Goal: Task Accomplishment & Management: Use online tool/utility

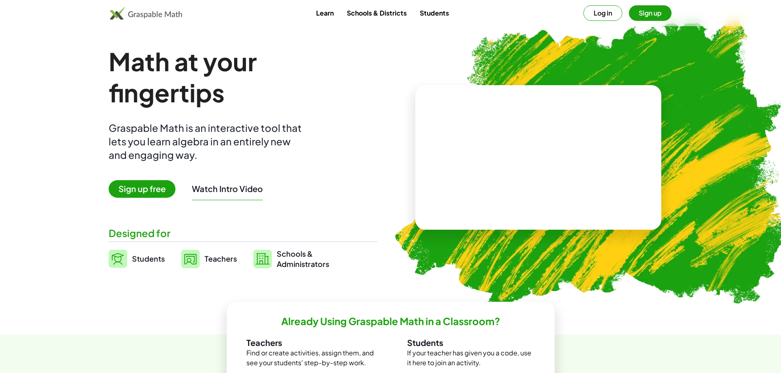
click at [597, 13] on button "Log in" at bounding box center [602, 13] width 39 height 16
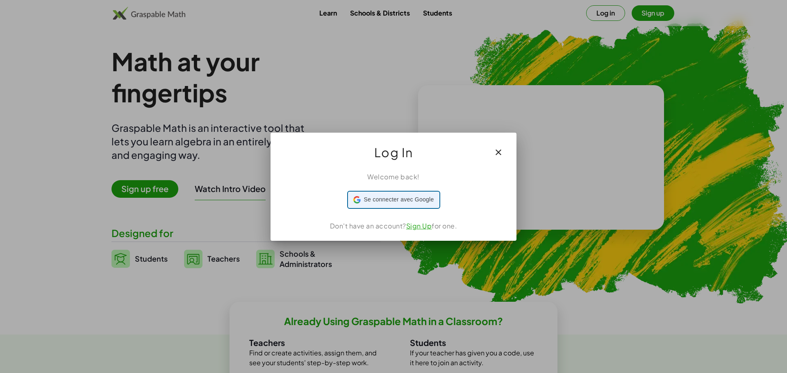
click at [402, 196] on span "Se connecter avec Google" at bounding box center [399, 200] width 70 height 9
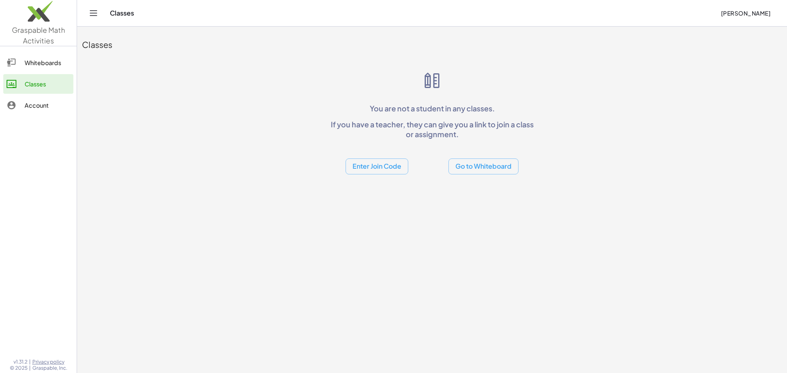
click at [471, 169] on button "Go to Whiteboard" at bounding box center [483, 167] width 70 height 16
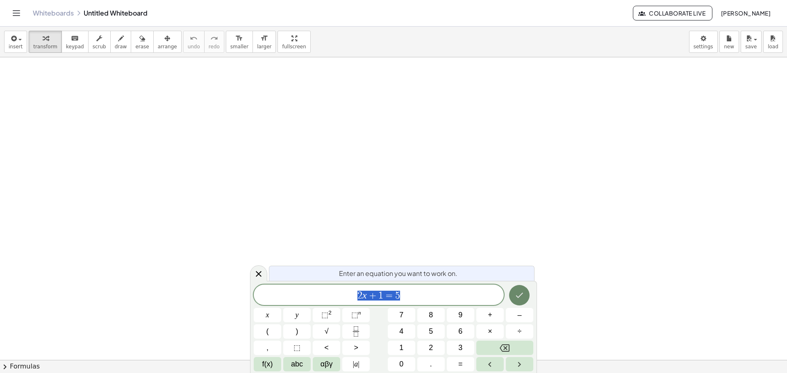
click at [516, 295] on icon "Done" at bounding box center [519, 296] width 10 height 10
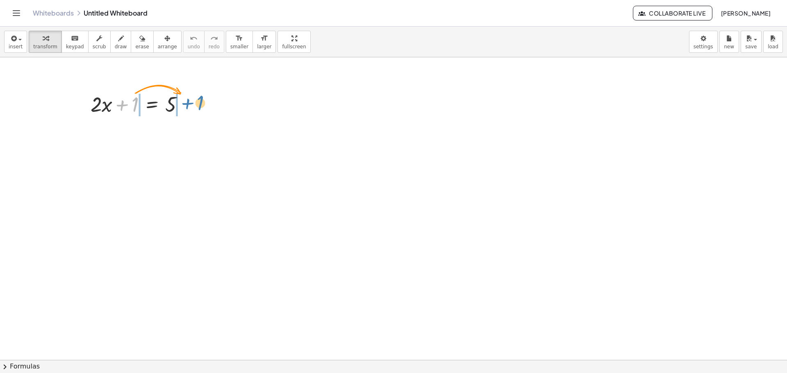
drag, startPoint x: 135, startPoint y: 105, endPoint x: 200, endPoint y: 102, distance: 65.2
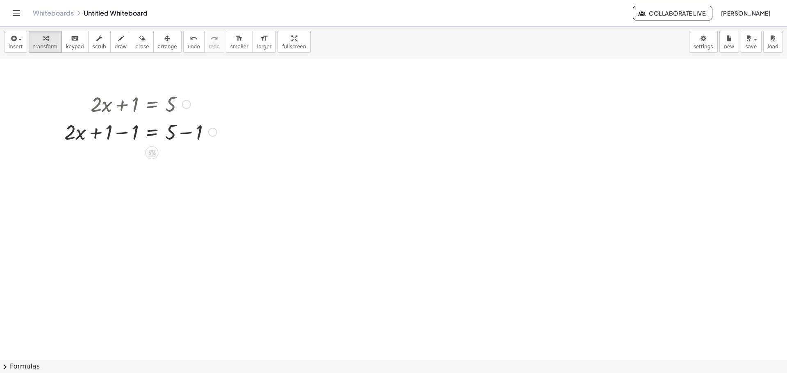
click at [125, 133] on div at bounding box center [140, 132] width 161 height 28
click at [125, 133] on div at bounding box center [153, 132] width 134 height 28
click at [189, 160] on div at bounding box center [140, 160] width 161 height 28
click at [152, 160] on div "· 2 · x = 5 + − 1" at bounding box center [152, 160] width 0 height 0
drag, startPoint x: 123, startPoint y: 161, endPoint x: 175, endPoint y: 185, distance: 57.8
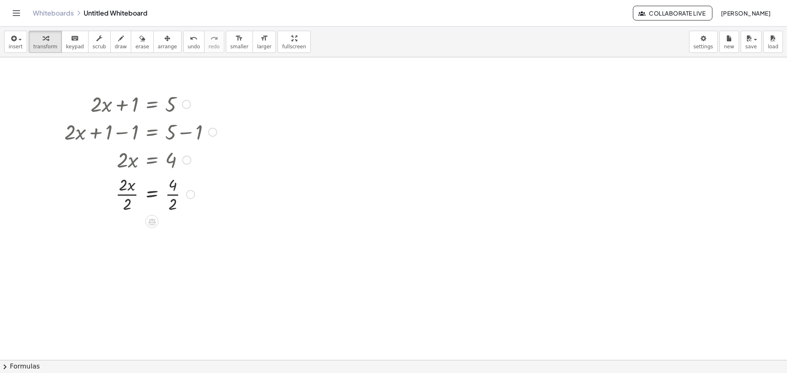
click at [191, 196] on div at bounding box center [190, 194] width 9 height 9
click at [300, 166] on div at bounding box center [393, 360] width 787 height 606
click at [126, 196] on div at bounding box center [140, 193] width 161 height 41
click at [126, 195] on div at bounding box center [140, 193] width 161 height 41
click at [175, 235] on div at bounding box center [140, 234] width 161 height 41
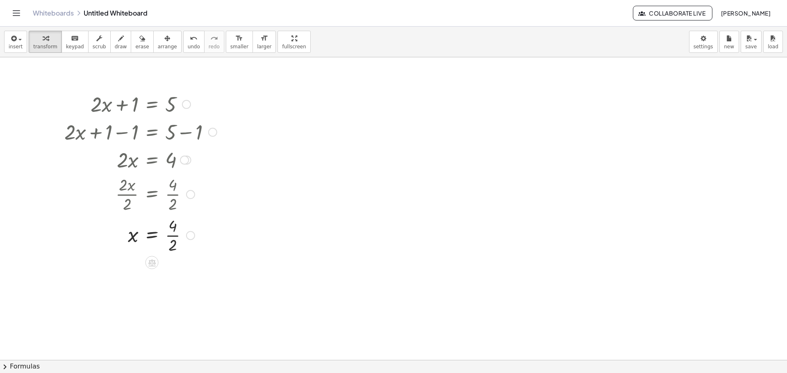
click at [175, 235] on div at bounding box center [140, 234] width 161 height 41
click at [139, 42] on icon "button" at bounding box center [142, 39] width 6 height 10
click at [135, 42] on div "button" at bounding box center [142, 38] width 14 height 10
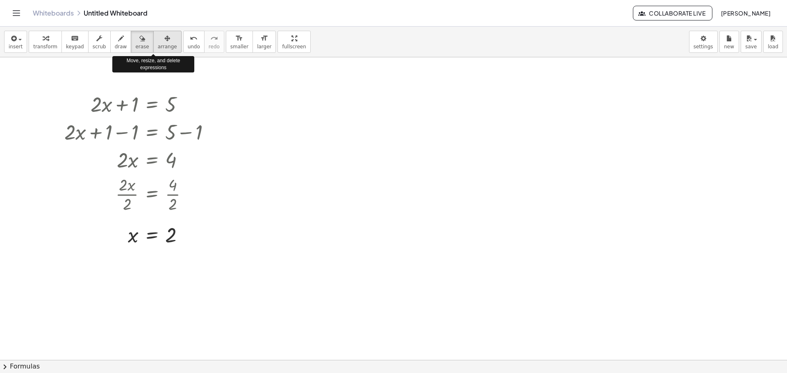
click at [158, 41] on div "button" at bounding box center [167, 38] width 19 height 10
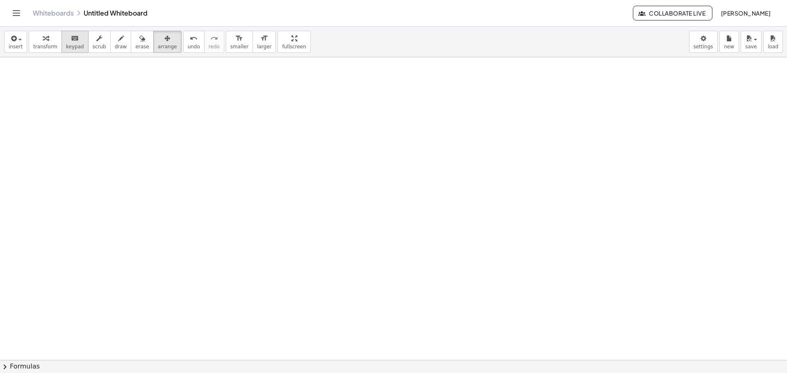
click at [68, 44] on span "keypad" at bounding box center [75, 47] width 18 height 6
click at [240, 173] on div at bounding box center [393, 360] width 787 height 606
click at [20, 43] on button "insert" at bounding box center [15, 42] width 23 height 22
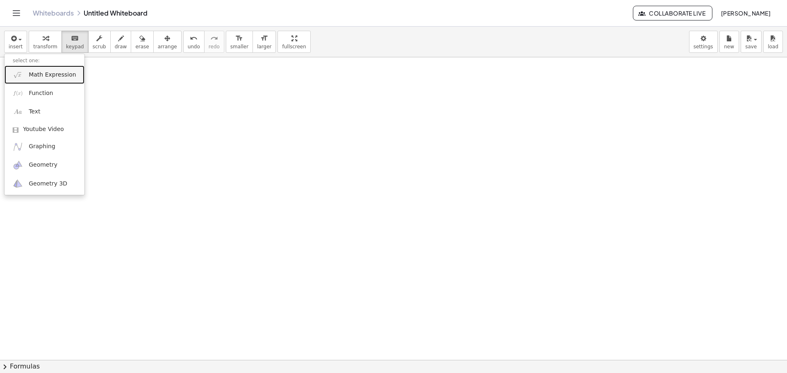
click at [29, 78] on span "Math Expression" at bounding box center [52, 75] width 47 height 8
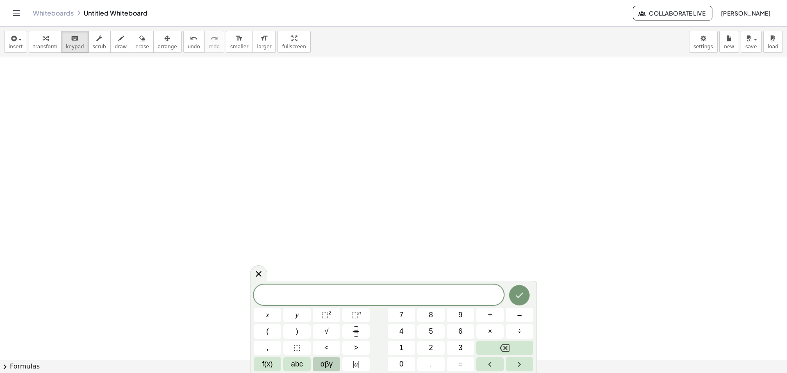
click at [329, 365] on span "αβγ" at bounding box center [327, 364] width 12 height 11
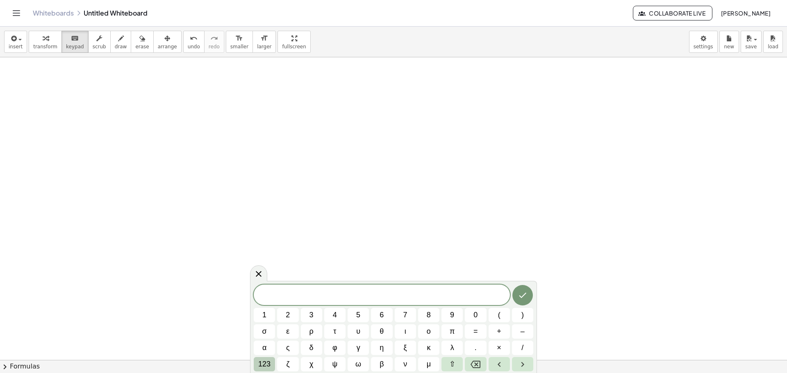
click at [268, 362] on span "123" at bounding box center [264, 364] width 12 height 11
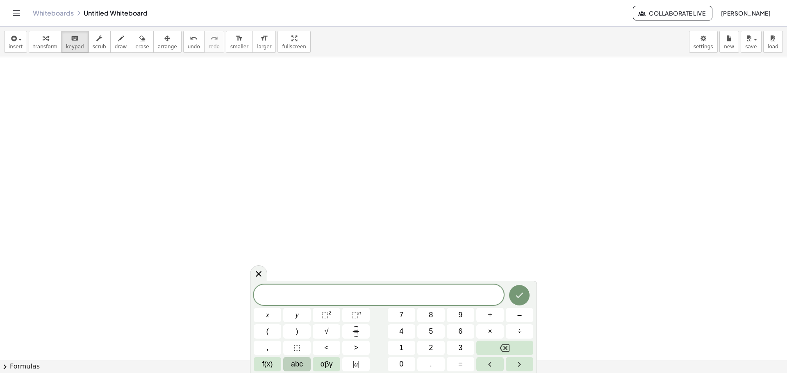
click at [300, 362] on span "abc" at bounding box center [297, 364] width 12 height 11
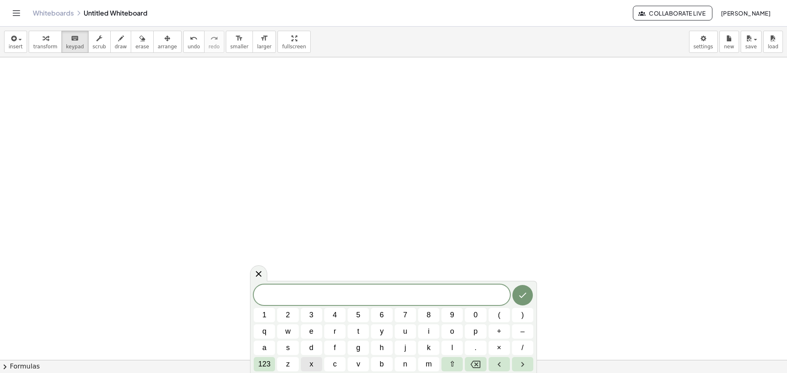
click at [311, 365] on span "x" at bounding box center [311, 364] width 4 height 11
click at [265, 364] on span "123" at bounding box center [264, 364] width 12 height 11
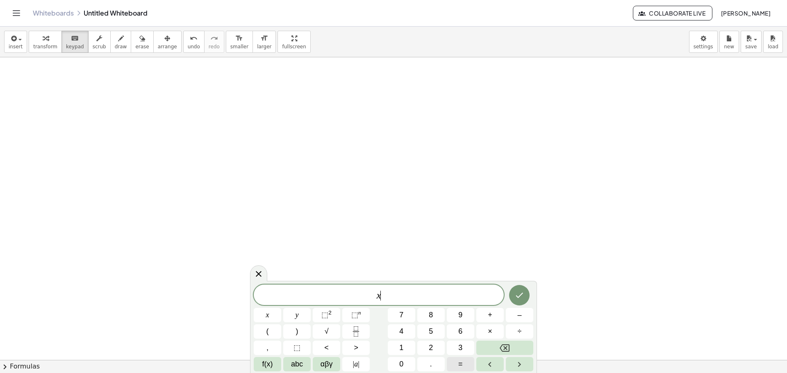
click at [459, 363] on span "=" at bounding box center [460, 364] width 5 height 11
click at [410, 348] on button "1" at bounding box center [401, 348] width 27 height 14
click at [513, 330] on button "÷" at bounding box center [519, 332] width 27 height 14
click at [498, 346] on button "Backspace" at bounding box center [504, 348] width 57 height 14
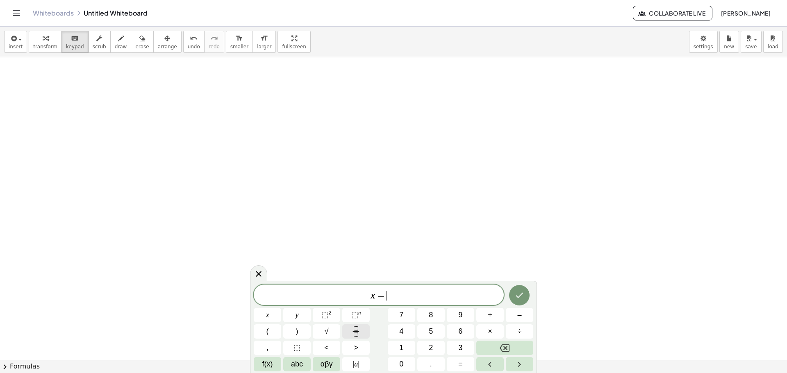
click at [357, 326] on button "Fraction" at bounding box center [355, 332] width 27 height 14
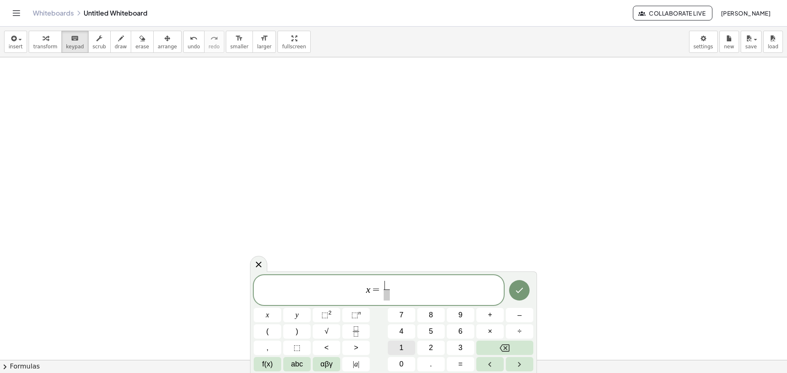
click at [403, 345] on span "1" at bounding box center [401, 348] width 4 height 11
click at [508, 363] on button "Right arrow" at bounding box center [519, 364] width 27 height 14
click at [426, 350] on button "2" at bounding box center [430, 348] width 27 height 14
click at [487, 333] on button "×" at bounding box center [489, 332] width 27 height 14
click at [330, 363] on span "αβγ" at bounding box center [327, 364] width 12 height 11
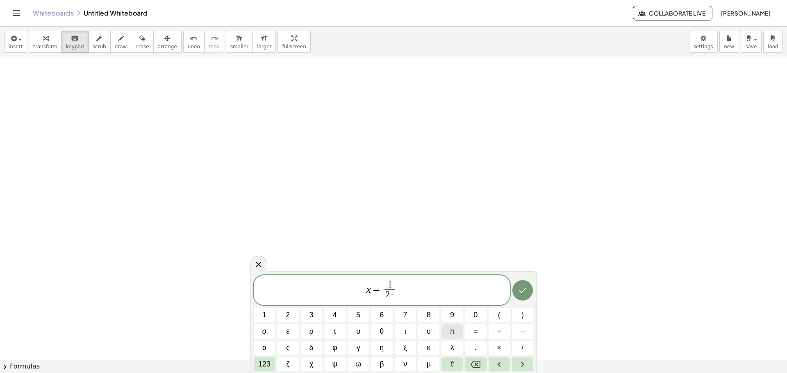
click at [460, 333] on button "π" at bounding box center [451, 332] width 21 height 14
click at [265, 362] on span "123" at bounding box center [264, 364] width 12 height 11
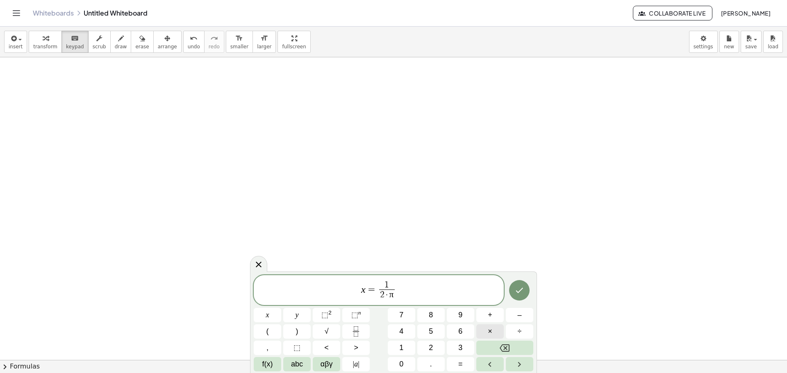
click at [494, 336] on button "×" at bounding box center [489, 332] width 27 height 14
click at [305, 364] on button "abc" at bounding box center [296, 364] width 27 height 14
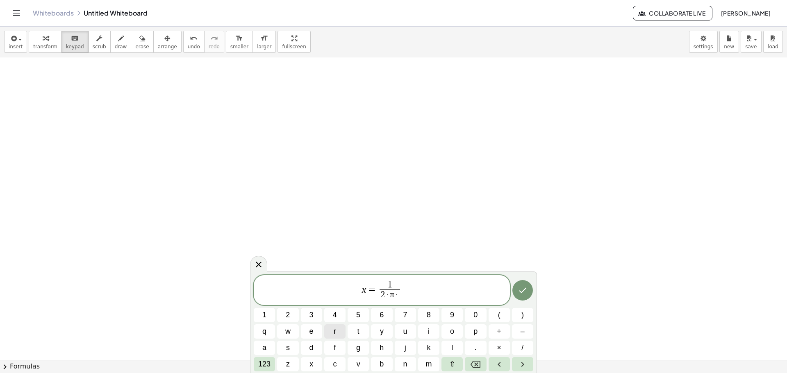
click at [330, 329] on button "r" at bounding box center [334, 332] width 21 height 14
click at [334, 361] on span "c" at bounding box center [335, 364] width 4 height 11
click at [267, 366] on span "123" at bounding box center [264, 364] width 12 height 11
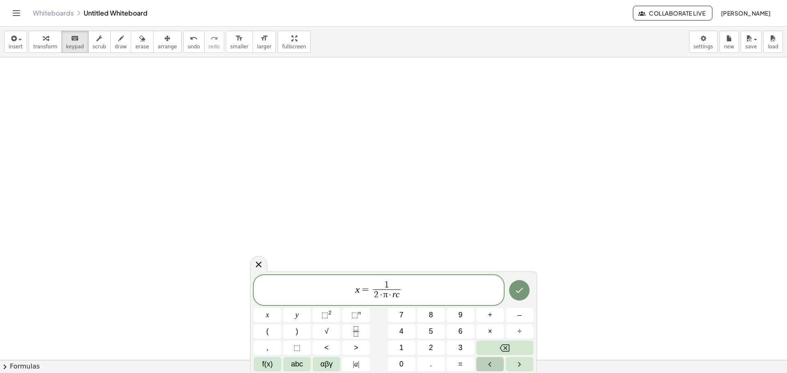
click at [489, 363] on icon "Left arrow" at bounding box center [490, 365] width 10 height 10
click at [488, 332] on span "×" at bounding box center [490, 331] width 5 height 11
click at [518, 294] on icon "Done" at bounding box center [519, 291] width 10 height 10
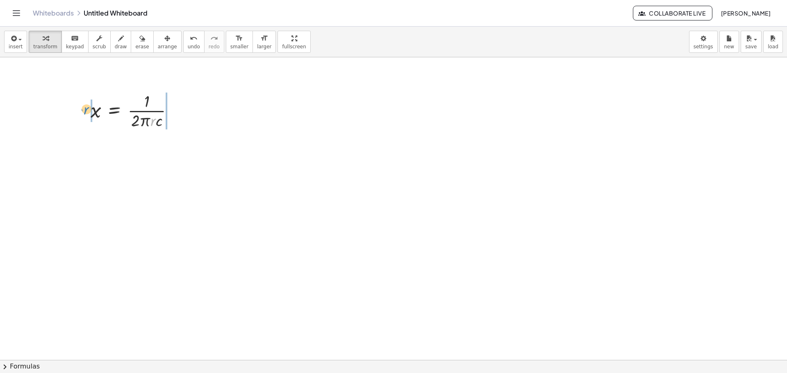
drag, startPoint x: 153, startPoint y: 123, endPoint x: 86, endPoint y: 112, distance: 67.8
click at [86, 112] on div "· r x = · 1 · 2 · π · r · c" at bounding box center [132, 110] width 108 height 45
click at [169, 153] on div at bounding box center [136, 151] width 112 height 41
click at [114, 152] on div "x = · 1 · 2 · π · c · r · · · r · r" at bounding box center [114, 152] width 0 height 0
click at [153, 162] on div at bounding box center [132, 151] width 105 height 41
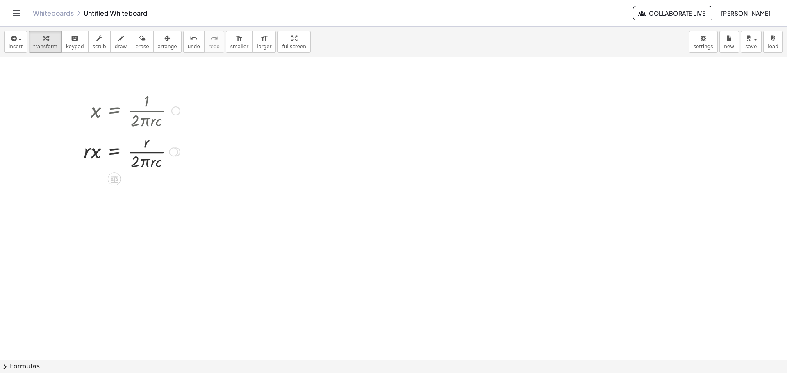
click at [153, 162] on div at bounding box center [132, 151] width 105 height 41
click at [145, 144] on div at bounding box center [132, 151] width 105 height 41
click at [173, 153] on div "Transform line Copy line as LaTeX Copy derivation as LaTeX Expand new lines: On" at bounding box center [173, 152] width 9 height 9
click at [168, 175] on div at bounding box center [393, 360] width 787 height 606
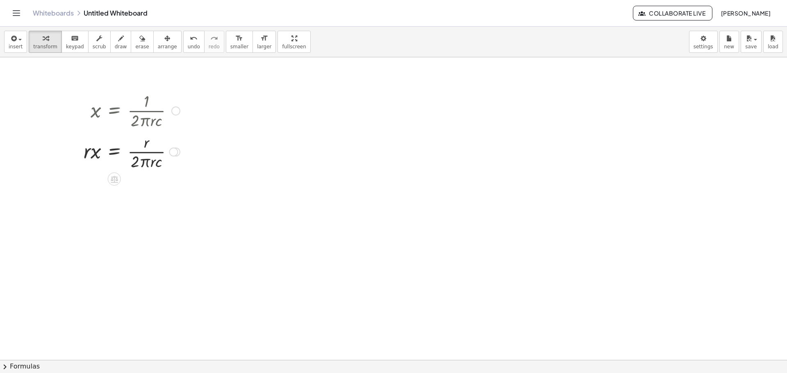
click at [179, 151] on div at bounding box center [175, 152] width 9 height 9
drag, startPoint x: 180, startPoint y: 154, endPoint x: 173, endPoint y: 154, distance: 6.6
click at [114, 152] on div "x = · 2 · π · c · r · · r · r Transform line Copy line as LaTeX Copy derivation…" at bounding box center [114, 152] width 0 height 0
drag, startPoint x: 174, startPoint y: 152, endPoint x: 201, endPoint y: 154, distance: 27.1
click at [201, 154] on div "x = · 1 · 2 · π · r · c · r · x = · · 1 · 2 · π · r · c · r · r · x = · 1 · r ·…" at bounding box center [393, 360] width 787 height 606
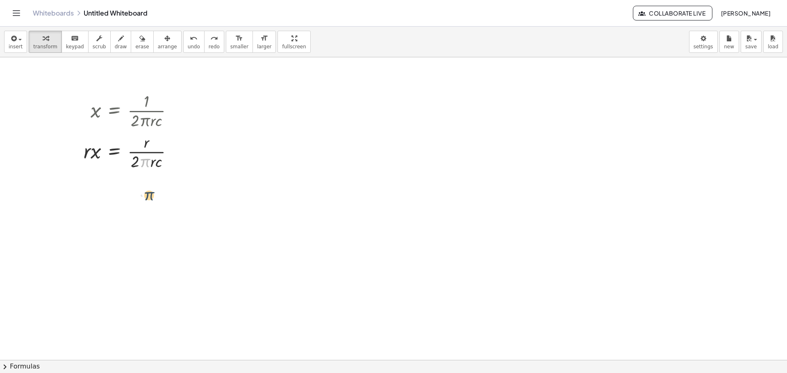
drag, startPoint x: 146, startPoint y: 160, endPoint x: 150, endPoint y: 196, distance: 35.9
drag, startPoint x: 68, startPoint y: 65, endPoint x: 180, endPoint y: 170, distance: 154.0
click at [180, 170] on div "x = · 1 · 2 · π · r · c · r · x = · · 1 · 2 · π · r · c · r · r · x = · 1 · r ·…" at bounding box center [393, 360] width 787 height 606
click at [158, 44] on span "arrange" at bounding box center [167, 47] width 19 height 6
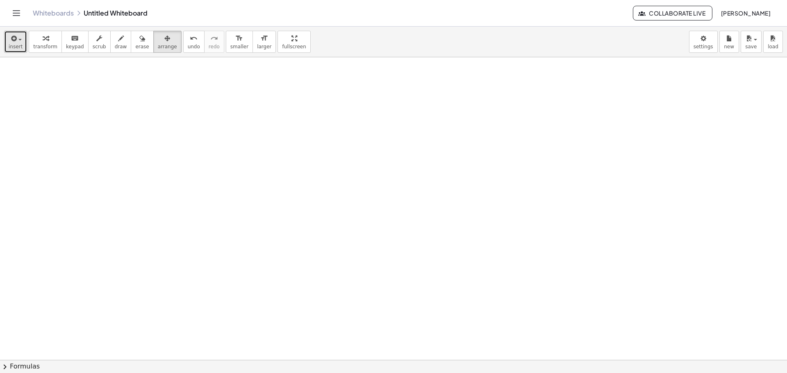
click at [13, 44] on span "insert" at bounding box center [16, 47] width 14 height 6
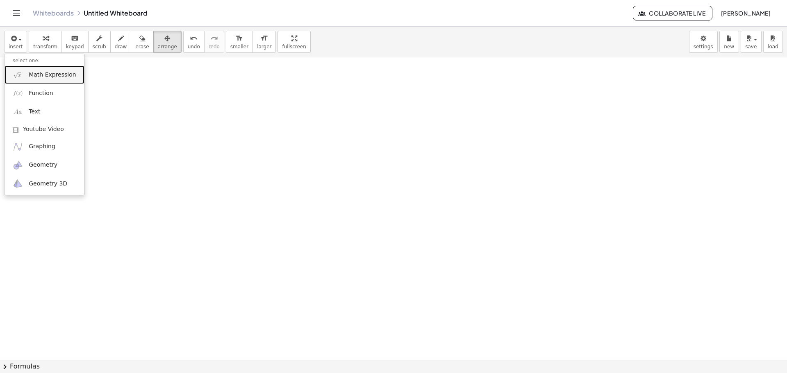
click at [21, 74] on img at bounding box center [18, 75] width 10 height 10
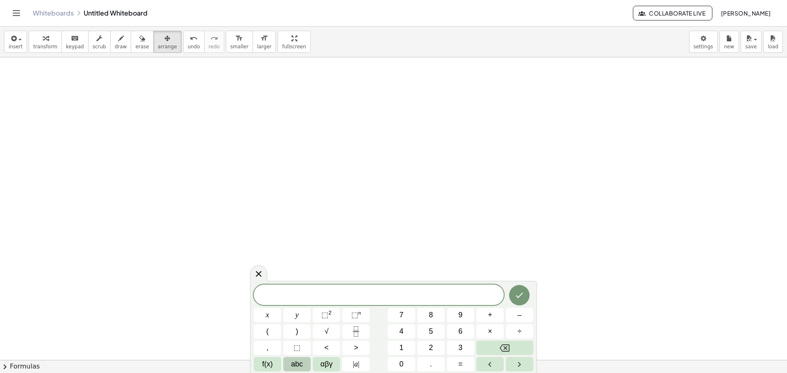
click at [302, 365] on span "abc" at bounding box center [297, 364] width 12 height 11
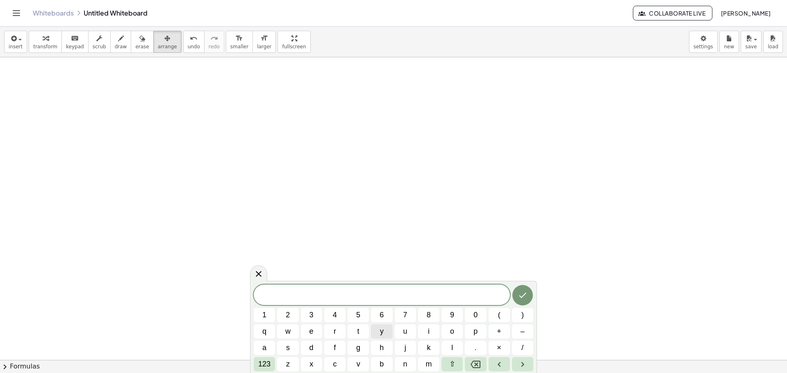
click at [376, 334] on button "y" at bounding box center [381, 332] width 21 height 14
click at [269, 361] on span "123" at bounding box center [264, 364] width 12 height 11
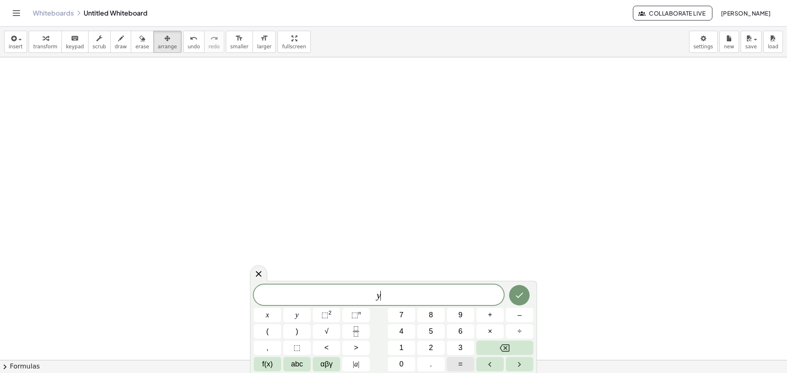
click at [455, 365] on button "=" at bounding box center [460, 364] width 27 height 14
click at [502, 349] on icon "Backspace" at bounding box center [505, 349] width 10 height 10
click at [517, 320] on button "–" at bounding box center [519, 315] width 27 height 14
click at [453, 344] on button "3" at bounding box center [460, 348] width 27 height 14
click at [269, 330] on button "(" at bounding box center [267, 332] width 27 height 14
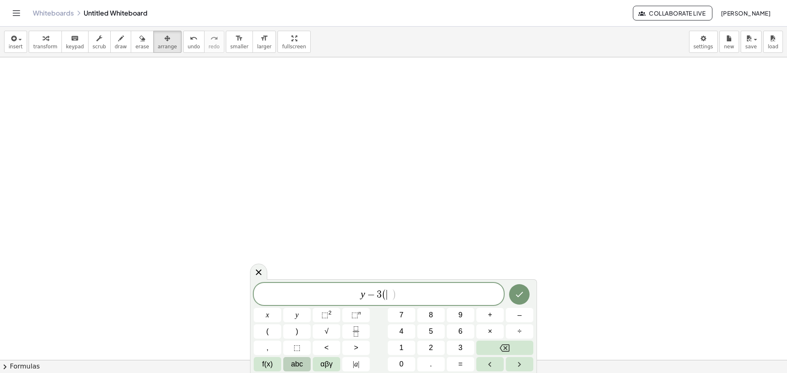
click at [297, 363] on span "abc" at bounding box center [297, 364] width 12 height 11
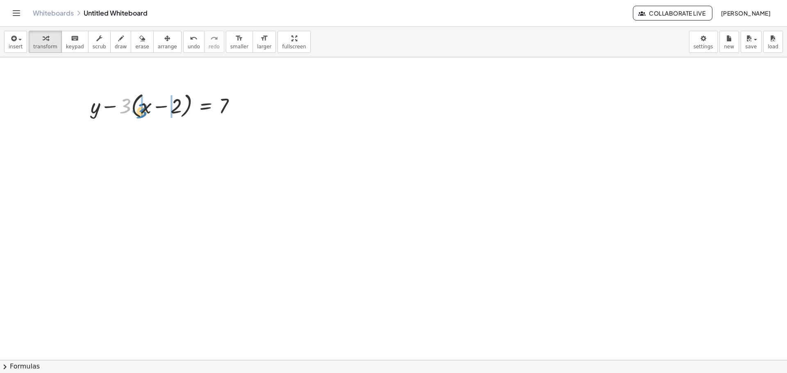
drag, startPoint x: 123, startPoint y: 105, endPoint x: 139, endPoint y: 109, distance: 17.1
click at [139, 109] on div at bounding box center [166, 105] width 160 height 31
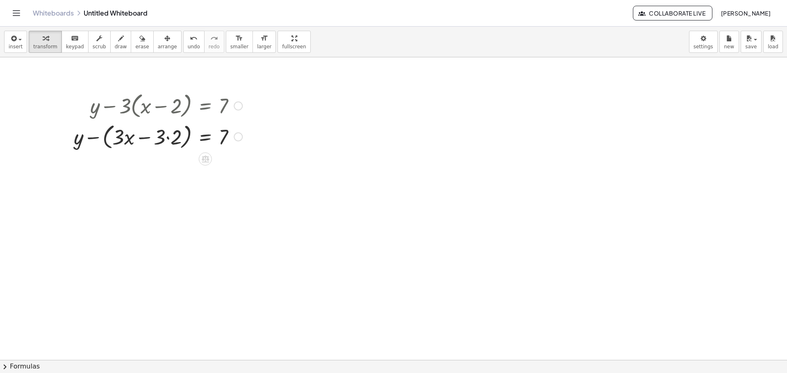
click at [167, 138] on div at bounding box center [158, 136] width 177 height 31
click at [167, 138] on div at bounding box center [166, 136] width 160 height 31
click at [122, 173] on div at bounding box center [158, 167] width 177 height 31
click at [122, 173] on div at bounding box center [158, 167] width 177 height 28
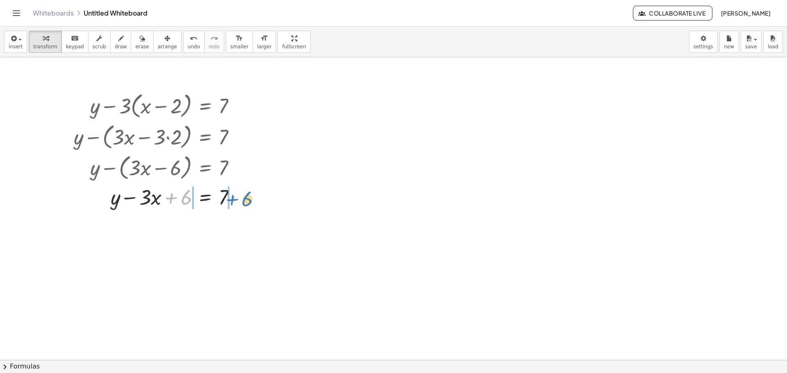
drag, startPoint x: 185, startPoint y: 202, endPoint x: 246, endPoint y: 204, distance: 61.1
click at [246, 204] on div at bounding box center [158, 197] width 177 height 28
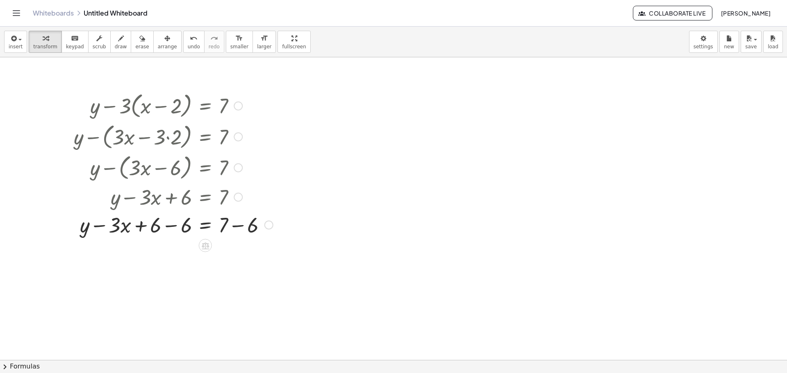
click at [173, 227] on div at bounding box center [173, 225] width 207 height 28
click at [239, 254] on div at bounding box center [173, 253] width 207 height 28
click at [205, 253] on div "+ y x = 7 · 3 · − + − 6" at bounding box center [205, 253] width 0 height 0
drag, startPoint x: 145, startPoint y: 257, endPoint x: 250, endPoint y: 257, distance: 104.9
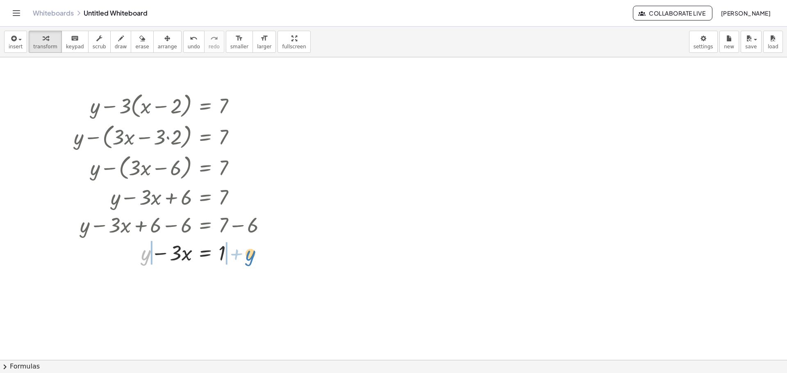
click at [249, 257] on div at bounding box center [173, 253] width 207 height 28
click at [133, 282] on div at bounding box center [173, 280] width 207 height 28
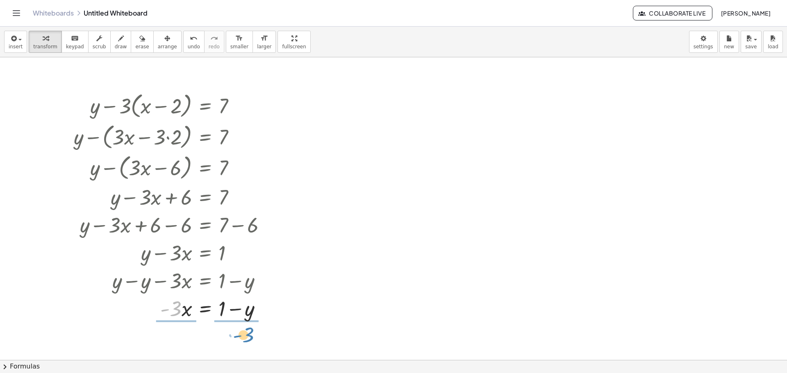
drag, startPoint x: 176, startPoint y: 313, endPoint x: 249, endPoint y: 339, distance: 77.2
click at [249, 339] on div "+ y − · 3 · ( + x − 2 ) = 7 + y − ( + · 3 · x − · 3 · 2 ) = 7 + y − ( + · 3 · x…" at bounding box center [393, 360] width 787 height 606
click at [177, 310] on div at bounding box center [173, 307] width 207 height 41
click at [234, 309] on div at bounding box center [173, 307] width 207 height 41
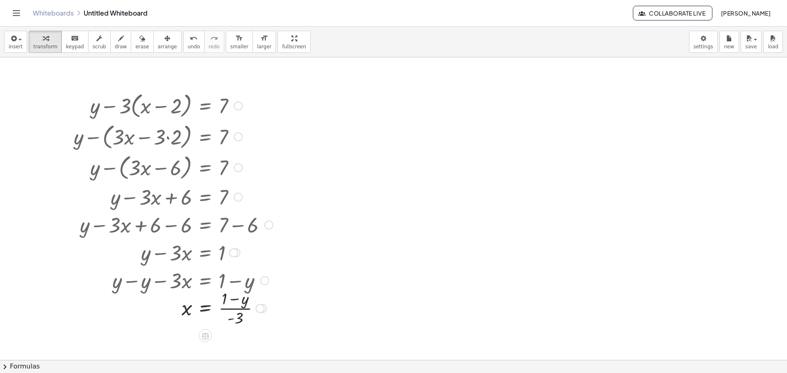
click at [234, 309] on div at bounding box center [173, 307] width 207 height 41
click at [205, 309] on div at bounding box center [173, 307] width 207 height 41
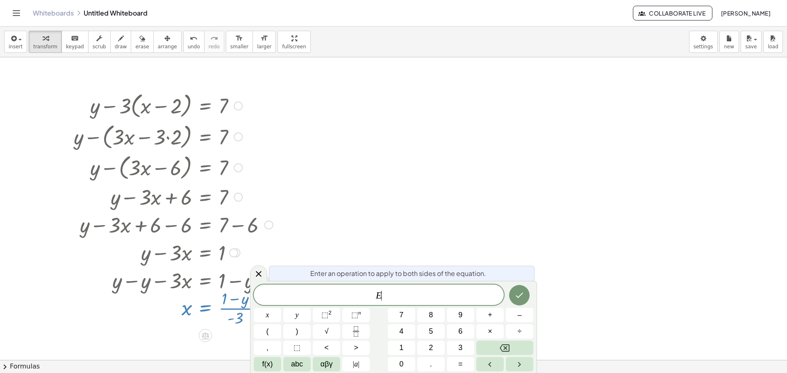
click at [205, 309] on div at bounding box center [173, 307] width 207 height 41
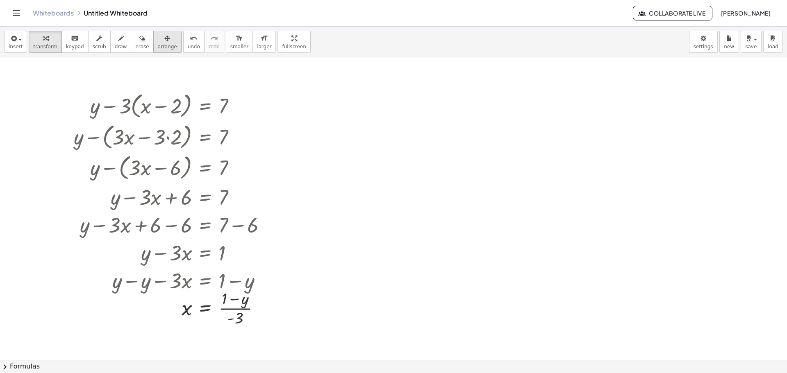
click at [158, 42] on div "button" at bounding box center [167, 38] width 19 height 10
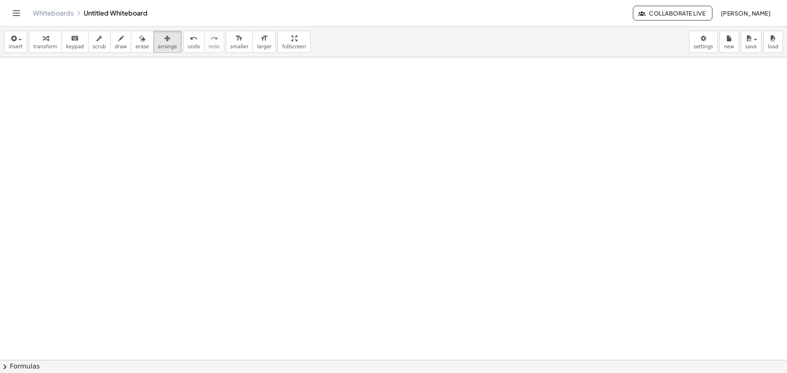
click at [393, 193] on div at bounding box center [393, 360] width 787 height 606
click at [12, 43] on icon "button" at bounding box center [12, 39] width 7 height 10
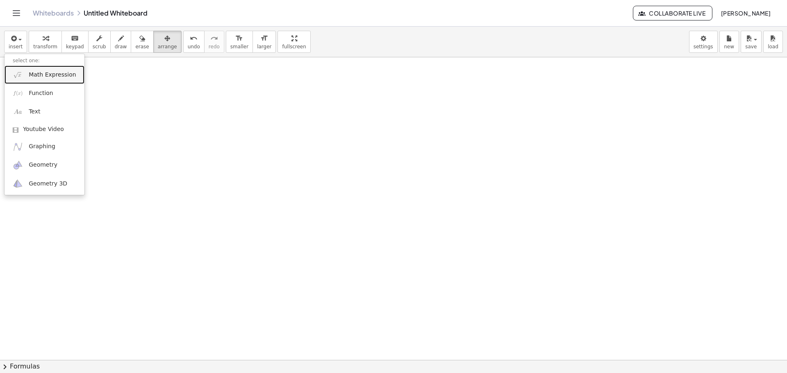
click at [24, 80] on link "Math Expression" at bounding box center [45, 75] width 80 height 18
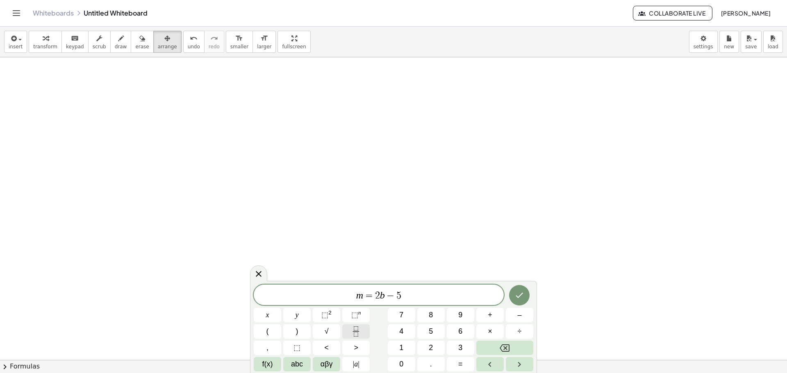
click at [353, 330] on icon "Fraction" at bounding box center [356, 332] width 10 height 10
click at [348, 328] on button "Fraction" at bounding box center [355, 332] width 27 height 14
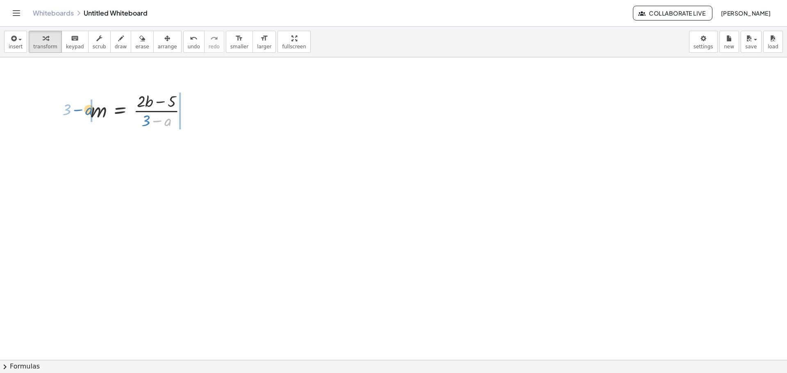
drag, startPoint x: 168, startPoint y: 123, endPoint x: 89, endPoint y: 112, distance: 79.9
click at [89, 112] on div "− a · ( + 3 ) m = · ( + · 2 · b − 5 ) · ( + 3 − a )" at bounding box center [138, 110] width 121 height 45
click at [18, 366] on button "chevron_right Formulas" at bounding box center [393, 366] width 787 height 13
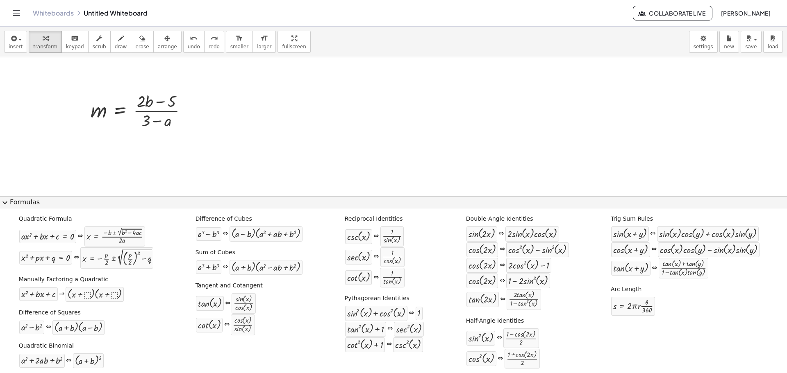
scroll to position [14, 0]
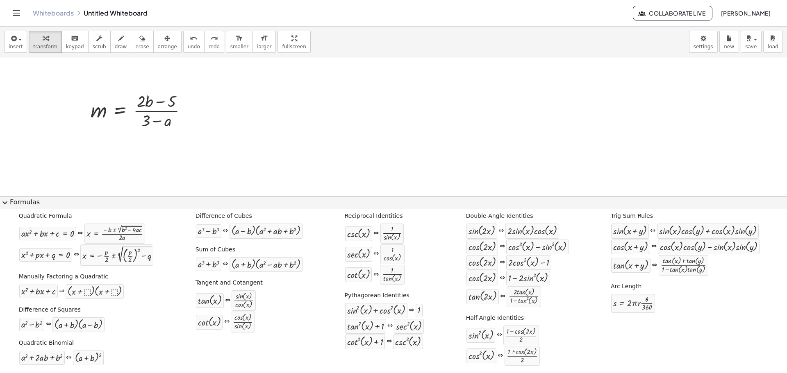
click at [750, 184] on div at bounding box center [393, 360] width 787 height 606
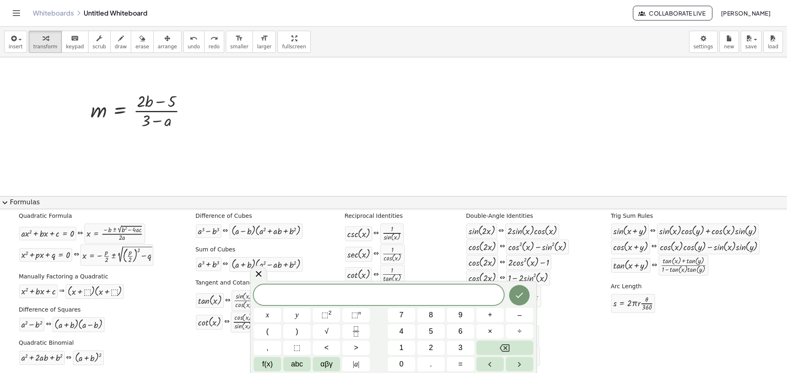
scroll to position [0, 0]
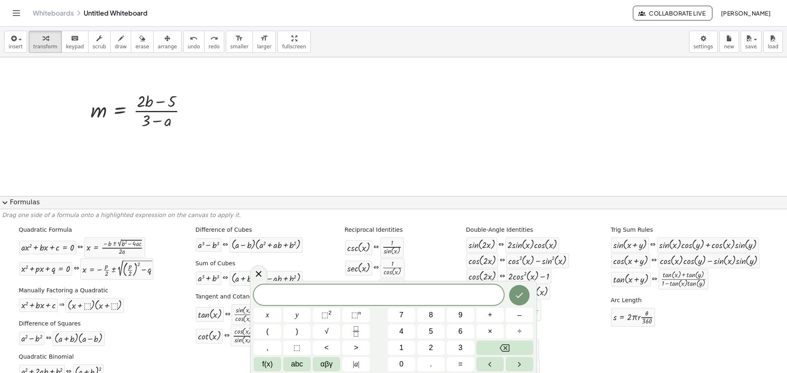
click at [28, 201] on button "expand_more Formulas" at bounding box center [393, 202] width 787 height 13
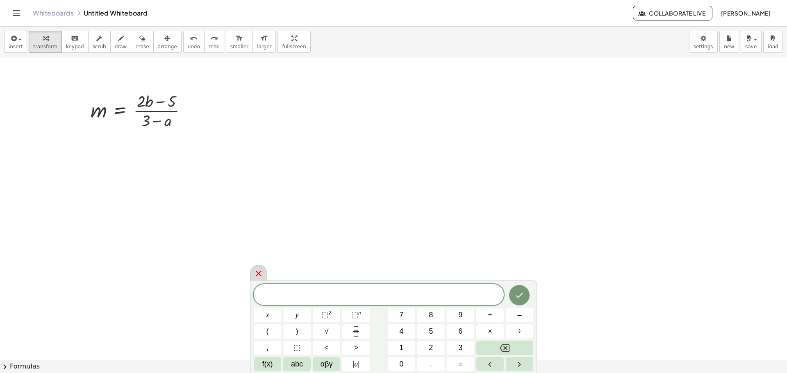
click at [266, 271] on div at bounding box center [258, 273] width 17 height 16
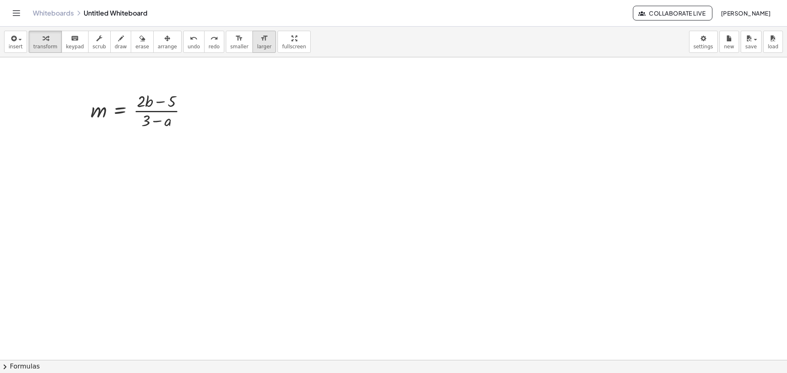
click at [257, 46] on span "larger" at bounding box center [264, 47] width 14 height 6
click at [168, 124] on div at bounding box center [144, 110] width 129 height 48
drag, startPoint x: 177, startPoint y: 127, endPoint x: 85, endPoint y: 115, distance: 92.5
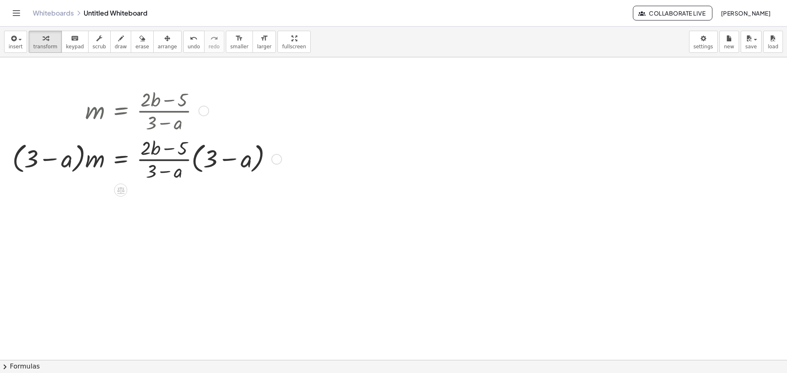
click at [188, 160] on div at bounding box center [145, 158] width 275 height 48
click at [196, 161] on div at bounding box center [145, 158] width 275 height 48
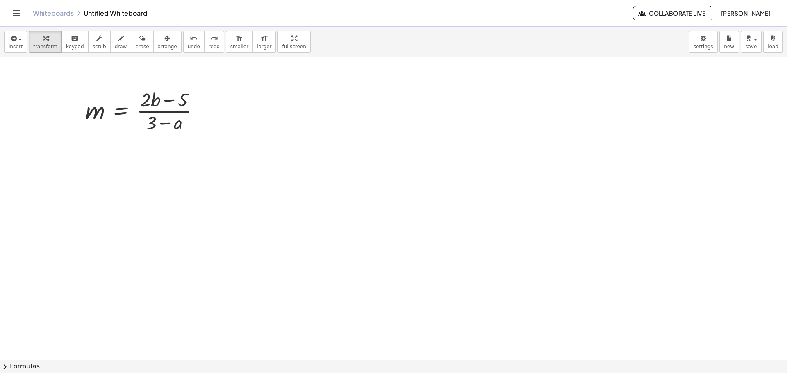
click at [692, 16] on span "Collaborate Live" at bounding box center [673, 12] width 66 height 7
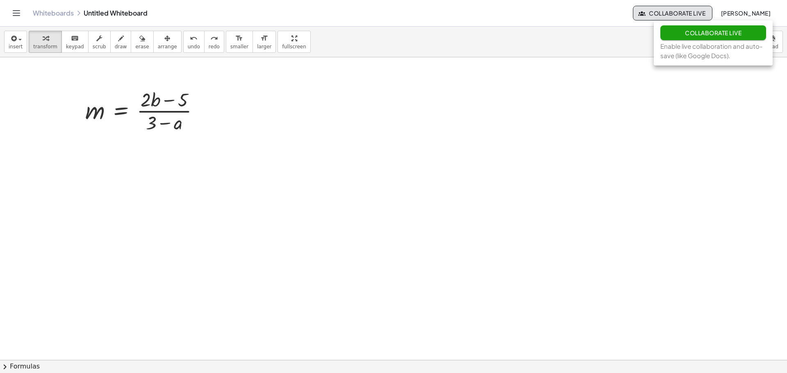
click at [618, 45] on div "insert select one: Math Expression Function Text Youtube Video Graphing Geometr…" at bounding box center [393, 42] width 787 height 31
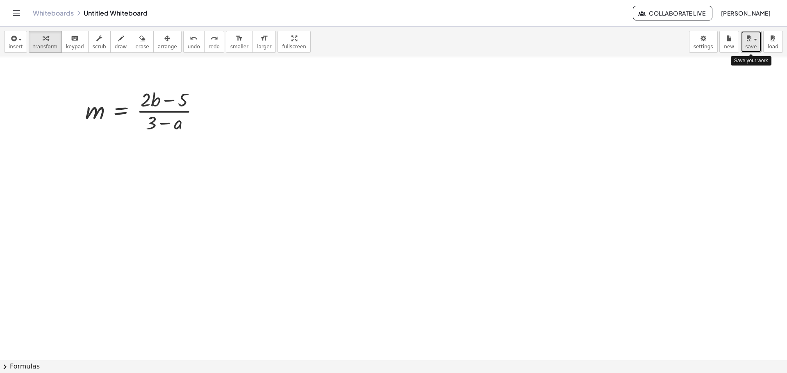
click at [755, 49] on span "save" at bounding box center [750, 47] width 11 height 6
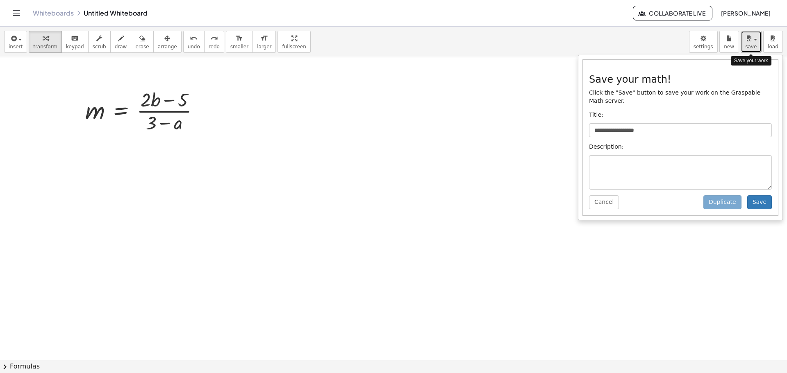
click at [755, 49] on span "save" at bounding box center [750, 47] width 11 height 6
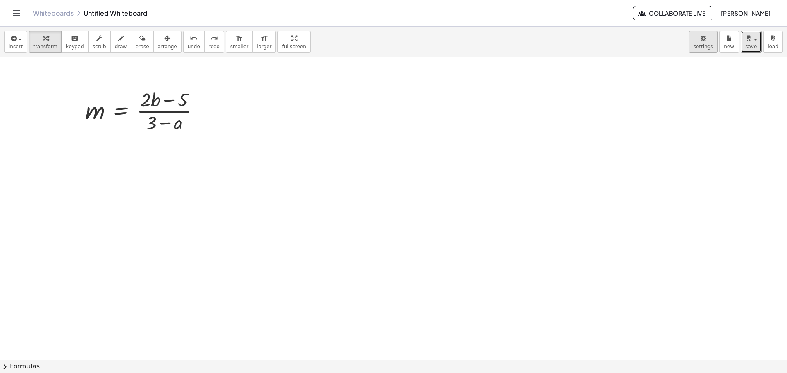
click at [708, 47] on body "**********" at bounding box center [393, 186] width 787 height 373
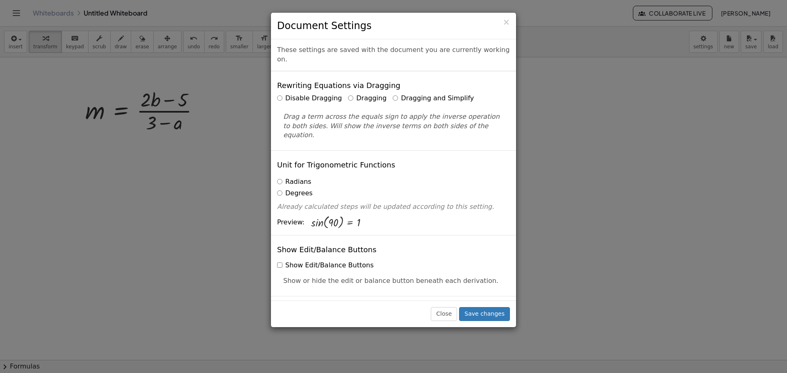
click at [393, 94] on label "Dragging and Simplify" at bounding box center [433, 98] width 81 height 9
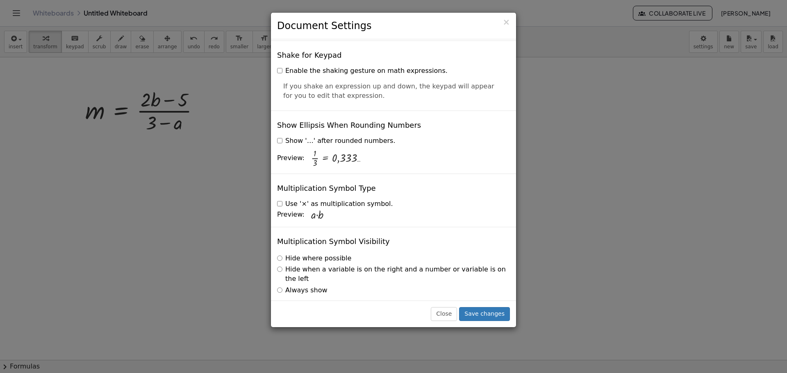
scroll to position [1928, 0]
click at [487, 316] on button "Save changes" at bounding box center [484, 314] width 51 height 14
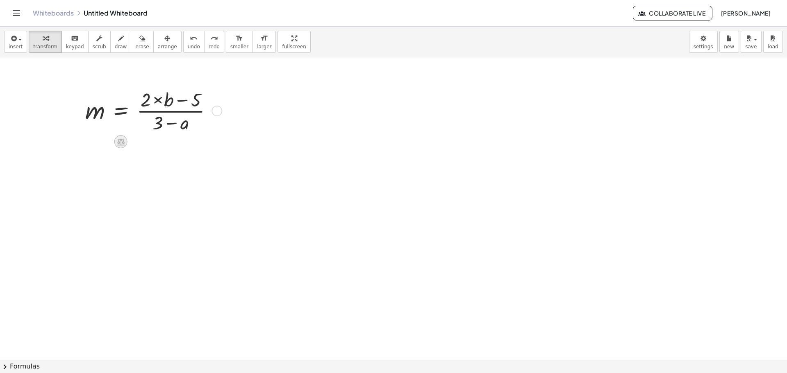
click at [118, 142] on icon at bounding box center [120, 142] width 9 height 9
click at [151, 143] on icon at bounding box center [153, 141] width 7 height 7
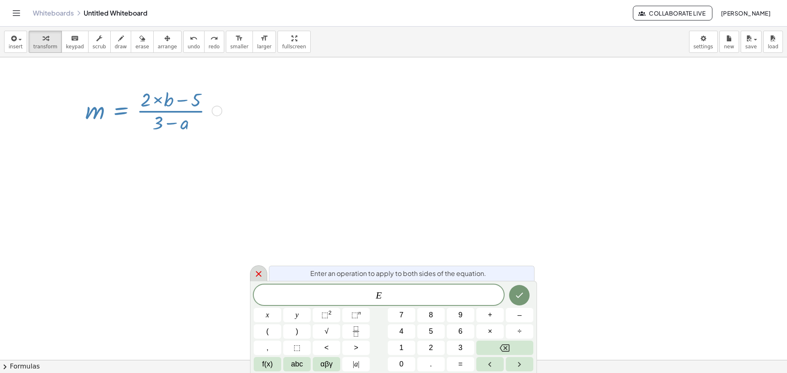
click at [259, 273] on icon at bounding box center [259, 274] width 10 height 10
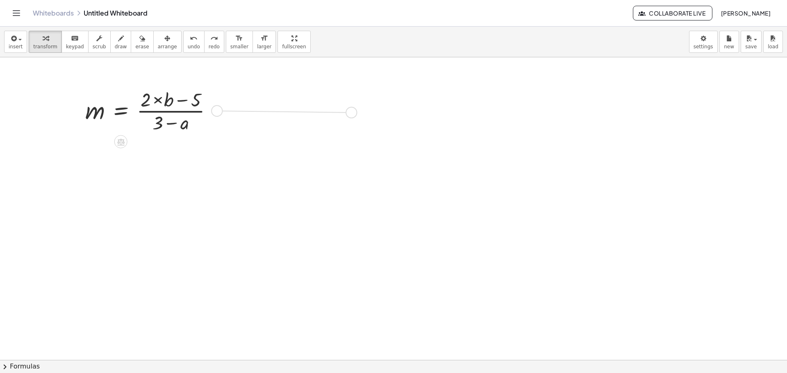
drag, startPoint x: 214, startPoint y: 112, endPoint x: 353, endPoint y: 114, distance: 139.4
click at [353, 114] on div "m = × ( + × 2 × b − 5 ) × ( + 3 − a )" at bounding box center [393, 360] width 787 height 606
click at [15, 40] on icon "button" at bounding box center [12, 39] width 7 height 10
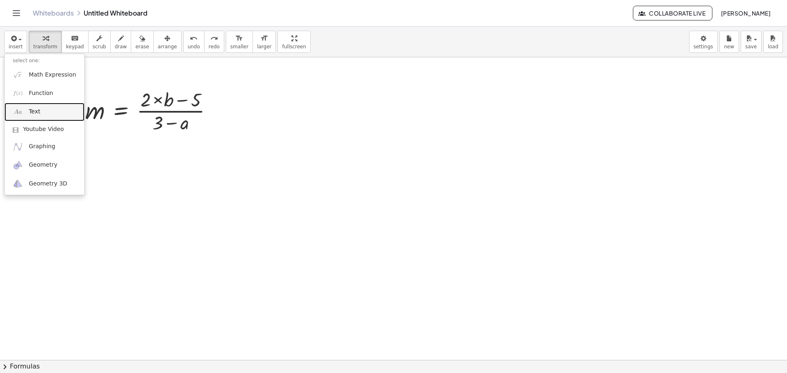
click at [60, 110] on link "Text" at bounding box center [45, 112] width 80 height 18
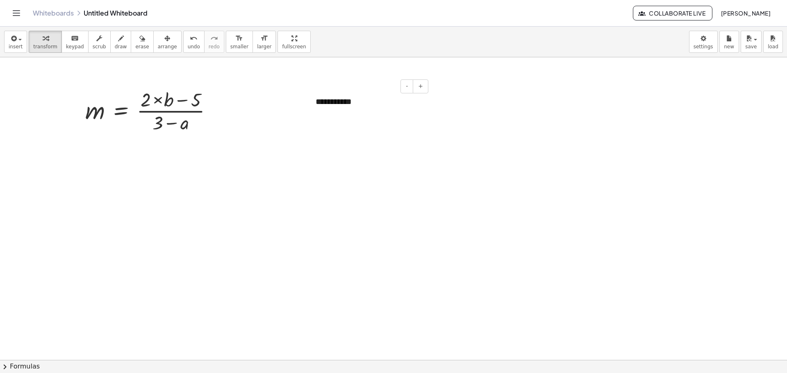
drag, startPoint x: 366, startPoint y: 89, endPoint x: 344, endPoint y: 87, distance: 22.2
click at [344, 87] on div "- +" at bounding box center [366, 87] width 123 height 14
click at [335, 97] on div "**********" at bounding box center [368, 102] width 123 height 28
click at [403, 89] on button "-" at bounding box center [407, 87] width 13 height 14
click at [338, 100] on div "**********" at bounding box center [368, 101] width 123 height 27
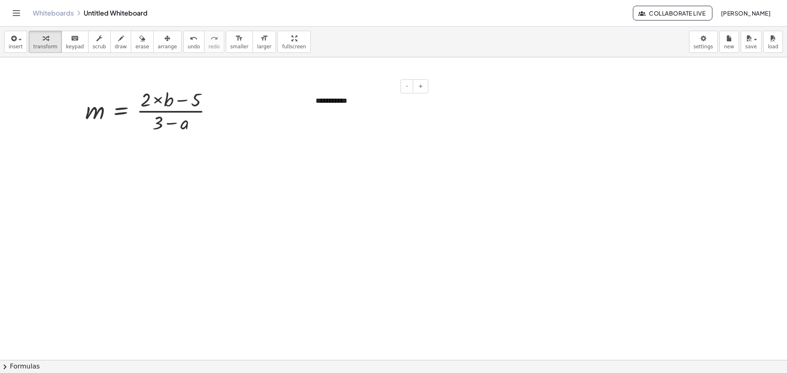
click at [355, 98] on div "**********" at bounding box center [368, 101] width 123 height 27
click at [91, 76] on div at bounding box center [393, 360] width 787 height 606
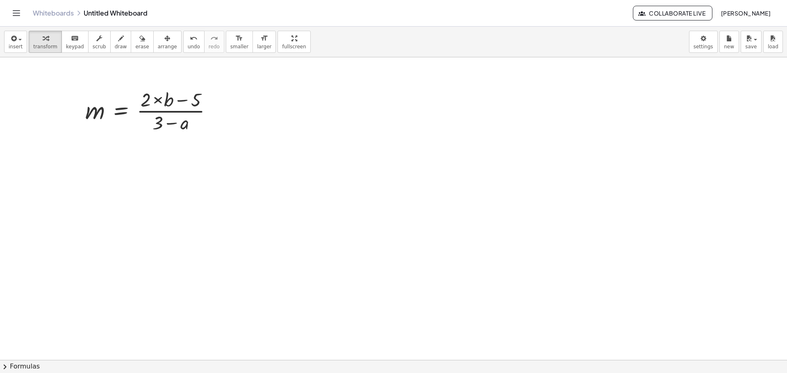
click at [91, 76] on div at bounding box center [393, 360] width 787 height 606
drag, startPoint x: 227, startPoint y: 149, endPoint x: 86, endPoint y: 80, distance: 156.6
click at [86, 80] on div at bounding box center [393, 360] width 787 height 606
click at [158, 44] on span "arrange" at bounding box center [167, 47] width 19 height 6
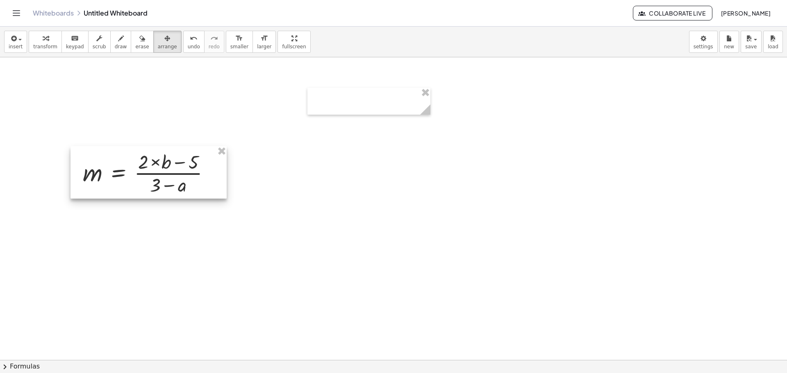
drag, startPoint x: 166, startPoint y: 92, endPoint x: 164, endPoint y: 154, distance: 62.4
click at [164, 154] on div at bounding box center [149, 172] width 156 height 52
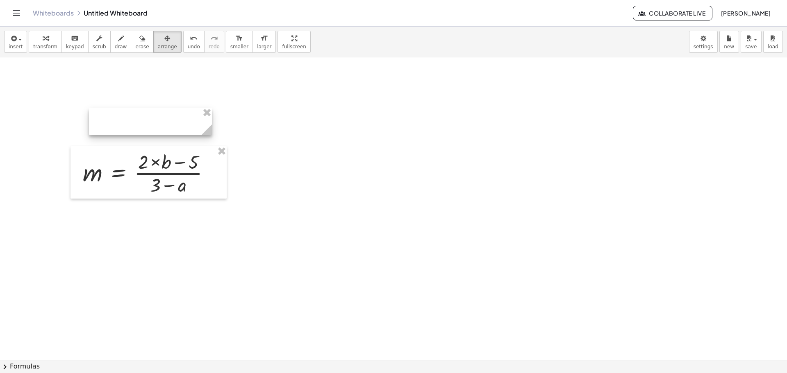
drag, startPoint x: 339, startPoint y: 99, endPoint x: 120, endPoint y: 119, distance: 219.4
click at [120, 119] on div at bounding box center [150, 121] width 123 height 27
click at [110, 43] on button "draw" at bounding box center [120, 42] width 21 height 22
click at [158, 44] on span "arrange" at bounding box center [167, 47] width 19 height 6
click at [155, 121] on div at bounding box center [150, 121] width 123 height 27
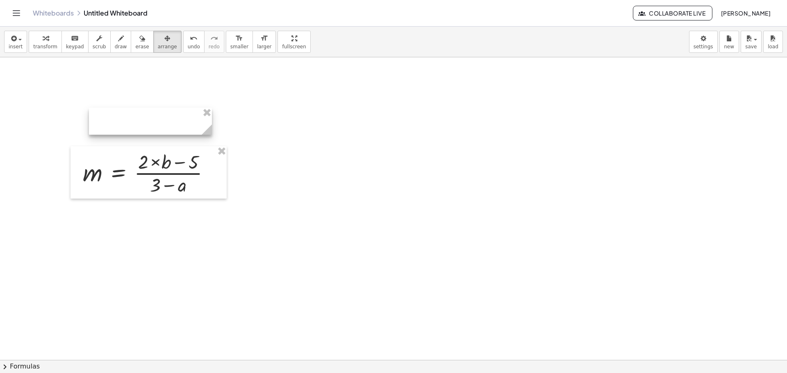
click at [155, 121] on div at bounding box center [150, 121] width 123 height 27
drag, startPoint x: 155, startPoint y: 121, endPoint x: 119, endPoint y: 114, distance: 36.4
click at [119, 114] on div at bounding box center [150, 121] width 123 height 27
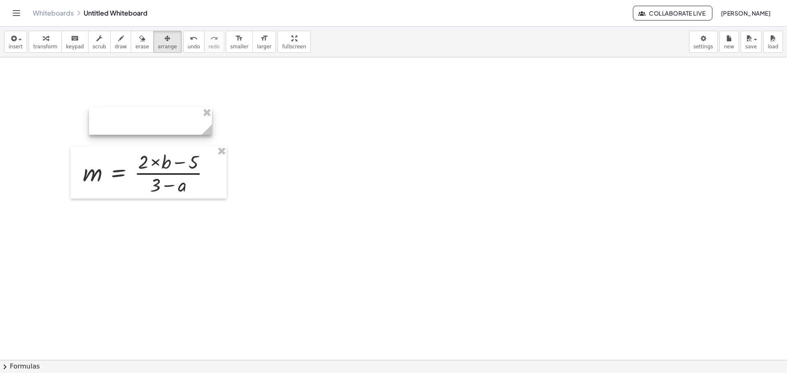
click at [119, 114] on div at bounding box center [150, 121] width 123 height 27
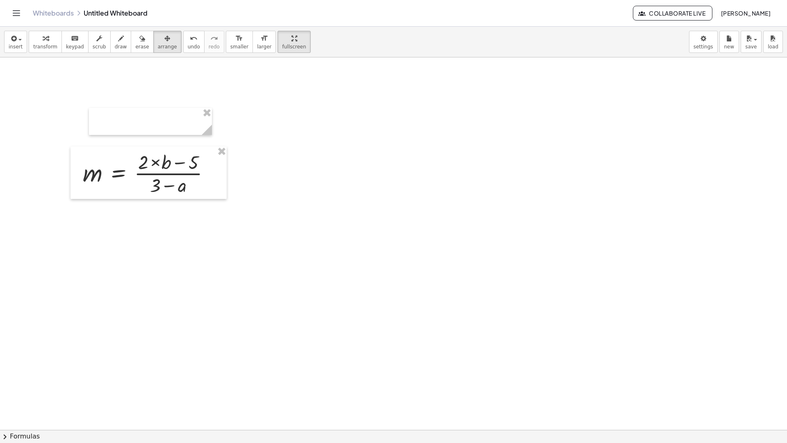
drag, startPoint x: 272, startPoint y: 36, endPoint x: 272, endPoint y: 86, distance: 49.6
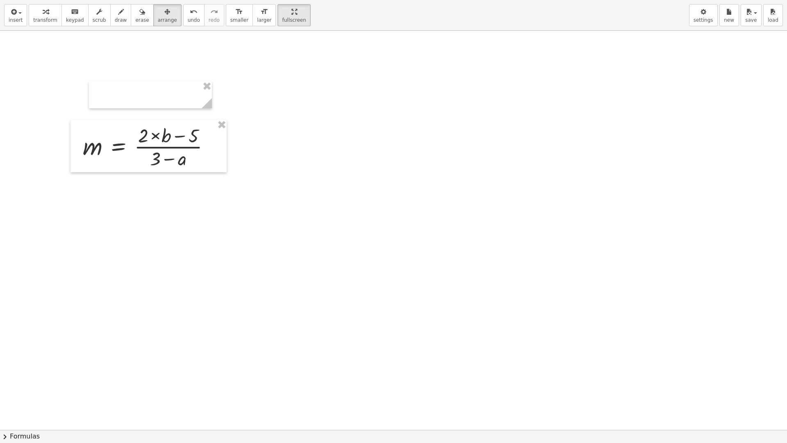
click at [272, 86] on div "**********" at bounding box center [393, 221] width 787 height 443
drag, startPoint x: 262, startPoint y: 24, endPoint x: 262, endPoint y: -26, distance: 49.6
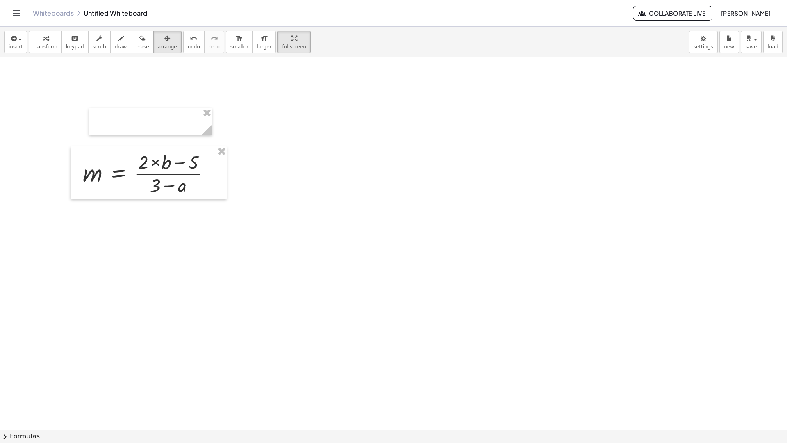
click at [262, 0] on html "**********" at bounding box center [393, 221] width 787 height 443
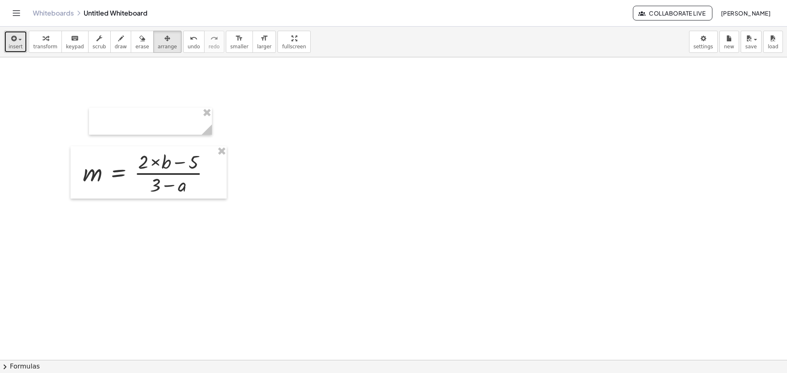
click at [12, 40] on icon "button" at bounding box center [12, 39] width 7 height 10
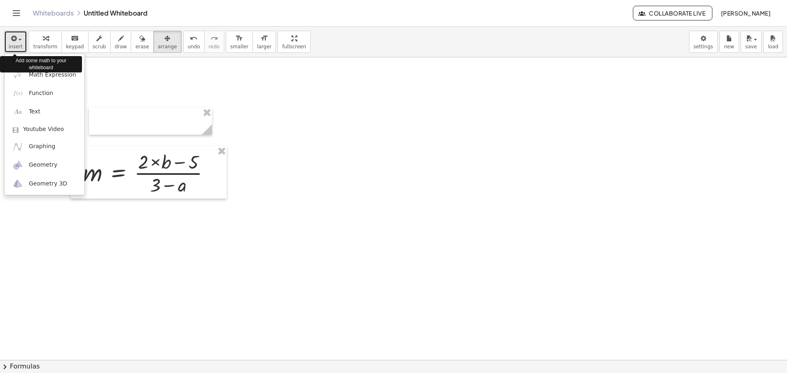
click at [11, 40] on icon "button" at bounding box center [12, 39] width 7 height 10
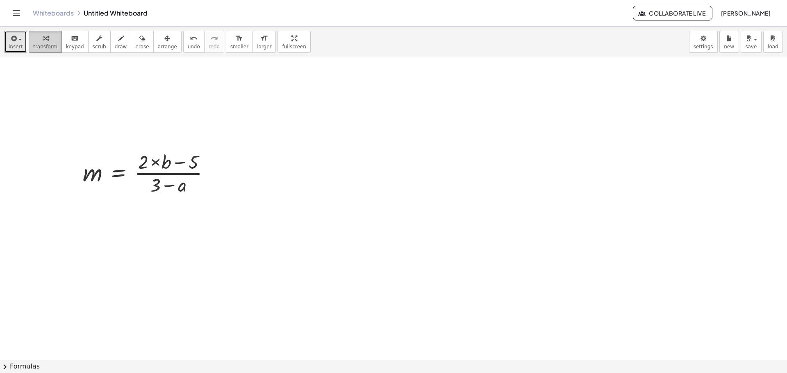
click at [46, 39] on div "button" at bounding box center [45, 38] width 24 height 10
click at [130, 116] on div at bounding box center [150, 121] width 123 height 27
click at [239, 129] on div at bounding box center [393, 360] width 787 height 606
drag, startPoint x: 221, startPoint y: 194, endPoint x: 88, endPoint y: 122, distance: 151.0
click at [88, 122] on div at bounding box center [393, 360] width 787 height 606
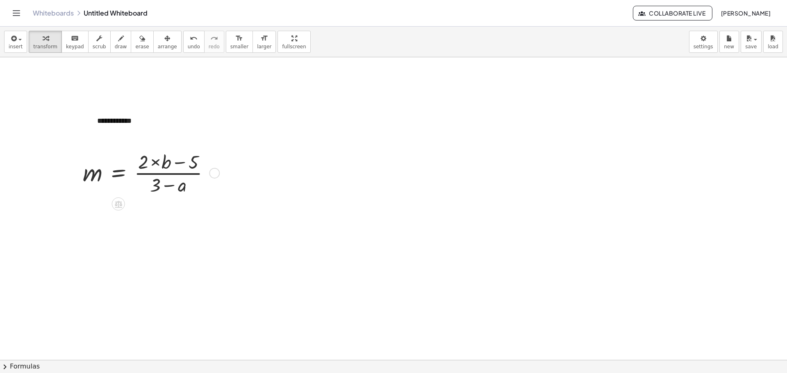
click at [169, 166] on div at bounding box center [150, 172] width 142 height 48
drag, startPoint x: 156, startPoint y: 188, endPoint x: 74, endPoint y: 175, distance: 82.6
click at [74, 175] on div "+ 3 × ( − a ) m = × ( + × 2 × b − 5 ) × ( + 3 − a )" at bounding box center [149, 172] width 156 height 52
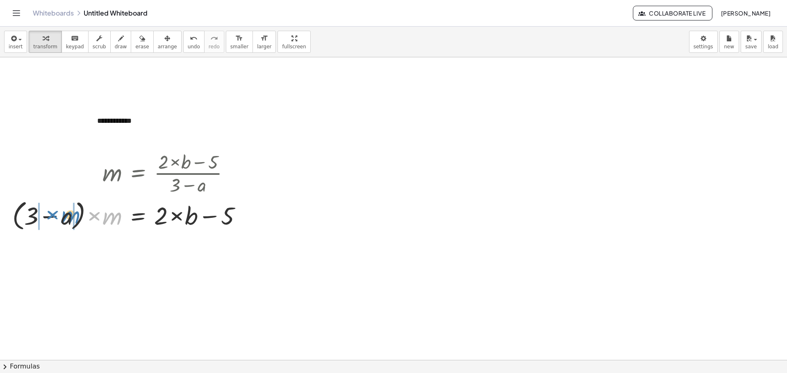
drag, startPoint x: 109, startPoint y: 220, endPoint x: 67, endPoint y: 218, distance: 41.8
click at [67, 218] on div at bounding box center [130, 215] width 244 height 36
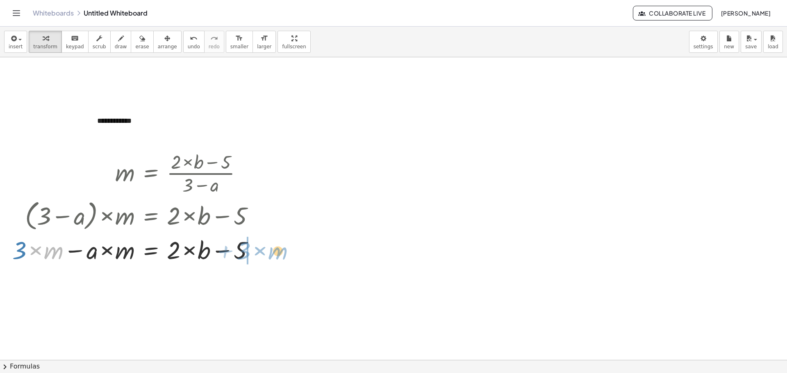
drag, startPoint x: 54, startPoint y: 253, endPoint x: 278, endPoint y: 253, distance: 224.2
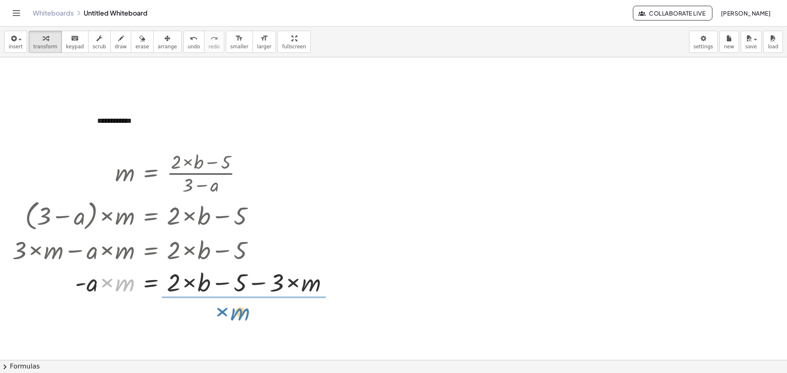
drag, startPoint x: 127, startPoint y: 286, endPoint x: 243, endPoint y: 315, distance: 118.8
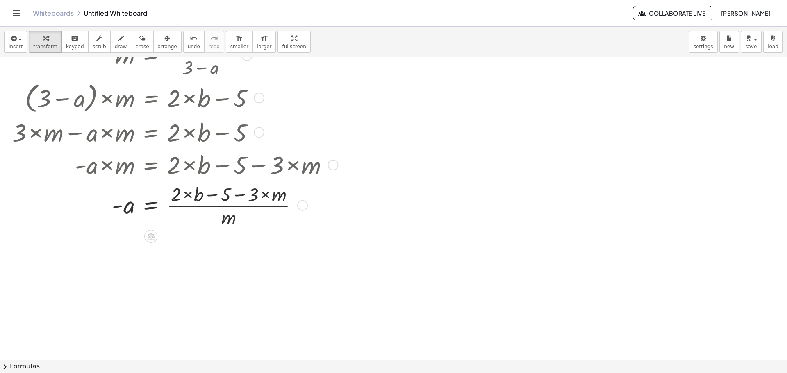
scroll to position [82, 0]
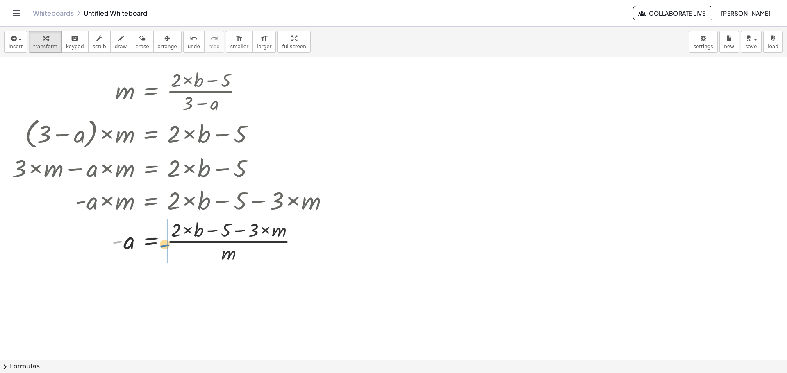
drag, startPoint x: 118, startPoint y: 242, endPoint x: 165, endPoint y: 246, distance: 47.3
click at [165, 246] on div at bounding box center [173, 240] width 331 height 48
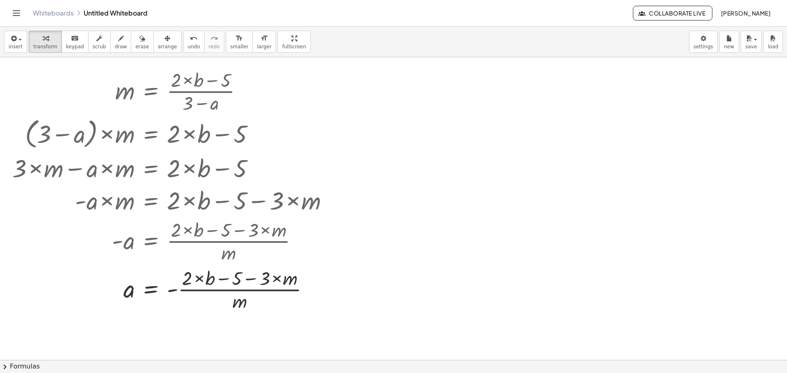
scroll to position [41, 0]
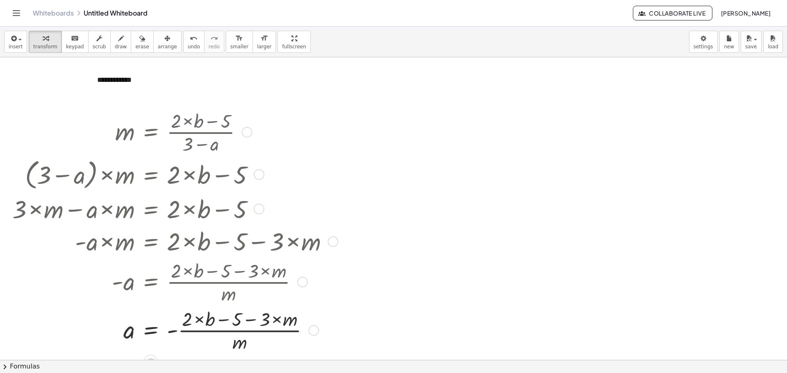
click at [250, 321] on div at bounding box center [173, 330] width 331 height 48
click at [226, 319] on div at bounding box center [173, 330] width 331 height 48
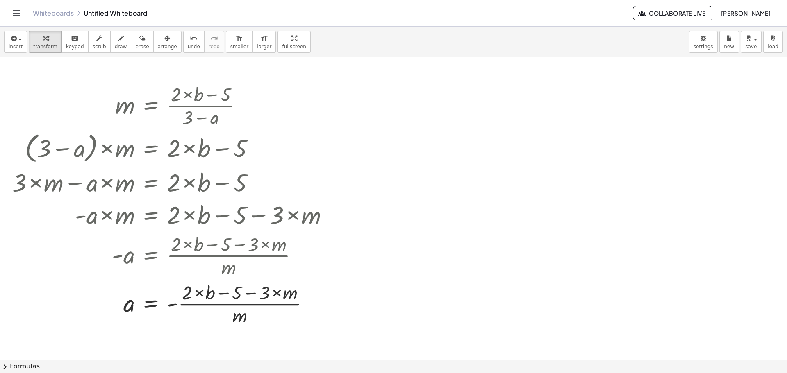
scroll to position [82, 0]
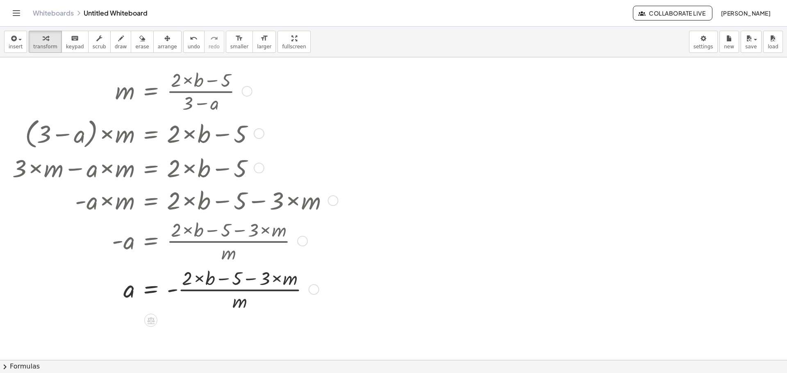
click at [244, 306] on div at bounding box center [173, 289] width 331 height 48
click at [242, 291] on div at bounding box center [173, 289] width 331 height 48
click at [311, 291] on div at bounding box center [314, 289] width 11 height 11
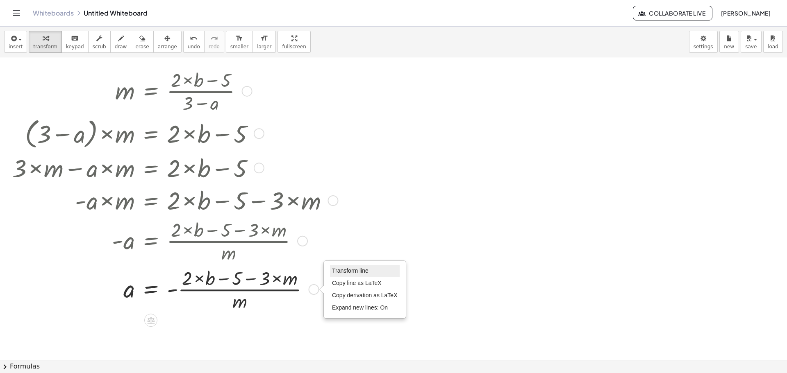
click at [385, 273] on li "Transform line" at bounding box center [365, 271] width 70 height 12
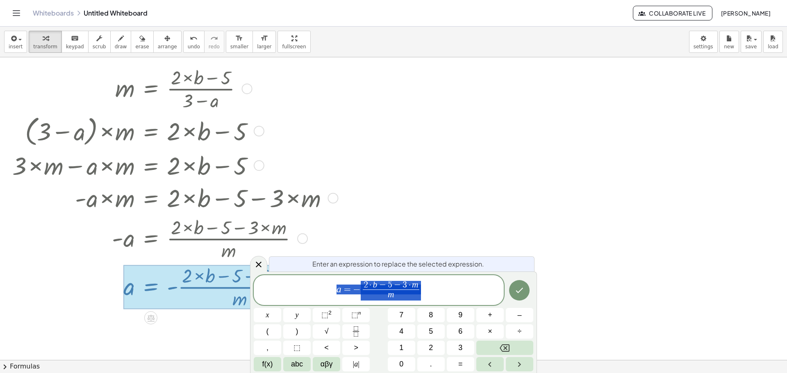
scroll to position [85, 0]
click at [260, 263] on icon at bounding box center [259, 265] width 6 height 6
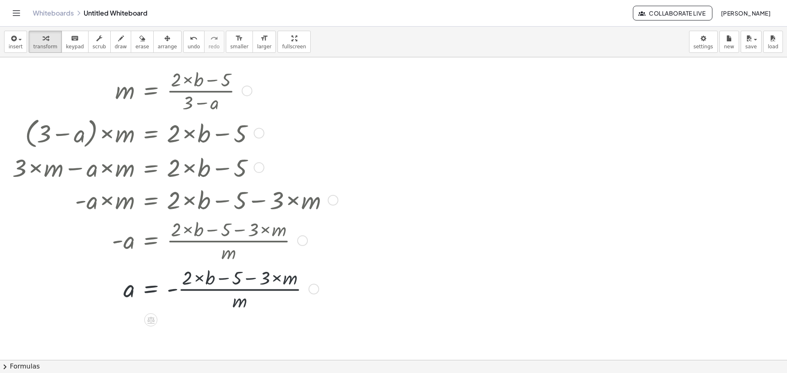
scroll to position [82, 0]
click at [153, 322] on icon at bounding box center [150, 320] width 7 height 7
click at [171, 321] on div "÷" at bounding box center [167, 320] width 13 height 13
click at [314, 289] on div at bounding box center [314, 289] width 11 height 11
click at [341, 284] on span "Copy line as LaTeX" at bounding box center [357, 283] width 50 height 7
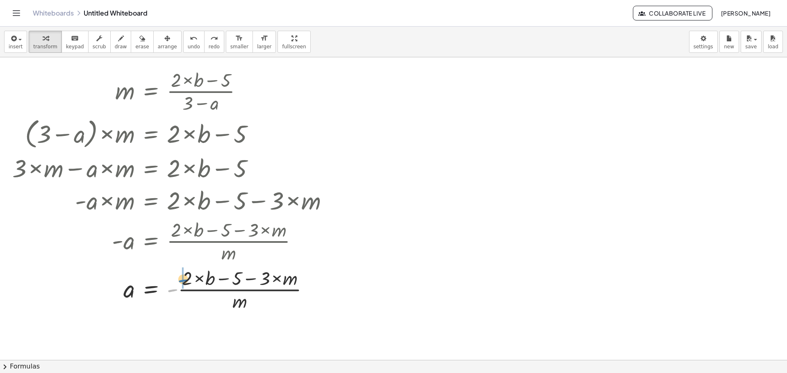
drag, startPoint x: 173, startPoint y: 291, endPoint x: 184, endPoint y: 282, distance: 14.5
click at [176, 280] on div at bounding box center [173, 289] width 331 height 51
click at [238, 305] on div at bounding box center [173, 289] width 331 height 48
drag, startPoint x: 241, startPoint y: 300, endPoint x: 296, endPoint y: 287, distance: 57.5
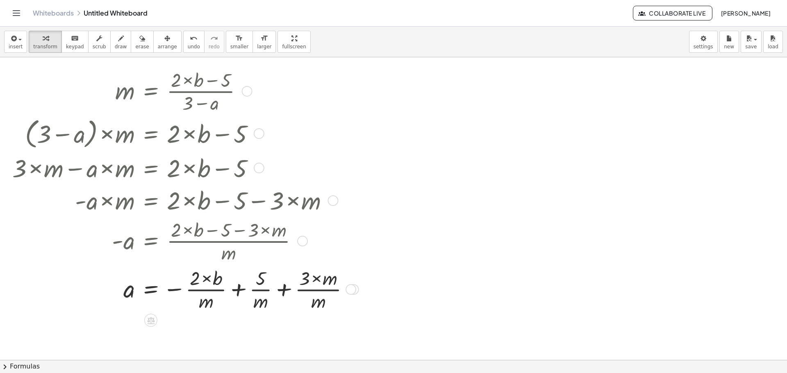
click at [323, 290] on div at bounding box center [184, 289] width 352 height 48
click at [353, 289] on div at bounding box center [351, 289] width 11 height 11
click at [394, 287] on li "Copy line as LaTeX" at bounding box center [402, 284] width 70 height 12
click at [317, 290] on div at bounding box center [184, 289] width 352 height 48
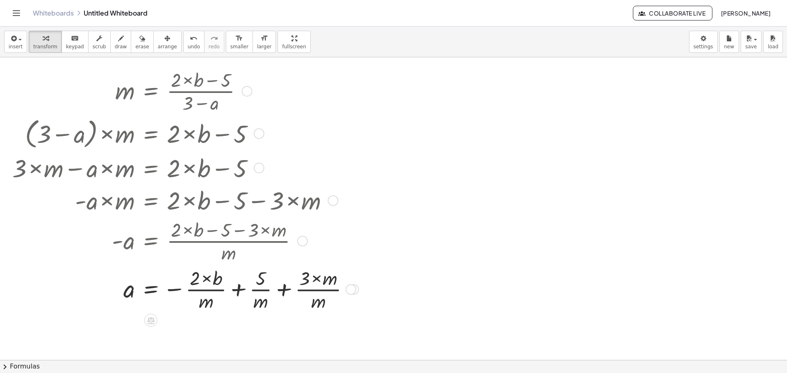
click at [317, 290] on div at bounding box center [184, 289] width 352 height 48
click at [704, 43] on body "**********" at bounding box center [393, 186] width 787 height 373
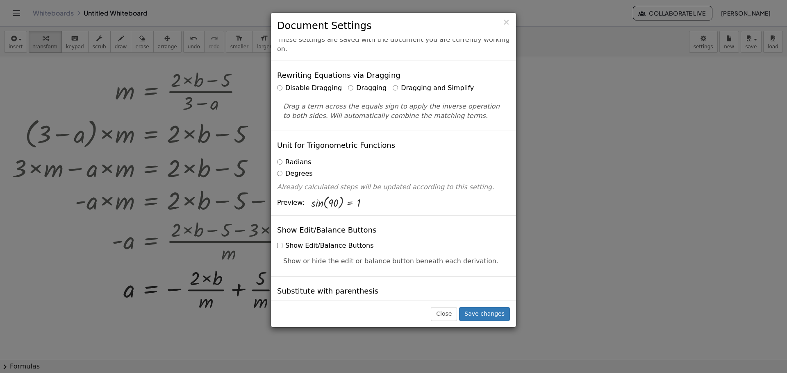
scroll to position [0, 0]
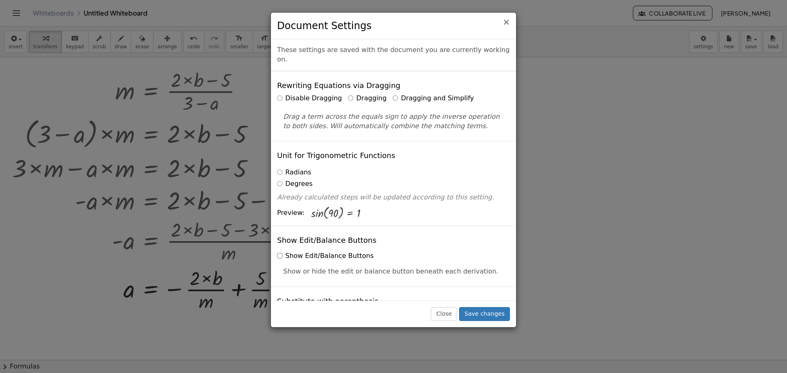
click at [507, 27] on span "×" at bounding box center [506, 22] width 7 height 10
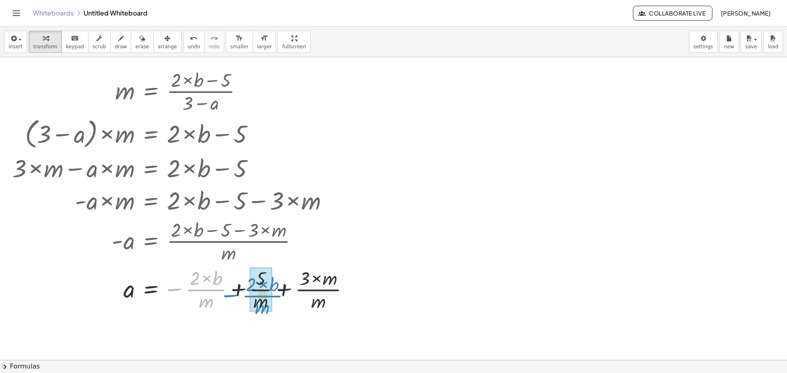
drag, startPoint x: 178, startPoint y: 290, endPoint x: 235, endPoint y: 296, distance: 57.7
click at [235, 296] on div at bounding box center [184, 289] width 352 height 48
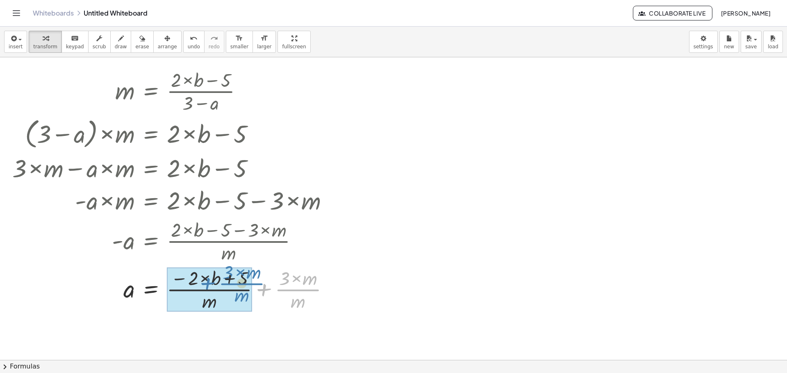
drag, startPoint x: 289, startPoint y: 291, endPoint x: 232, endPoint y: 285, distance: 56.9
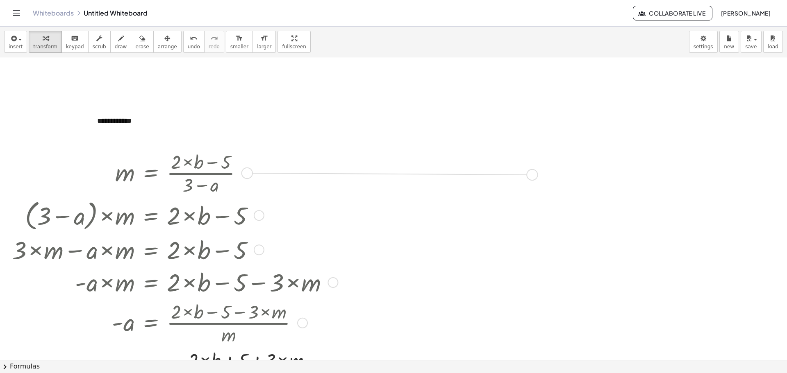
drag, startPoint x: 247, startPoint y: 176, endPoint x: 545, endPoint y: 177, distance: 298.0
click at [545, 177] on div "**********" at bounding box center [393, 360] width 787 height 606
click at [131, 122] on div "**********" at bounding box center [150, 121] width 123 height 27
click at [136, 109] on div "- +" at bounding box center [148, 107] width 123 height 14
click at [158, 48] on span "arrange" at bounding box center [167, 47] width 19 height 6
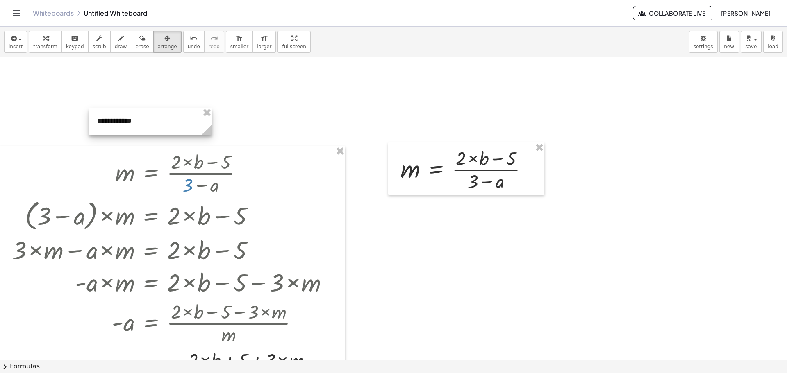
click at [175, 111] on div at bounding box center [150, 121] width 123 height 27
drag, startPoint x: 175, startPoint y: 111, endPoint x: 167, endPoint y: 116, distance: 9.8
click at [167, 116] on div at bounding box center [150, 121] width 123 height 27
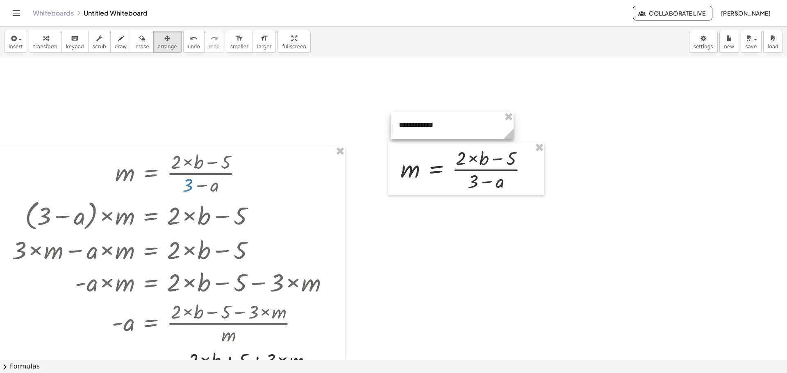
drag, startPoint x: 163, startPoint y: 119, endPoint x: 464, endPoint y: 123, distance: 301.7
click at [464, 123] on div at bounding box center [452, 125] width 123 height 27
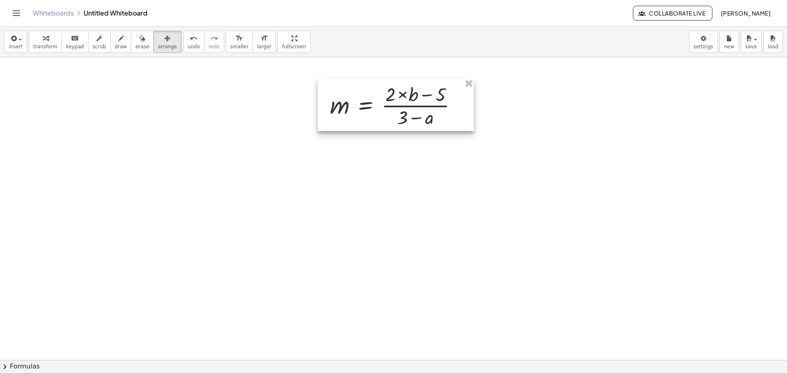
drag, startPoint x: 428, startPoint y: 154, endPoint x: 357, endPoint y: 90, distance: 95.5
click at [357, 90] on div at bounding box center [396, 105] width 156 height 52
click at [52, 44] on span "transform" at bounding box center [45, 47] width 24 height 6
drag, startPoint x: 403, startPoint y: 122, endPoint x: 410, endPoint y: 121, distance: 7.0
click at [410, 121] on div at bounding box center [396, 105] width 142 height 48
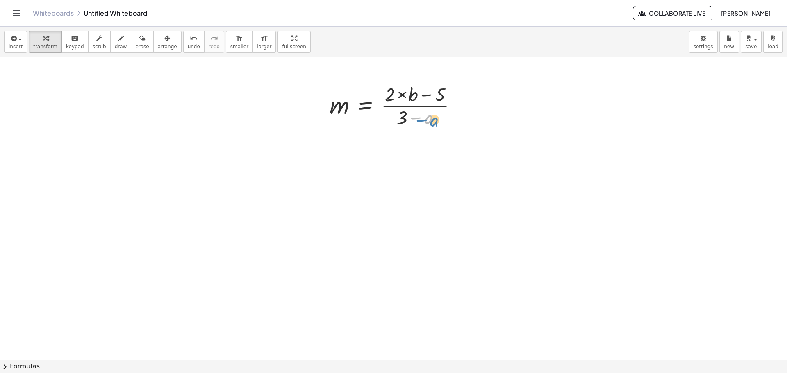
drag, startPoint x: 428, startPoint y: 122, endPoint x: 434, endPoint y: 125, distance: 6.2
click at [434, 125] on div at bounding box center [396, 105] width 142 height 48
click at [405, 120] on div at bounding box center [396, 105] width 142 height 48
click at [433, 121] on div at bounding box center [396, 105] width 142 height 48
click at [364, 133] on icon at bounding box center [365, 136] width 9 height 9
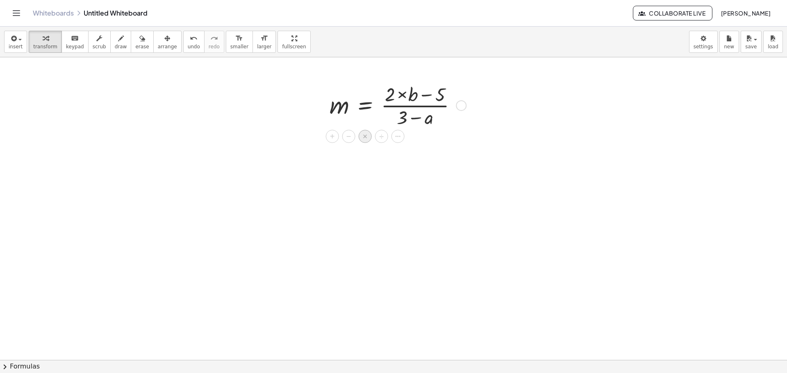
click at [360, 134] on div "×" at bounding box center [365, 136] width 13 height 13
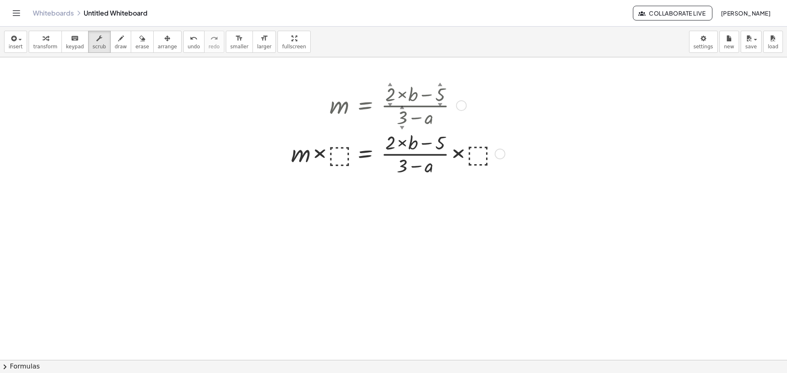
click at [341, 154] on div at bounding box center [396, 153] width 219 height 48
click at [336, 155] on div at bounding box center [396, 153] width 219 height 48
click at [335, 153] on div at bounding box center [396, 153] width 219 height 48
drag, startPoint x: 335, startPoint y: 153, endPoint x: 318, endPoint y: 188, distance: 38.7
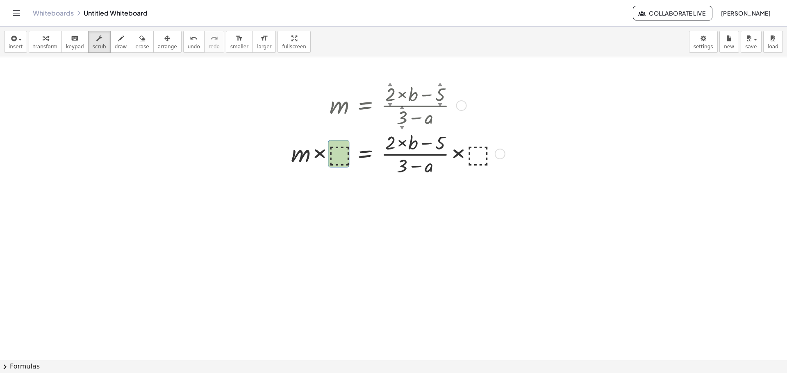
click at [318, 188] on div at bounding box center [393, 360] width 787 height 606
click at [338, 153] on div at bounding box center [396, 153] width 219 height 48
click at [359, 199] on div at bounding box center [393, 360] width 787 height 606
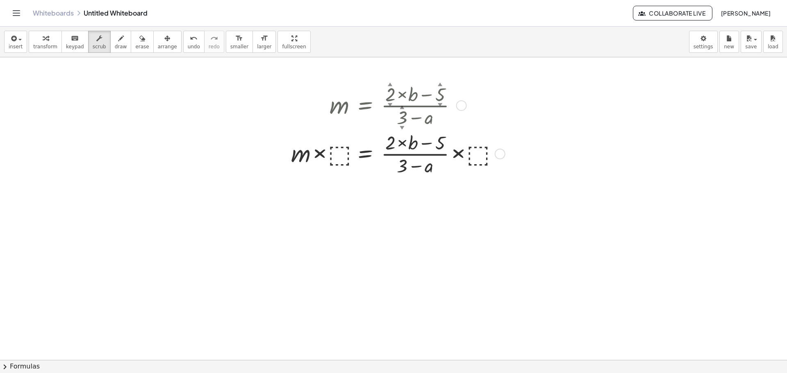
click at [339, 153] on div at bounding box center [396, 153] width 219 height 48
click at [71, 47] on span "keypad" at bounding box center [75, 47] width 18 height 6
click at [331, 156] on div at bounding box center [396, 153] width 219 height 48
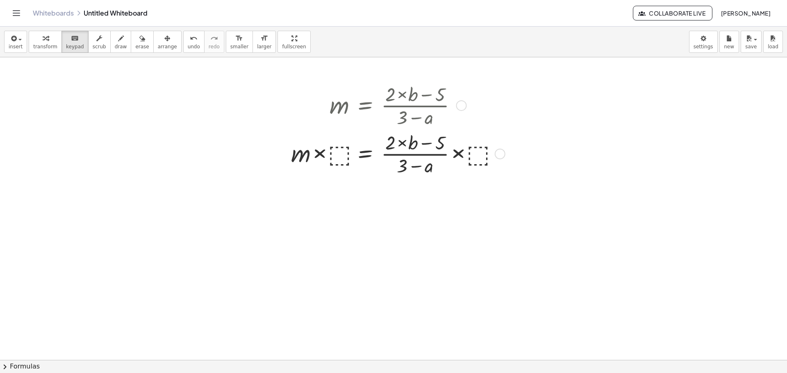
click at [331, 156] on div at bounding box center [396, 153] width 219 height 48
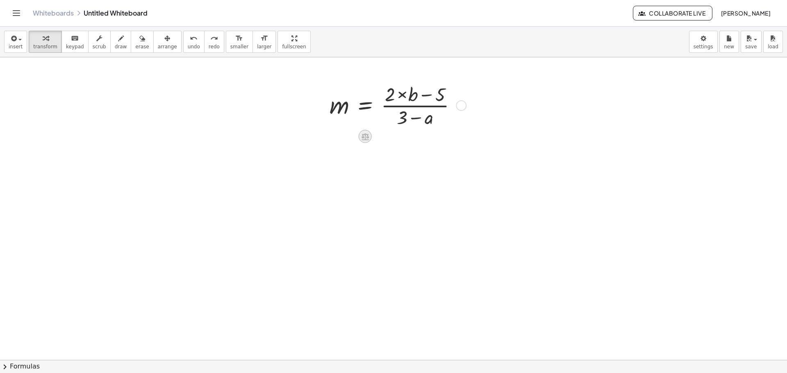
click at [364, 137] on icon at bounding box center [365, 136] width 9 height 9
click at [361, 137] on div "×" at bounding box center [365, 136] width 13 height 13
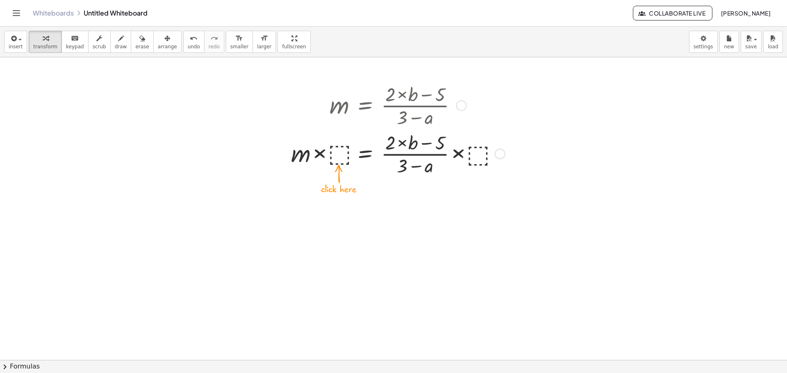
click at [339, 157] on div at bounding box center [396, 153] width 219 height 48
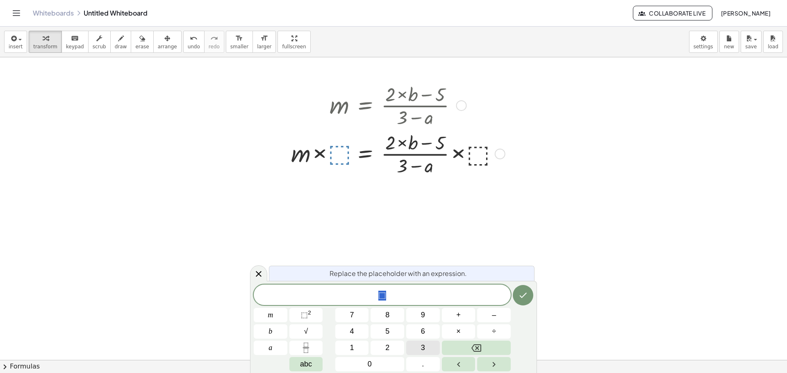
click at [423, 348] on span "3" at bounding box center [423, 348] width 4 height 11
click at [497, 318] on button "–" at bounding box center [494, 315] width 34 height 14
click at [312, 361] on button "abc" at bounding box center [306, 364] width 34 height 14
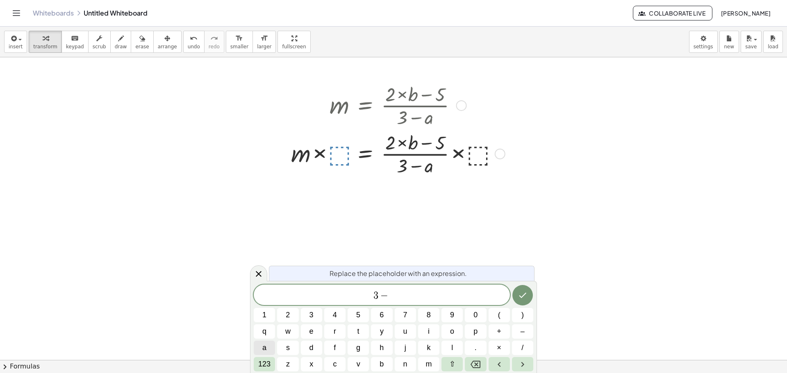
click at [272, 344] on button "a" at bounding box center [264, 348] width 21 height 14
click at [518, 297] on icon "Done" at bounding box center [523, 296] width 10 height 10
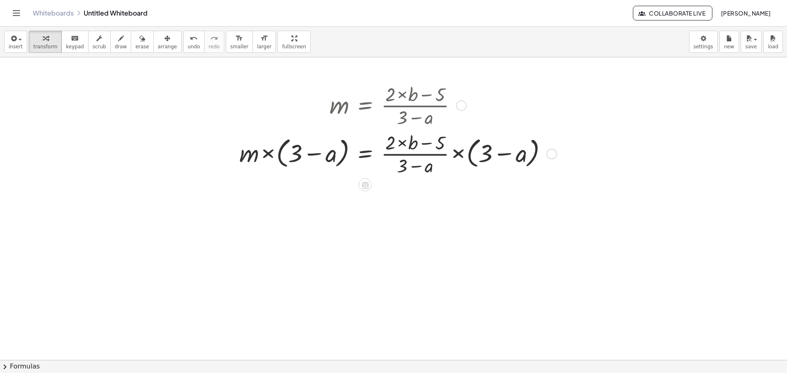
click at [459, 155] on div at bounding box center [396, 153] width 323 height 48
click at [459, 155] on div at bounding box center [394, 153] width 319 height 51
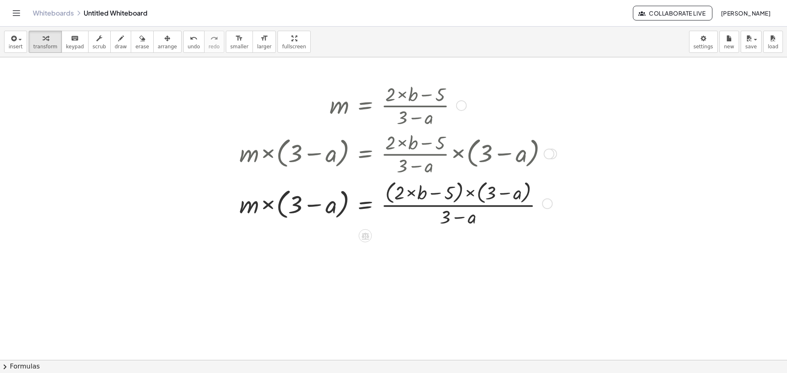
click at [478, 206] on div at bounding box center [396, 203] width 323 height 51
click at [470, 207] on div at bounding box center [396, 203] width 323 height 51
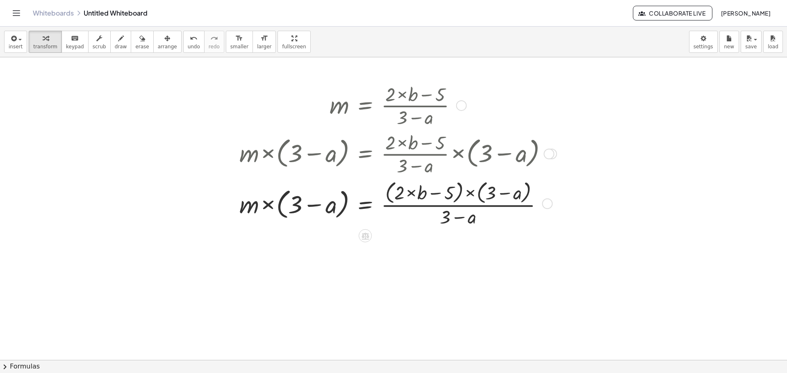
click at [470, 207] on div at bounding box center [396, 203] width 323 height 51
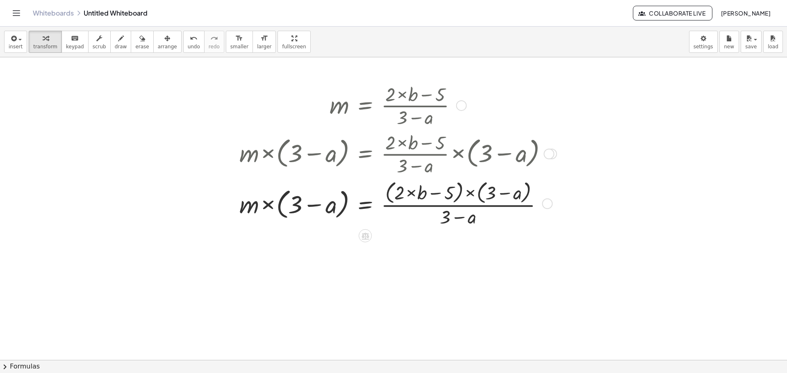
click at [460, 219] on div at bounding box center [396, 203] width 323 height 51
click at [459, 219] on div at bounding box center [396, 203] width 323 height 51
click at [502, 193] on div at bounding box center [396, 203] width 323 height 51
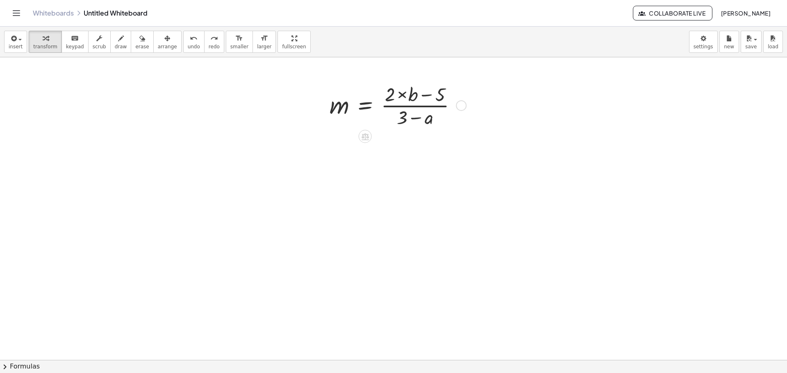
drag, startPoint x: 416, startPoint y: 106, endPoint x: 391, endPoint y: 144, distance: 45.1
click at [391, 144] on div at bounding box center [393, 360] width 787 height 606
click at [460, 108] on div at bounding box center [461, 105] width 11 height 11
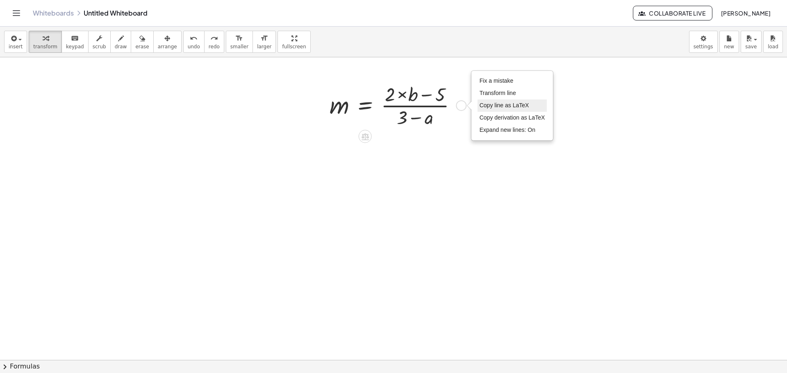
click at [518, 109] on li "Copy line as LaTeX" at bounding box center [513, 106] width 70 height 12
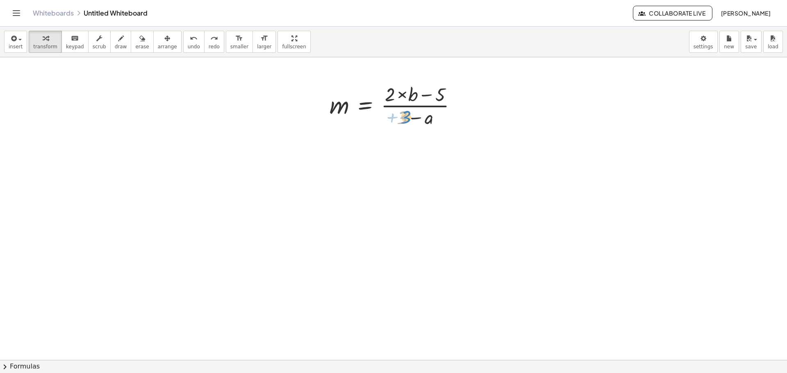
click at [407, 123] on div at bounding box center [396, 105] width 142 height 48
drag, startPoint x: 428, startPoint y: 122, endPoint x: 360, endPoint y: 112, distance: 67.9
click at [360, 112] on div at bounding box center [396, 105] width 142 height 48
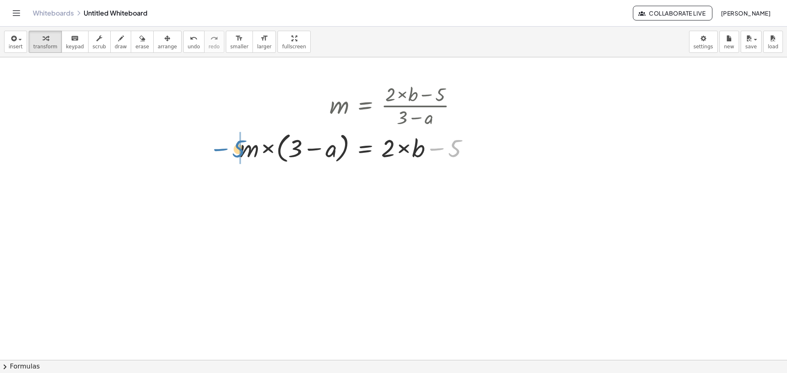
drag, startPoint x: 457, startPoint y: 155, endPoint x: 241, endPoint y: 155, distance: 216.0
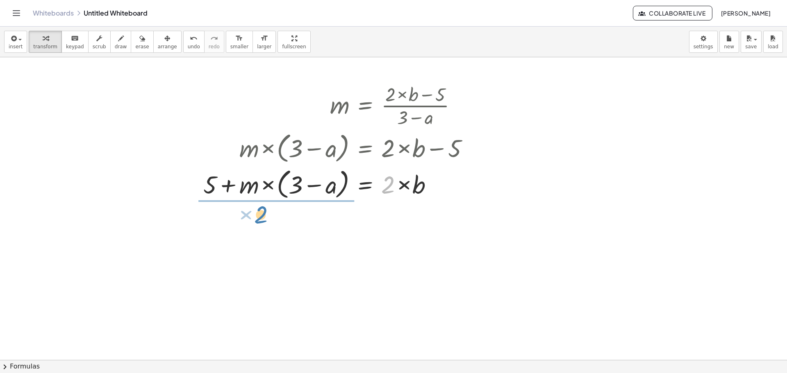
drag, startPoint x: 388, startPoint y: 191, endPoint x: 261, endPoint y: 221, distance: 130.6
click at [261, 221] on div "m = × ( + × 2 × b − 5 ) × ( + 3 − a ) × m × ( + 3 − a ) = + × 2 × b − 5 × 2 m =…" at bounding box center [393, 360] width 787 height 606
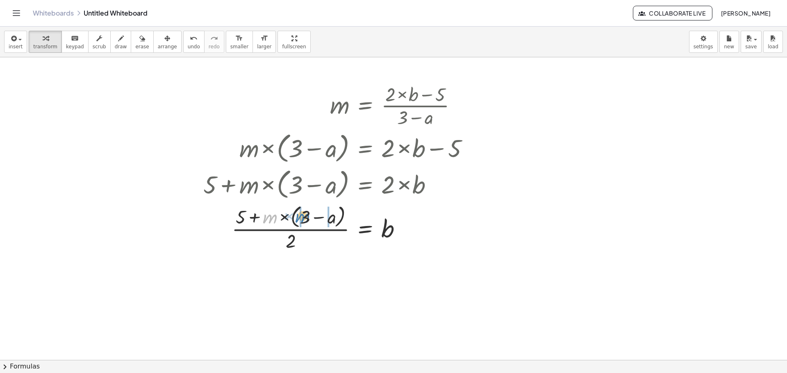
drag, startPoint x: 270, startPoint y: 221, endPoint x: 303, endPoint y: 220, distance: 32.4
click at [303, 220] on div at bounding box center [339, 227] width 280 height 51
click at [306, 231] on div at bounding box center [344, 227] width 271 height 51
click at [158, 44] on span "arrange" at bounding box center [167, 47] width 19 height 6
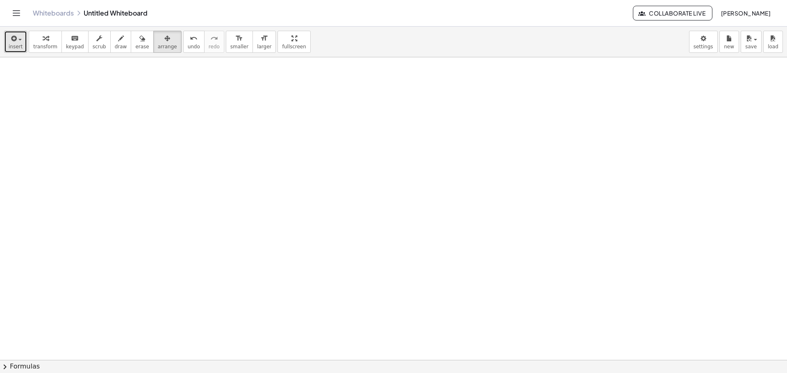
click at [14, 41] on icon "button" at bounding box center [12, 39] width 7 height 10
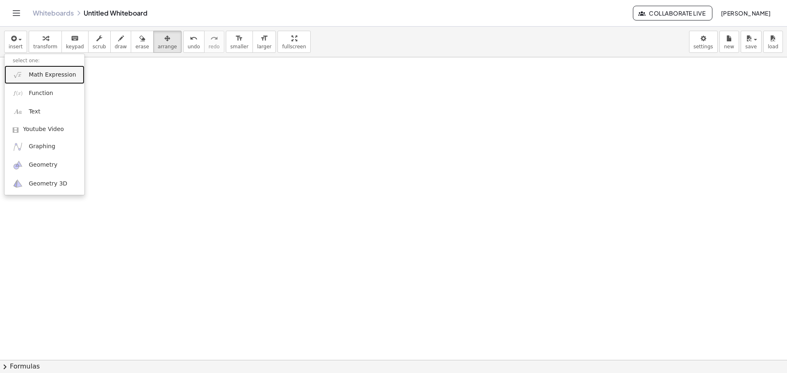
click at [35, 72] on span "Math Expression" at bounding box center [52, 75] width 47 height 8
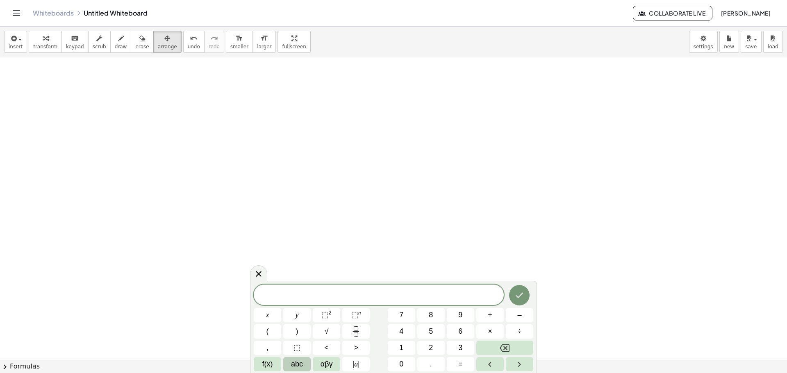
click at [288, 362] on button "abc" at bounding box center [296, 364] width 27 height 14
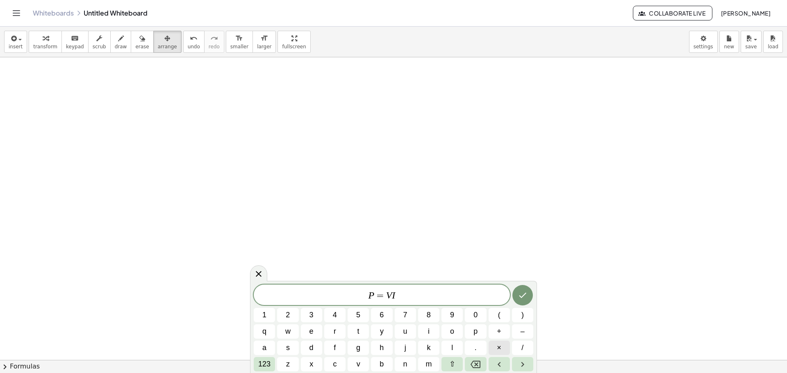
click at [501, 350] on button "×" at bounding box center [499, 348] width 21 height 14
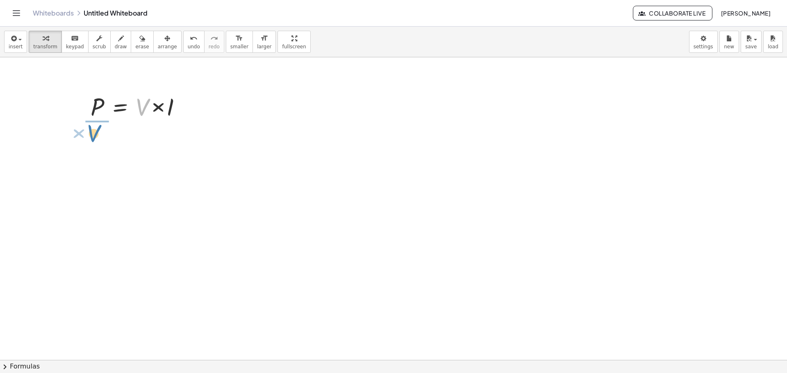
drag, startPoint x: 143, startPoint y: 112, endPoint x: 95, endPoint y: 139, distance: 55.4
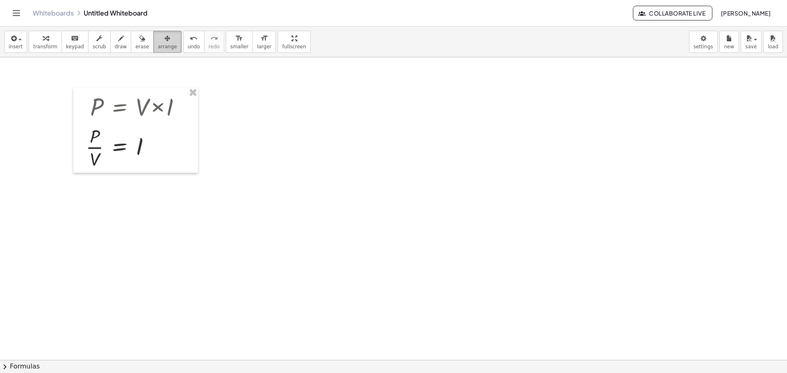
click at [158, 46] on span "arrange" at bounding box center [167, 47] width 19 height 6
click at [17, 43] on div "button" at bounding box center [16, 38] width 14 height 10
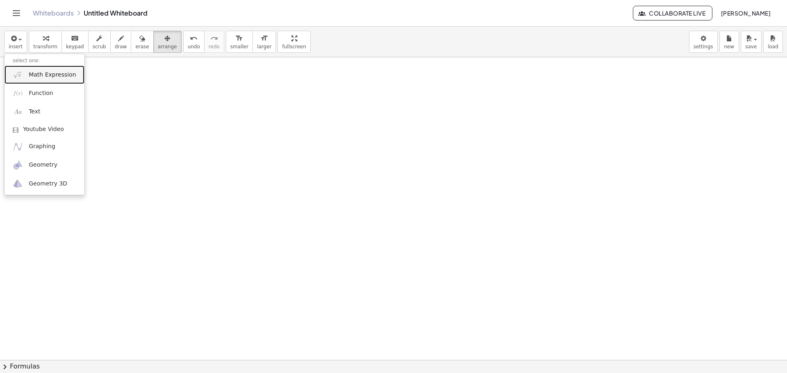
click at [28, 75] on link "Math Expression" at bounding box center [45, 75] width 80 height 18
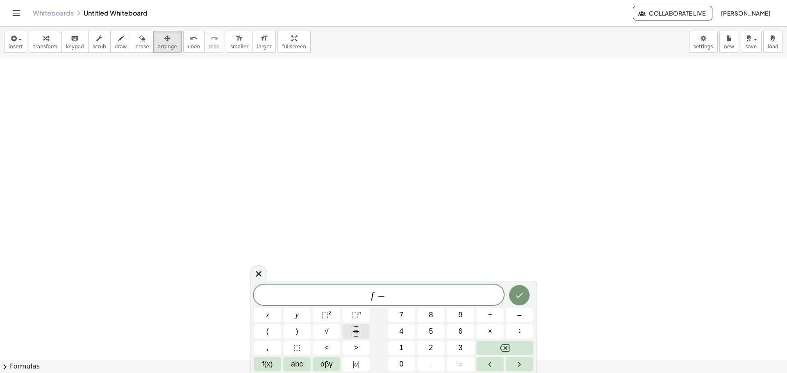
click at [351, 333] on icon "Fraction" at bounding box center [356, 332] width 10 height 10
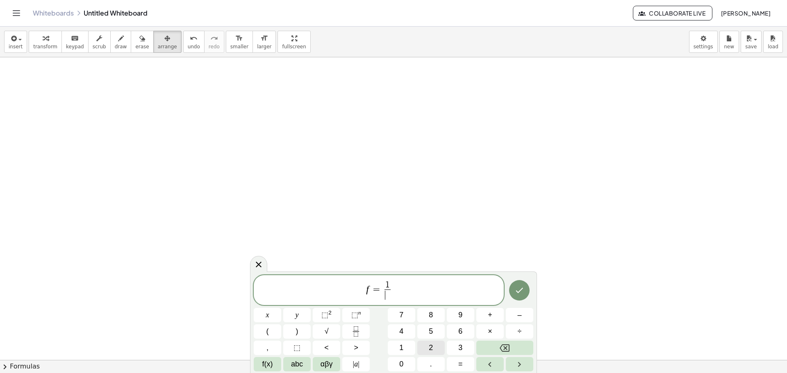
click at [425, 349] on button "2" at bounding box center [430, 348] width 27 height 14
click at [304, 366] on button "abc" at bounding box center [296, 364] width 27 height 14
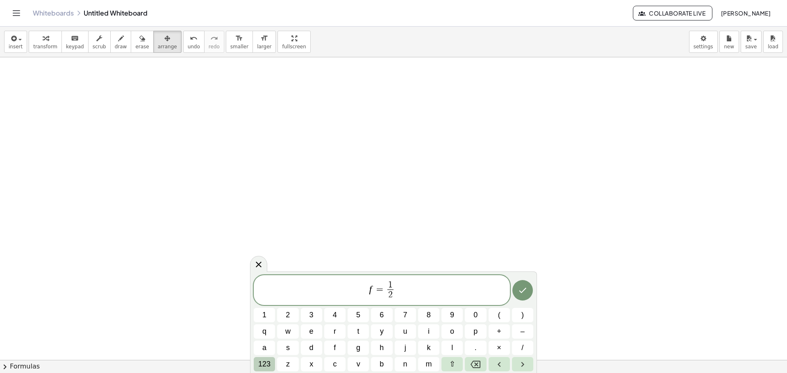
click at [267, 364] on span "123" at bounding box center [264, 364] width 12 height 11
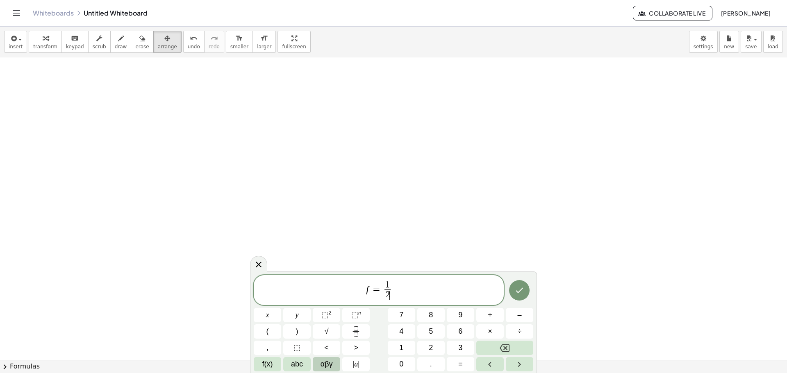
click at [321, 366] on span "αβγ" at bounding box center [327, 364] width 12 height 11
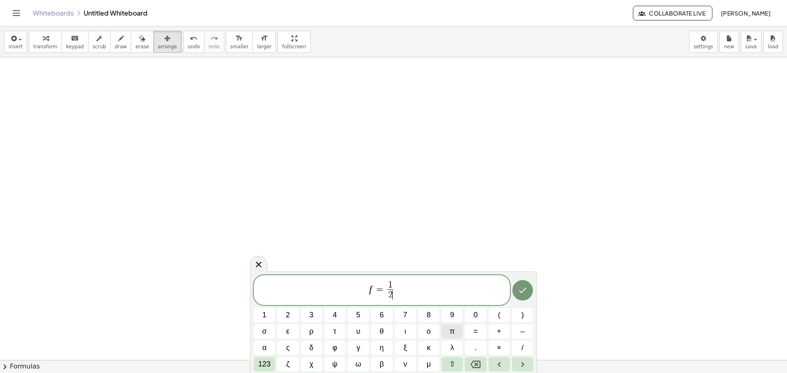
click at [452, 337] on span "π" at bounding box center [452, 331] width 5 height 11
click at [267, 363] on span "123" at bounding box center [264, 364] width 12 height 11
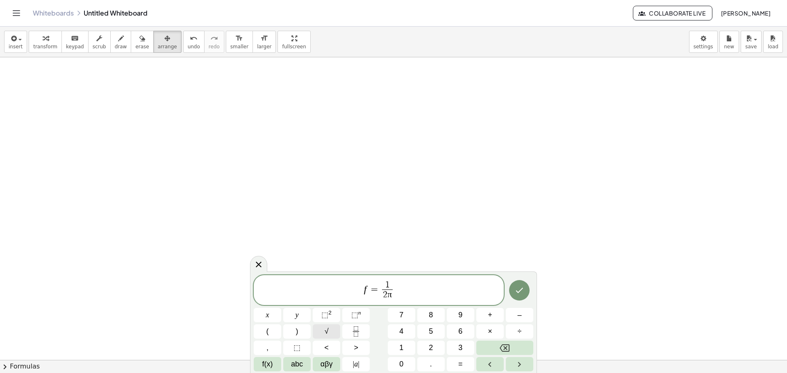
click at [334, 331] on button "√" at bounding box center [326, 332] width 27 height 14
click at [294, 364] on span "abc" at bounding box center [297, 364] width 12 height 11
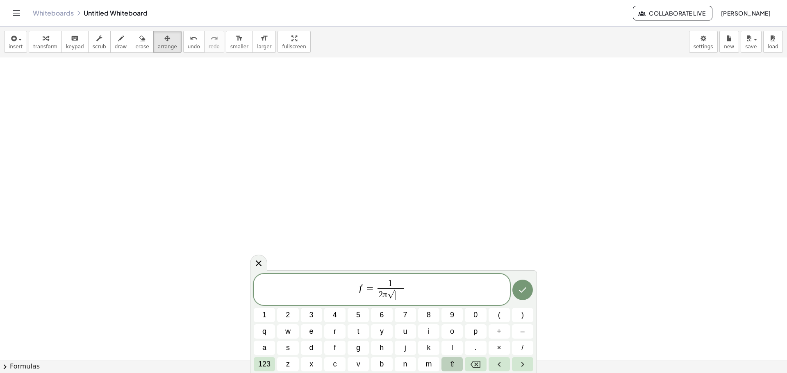
click at [457, 362] on button "⇧" at bounding box center [451, 364] width 21 height 14
click at [450, 345] on span "l" at bounding box center [452, 348] width 4 height 11
click at [451, 361] on span "⇧" at bounding box center [452, 364] width 6 height 11
click at [451, 364] on span "⇧" at bounding box center [452, 364] width 6 height 11
click at [336, 362] on span "c" at bounding box center [334, 364] width 5 height 11
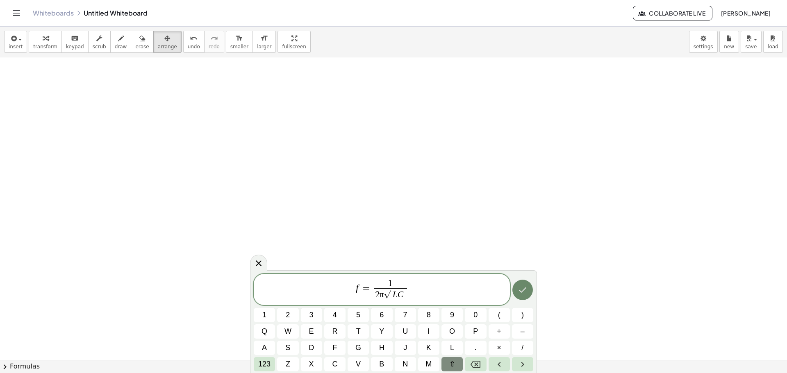
click at [524, 294] on icon "Done" at bounding box center [523, 290] width 10 height 10
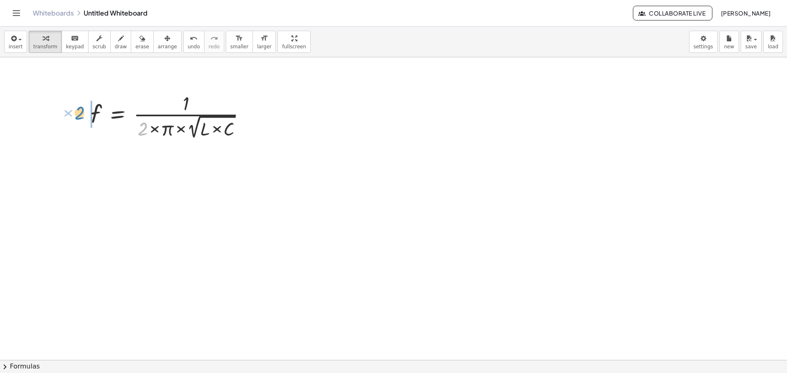
drag, startPoint x: 142, startPoint y: 133, endPoint x: 79, endPoint y: 117, distance: 65.1
click at [79, 117] on div "× 2 f = × 1 × 2 × π × 2 √ ( × L × C )" at bounding box center [170, 115] width 184 height 55
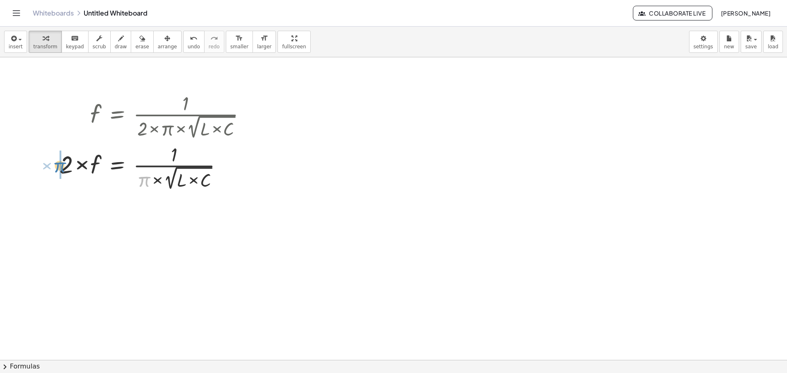
drag, startPoint x: 145, startPoint y: 183, endPoint x: 61, endPoint y: 168, distance: 85.7
click at [346, 159] on div at bounding box center [393, 360] width 787 height 606
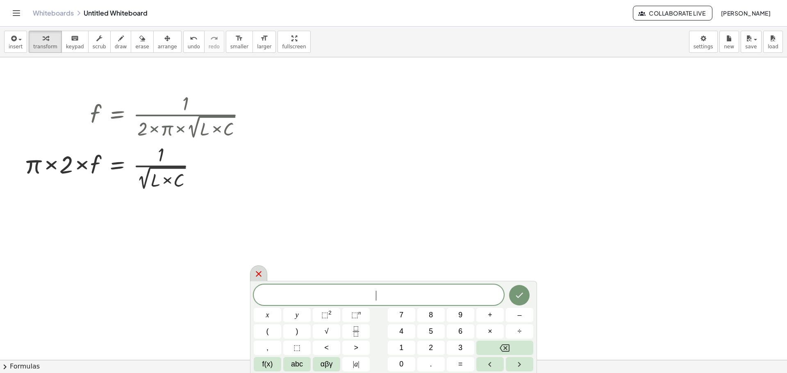
click at [259, 275] on icon at bounding box center [259, 274] width 6 height 6
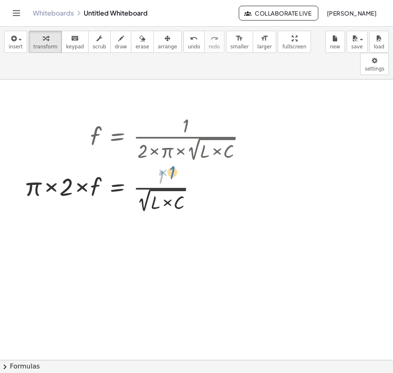
drag, startPoint x: 162, startPoint y: 154, endPoint x: 175, endPoint y: 149, distance: 14.0
click at [175, 163] on div at bounding box center [138, 188] width 237 height 51
drag, startPoint x: 146, startPoint y: 182, endPoint x: 13, endPoint y: 168, distance: 133.1
click at [13, 168] on div "f = × 1 × 2 × π × 2 √ ( × L × C ) × 2 × f = × 1 × π × 2 √ ( × L × C ) × 2 √ ( ×…" at bounding box center [137, 163] width 250 height 106
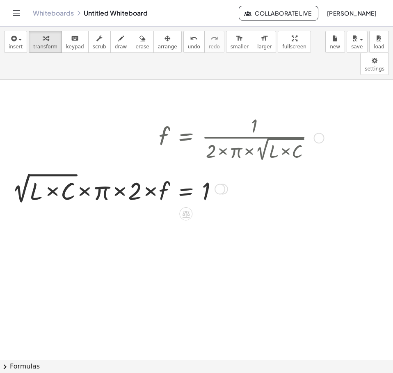
click at [62, 171] on div at bounding box center [166, 189] width 317 height 36
drag, startPoint x: 68, startPoint y: 175, endPoint x: 31, endPoint y: 177, distance: 36.9
click at [51, 171] on div at bounding box center [166, 189] width 317 height 36
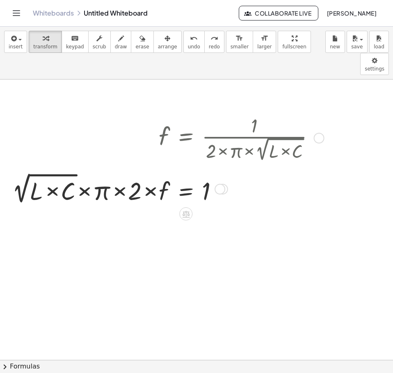
click at [39, 175] on div at bounding box center [166, 189] width 317 height 36
click at [52, 171] on div at bounding box center [166, 189] width 317 height 36
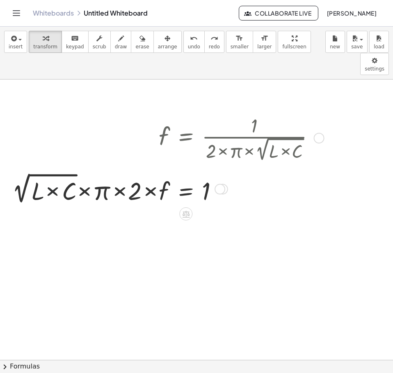
click at [52, 171] on div at bounding box center [166, 189] width 317 height 36
drag, startPoint x: 66, startPoint y: 175, endPoint x: 231, endPoint y: 178, distance: 164.8
click at [231, 178] on div at bounding box center [166, 189] width 317 height 36
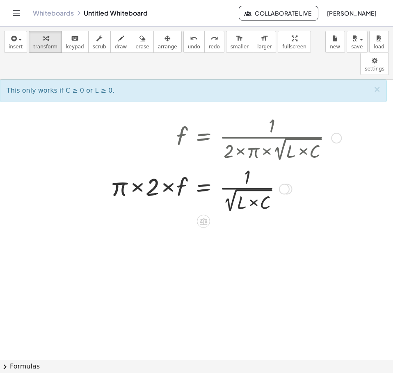
click at [284, 184] on div at bounding box center [284, 189] width 11 height 11
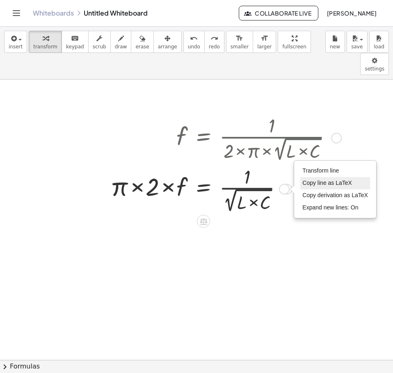
click at [341, 177] on li "Copy line as LaTeX" at bounding box center [335, 183] width 70 height 12
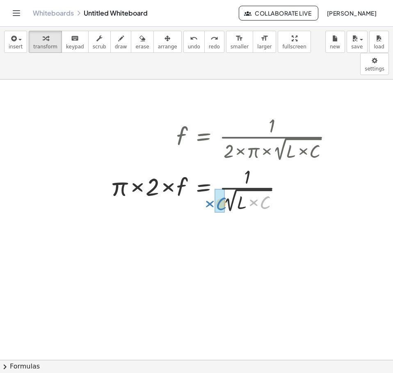
drag, startPoint x: 265, startPoint y: 180, endPoint x: 220, endPoint y: 182, distance: 45.1
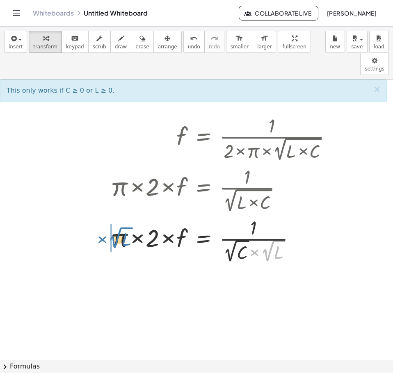
drag, startPoint x: 267, startPoint y: 230, endPoint x: 114, endPoint y: 217, distance: 153.1
click at [114, 217] on div at bounding box center [224, 239] width 237 height 50
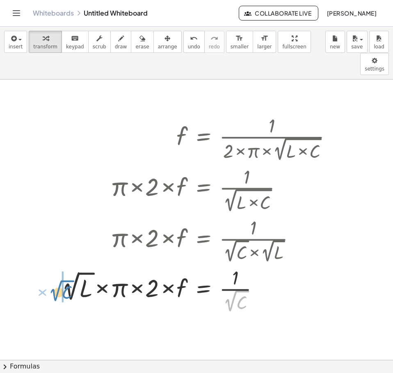
drag, startPoint x: 236, startPoint y: 279, endPoint x: 61, endPoint y: 269, distance: 175.3
click at [61, 269] on div "f = × 1 × 2 × π × 2 √ ( × L × C ) × 2 × f = × 1 × π × 2 √ ( × L × C ) × π × 2 ×…" at bounding box center [199, 213] width 299 height 207
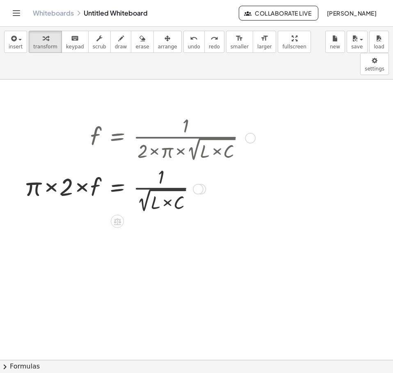
click at [120, 218] on icon at bounding box center [117, 221] width 7 height 7
click at [148, 218] on icon at bounding box center [149, 221] width 7 height 7
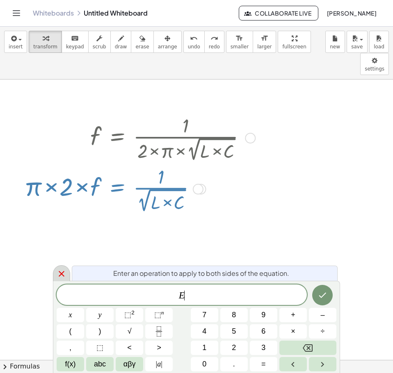
click at [61, 271] on icon at bounding box center [62, 274] width 10 height 10
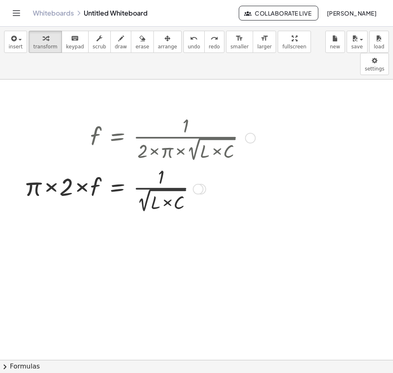
click at [141, 180] on div at bounding box center [138, 188] width 237 height 51
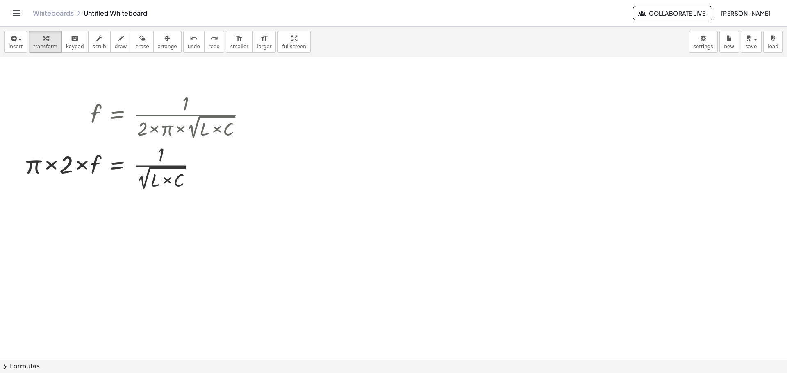
click at [30, 370] on button "chevron_right Formulas" at bounding box center [393, 366] width 787 height 13
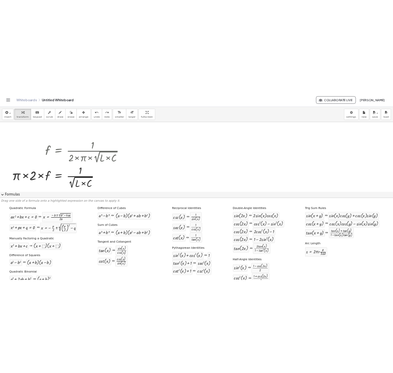
scroll to position [14, 0]
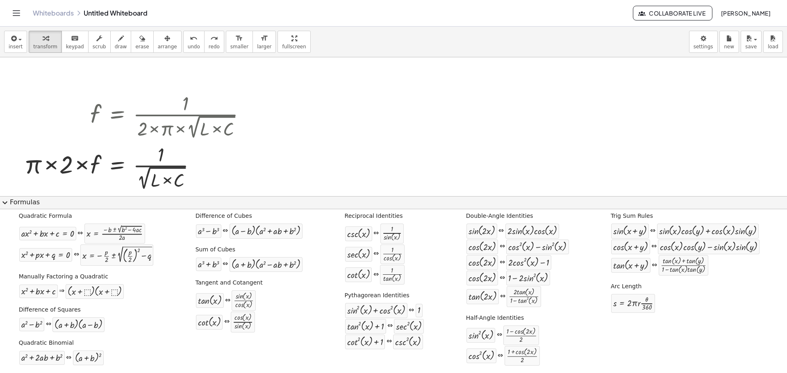
click at [26, 203] on button "expand_more Formulas" at bounding box center [393, 202] width 787 height 13
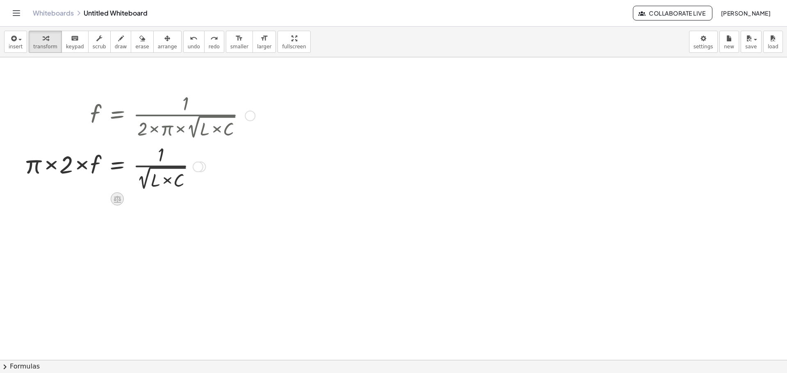
click at [122, 197] on div at bounding box center [117, 199] width 13 height 13
click at [120, 201] on div "×" at bounding box center [117, 199] width 13 height 13
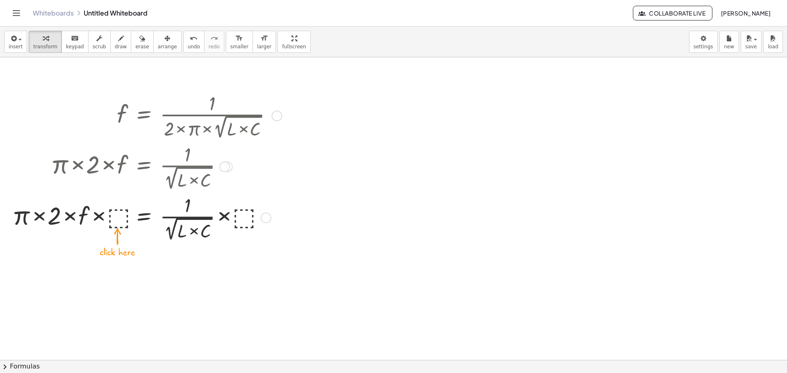
click at [115, 217] on div at bounding box center [145, 217] width 275 height 51
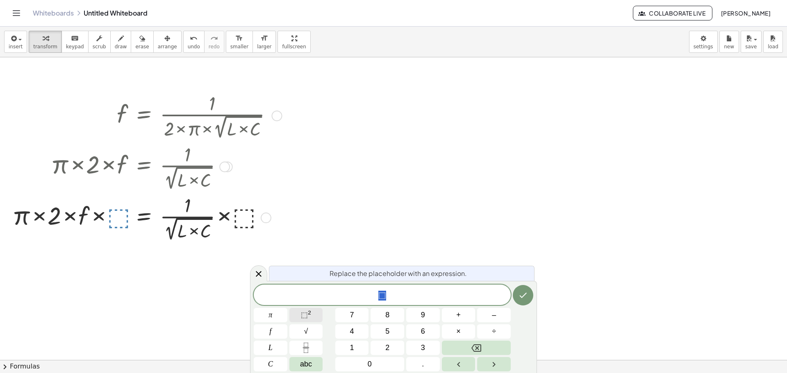
click at [314, 317] on button "⬚ 2" at bounding box center [306, 315] width 34 height 14
click at [264, 273] on div at bounding box center [258, 274] width 17 height 16
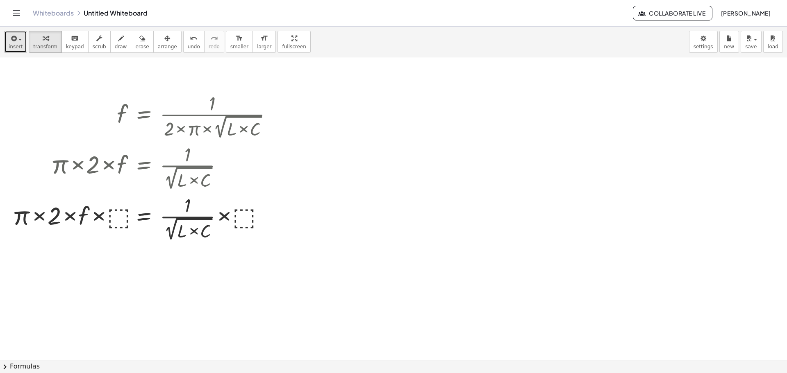
click at [20, 44] on span "insert" at bounding box center [16, 47] width 14 height 6
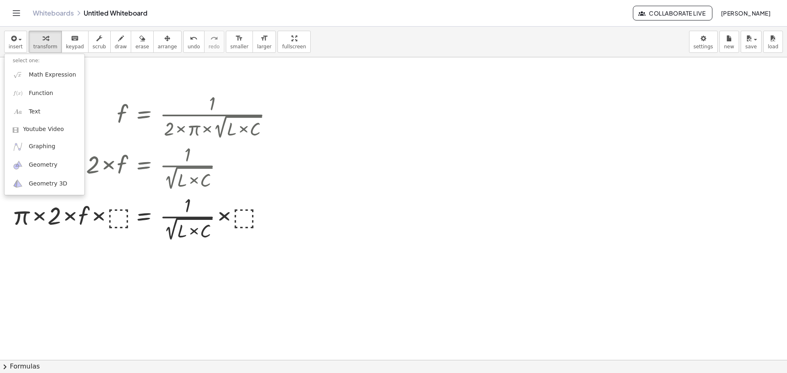
click at [169, 12] on div "Whiteboards Untitled Whiteboard" at bounding box center [333, 13] width 600 height 8
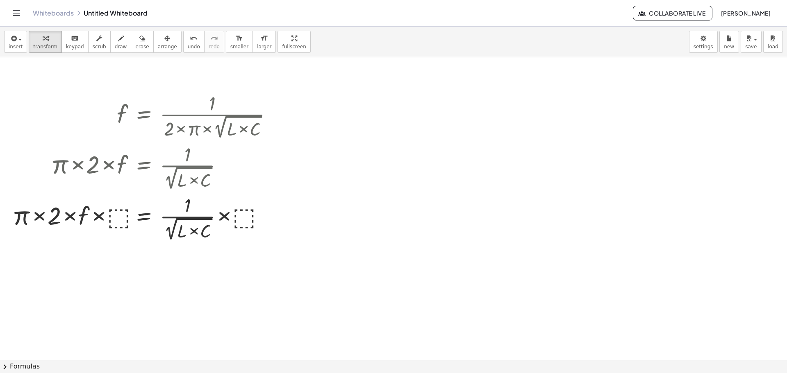
click at [22, 8] on div "Whiteboards Untitled Whiteboard Collaborate Live [PERSON_NAME]" at bounding box center [393, 13] width 767 height 26
click at [18, 11] on icon "Toggle navigation" at bounding box center [16, 13] width 10 height 10
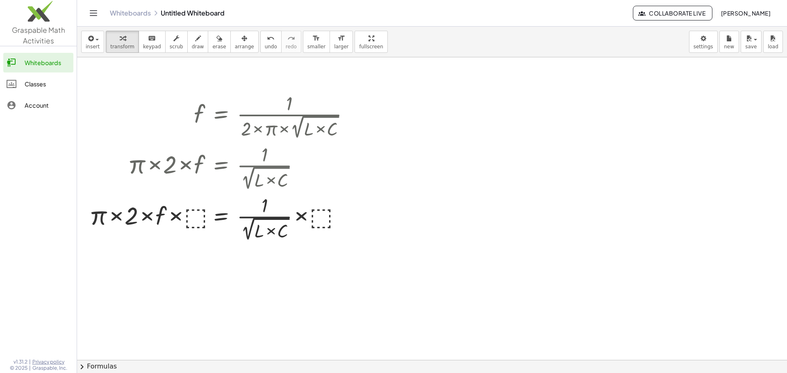
click at [96, 14] on icon "Toggle navigation" at bounding box center [94, 13] width 10 height 10
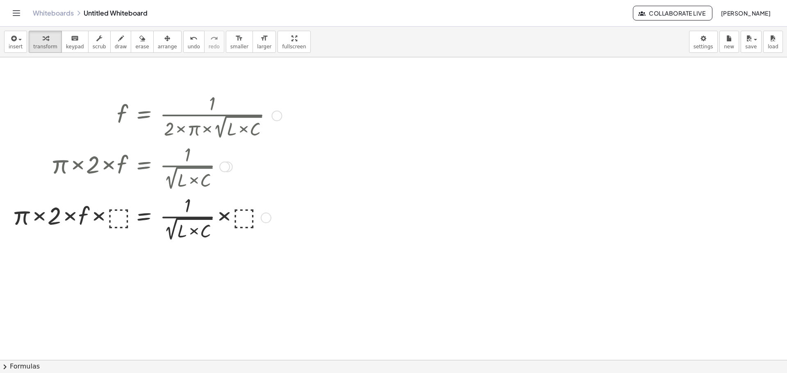
click at [187, 231] on div at bounding box center [145, 217] width 275 height 51
drag, startPoint x: 181, startPoint y: 233, endPoint x: 176, endPoint y: 224, distance: 10.3
click at [176, 224] on div at bounding box center [145, 217] width 275 height 51
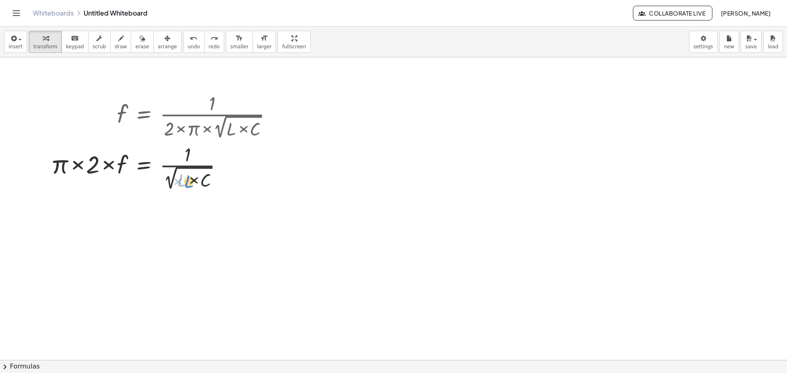
drag, startPoint x: 182, startPoint y: 186, endPoint x: 188, endPoint y: 187, distance: 6.3
click at [188, 187] on div at bounding box center [165, 166] width 237 height 51
click at [196, 180] on div at bounding box center [165, 166] width 237 height 51
drag, startPoint x: 206, startPoint y: 183, endPoint x: 177, endPoint y: 182, distance: 29.1
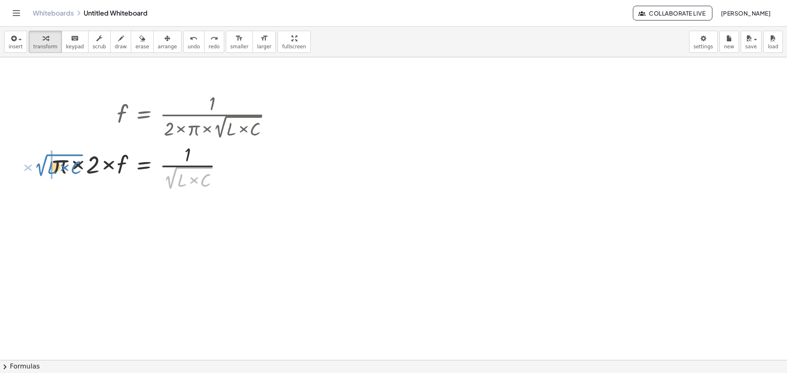
drag, startPoint x: 171, startPoint y: 184, endPoint x: 41, endPoint y: 172, distance: 130.2
click at [41, 172] on div "f = × 1 × 2 × π × 2 √ ( × L × C ) × 2 × f = × 1 × π × 2 √ ( × L × C ) × 2 √ ( ×…" at bounding box center [164, 141] width 250 height 106
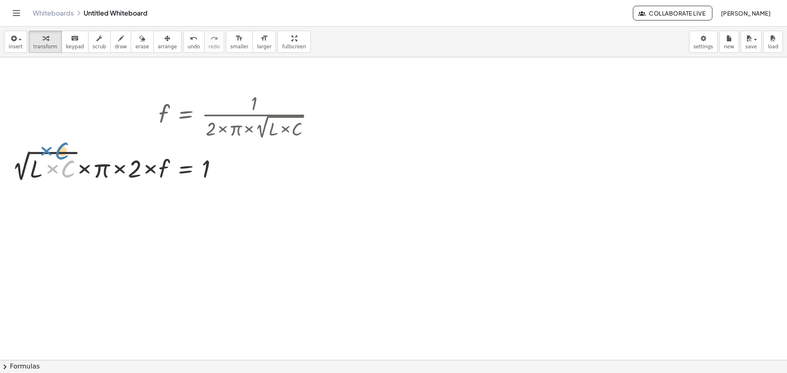
drag, startPoint x: 68, startPoint y: 173, endPoint x: 61, endPoint y: 155, distance: 19.1
click at [61, 155] on div at bounding box center [166, 166] width 317 height 36
drag, startPoint x: 68, startPoint y: 176, endPoint x: 20, endPoint y: 175, distance: 48.0
click at [20, 175] on div at bounding box center [166, 166] width 317 height 36
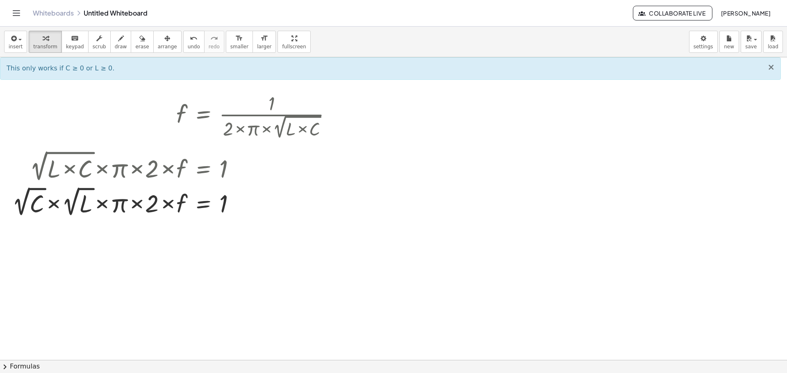
click at [771, 66] on span "×" at bounding box center [770, 67] width 7 height 10
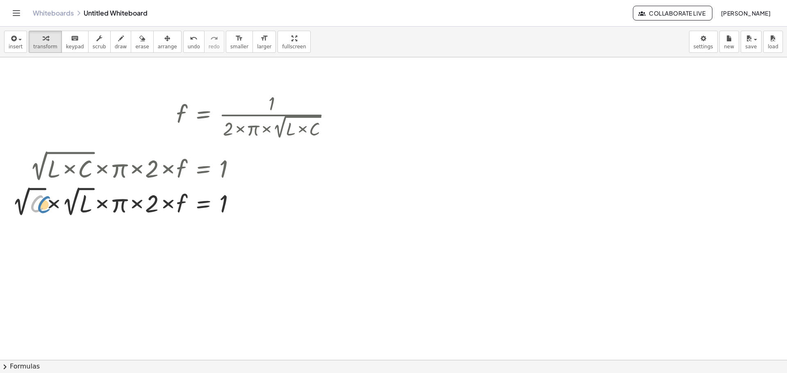
drag, startPoint x: 34, startPoint y: 203, endPoint x: 42, endPoint y: 204, distance: 7.8
click at [42, 204] on div at bounding box center [175, 201] width 334 height 35
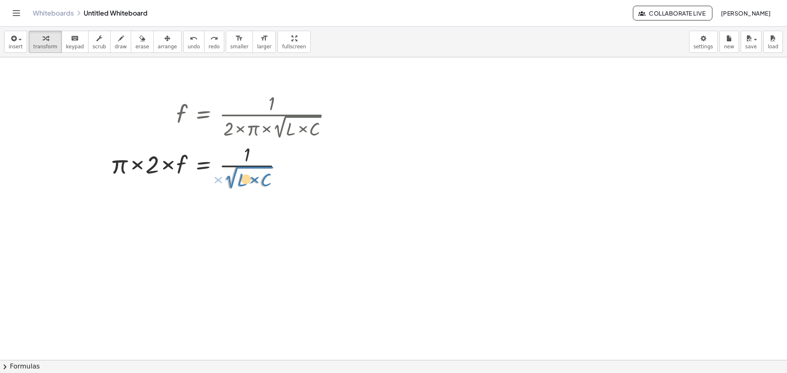
click at [230, 182] on div at bounding box center [224, 166] width 237 height 51
click at [159, 41] on div "button" at bounding box center [167, 38] width 19 height 10
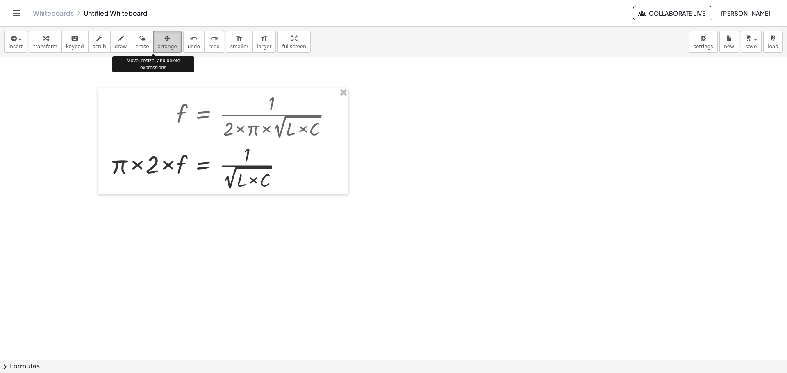
click at [159, 41] on div "button" at bounding box center [167, 38] width 19 height 10
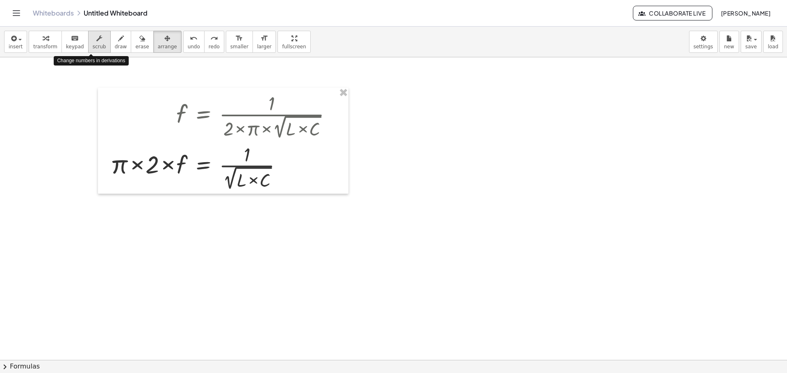
click at [94, 40] on div "button" at bounding box center [100, 38] width 14 height 10
click at [118, 37] on icon "button" at bounding box center [121, 39] width 6 height 10
click at [93, 39] on div "button" at bounding box center [100, 38] width 14 height 10
click at [230, 172] on div at bounding box center [224, 166] width 237 height 51
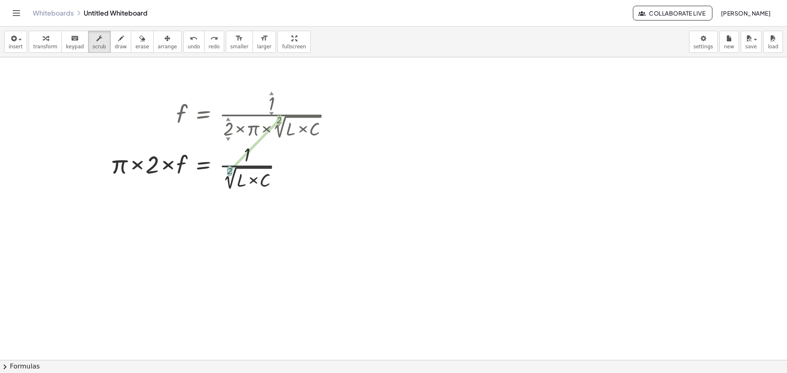
drag, startPoint x: 230, startPoint y: 171, endPoint x: 266, endPoint y: 180, distance: 36.3
click at [266, 180] on div at bounding box center [224, 166] width 237 height 51
click at [96, 42] on div "button" at bounding box center [100, 38] width 14 height 10
click at [48, 41] on div "button" at bounding box center [45, 38] width 24 height 10
click at [200, 203] on icon at bounding box center [203, 199] width 7 height 7
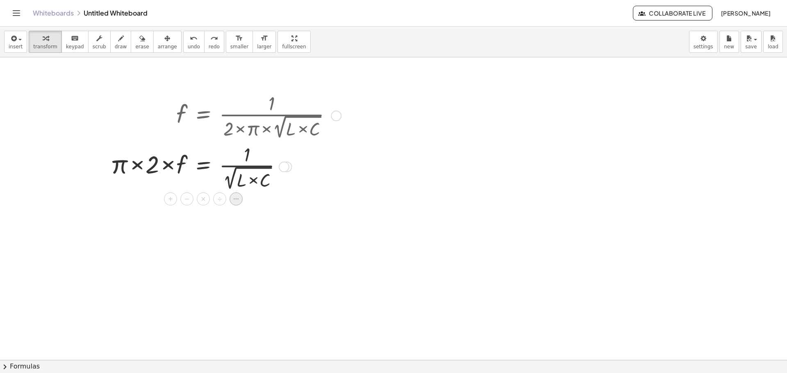
click at [233, 198] on icon at bounding box center [235, 199] width 7 height 7
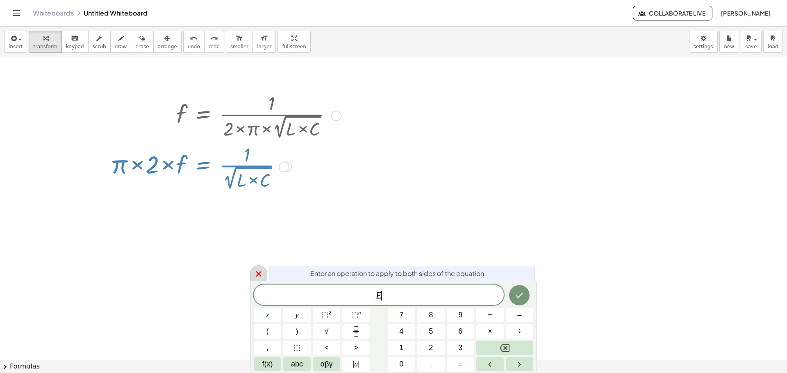
click at [264, 274] on div at bounding box center [258, 274] width 17 height 16
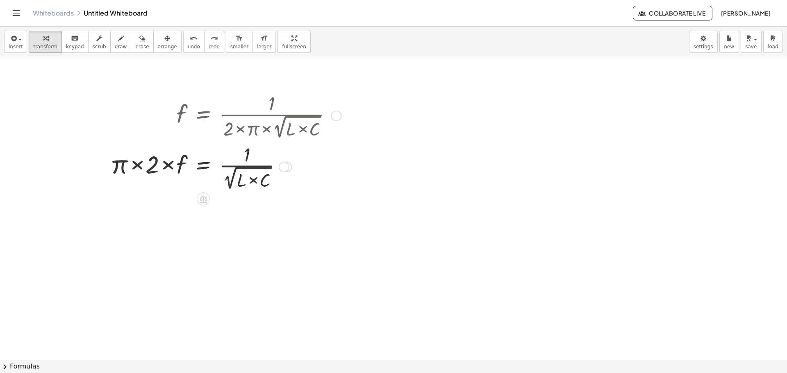
click at [270, 181] on div at bounding box center [224, 166] width 237 height 51
click at [267, 184] on div at bounding box center [224, 166] width 237 height 51
drag, startPoint x: 229, startPoint y: 172, endPoint x: 250, endPoint y: 180, distance: 22.9
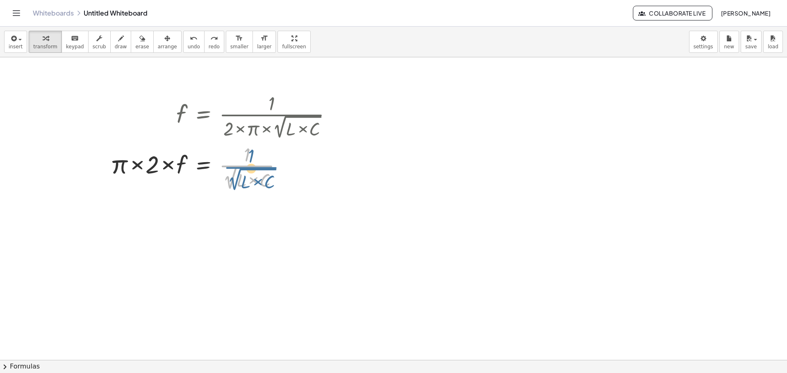
click at [226, 171] on div at bounding box center [217, 166] width 223 height 51
click at [231, 175] on div at bounding box center [217, 166] width 223 height 51
drag, startPoint x: 230, startPoint y: 176, endPoint x: 234, endPoint y: 178, distance: 4.4
click at [240, 181] on div at bounding box center [217, 166] width 223 height 51
drag, startPoint x: 229, startPoint y: 169, endPoint x: 273, endPoint y: 184, distance: 47.1
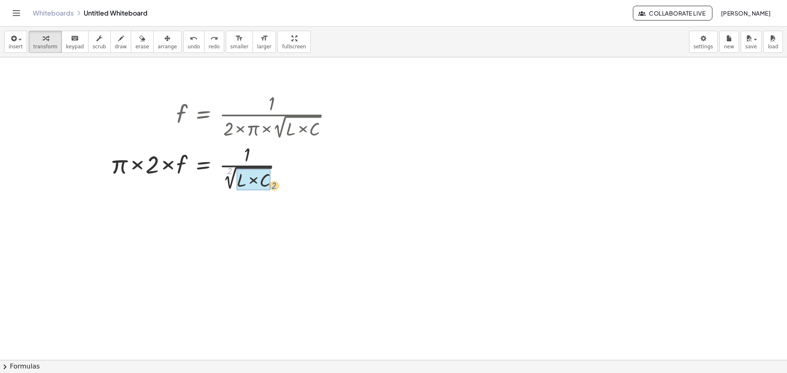
click at [273, 184] on div at bounding box center [217, 166] width 223 height 51
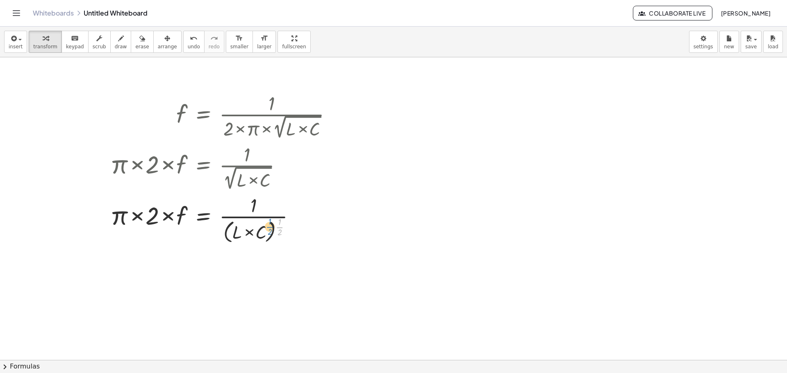
drag, startPoint x: 280, startPoint y: 228, endPoint x: 271, endPoint y: 227, distance: 9.8
click at [271, 227] on div at bounding box center [224, 218] width 237 height 53
drag, startPoint x: 280, startPoint y: 229, endPoint x: 226, endPoint y: 218, distance: 55.5
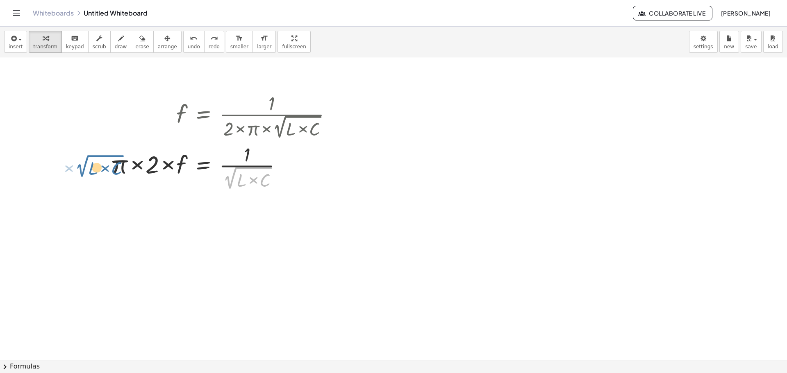
drag, startPoint x: 232, startPoint y: 180, endPoint x: 81, endPoint y: 168, distance: 150.9
click at [81, 168] on div "f = × 1 × 2 × π × 2 √ ( × L × C ) × 2 × f = × 1 × π × 2 √ ( × L × C ) × 2 √ ( ×…" at bounding box center [393, 360] width 787 height 606
drag, startPoint x: 230, startPoint y: 183, endPoint x: 98, endPoint y: 174, distance: 132.7
click at [98, 174] on div "f = × 1 × 2 × π × 2 √ ( × L × C ) × 2 × f = × 1 × π × 2 √ ( × L × C ) × 2 √ ( ×…" at bounding box center [393, 360] width 787 height 606
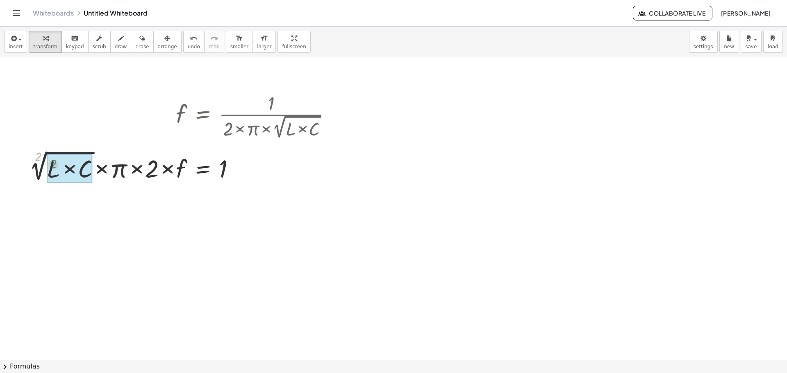
drag, startPoint x: 35, startPoint y: 156, endPoint x: 50, endPoint y: 164, distance: 16.9
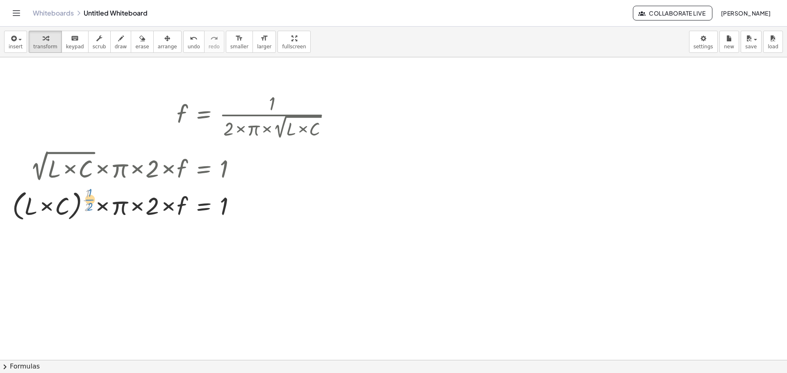
click at [91, 200] on div at bounding box center [175, 203] width 335 height 39
click at [89, 202] on div at bounding box center [175, 203] width 335 height 39
drag, startPoint x: 182, startPoint y: 211, endPoint x: 235, endPoint y: 216, distance: 53.6
click at [235, 216] on div at bounding box center [175, 203] width 335 height 39
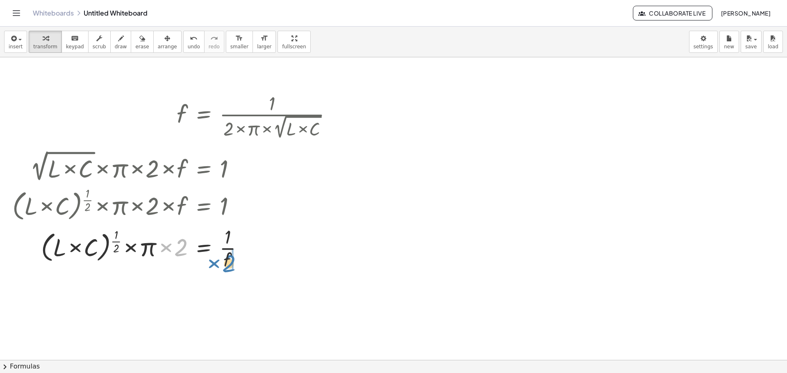
drag, startPoint x: 183, startPoint y: 246, endPoint x: 231, endPoint y: 262, distance: 50.6
click at [231, 262] on div at bounding box center [175, 247] width 335 height 48
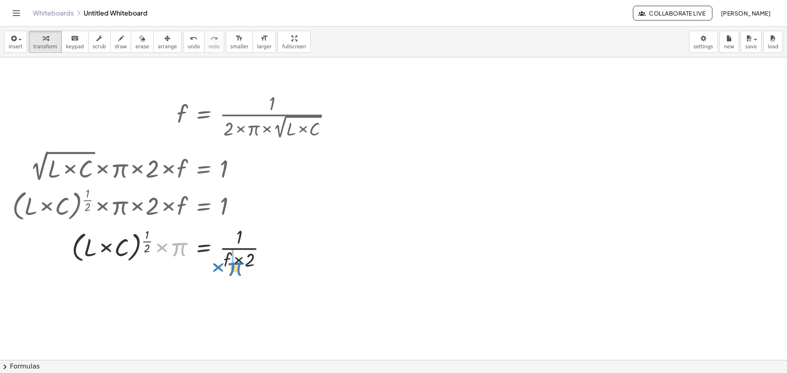
drag, startPoint x: 176, startPoint y: 249, endPoint x: 232, endPoint y: 269, distance: 59.5
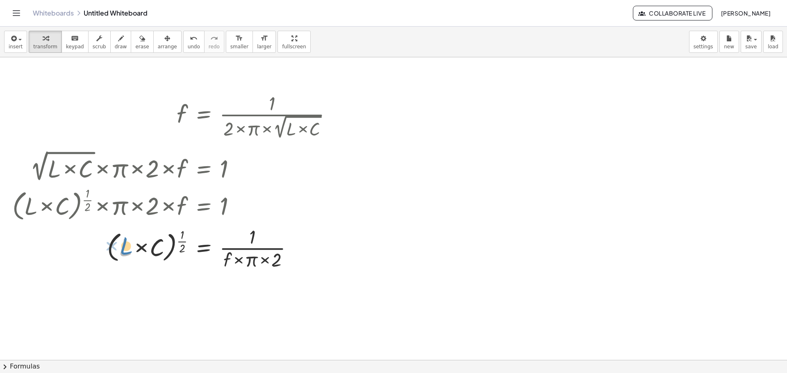
click at [126, 246] on div at bounding box center [175, 247] width 335 height 48
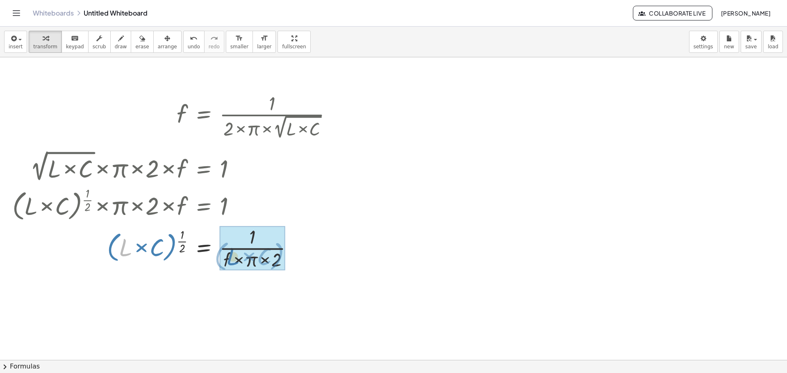
drag, startPoint x: 123, startPoint y: 253, endPoint x: 230, endPoint y: 262, distance: 107.8
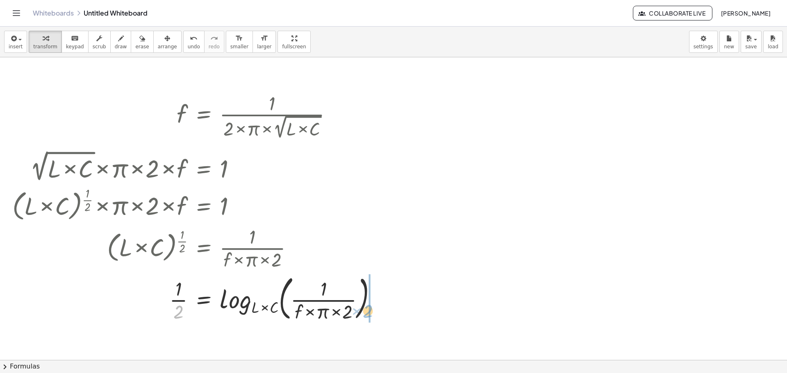
drag, startPoint x: 178, startPoint y: 316, endPoint x: 368, endPoint y: 315, distance: 189.4
click at [368, 315] on div at bounding box center [197, 298] width 379 height 52
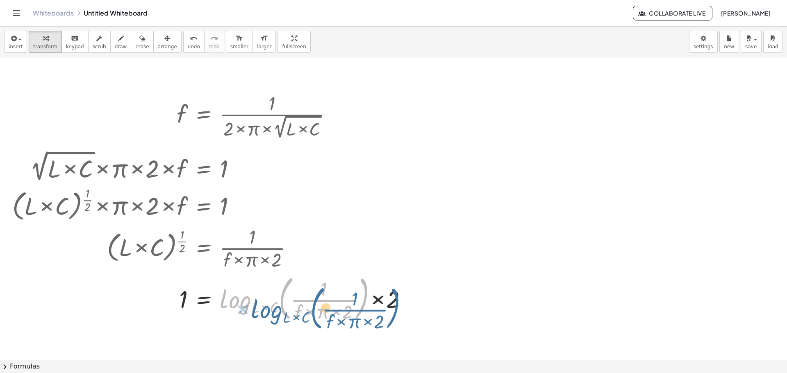
drag, startPoint x: 238, startPoint y: 303, endPoint x: 252, endPoint y: 304, distance: 14.4
click at [252, 304] on div at bounding box center [213, 298] width 410 height 52
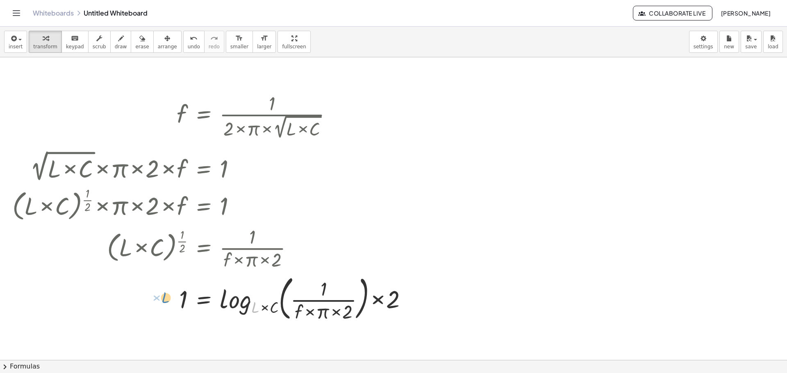
drag, startPoint x: 256, startPoint y: 312, endPoint x: 166, endPoint y: 302, distance: 90.3
click at [166, 302] on div at bounding box center [213, 298] width 410 height 52
drag, startPoint x: 254, startPoint y: 309, endPoint x: 252, endPoint y: 325, distance: 16.5
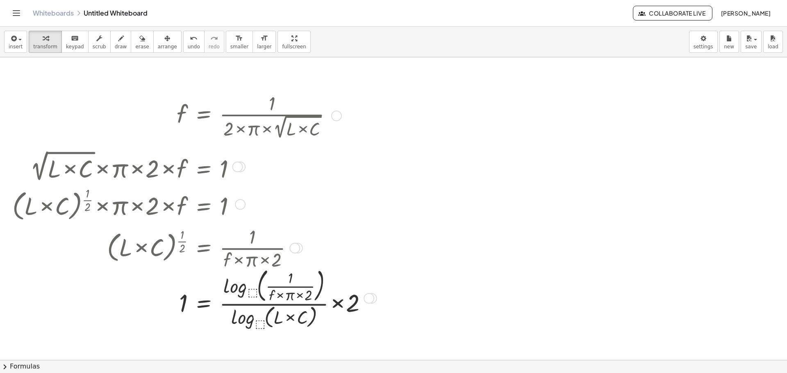
click at [259, 325] on div at bounding box center [193, 298] width 370 height 66
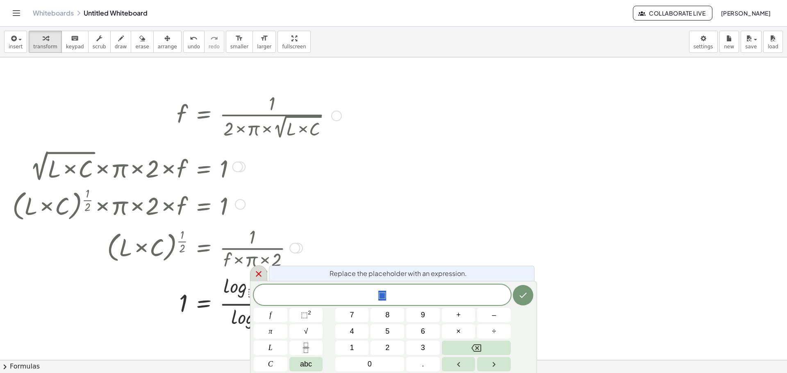
click at [266, 274] on div at bounding box center [258, 274] width 17 height 16
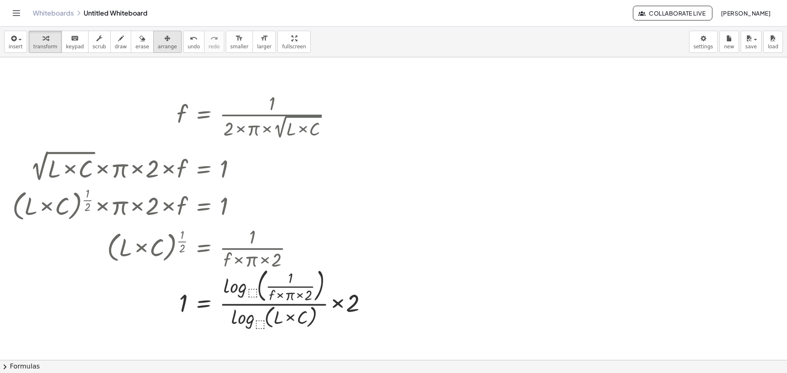
click at [160, 44] on span "arrange" at bounding box center [167, 47] width 19 height 6
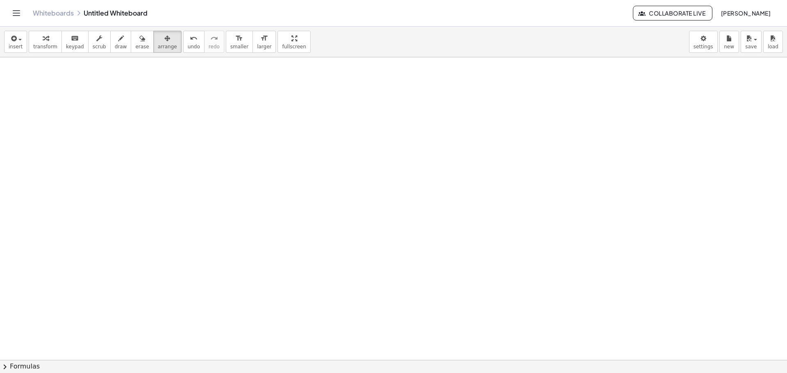
click at [351, 137] on div at bounding box center [393, 360] width 787 height 606
click at [11, 40] on icon "button" at bounding box center [12, 39] width 7 height 10
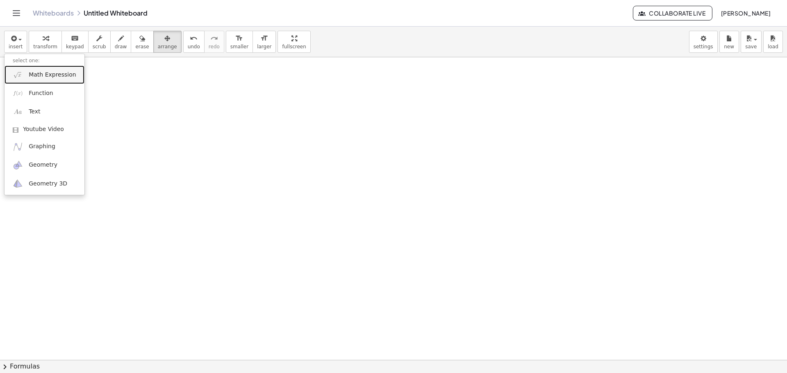
click at [18, 70] on img at bounding box center [18, 75] width 10 height 10
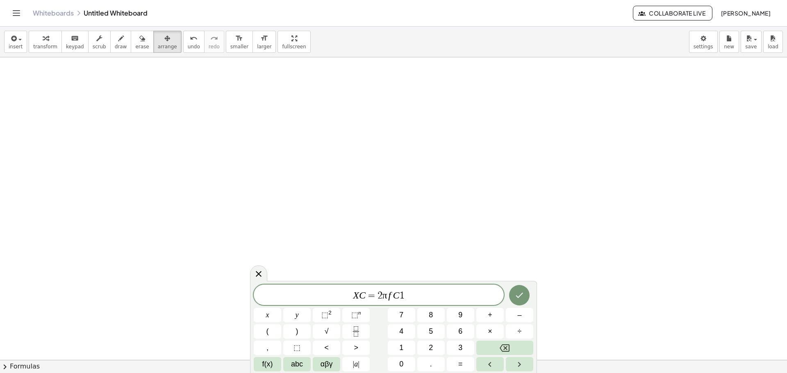
click at [366, 294] on span "=" at bounding box center [372, 296] width 12 height 10
click at [405, 296] on span "X ​ = 2 π f C 1 ​" at bounding box center [379, 295] width 250 height 11
click at [520, 295] on icon "Done" at bounding box center [519, 296] width 10 height 10
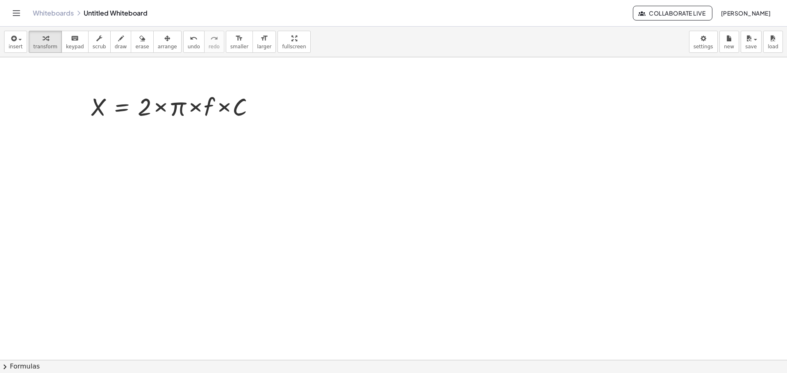
click at [256, 150] on div at bounding box center [393, 360] width 787 height 606
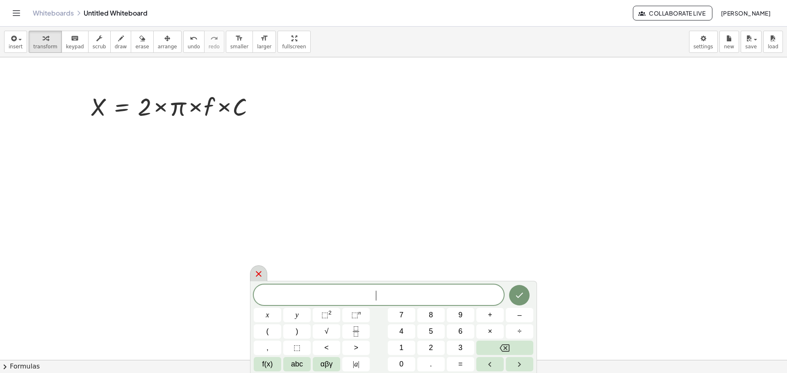
click at [259, 271] on icon at bounding box center [259, 274] width 10 height 10
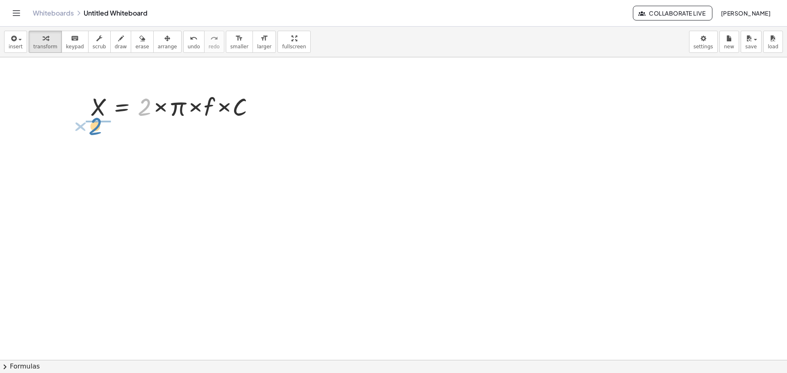
drag, startPoint x: 147, startPoint y: 114, endPoint x: 98, endPoint y: 133, distance: 52.8
click at [98, 133] on div "× 2 X = × 2 × π × f × C" at bounding box center [393, 360] width 787 height 606
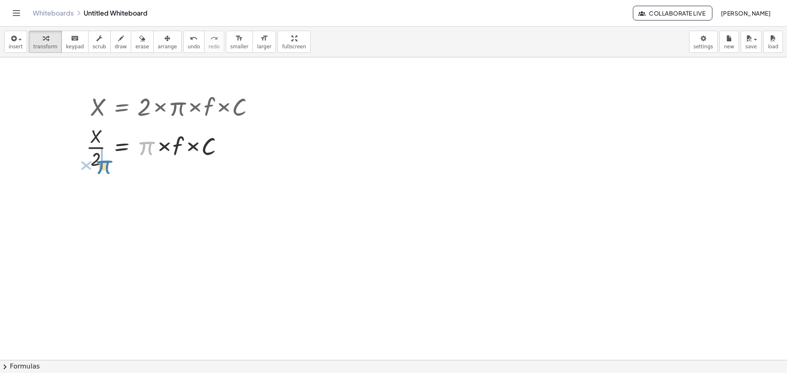
drag, startPoint x: 150, startPoint y: 151, endPoint x: 107, endPoint y: 170, distance: 47.0
click at [107, 170] on div at bounding box center [173, 147] width 183 height 48
drag, startPoint x: 171, startPoint y: 151, endPoint x: 91, endPoint y: 168, distance: 81.0
click at [91, 168] on div at bounding box center [161, 147] width 208 height 48
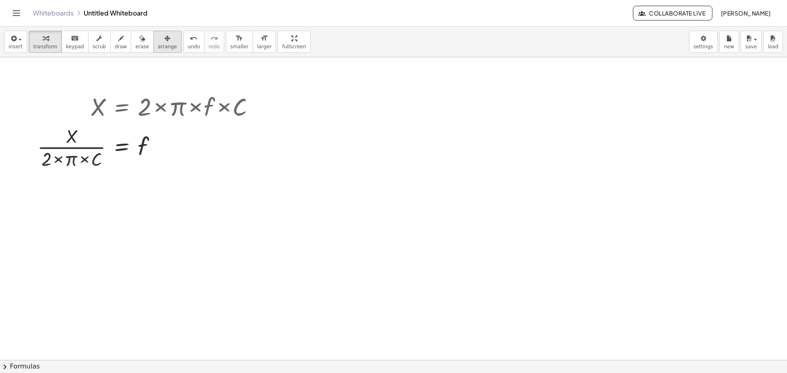
click at [158, 46] on span "arrange" at bounding box center [167, 47] width 19 height 6
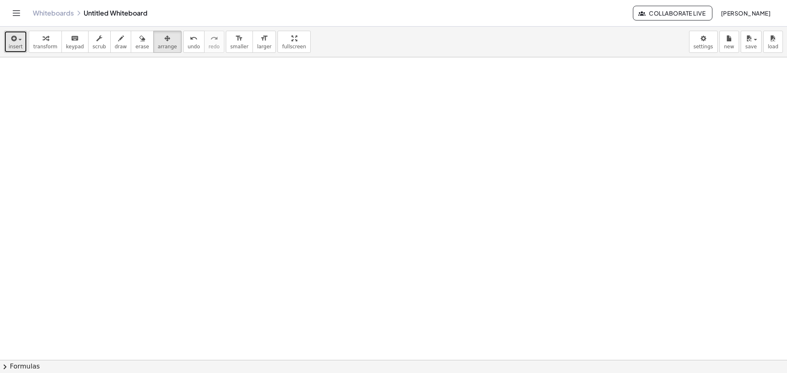
click at [21, 43] on button "insert" at bounding box center [15, 42] width 23 height 22
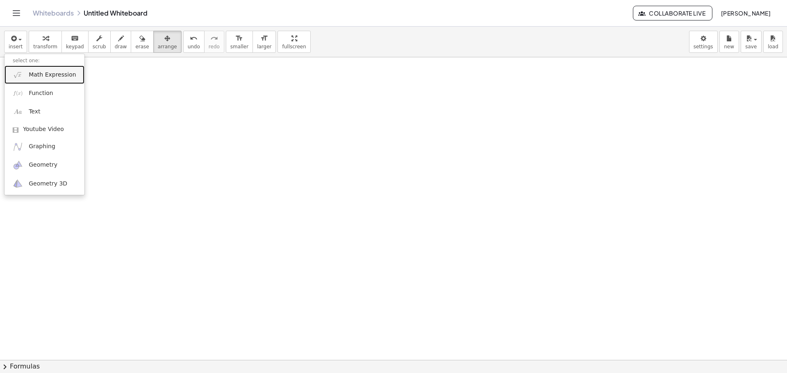
click at [25, 68] on link "Math Expression" at bounding box center [45, 75] width 80 height 18
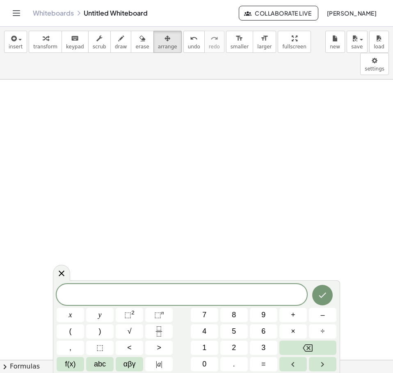
click at [253, 296] on span at bounding box center [182, 295] width 250 height 12
click at [159, 331] on icon "Fraction" at bounding box center [159, 331] width 10 height 10
click at [286, 332] on button "×" at bounding box center [292, 331] width 27 height 14
click at [162, 329] on icon "Fraction" at bounding box center [159, 331] width 10 height 10
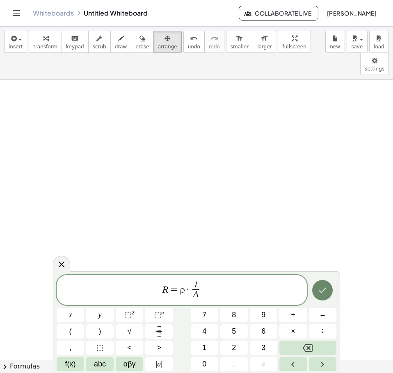
click at [327, 289] on icon "Done" at bounding box center [322, 290] width 10 height 10
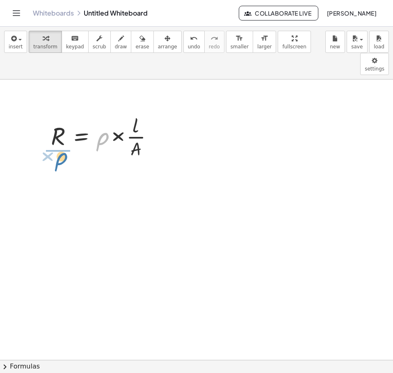
drag, startPoint x: 103, startPoint y: 119, endPoint x: 62, endPoint y: 139, distance: 46.0
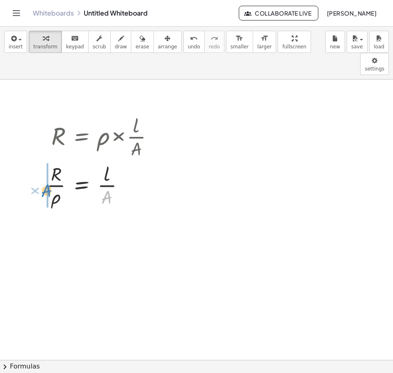
drag, startPoint x: 109, startPoint y: 176, endPoint x: 49, endPoint y: 170, distance: 60.6
click at [49, 170] on div at bounding box center [104, 184] width 122 height 48
drag, startPoint x: 23, startPoint y: 164, endPoint x: 110, endPoint y: 178, distance: 88.6
click at [110, 178] on div at bounding box center [87, 184] width 154 height 48
drag, startPoint x: 102, startPoint y: 158, endPoint x: 67, endPoint y: 163, distance: 35.7
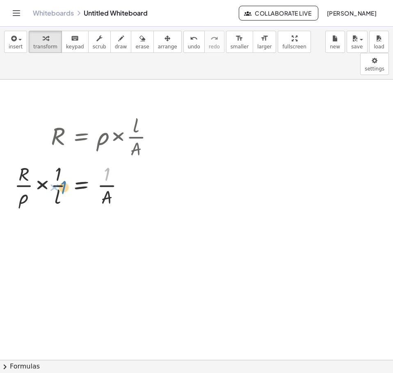
drag, startPoint x: 107, startPoint y: 156, endPoint x: 64, endPoint y: 169, distance: 45.4
click at [64, 169] on div at bounding box center [87, 184] width 154 height 48
drag, startPoint x: 104, startPoint y: 166, endPoint x: 71, endPoint y: 171, distance: 33.7
click at [71, 171] on div at bounding box center [87, 184] width 154 height 48
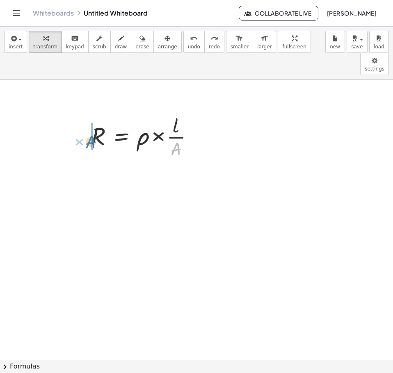
drag, startPoint x: 174, startPoint y: 129, endPoint x: 89, endPoint y: 122, distance: 85.6
click at [89, 122] on div "× A R = × ρ × × l × A" at bounding box center [144, 136] width 131 height 52
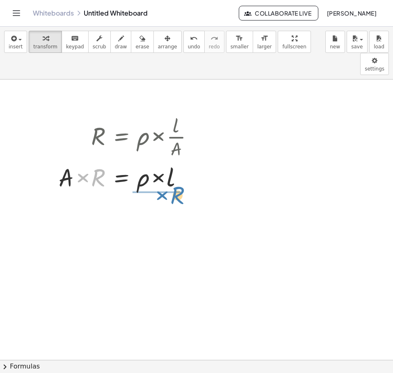
drag, startPoint x: 96, startPoint y: 160, endPoint x: 175, endPoint y: 178, distance: 81.1
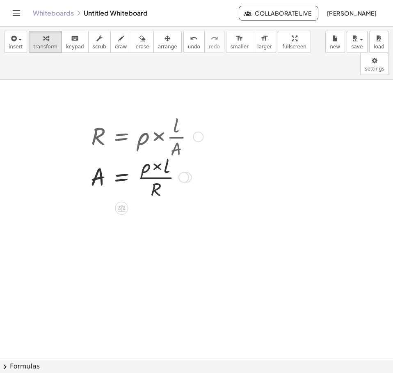
drag, startPoint x: 206, startPoint y: 184, endPoint x: 84, endPoint y: 110, distance: 142.9
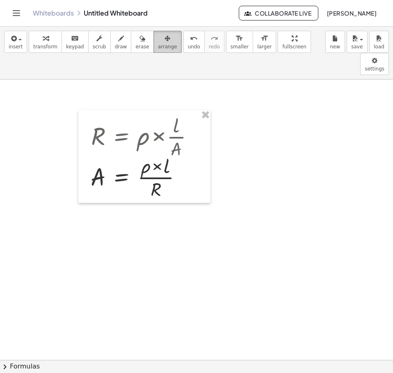
click at [165, 43] on button "arrange" at bounding box center [167, 42] width 28 height 22
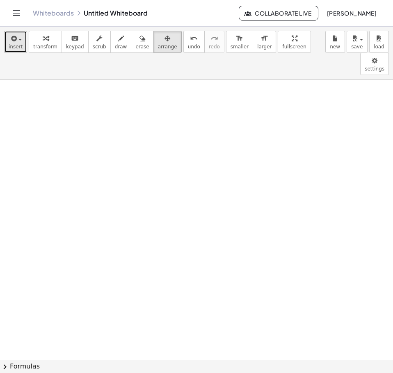
click at [21, 44] on button "insert" at bounding box center [15, 42] width 23 height 22
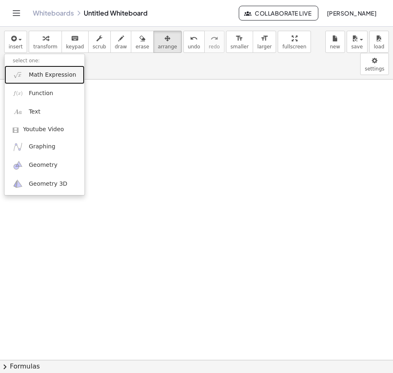
click at [21, 73] on img at bounding box center [18, 75] width 10 height 10
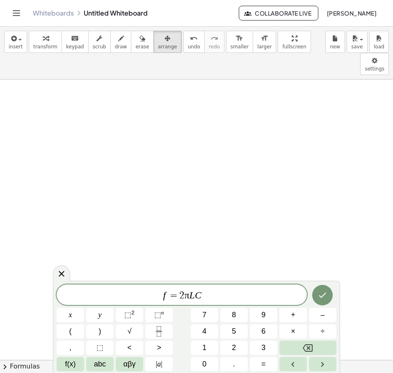
click at [187, 296] on span "π" at bounding box center [186, 295] width 5 height 11
click at [139, 333] on button "√" at bounding box center [129, 331] width 27 height 14
click at [164, 333] on icon "Fraction" at bounding box center [159, 331] width 10 height 10
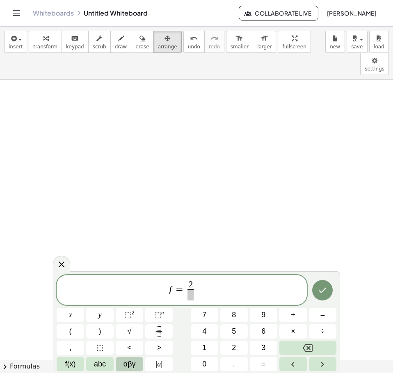
click at [126, 364] on span "αβγ" at bounding box center [129, 364] width 12 height 11
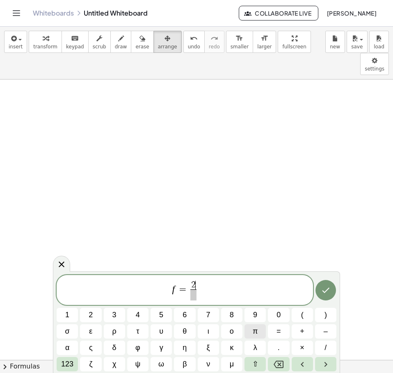
click at [259, 334] on button "π" at bounding box center [254, 331] width 21 height 14
click at [189, 298] on span at bounding box center [193, 294] width 11 height 11
click at [200, 284] on span "2 π ​ ​" at bounding box center [193, 291] width 14 height 20
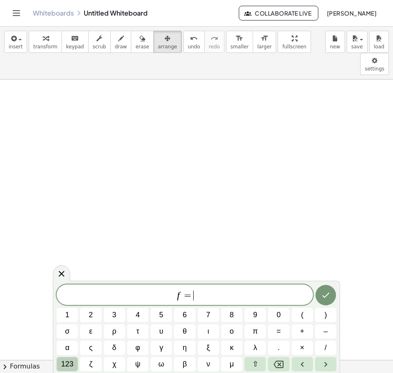
click at [69, 362] on span "123" at bounding box center [67, 364] width 12 height 11
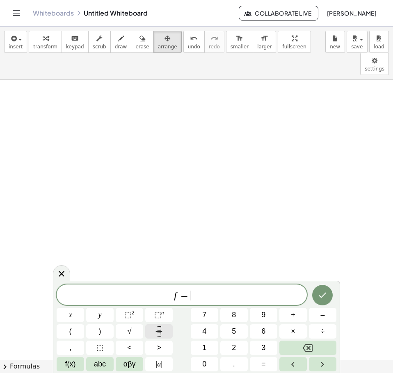
click at [166, 328] on button "Fraction" at bounding box center [158, 331] width 27 height 14
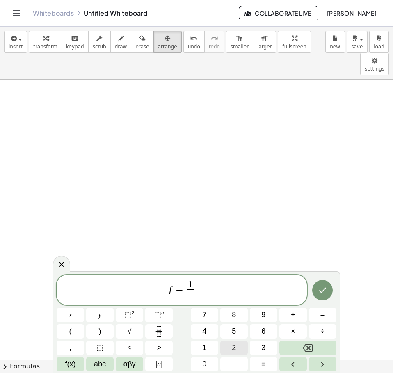
click at [230, 346] on button "2" at bounding box center [233, 348] width 27 height 14
click at [106, 365] on span "abc" at bounding box center [100, 364] width 12 height 11
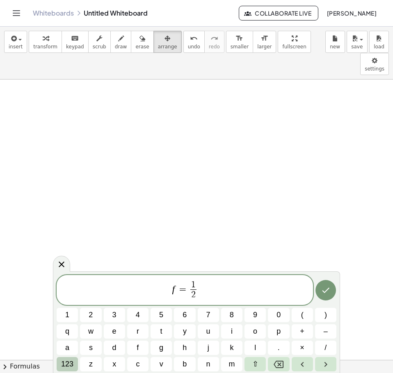
click at [71, 363] on span "123" at bounding box center [67, 364] width 12 height 11
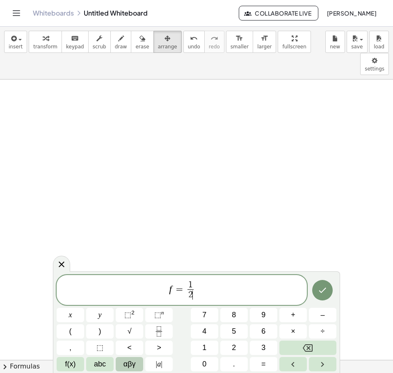
click at [131, 364] on span "αβγ" at bounding box center [129, 364] width 12 height 11
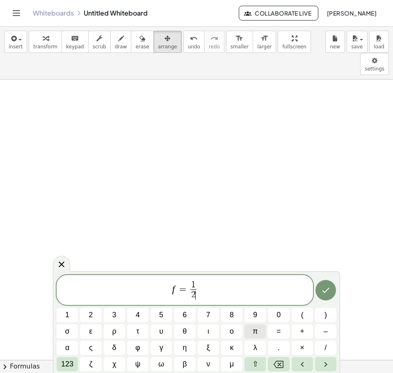
click at [256, 330] on span "π" at bounding box center [255, 331] width 5 height 11
click at [74, 361] on button "123" at bounding box center [67, 364] width 21 height 14
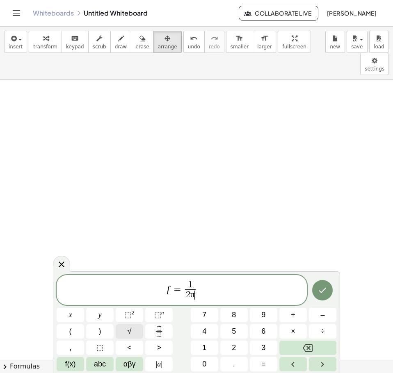
click at [133, 336] on button "√" at bounding box center [129, 331] width 27 height 14
click at [93, 359] on button "abc" at bounding box center [99, 364] width 27 height 14
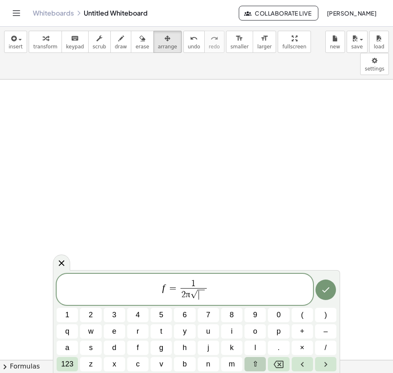
click at [257, 365] on button "⇧" at bounding box center [254, 364] width 21 height 14
click at [254, 349] on span "l" at bounding box center [255, 347] width 4 height 11
click at [141, 364] on button "c" at bounding box center [137, 364] width 21 height 14
click at [320, 290] on button "Done" at bounding box center [325, 290] width 20 height 20
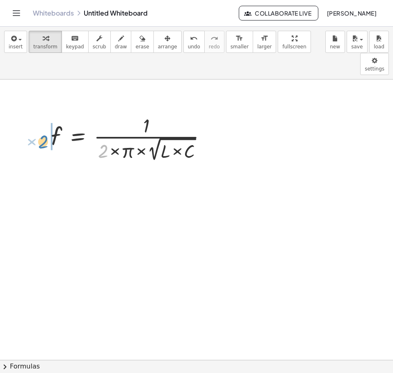
drag, startPoint x: 102, startPoint y: 132, endPoint x: 42, endPoint y: 123, distance: 60.6
click at [42, 123] on div "× 2 f = × 1 × 2 × π × 2 √ ( × L × C )" at bounding box center [131, 137] width 184 height 55
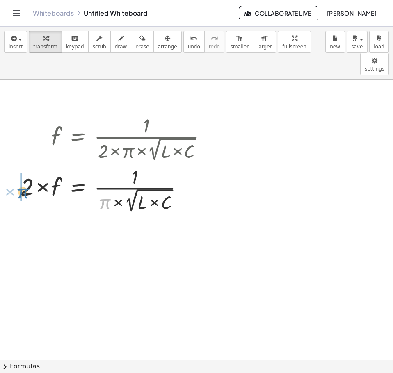
drag, startPoint x: 104, startPoint y: 183, endPoint x: 21, endPoint y: 173, distance: 83.1
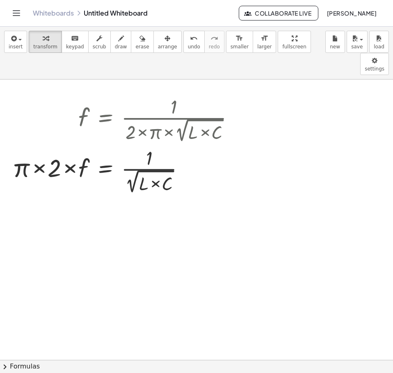
scroll to position [0, 0]
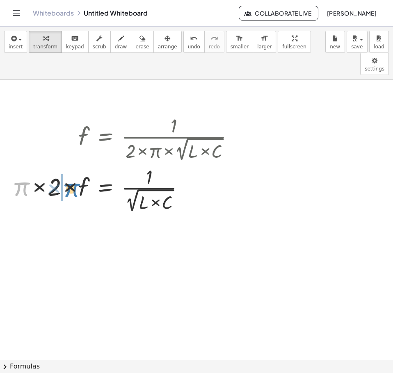
drag, startPoint x: 23, startPoint y: 168, endPoint x: 73, endPoint y: 169, distance: 50.0
click at [73, 169] on div at bounding box center [126, 188] width 237 height 51
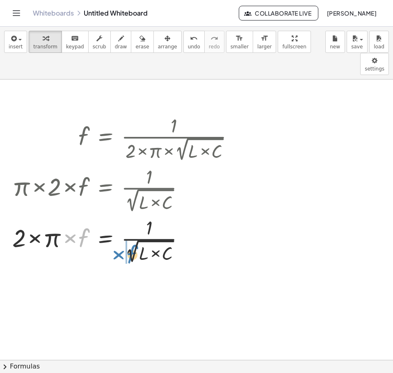
drag, startPoint x: 82, startPoint y: 219, endPoint x: 131, endPoint y: 235, distance: 51.1
click at [131, 235] on div at bounding box center [126, 239] width 237 height 51
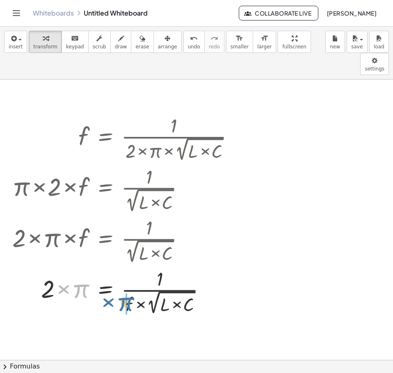
drag, startPoint x: 81, startPoint y: 266, endPoint x: 124, endPoint y: 279, distance: 45.3
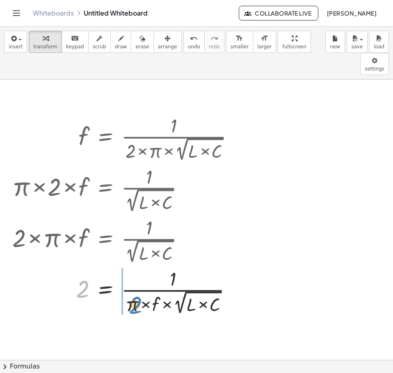
drag, startPoint x: 85, startPoint y: 269, endPoint x: 148, endPoint y: 287, distance: 65.1
click at [145, 283] on div at bounding box center [126, 290] width 237 height 51
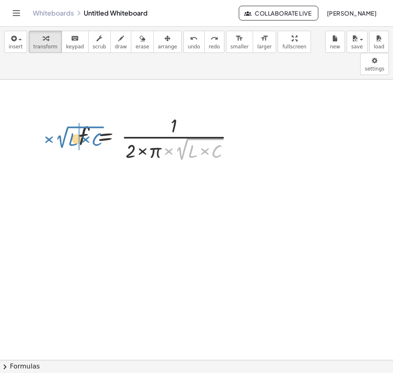
drag, startPoint x: 182, startPoint y: 134, endPoint x: 62, endPoint y: 123, distance: 120.3
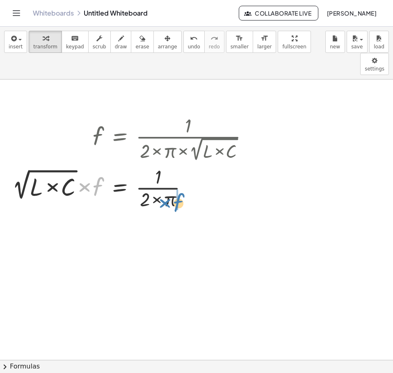
drag, startPoint x: 96, startPoint y: 171, endPoint x: 176, endPoint y: 187, distance: 81.9
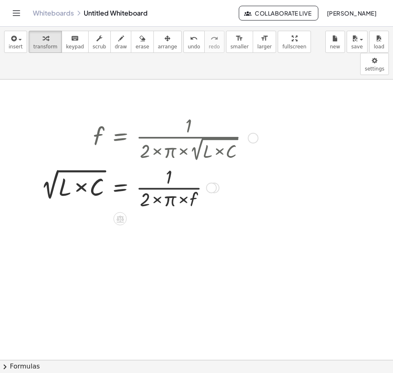
click at [121, 216] on icon at bounding box center [119, 219] width 7 height 7
click at [122, 213] on span "×" at bounding box center [120, 219] width 5 height 12
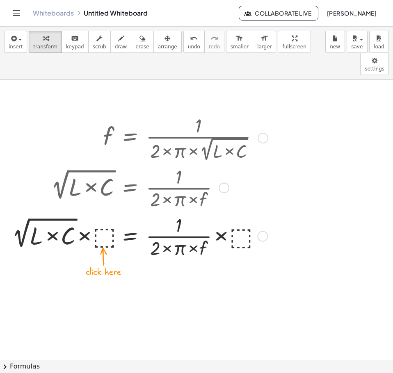
click at [107, 212] on div at bounding box center [138, 236] width 261 height 48
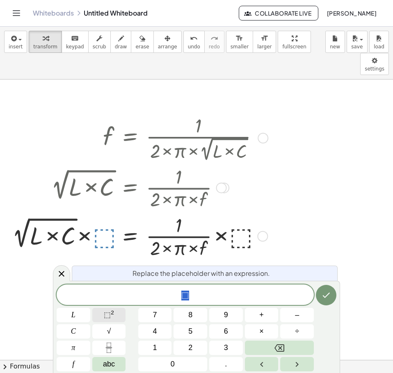
click at [107, 312] on span "⬚" at bounding box center [107, 315] width 7 height 8
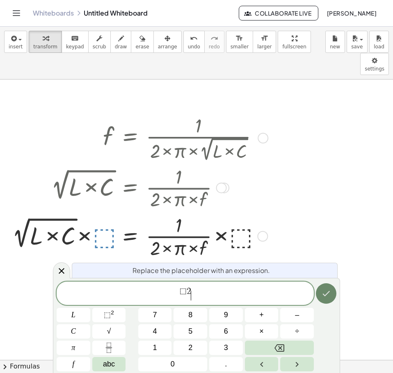
click at [328, 296] on icon "Done" at bounding box center [326, 294] width 10 height 10
click at [187, 293] on span "2" at bounding box center [189, 291] width 5 height 9
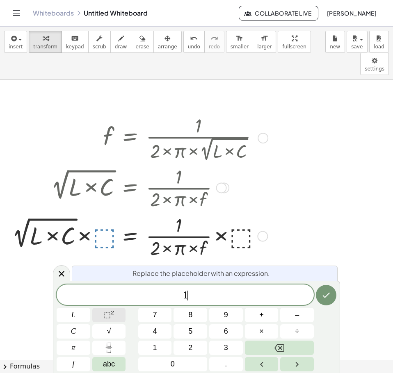
click at [114, 314] on button "⬚ 2" at bounding box center [109, 315] width 34 height 14
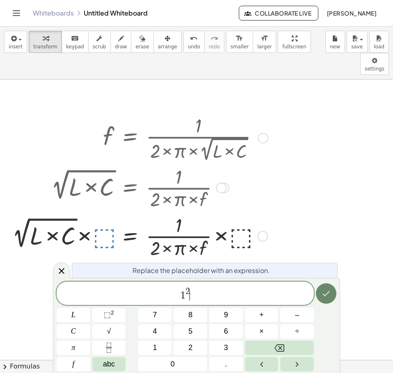
click at [328, 296] on icon "Done" at bounding box center [326, 294] width 10 height 10
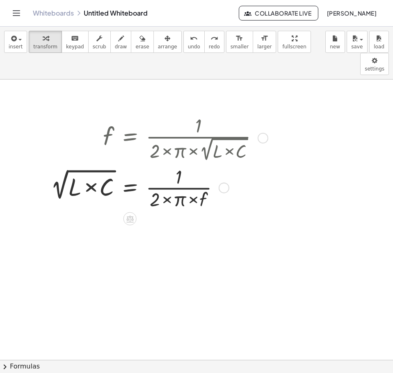
click at [110, 165] on div at bounding box center [158, 187] width 222 height 48
click at [53, 163] on div at bounding box center [158, 187] width 222 height 48
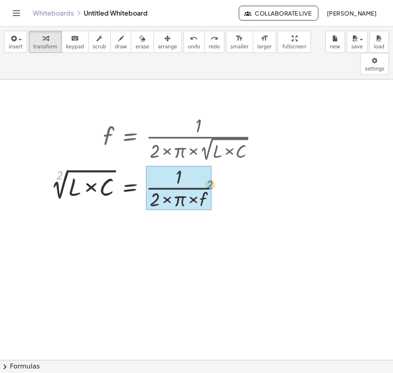
drag, startPoint x: 57, startPoint y: 154, endPoint x: 207, endPoint y: 164, distance: 150.3
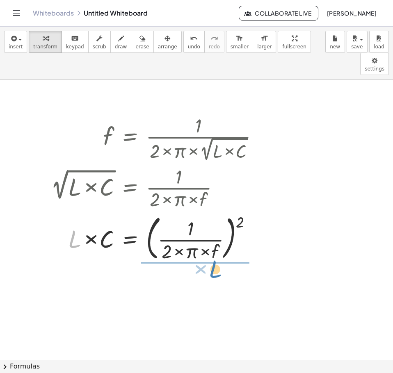
drag, startPoint x: 75, startPoint y: 221, endPoint x: 215, endPoint y: 250, distance: 143.4
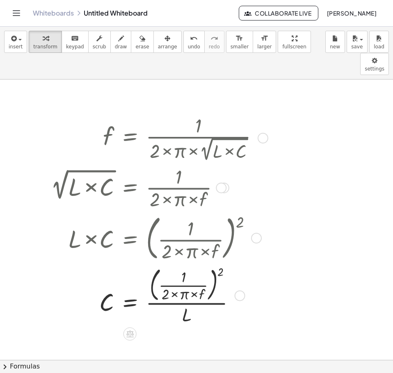
click at [190, 264] on div at bounding box center [158, 295] width 222 height 63
click at [194, 282] on div at bounding box center [158, 295] width 222 height 63
click at [187, 293] on div at bounding box center [158, 295] width 222 height 63
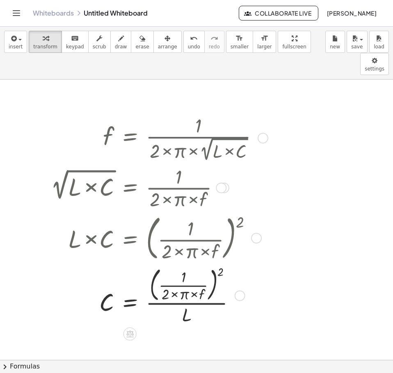
click at [239, 291] on div at bounding box center [239, 296] width 11 height 11
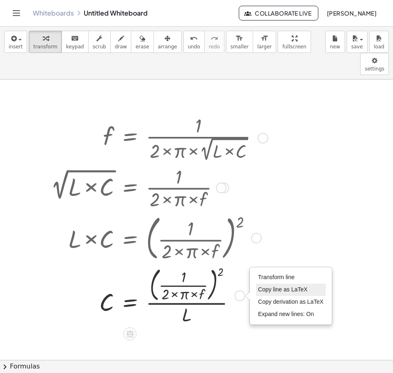
click at [282, 284] on li "Copy line as LaTeX" at bounding box center [291, 290] width 70 height 12
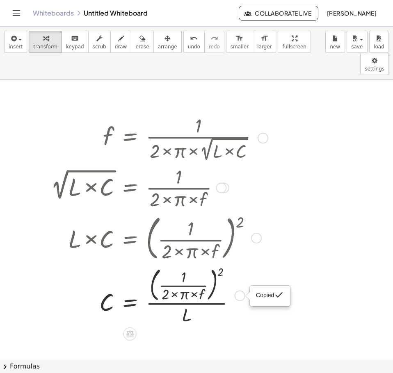
click at [264, 292] on span "Copied" at bounding box center [265, 295] width 18 height 7
click at [240, 291] on div "Copied done" at bounding box center [239, 296] width 11 height 11
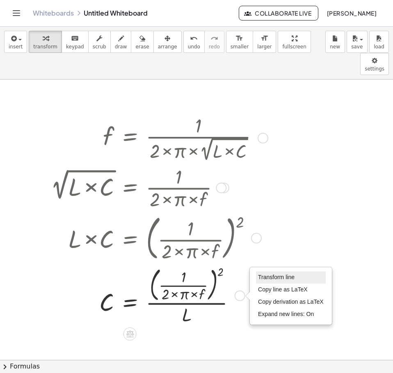
click at [266, 274] on span "Transform line" at bounding box center [276, 277] width 36 height 7
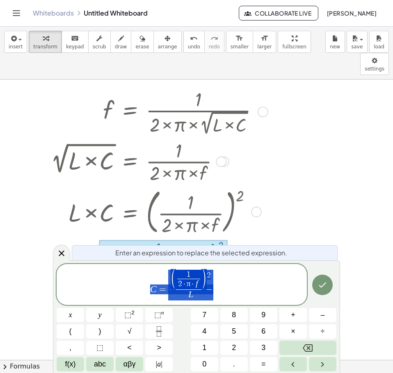
scroll to position [26, 0]
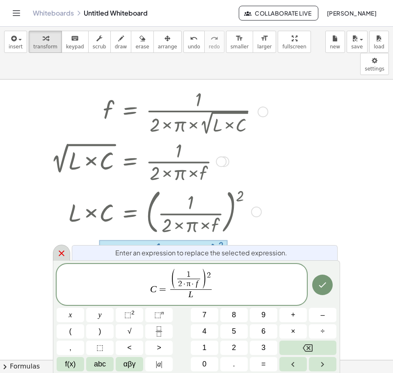
click at [62, 250] on icon at bounding box center [62, 253] width 10 height 10
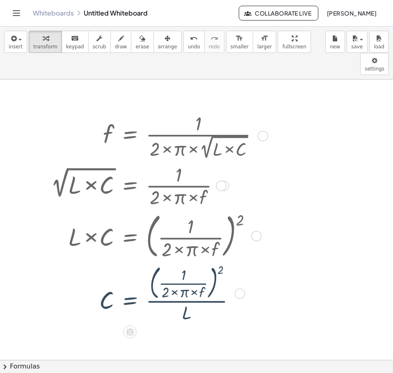
scroll to position [0, 0]
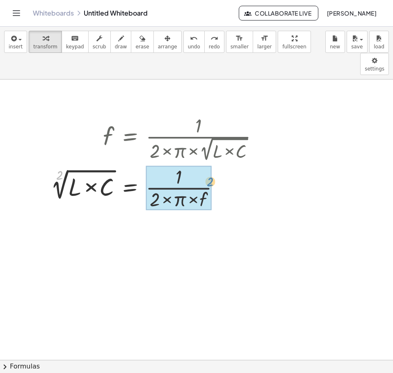
drag, startPoint x: 57, startPoint y: 149, endPoint x: 207, endPoint y: 155, distance: 150.2
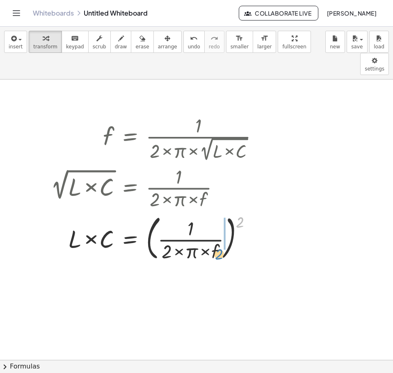
drag, startPoint x: 240, startPoint y: 199, endPoint x: 219, endPoint y: 230, distance: 37.9
click at [219, 230] on div at bounding box center [158, 238] width 222 height 52
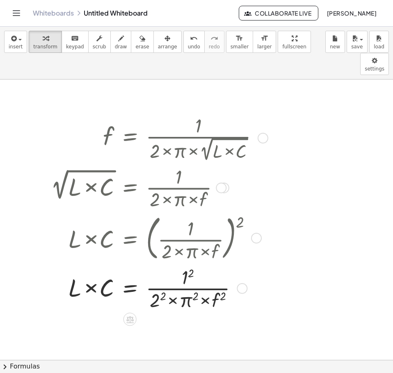
click at [188, 268] on div at bounding box center [158, 288] width 222 height 48
drag, startPoint x: 163, startPoint y: 274, endPoint x: 194, endPoint y: 280, distance: 32.1
click at [194, 280] on div at bounding box center [158, 288] width 222 height 48
drag, startPoint x: 223, startPoint y: 277, endPoint x: 239, endPoint y: 250, distance: 31.8
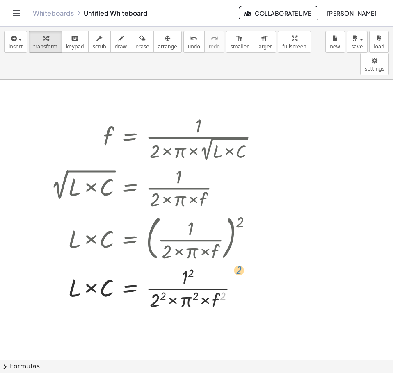
click at [239, 264] on div at bounding box center [158, 288] width 222 height 48
drag, startPoint x: 161, startPoint y: 273, endPoint x: 227, endPoint y: 266, distance: 66.4
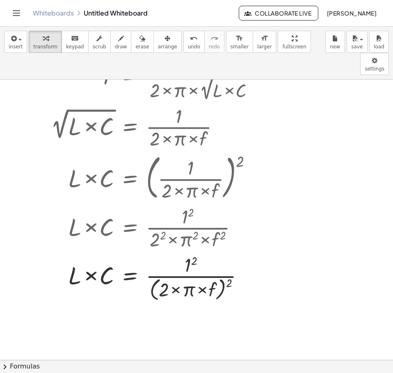
scroll to position [123, 0]
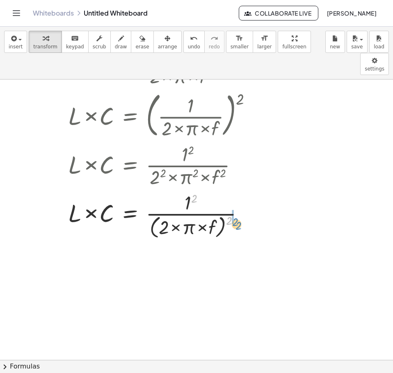
drag, startPoint x: 194, startPoint y: 178, endPoint x: 235, endPoint y: 201, distance: 47.3
click at [235, 201] on div at bounding box center [158, 214] width 222 height 51
drag, startPoint x: 75, startPoint y: 193, endPoint x: 214, endPoint y: 209, distance: 139.9
click at [214, 209] on div at bounding box center [154, 214] width 214 height 51
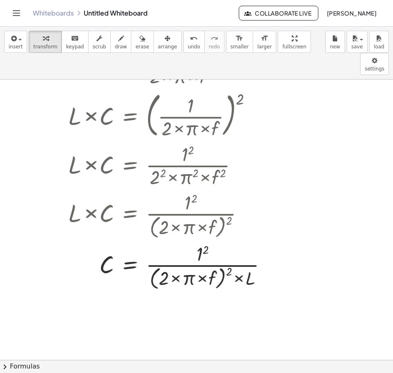
scroll to position [82, 0]
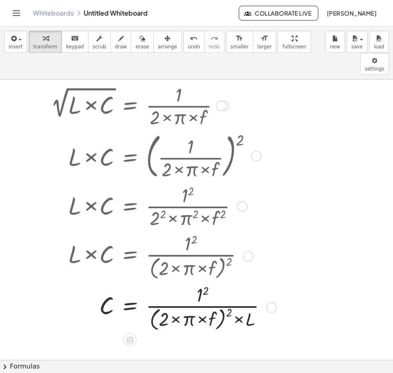
click at [199, 283] on div at bounding box center [162, 306] width 231 height 51
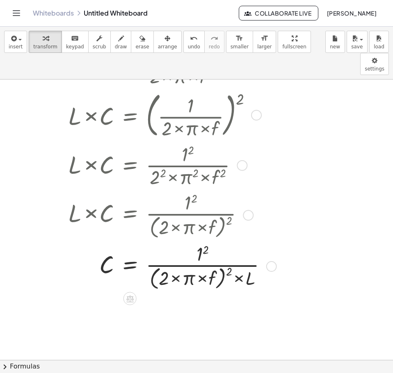
click at [175, 253] on div at bounding box center [162, 265] width 231 height 51
click at [199, 256] on div at bounding box center [162, 265] width 231 height 51
click at [267, 261] on div at bounding box center [271, 266] width 11 height 11
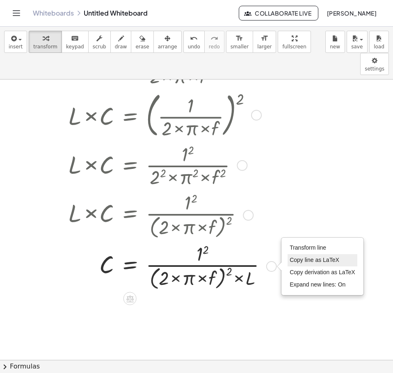
click at [325, 257] on span "Copy line as LaTeX" at bounding box center [314, 260] width 50 height 7
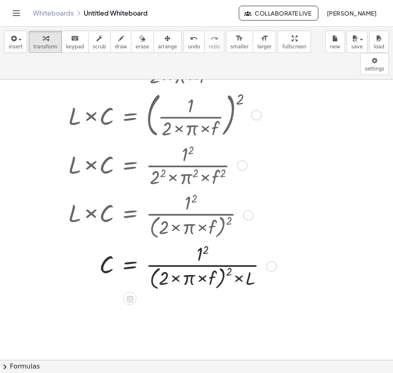
click at [200, 240] on div at bounding box center [162, 265] width 231 height 51
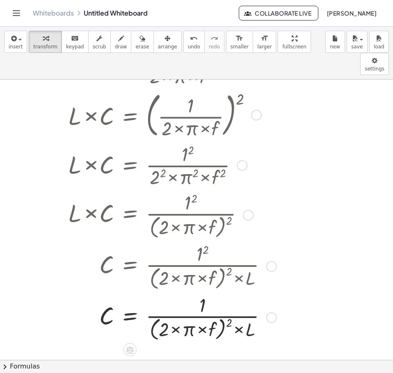
click at [228, 299] on div at bounding box center [162, 316] width 231 height 51
click at [241, 306] on div at bounding box center [162, 316] width 231 height 51
click at [203, 306] on div at bounding box center [162, 316] width 231 height 51
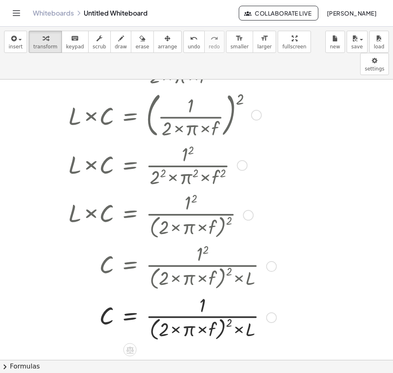
click at [203, 306] on div at bounding box center [162, 316] width 231 height 51
click at [189, 141] on div at bounding box center [162, 165] width 231 height 48
click at [191, 141] on div at bounding box center [162, 165] width 231 height 48
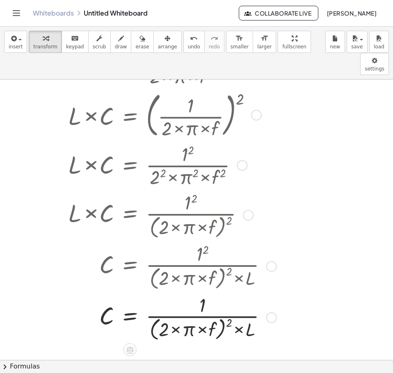
click at [191, 141] on div at bounding box center [162, 165] width 231 height 48
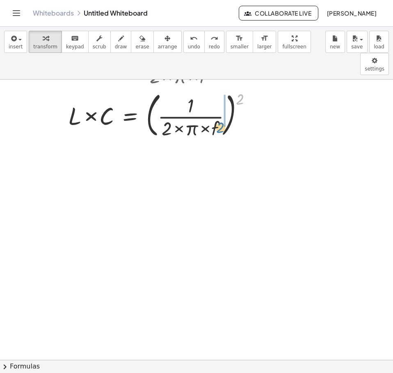
drag, startPoint x: 239, startPoint y: 77, endPoint x: 220, endPoint y: 105, distance: 34.5
click at [220, 105] on div at bounding box center [158, 115] width 222 height 52
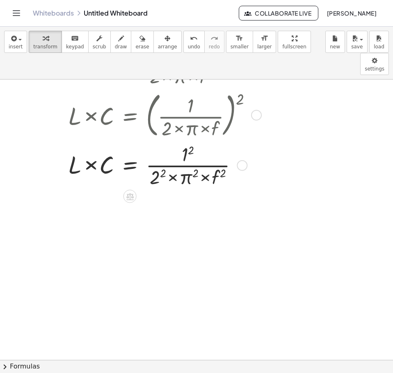
click at [183, 141] on div at bounding box center [158, 165] width 222 height 48
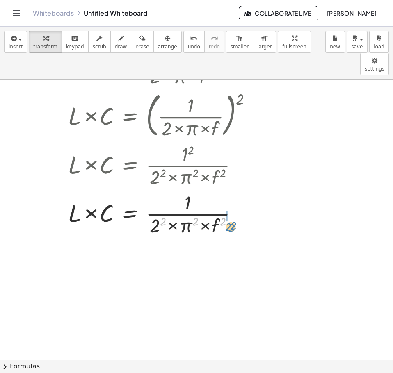
drag, startPoint x: 164, startPoint y: 199, endPoint x: 229, endPoint y: 205, distance: 65.8
click at [229, 205] on div at bounding box center [158, 213] width 222 height 48
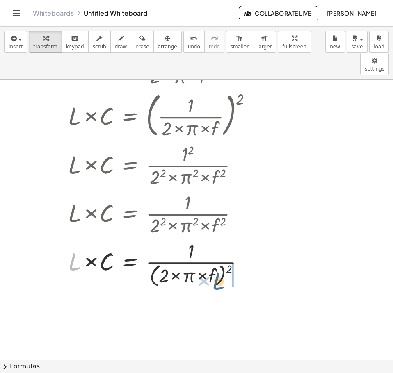
drag, startPoint x: 73, startPoint y: 244, endPoint x: 218, endPoint y: 263, distance: 146.4
click at [218, 263] on div at bounding box center [158, 262] width 222 height 51
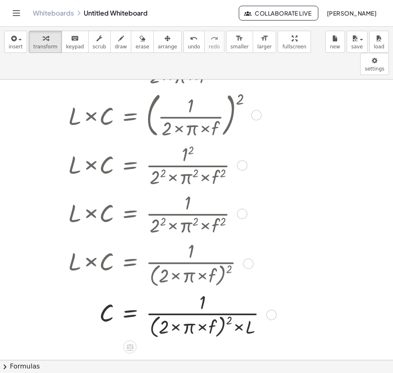
click at [237, 160] on div at bounding box center [242, 165] width 11 height 11
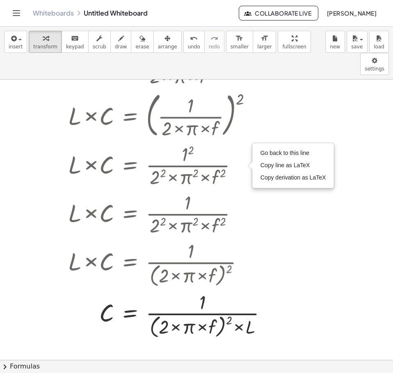
click at [335, 187] on div at bounding box center [196, 260] width 393 height 606
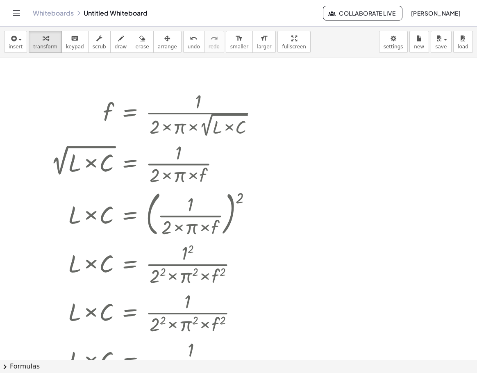
scroll to position [0, 0]
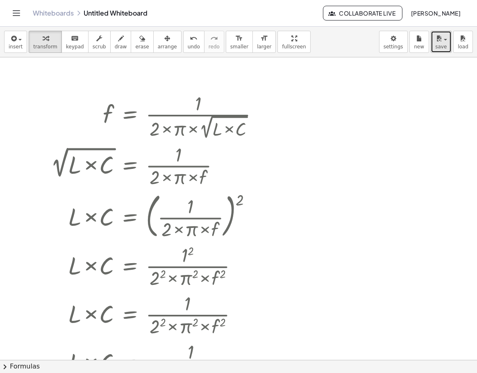
click at [437, 46] on span "save" at bounding box center [440, 47] width 11 height 6
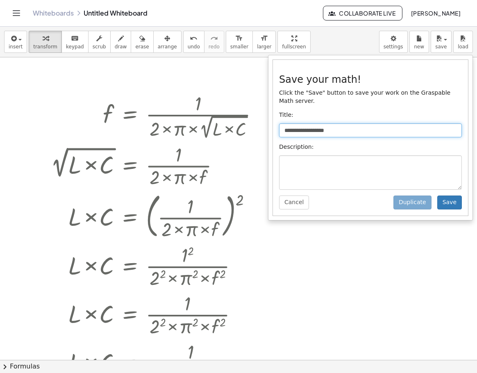
click at [357, 123] on input "**********" at bounding box center [370, 130] width 183 height 14
paste input "**********"
type input "**********"
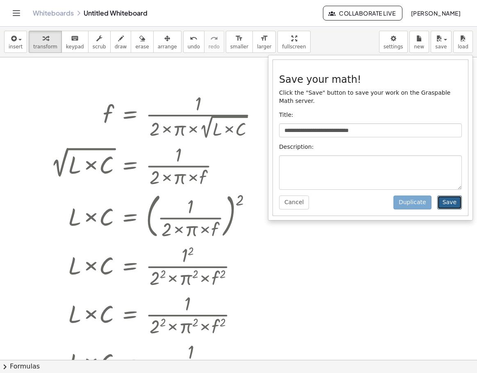
click at [445, 200] on button "Save" at bounding box center [449, 203] width 25 height 14
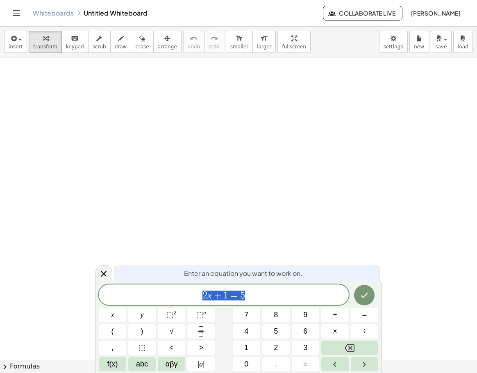
click at [261, 297] on span "2 x + 1 = 5" at bounding box center [224, 295] width 250 height 11
click at [261, 297] on span "2 x + 1 = 5 ​" at bounding box center [224, 295] width 250 height 11
click at [207, 332] on button "Fraction" at bounding box center [200, 331] width 27 height 14
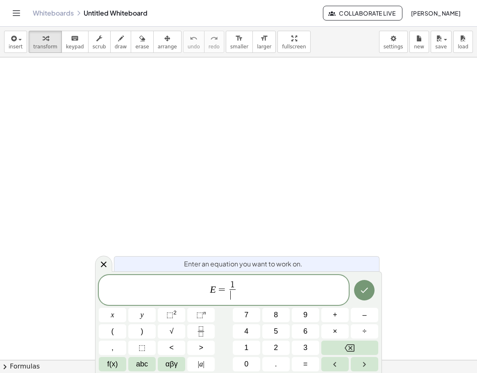
click at [230, 297] on span "​" at bounding box center [233, 294] width 6 height 11
click at [250, 289] on span "E = 1 2 ​ ​" at bounding box center [224, 291] width 250 height 22
click at [177, 313] on button "⬚ 2" at bounding box center [171, 315] width 27 height 14
click at [236, 289] on var "C" at bounding box center [235, 289] width 7 height 11
click at [334, 330] on span "×" at bounding box center [335, 331] width 5 height 11
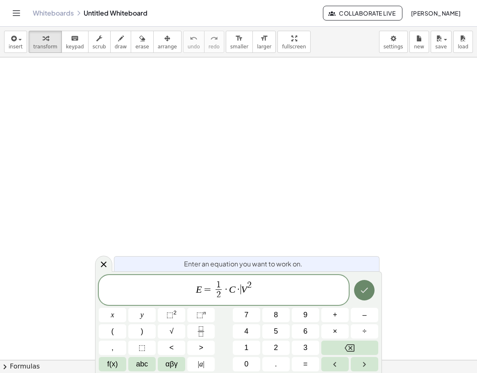
click at [360, 291] on icon "Done" at bounding box center [365, 290] width 10 height 10
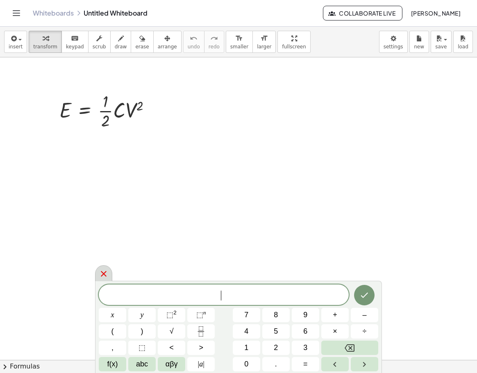
click at [104, 272] on icon at bounding box center [104, 274] width 10 height 10
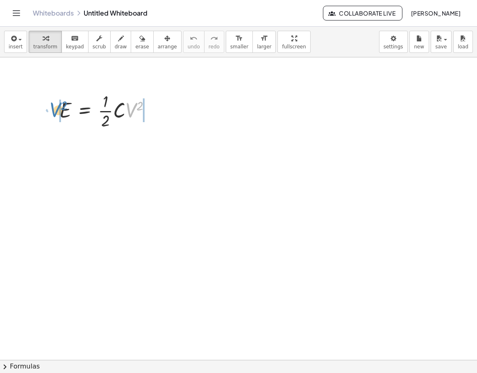
drag, startPoint x: 130, startPoint y: 115, endPoint x: 54, endPoint y: 115, distance: 75.8
click at [54, 115] on div "· V 2 E = · · 1 · 2 · C · V 2" at bounding box center [105, 110] width 116 height 45
drag, startPoint x: 106, startPoint y: 112, endPoint x: 59, endPoint y: 109, distance: 46.8
click at [59, 109] on div "· · 1 · 2 E = · · 1 · 2 · C · V 2" at bounding box center [105, 110] width 116 height 45
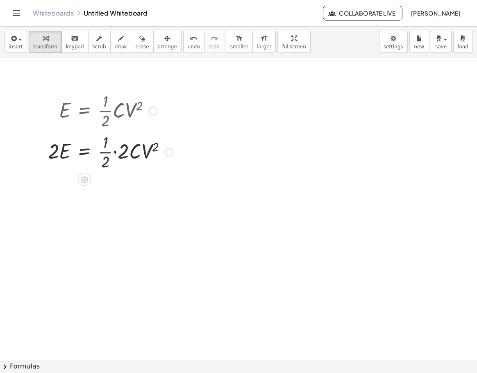
click at [102, 153] on div at bounding box center [111, 151] width 134 height 41
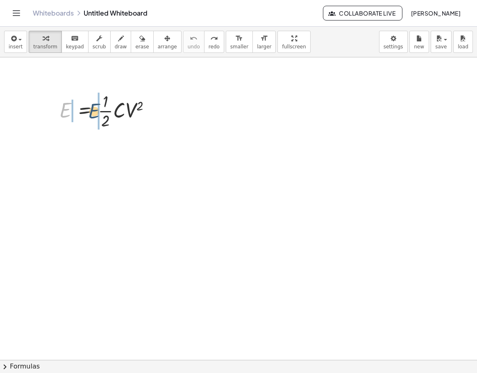
drag, startPoint x: 65, startPoint y: 114, endPoint x: 95, endPoint y: 115, distance: 29.5
click at [95, 115] on div at bounding box center [108, 110] width 106 height 41
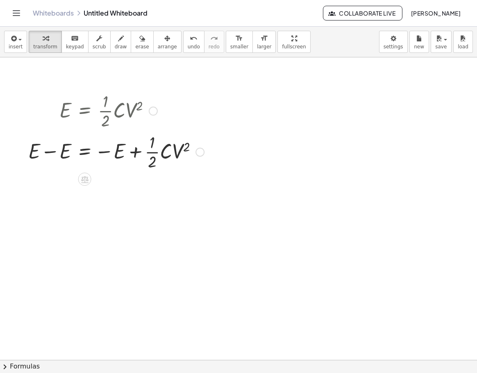
click at [51, 151] on div at bounding box center [116, 151] width 184 height 41
click at [28, 151] on div at bounding box center [22, 131] width 12 height 86
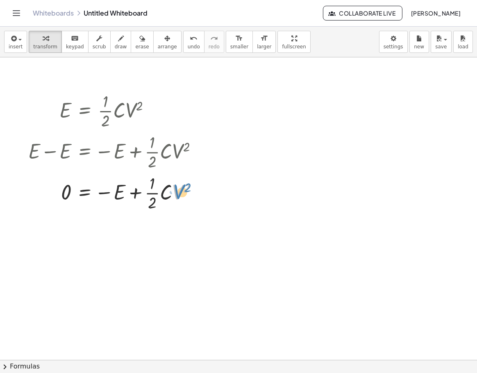
click at [178, 195] on div at bounding box center [116, 192] width 184 height 41
drag, startPoint x: 163, startPoint y: 196, endPoint x: 64, endPoint y: 193, distance: 98.4
click at [64, 193] on div at bounding box center [116, 192] width 184 height 41
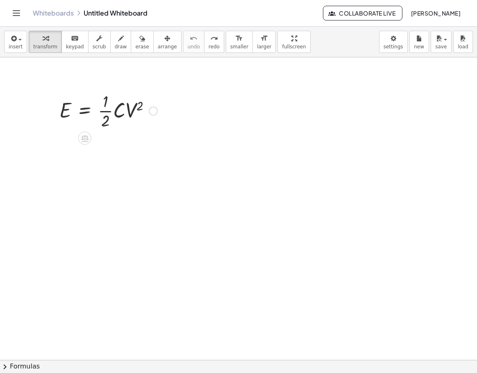
click at [131, 116] on div at bounding box center [108, 110] width 106 height 41
drag, startPoint x: 139, startPoint y: 109, endPoint x: 128, endPoint y: 112, distance: 11.3
click at [128, 112] on div at bounding box center [108, 110] width 106 height 41
click at [139, 107] on div at bounding box center [108, 110] width 106 height 41
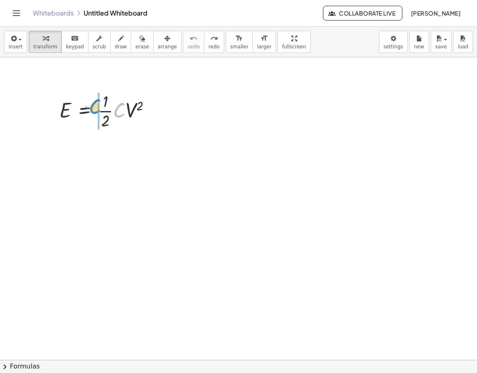
drag, startPoint x: 119, startPoint y: 115, endPoint x: 95, endPoint y: 111, distance: 24.5
click at [95, 111] on div at bounding box center [108, 110] width 106 height 41
drag, startPoint x: 105, startPoint y: 123, endPoint x: 52, endPoint y: 117, distance: 53.1
click at [52, 117] on div "· 2 E = · · 1 · 2 · C · V 2" at bounding box center [105, 110] width 116 height 45
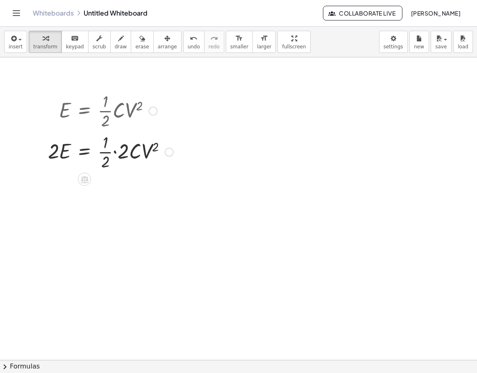
click at [105, 152] on div at bounding box center [111, 151] width 134 height 41
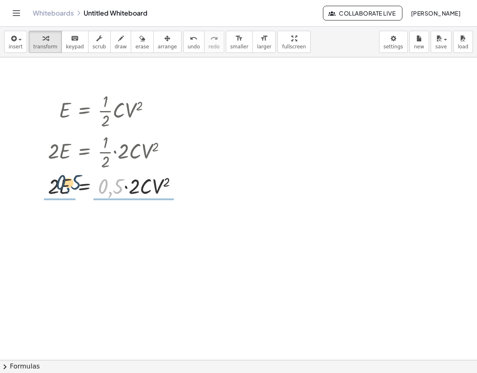
drag, startPoint x: 118, startPoint y: 193, endPoint x: 75, endPoint y: 189, distance: 43.2
click at [75, 189] on div at bounding box center [116, 186] width 144 height 28
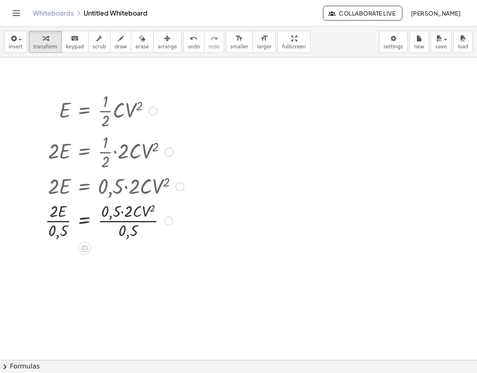
click at [146, 223] on div at bounding box center [114, 220] width 147 height 41
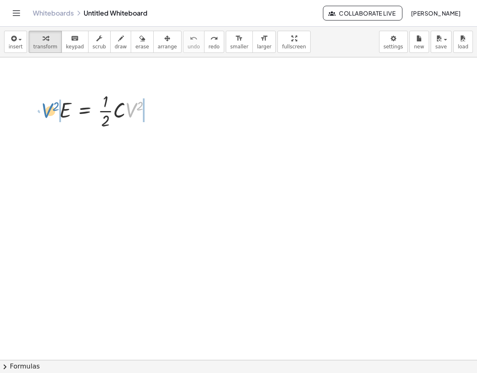
drag, startPoint x: 131, startPoint y: 116, endPoint x: 47, endPoint y: 116, distance: 84.0
drag, startPoint x: 141, startPoint y: 110, endPoint x: 54, endPoint y: 114, distance: 86.6
click at [54, 114] on div "2 E = · · 1 · 2 · C · V 2" at bounding box center [105, 110] width 116 height 45
drag, startPoint x: 108, startPoint y: 112, endPoint x: 71, endPoint y: 130, distance: 41.2
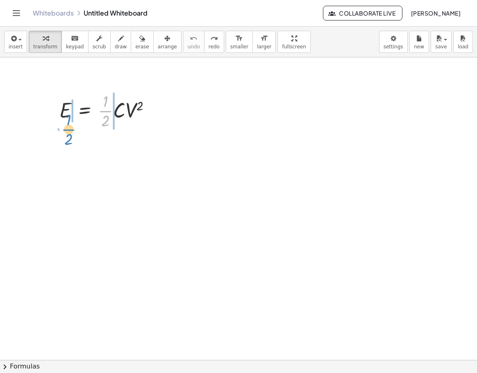
click at [71, 130] on div at bounding box center [108, 110] width 106 height 41
click at [60, 113] on div at bounding box center [108, 110] width 106 height 41
drag, startPoint x: 141, startPoint y: 105, endPoint x: 62, endPoint y: 109, distance: 78.8
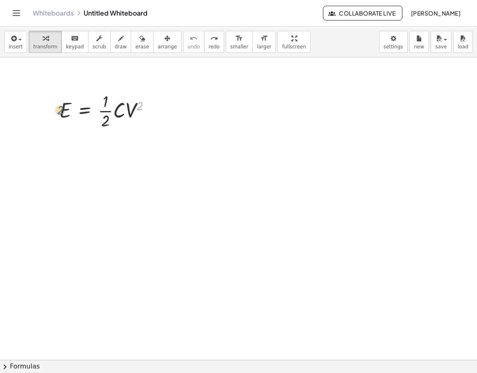
click at [62, 109] on div at bounding box center [108, 110] width 106 height 41
click at [85, 138] on icon at bounding box center [84, 138] width 7 height 7
drag, startPoint x: 105, startPoint y: 100, endPoint x: 52, endPoint y: 112, distance: 54.6
click at [52, 112] on div "· 1 E = · · 1 · 2 · C · V 2" at bounding box center [105, 110] width 116 height 45
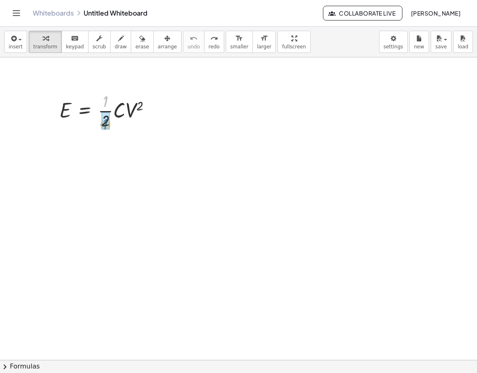
drag, startPoint x: 107, startPoint y: 103, endPoint x: 111, endPoint y: 126, distance: 23.0
drag, startPoint x: 119, startPoint y: 115, endPoint x: 106, endPoint y: 126, distance: 17.7
click at [106, 126] on div at bounding box center [108, 110] width 106 height 41
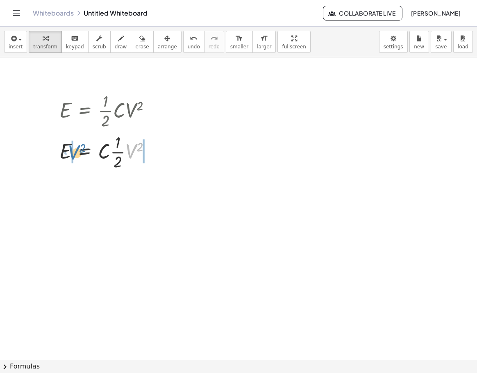
drag, startPoint x: 130, startPoint y: 147, endPoint x: 74, endPoint y: 148, distance: 56.6
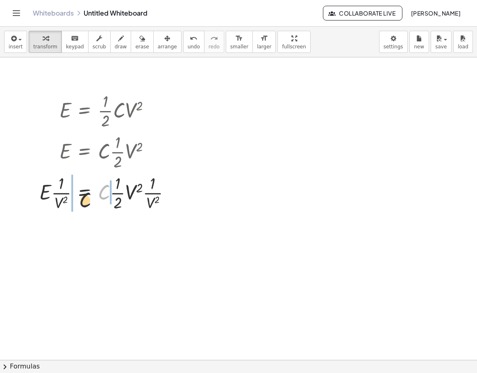
drag, startPoint x: 80, startPoint y: 204, endPoint x: 59, endPoint y: 206, distance: 21.9
click at [59, 206] on div at bounding box center [108, 192] width 146 height 41
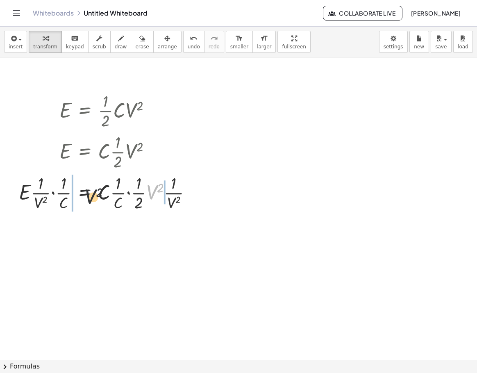
drag, startPoint x: 153, startPoint y: 195, endPoint x: 63, endPoint y: 197, distance: 89.8
click at [63, 197] on div at bounding box center [108, 192] width 187 height 41
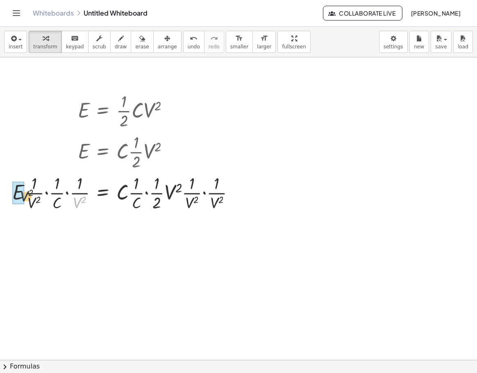
drag, startPoint x: 79, startPoint y: 202, endPoint x: 12, endPoint y: 193, distance: 67.0
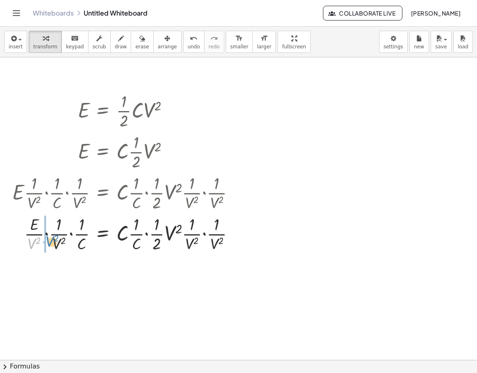
drag, startPoint x: 33, startPoint y: 243, endPoint x: 51, endPoint y: 241, distance: 18.1
click at [51, 241] on div at bounding box center [126, 233] width 237 height 41
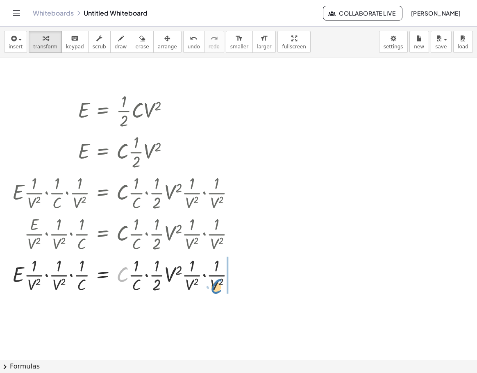
drag, startPoint x: 122, startPoint y: 272, endPoint x: 217, endPoint y: 284, distance: 96.3
click at [217, 284] on div at bounding box center [126, 274] width 237 height 41
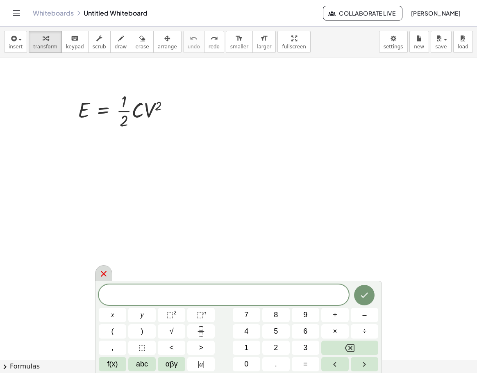
click at [111, 274] on div at bounding box center [103, 273] width 17 height 16
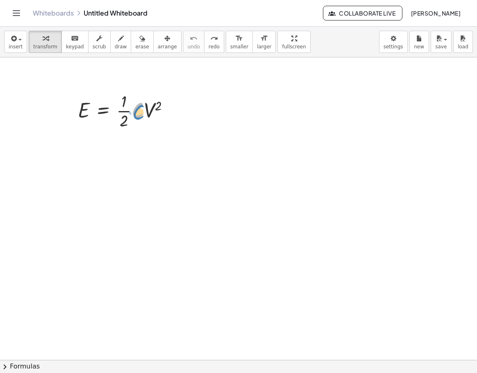
click at [139, 116] on div at bounding box center [127, 110] width 106 height 41
drag, startPoint x: 127, startPoint y: 111, endPoint x: 84, endPoint y: 112, distance: 43.1
click at [82, 112] on div at bounding box center [127, 110] width 106 height 41
drag, startPoint x: 80, startPoint y: 112, endPoint x: 147, endPoint y: 92, distance: 70.6
click at [147, 92] on div at bounding box center [127, 110] width 106 height 41
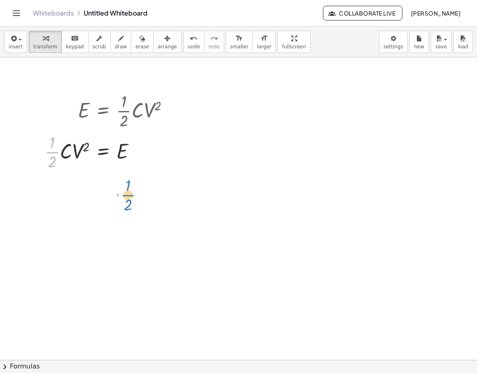
drag, startPoint x: 53, startPoint y: 152, endPoint x: 130, endPoint y: 192, distance: 86.2
drag, startPoint x: 65, startPoint y: 160, endPoint x: 128, endPoint y: 173, distance: 64.8
click at [107, 180] on icon at bounding box center [103, 179] width 9 height 9
click at [138, 183] on div at bounding box center [135, 179] width 13 height 13
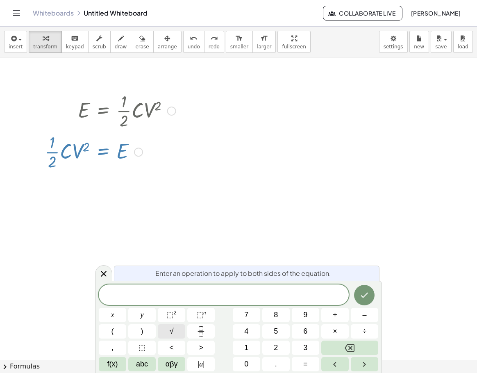
click at [174, 334] on button "√" at bounding box center [171, 331] width 27 height 14
click at [366, 298] on icon "Done" at bounding box center [365, 295] width 10 height 10
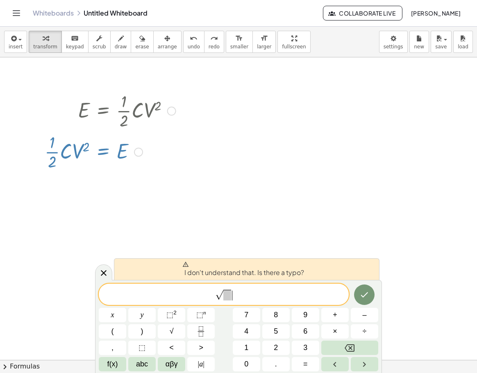
click at [304, 297] on span "√ ​" at bounding box center [224, 295] width 250 height 13
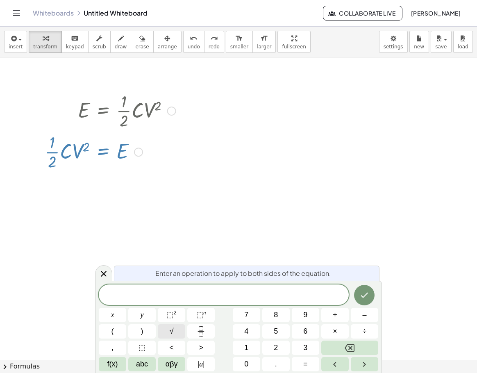
click at [178, 330] on button "√" at bounding box center [171, 331] width 27 height 14
click at [369, 298] on icon "Done" at bounding box center [365, 295] width 10 height 10
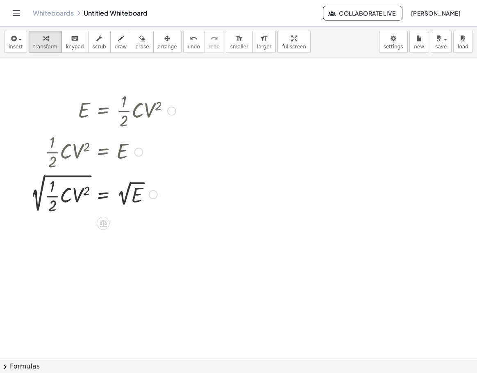
click at [124, 199] on div at bounding box center [103, 194] width 154 height 44
drag, startPoint x: 87, startPoint y: 193, endPoint x: 39, endPoint y: 184, distance: 49.7
click at [39, 184] on div at bounding box center [103, 194] width 154 height 44
click at [75, 195] on div at bounding box center [103, 194] width 154 height 44
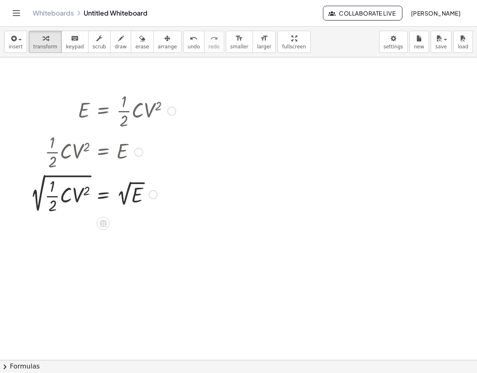
click at [75, 195] on div at bounding box center [103, 194] width 154 height 44
click at [85, 191] on div at bounding box center [103, 194] width 154 height 44
click at [86, 191] on div at bounding box center [103, 194] width 154 height 44
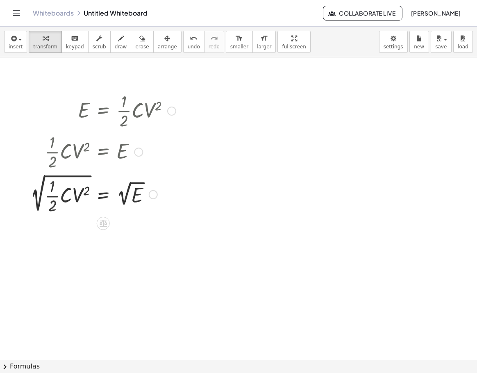
click at [55, 196] on div at bounding box center [103, 194] width 154 height 44
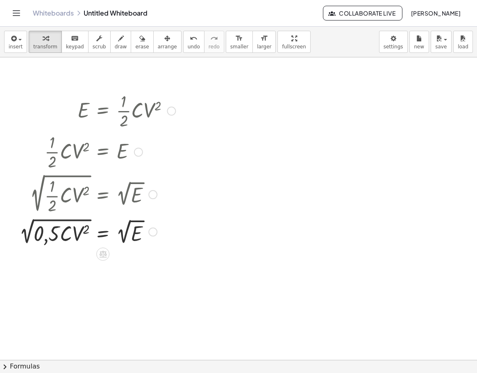
click at [88, 231] on div at bounding box center [97, 231] width 164 height 31
click at [85, 232] on div at bounding box center [97, 231] width 164 height 31
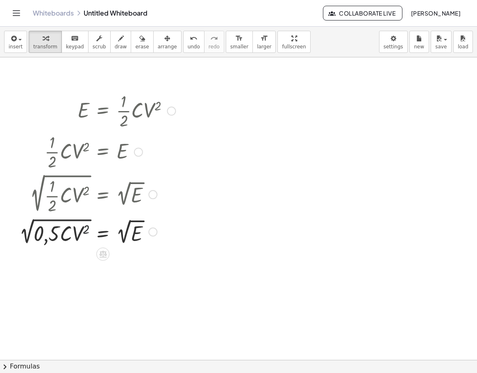
click at [85, 232] on div at bounding box center [97, 231] width 164 height 31
drag, startPoint x: 77, startPoint y: 236, endPoint x: 168, endPoint y: 237, distance: 91.0
click at [168, 237] on div at bounding box center [97, 231] width 164 height 31
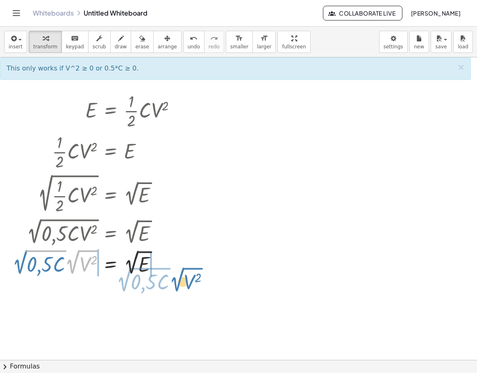
drag, startPoint x: 74, startPoint y: 266, endPoint x: 178, endPoint y: 284, distance: 105.6
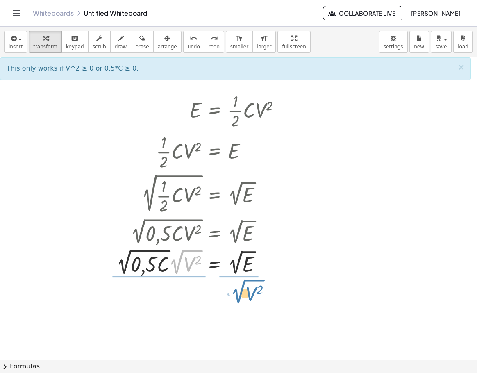
drag, startPoint x: 177, startPoint y: 267, endPoint x: 239, endPoint y: 296, distance: 68.6
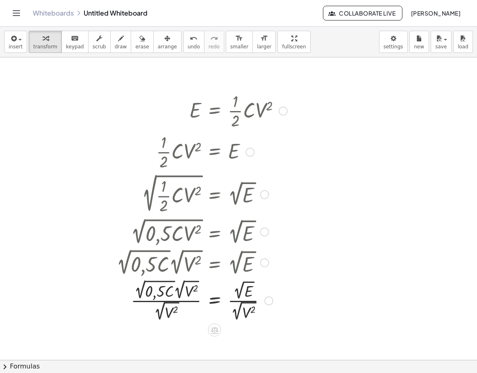
click at [175, 301] on div at bounding box center [201, 301] width 179 height 46
click at [234, 299] on div at bounding box center [201, 301] width 179 height 46
click at [234, 300] on div at bounding box center [201, 301] width 179 height 46
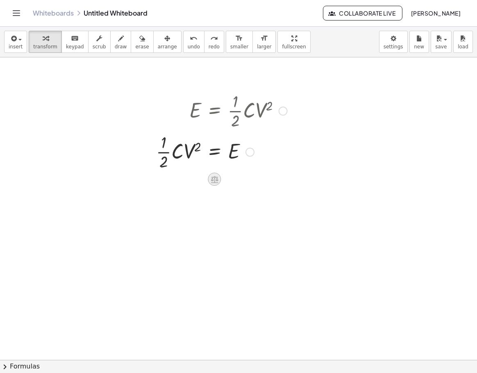
click at [216, 178] on icon at bounding box center [214, 179] width 9 height 9
click at [229, 181] on span "÷" at bounding box center [231, 179] width 5 height 12
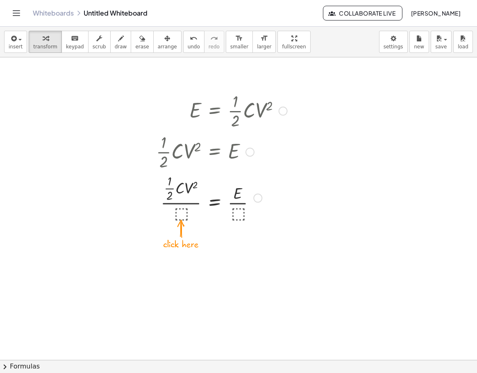
click at [182, 215] on div at bounding box center [221, 197] width 139 height 51
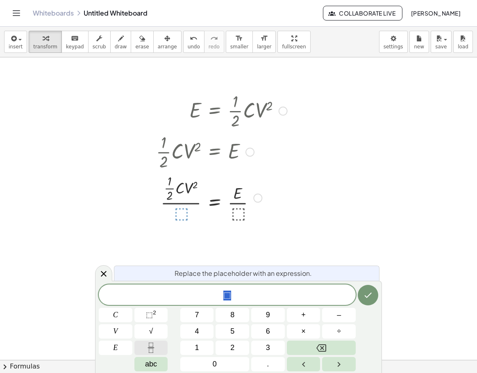
click at [161, 344] on button "Fraction" at bounding box center [151, 348] width 34 height 14
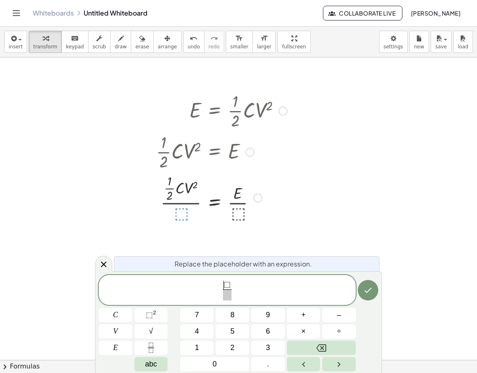
click at [225, 285] on span "⬚" at bounding box center [227, 284] width 7 height 9
click at [204, 343] on button "1" at bounding box center [197, 348] width 34 height 14
click at [226, 296] on span at bounding box center [227, 294] width 13 height 11
click at [233, 345] on span "2" at bounding box center [232, 347] width 4 height 11
click at [232, 288] on span "1 ⬚" at bounding box center [227, 285] width 13 height 9
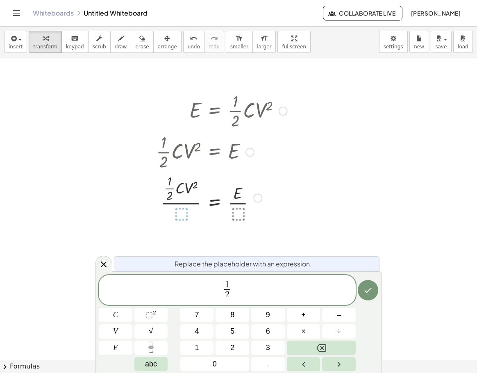
click at [238, 290] on span "1 ​ 2 ​" at bounding box center [227, 291] width 257 height 22
click at [153, 360] on span "abc" at bounding box center [151, 364] width 12 height 11
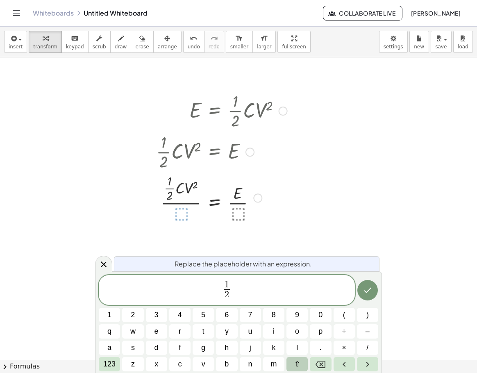
click at [290, 363] on button "⇧" at bounding box center [297, 364] width 21 height 14
click at [179, 360] on span "c" at bounding box center [179, 364] width 5 height 11
click at [364, 290] on icon "Done" at bounding box center [368, 290] width 10 height 10
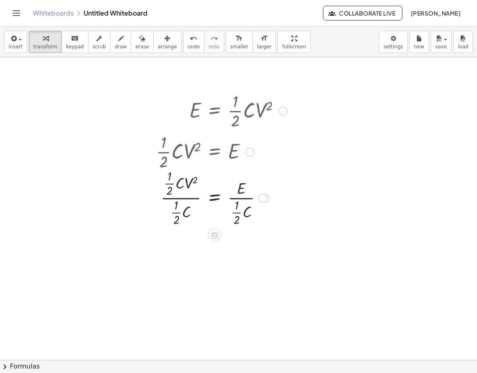
click at [191, 200] on div at bounding box center [221, 197] width 139 height 61
click at [235, 199] on div at bounding box center [221, 197] width 139 height 61
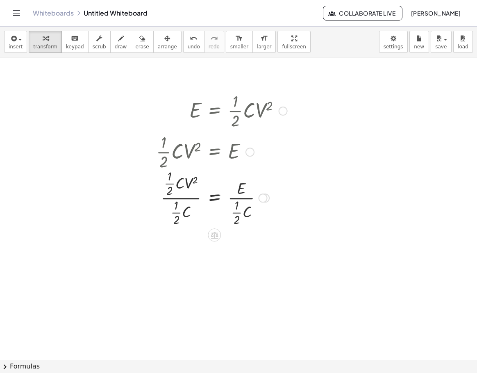
click at [249, 200] on div at bounding box center [221, 197] width 139 height 61
click at [170, 186] on div at bounding box center [221, 197] width 139 height 61
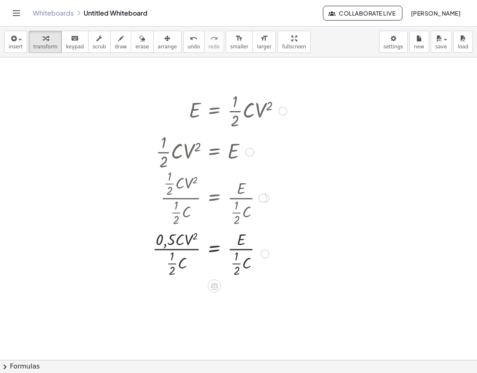
click at [170, 264] on div at bounding box center [219, 253] width 143 height 51
click at [181, 249] on div at bounding box center [219, 253] width 143 height 51
click at [185, 249] on div at bounding box center [219, 253] width 143 height 51
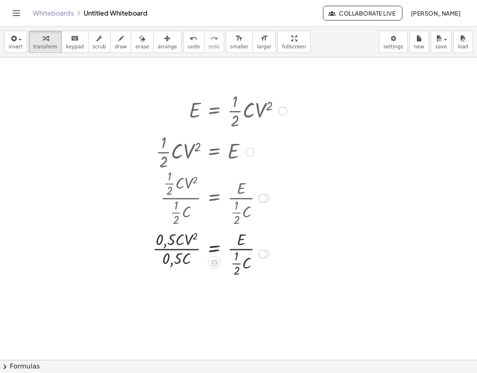
click at [185, 249] on div at bounding box center [219, 253] width 143 height 51
drag, startPoint x: 165, startPoint y: 245, endPoint x: 165, endPoint y: 253, distance: 8.6
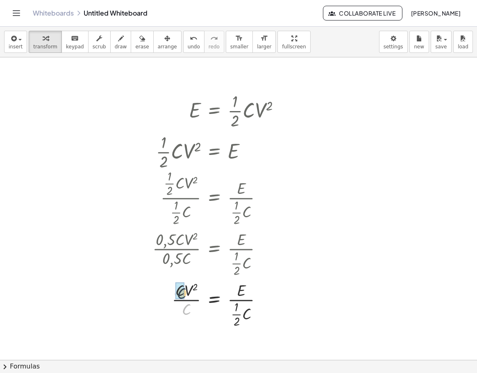
drag, startPoint x: 185, startPoint y: 312, endPoint x: 180, endPoint y: 295, distance: 17.5
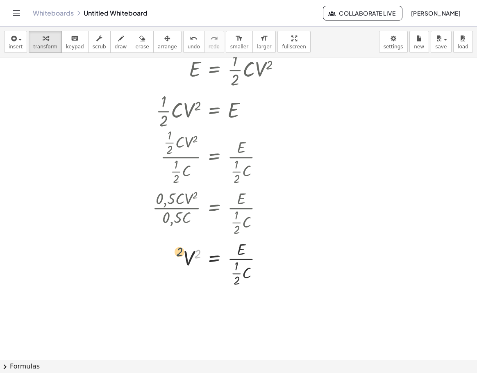
drag, startPoint x: 198, startPoint y: 254, endPoint x: 180, endPoint y: 252, distance: 18.6
click at [180, 252] on div at bounding box center [219, 263] width 143 height 51
click at [238, 273] on div at bounding box center [219, 263] width 143 height 51
click at [198, 257] on div at bounding box center [215, 263] width 134 height 51
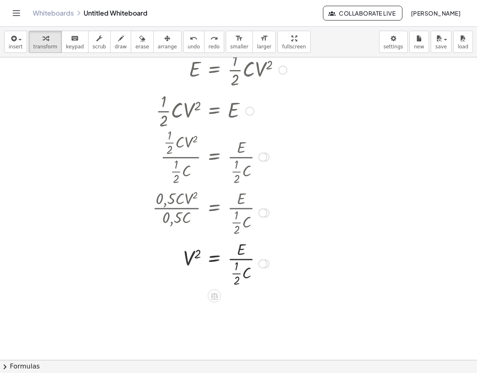
click at [198, 257] on div at bounding box center [215, 263] width 134 height 51
drag, startPoint x: 199, startPoint y: 255, endPoint x: 262, endPoint y: 267, distance: 63.8
click at [262, 267] on div at bounding box center [215, 263] width 134 height 51
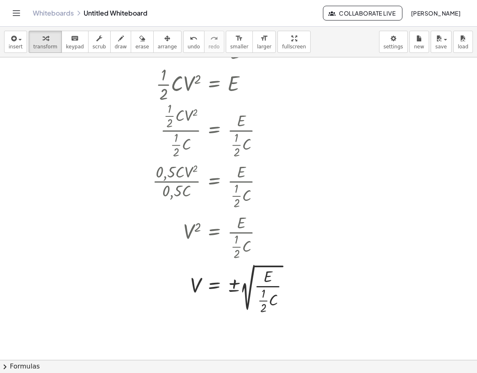
scroll to position [82, 0]
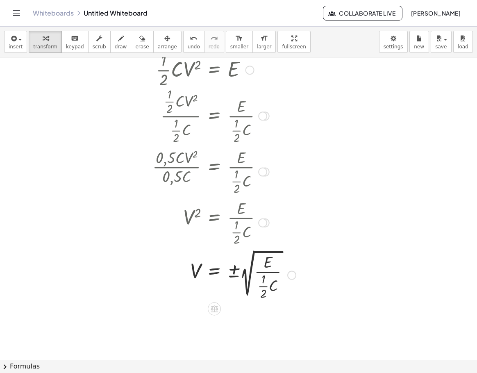
click at [289, 276] on div at bounding box center [291, 275] width 9 height 9
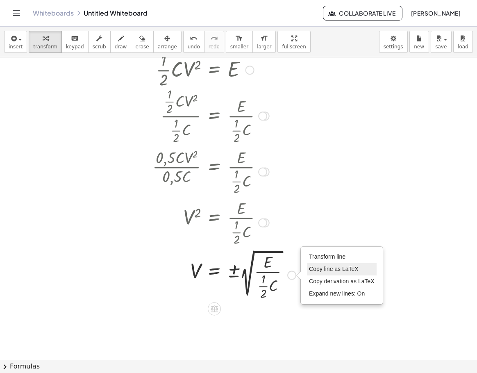
click at [327, 270] on span "Copy line as LaTeX" at bounding box center [334, 269] width 50 height 7
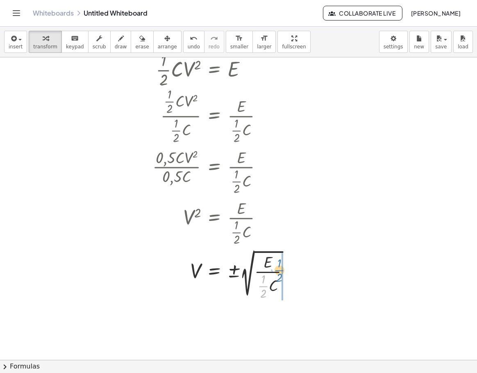
drag, startPoint x: 265, startPoint y: 287, endPoint x: 281, endPoint y: 271, distance: 22.6
click at [281, 271] on div at bounding box center [224, 275] width 152 height 54
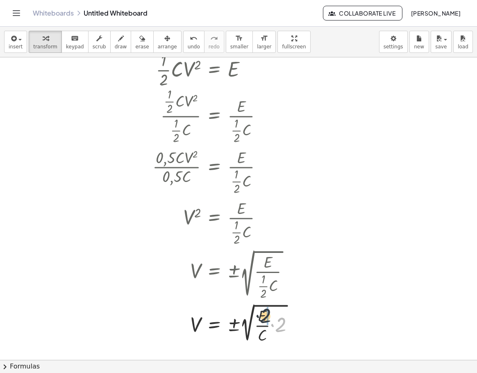
drag, startPoint x: 280, startPoint y: 325, endPoint x: 264, endPoint y: 316, distance: 18.6
click at [264, 316] on div at bounding box center [226, 323] width 157 height 44
drag, startPoint x: 272, startPoint y: 320, endPoint x: 261, endPoint y: 321, distance: 11.1
click at [261, 321] on div at bounding box center [224, 323] width 152 height 44
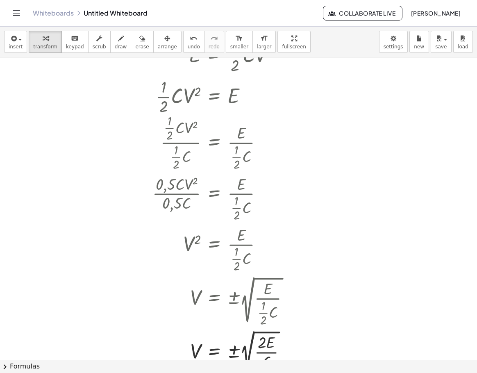
scroll to position [41, 0]
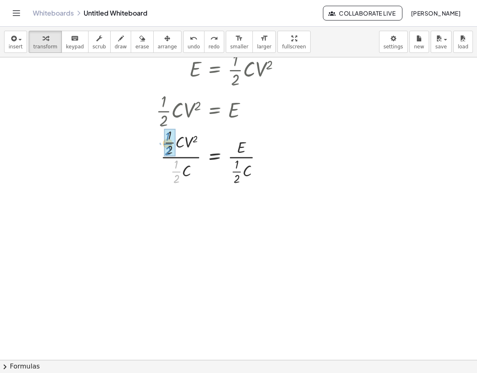
drag, startPoint x: 177, startPoint y: 171, endPoint x: 168, endPoint y: 143, distance: 29.2
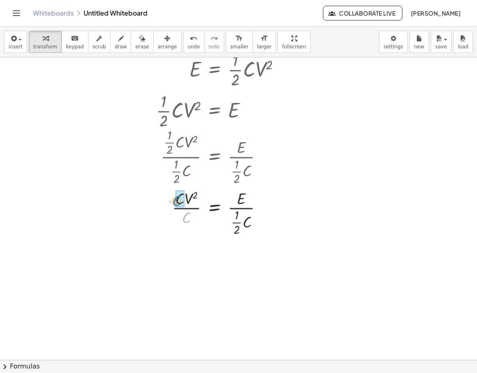
drag, startPoint x: 189, startPoint y: 217, endPoint x: 180, endPoint y: 200, distance: 19.5
click at [197, 203] on div at bounding box center [221, 212] width 139 height 51
drag, startPoint x: 236, startPoint y: 232, endPoint x: 253, endPoint y: 223, distance: 18.9
drag, startPoint x: 239, startPoint y: 224, endPoint x: 264, endPoint y: 213, distance: 28.3
click at [264, 213] on div at bounding box center [221, 212] width 139 height 51
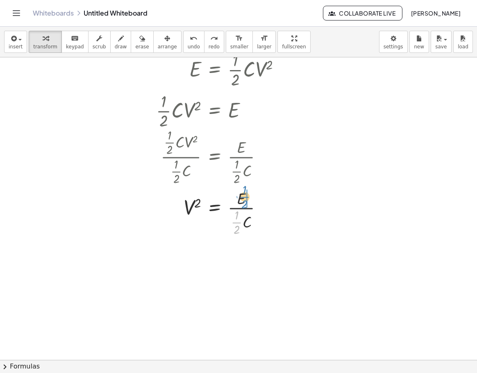
drag, startPoint x: 238, startPoint y: 222, endPoint x: 246, endPoint y: 197, distance: 26.6
drag, startPoint x: 246, startPoint y: 247, endPoint x: 242, endPoint y: 255, distance: 8.6
click at [242, 255] on div at bounding box center [221, 263] width 139 height 51
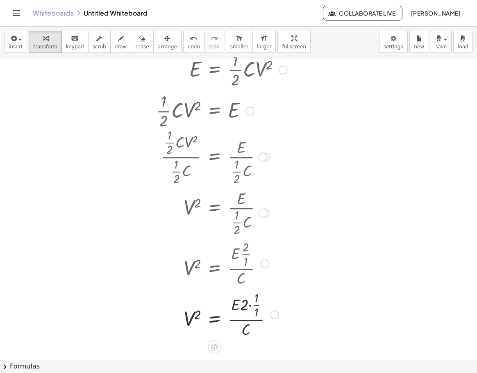
click at [257, 305] on div at bounding box center [221, 314] width 139 height 51
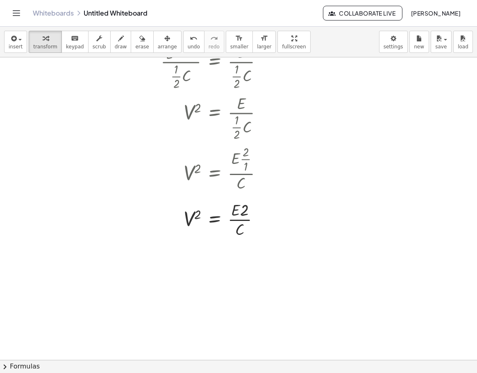
scroll to position [164, 0]
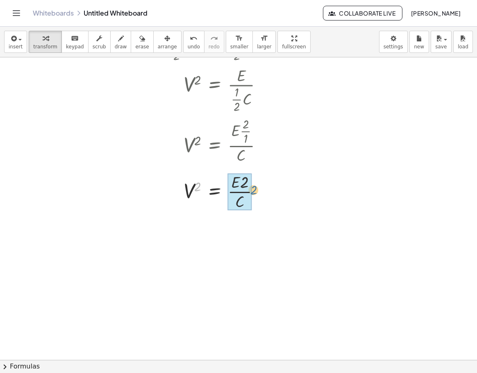
drag, startPoint x: 201, startPoint y: 187, endPoint x: 257, endPoint y: 191, distance: 55.8
click at [257, 191] on div at bounding box center [221, 191] width 139 height 41
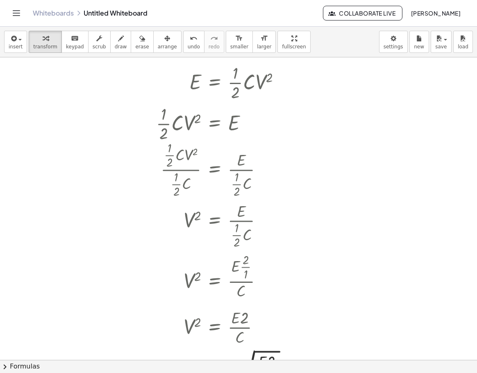
scroll to position [41, 0]
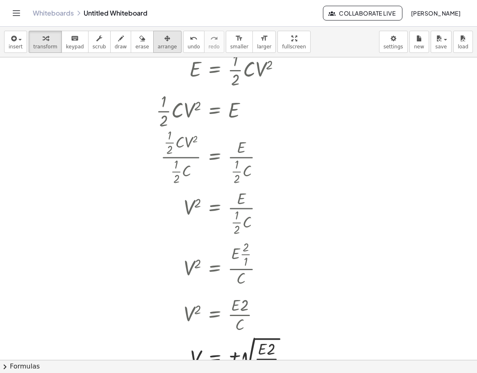
click at [158, 40] on div "button" at bounding box center [167, 38] width 19 height 10
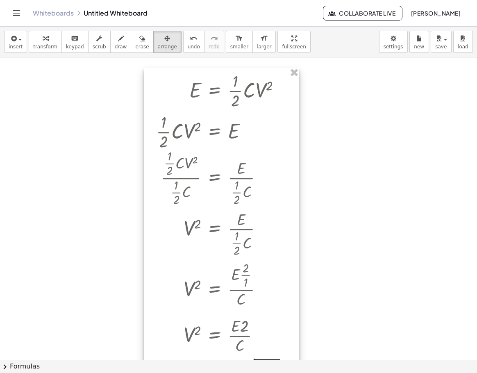
scroll to position [0, 0]
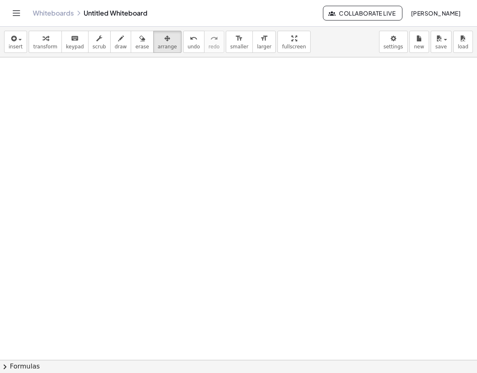
click at [14, 369] on button "chevron_right Formulas" at bounding box center [238, 366] width 477 height 13
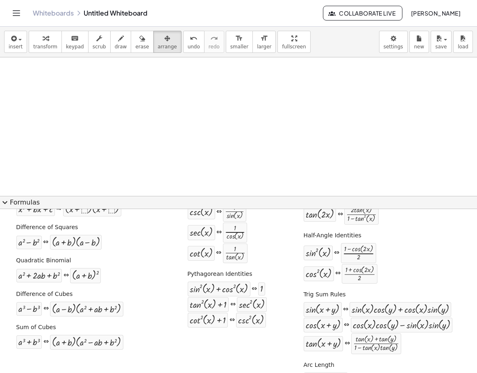
scroll to position [82, 0]
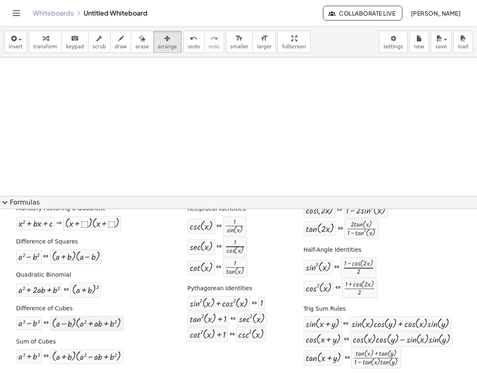
click at [101, 327] on div at bounding box center [86, 323] width 69 height 11
drag, startPoint x: 102, startPoint y: 325, endPoint x: 160, endPoint y: 150, distance: 185.2
click at [105, 318] on div at bounding box center [86, 323] width 69 height 11
drag, startPoint x: 92, startPoint y: 325, endPoint x: 69, endPoint y: 118, distance: 207.8
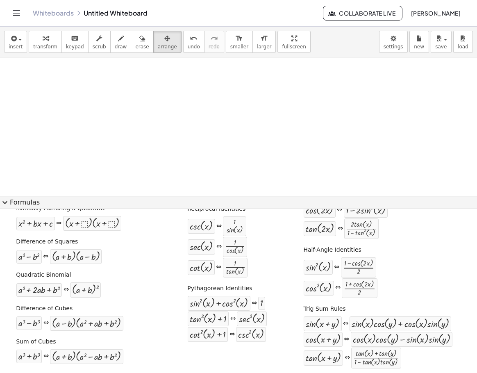
click at [37, 202] on button "expand_more Formulas" at bounding box center [238, 202] width 477 height 13
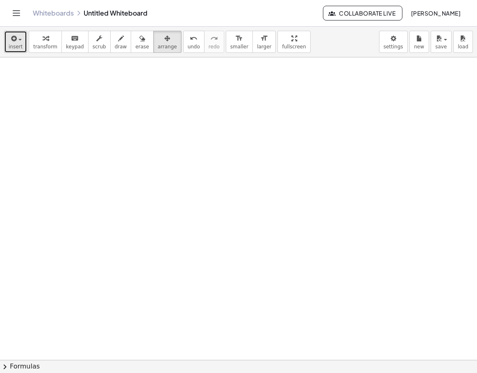
click at [17, 41] on span "button" at bounding box center [18, 39] width 2 height 6
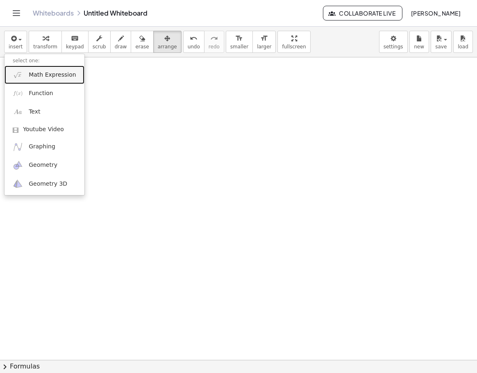
click at [17, 75] on img at bounding box center [18, 75] width 10 height 10
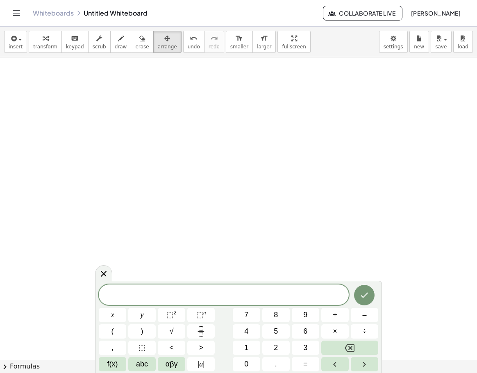
drag, startPoint x: 227, startPoint y: 297, endPoint x: 218, endPoint y: 289, distance: 11.6
click at [218, 290] on span "​" at bounding box center [224, 295] width 250 height 11
click at [216, 295] on var "m" at bounding box center [214, 295] width 7 height 11
click at [113, 370] on button "f(x)" at bounding box center [112, 364] width 27 height 14
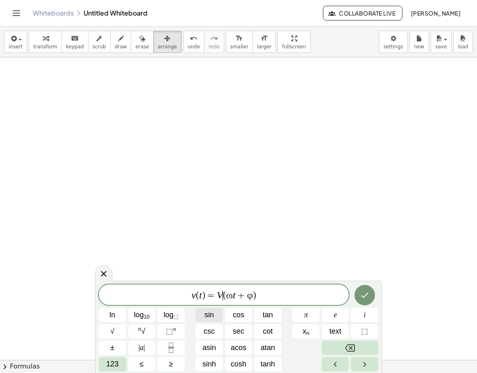
click at [205, 317] on span "sin" at bounding box center [209, 314] width 9 height 11
click at [361, 302] on button "Done" at bounding box center [365, 295] width 20 height 20
click at [118, 363] on span "123" at bounding box center [112, 364] width 12 height 11
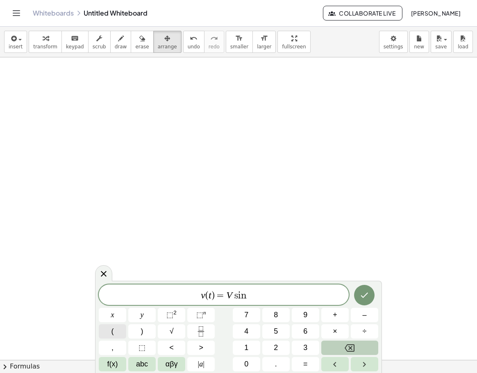
click at [124, 328] on button "(" at bounding box center [112, 331] width 27 height 14
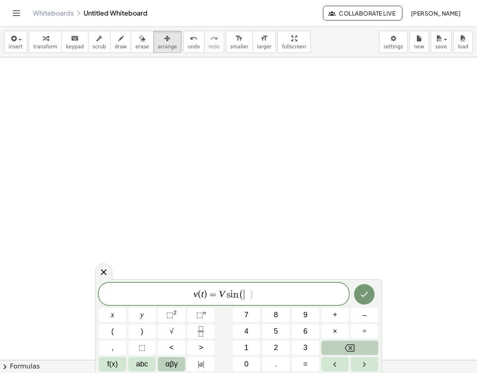
click at [171, 364] on span "αβγ" at bounding box center [172, 364] width 12 height 11
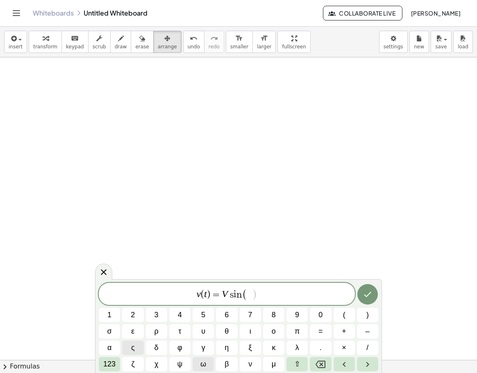
click at [206, 364] on span "ω" at bounding box center [203, 364] width 6 height 11
click at [112, 364] on span "123" at bounding box center [109, 364] width 12 height 11
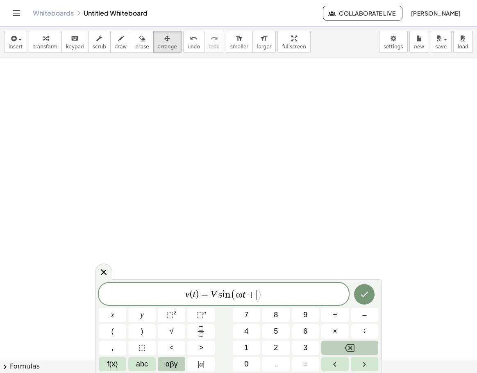
click at [164, 364] on button "αβγ" at bounding box center [171, 364] width 27 height 14
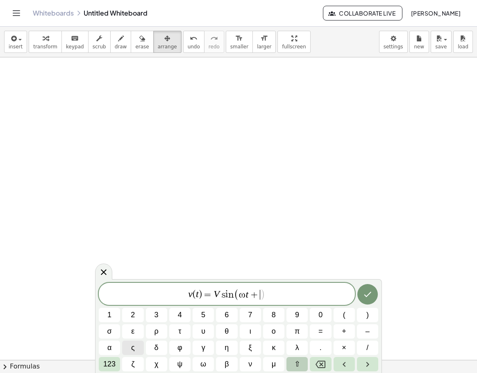
click at [299, 364] on span "⇧" at bounding box center [297, 364] width 6 height 11
click at [298, 364] on span "⇧" at bounding box center [297, 364] width 6 height 11
click at [287, 362] on button "⇧" at bounding box center [297, 364] width 21 height 14
click at [294, 364] on button "⇧" at bounding box center [297, 364] width 21 height 14
click at [113, 358] on button "123" at bounding box center [109, 364] width 21 height 14
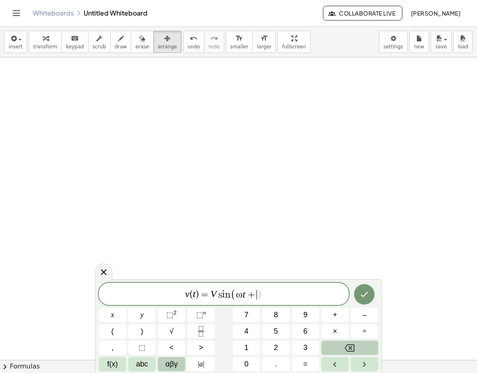
click at [168, 364] on span "αβγ" at bounding box center [172, 364] width 12 height 11
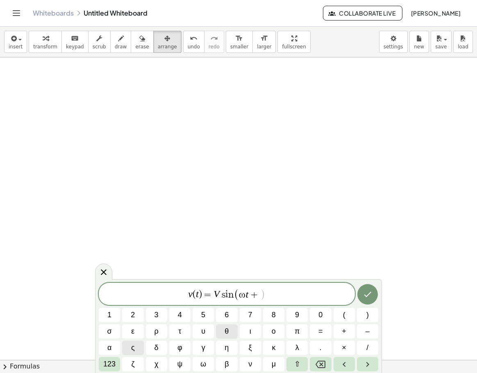
click at [228, 331] on span "θ" at bounding box center [227, 331] width 4 height 11
click at [371, 297] on icon "Done" at bounding box center [368, 294] width 10 height 10
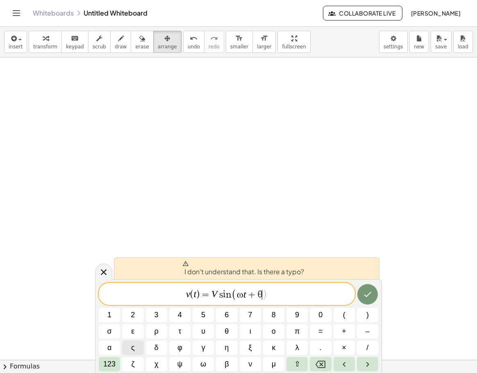
click at [199, 295] on span ")" at bounding box center [197, 295] width 3 height 10
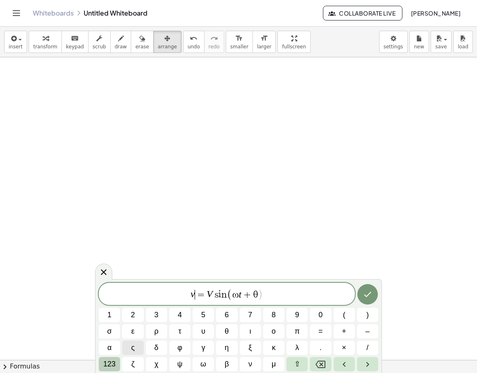
click at [111, 366] on span "123" at bounding box center [109, 364] width 12 height 11
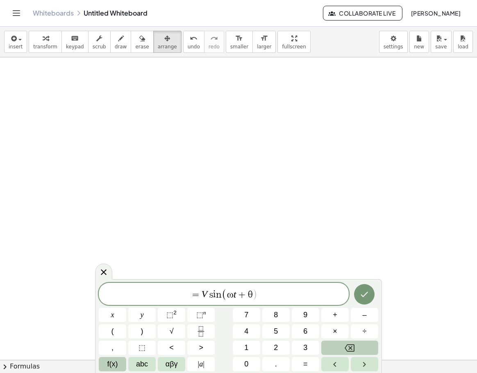
click at [122, 362] on button "f(x)" at bounding box center [112, 364] width 27 height 14
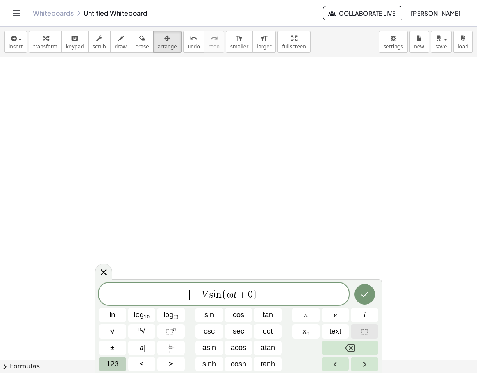
click at [360, 330] on button "⬚" at bounding box center [364, 331] width 27 height 14
click at [349, 345] on icon "Backspace" at bounding box center [350, 347] width 10 height 7
click at [111, 358] on button "123" at bounding box center [112, 364] width 27 height 14
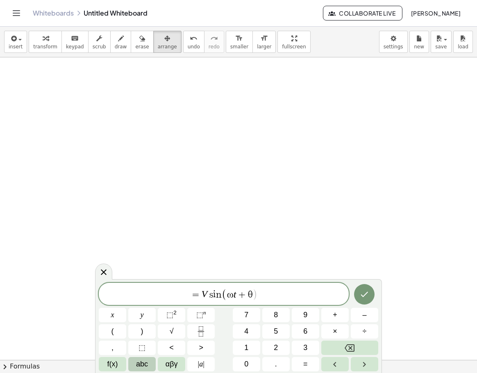
click at [132, 360] on button "abc" at bounding box center [141, 364] width 27 height 14
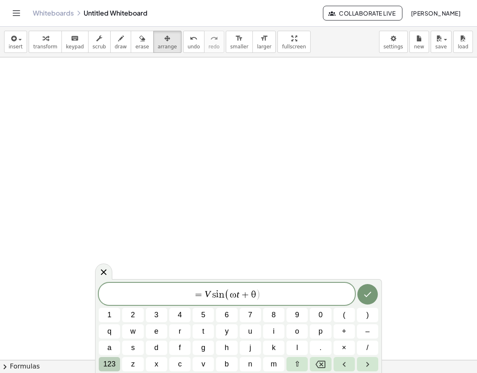
click at [109, 366] on span "123" at bounding box center [109, 364] width 12 height 11
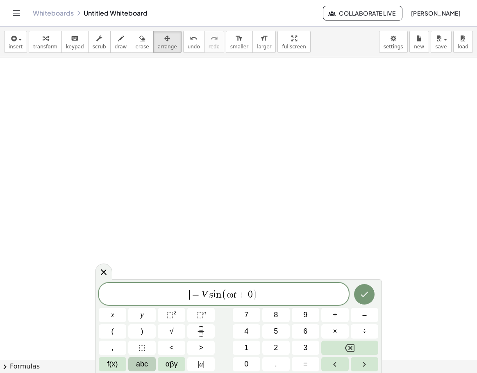
click at [131, 363] on button "abc" at bounding box center [141, 364] width 27 height 14
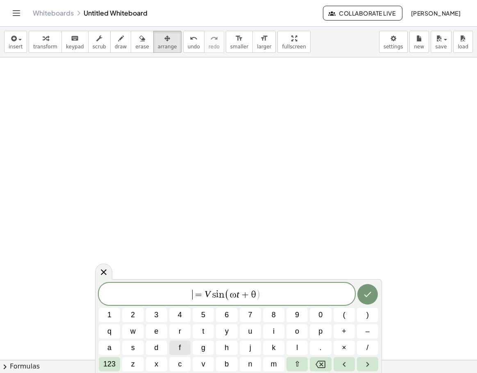
click at [180, 345] on span "f" at bounding box center [180, 347] width 2 height 11
click at [105, 362] on span "123" at bounding box center [109, 364] width 12 height 11
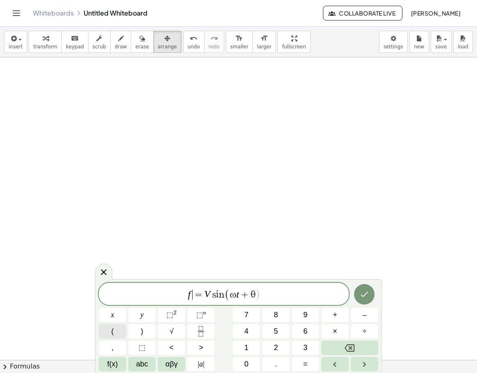
click at [121, 328] on button "(" at bounding box center [112, 331] width 27 height 14
click at [141, 359] on span "abc" at bounding box center [142, 364] width 12 height 11
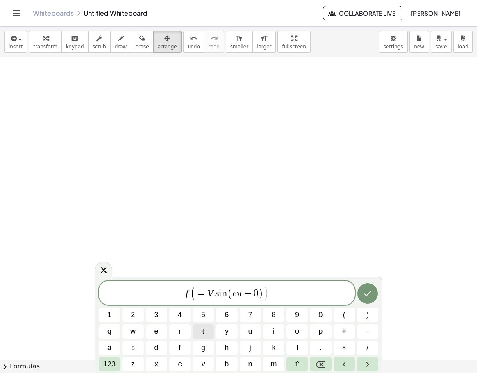
click at [204, 335] on span "t" at bounding box center [204, 331] width 2 height 11
click at [115, 363] on span "123" at bounding box center [109, 364] width 12 height 11
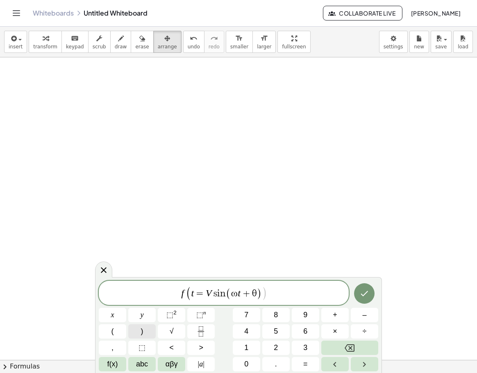
click at [142, 332] on span ")" at bounding box center [142, 331] width 2 height 11
click at [366, 297] on icon "Done" at bounding box center [365, 294] width 10 height 10
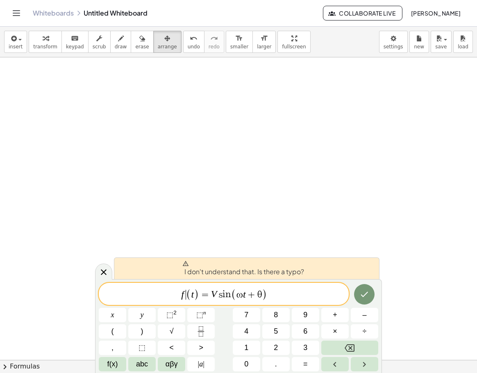
click at [188, 294] on span "(" at bounding box center [188, 295] width 5 height 12
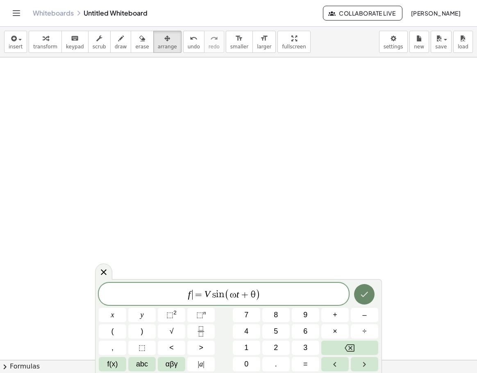
click at [368, 303] on button "Done" at bounding box center [364, 294] width 20 height 20
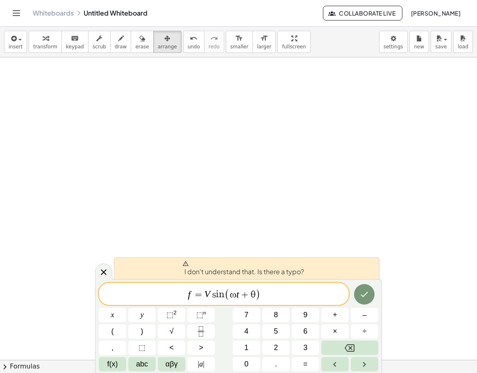
click at [284, 294] on span "f ​ = V ​ s i n ( ω t + θ )" at bounding box center [224, 295] width 250 height 14
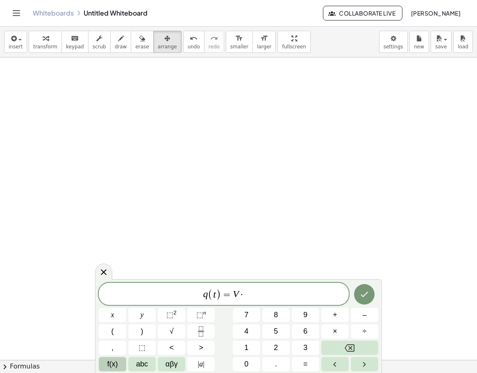
click at [114, 366] on span "f(x)" at bounding box center [112, 364] width 11 height 11
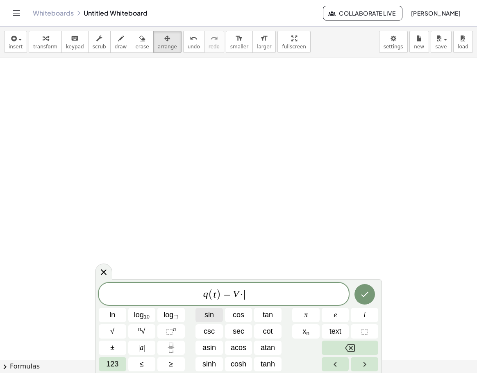
click at [213, 317] on span "sin" at bounding box center [209, 314] width 9 height 11
click at [123, 362] on button "123" at bounding box center [112, 364] width 27 height 14
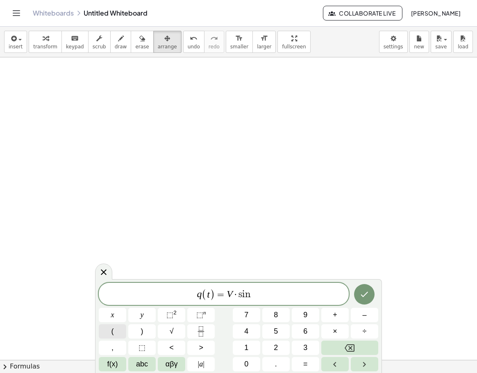
click at [118, 332] on button "(" at bounding box center [112, 331] width 27 height 14
click at [170, 365] on span "αβγ" at bounding box center [172, 364] width 12 height 11
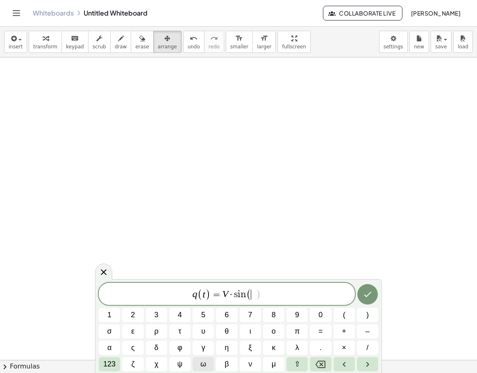
click at [200, 364] on span "ω" at bounding box center [203, 364] width 6 height 11
click at [115, 360] on span "123" at bounding box center [109, 364] width 12 height 11
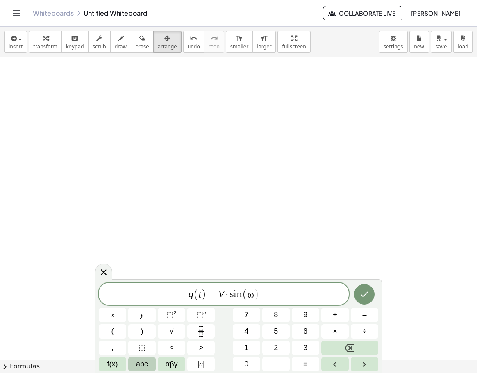
click at [145, 364] on span "abc" at bounding box center [142, 364] width 12 height 11
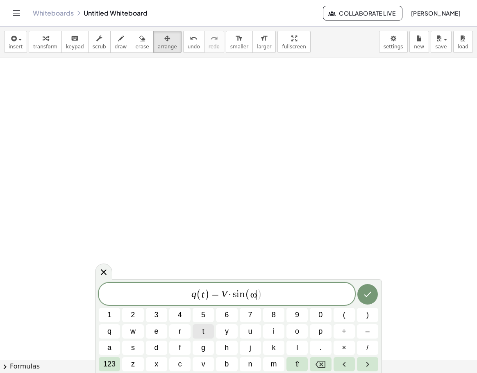
click at [209, 335] on button "t" at bounding box center [203, 331] width 21 height 14
click at [113, 364] on span "123" at bounding box center [109, 364] width 12 height 11
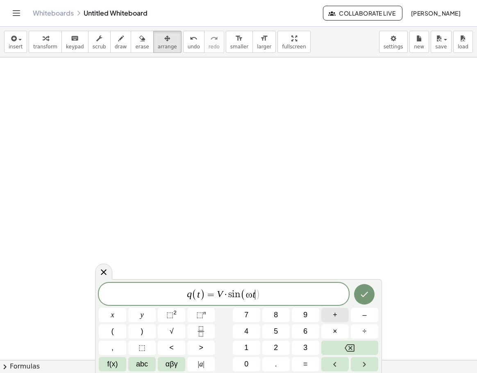
click at [340, 317] on button "+" at bounding box center [334, 315] width 27 height 14
click at [174, 362] on span "αβγ" at bounding box center [172, 364] width 12 height 11
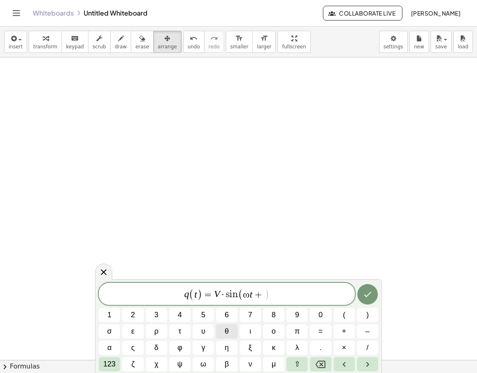
click at [226, 334] on span "θ" at bounding box center [227, 331] width 4 height 11
click at [367, 296] on icon "Done" at bounding box center [367, 294] width 7 height 5
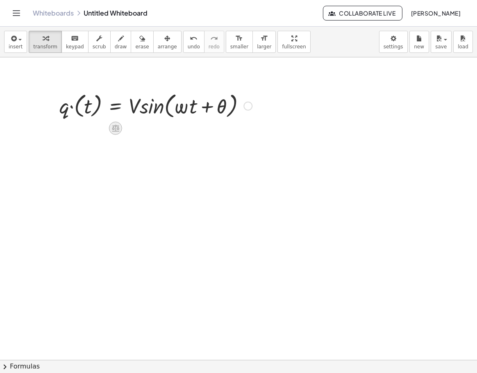
click at [119, 127] on icon at bounding box center [115, 128] width 9 height 9
click at [148, 129] on icon at bounding box center [148, 128] width 7 height 7
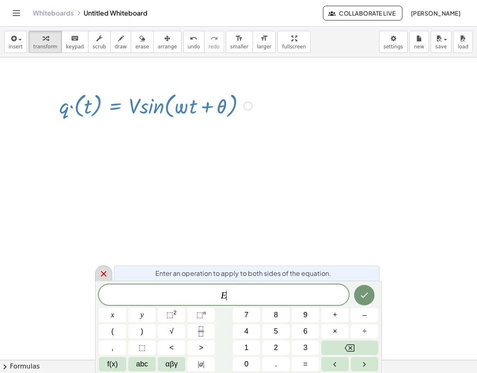
click at [105, 272] on icon at bounding box center [104, 274] width 6 height 6
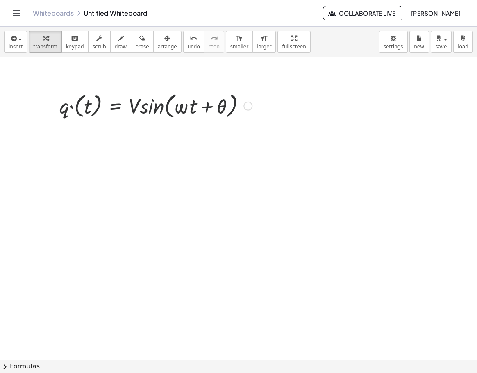
click at [250, 107] on div at bounding box center [248, 106] width 9 height 9
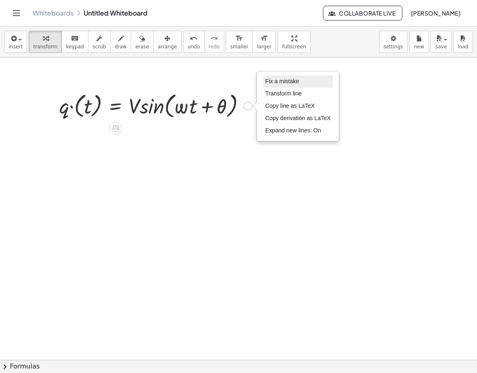
click at [283, 82] on span "Fix a mistake" at bounding box center [282, 81] width 34 height 7
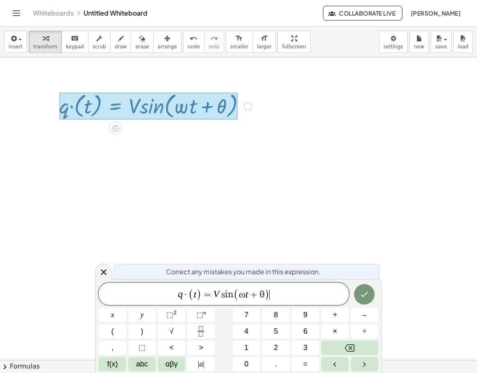
click at [201, 297] on span "q · ( t ) = V s i n ( ω t + θ ) ​" at bounding box center [224, 295] width 250 height 14
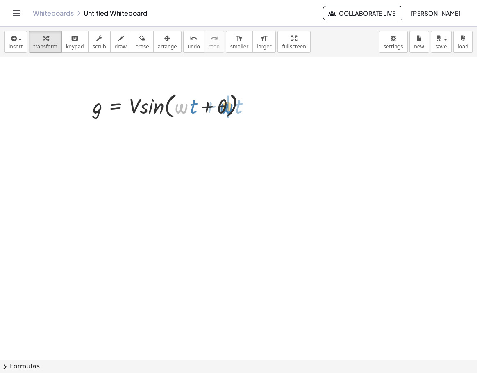
drag, startPoint x: 179, startPoint y: 109, endPoint x: 224, endPoint y: 109, distance: 45.1
click at [224, 109] on div at bounding box center [173, 105] width 168 height 31
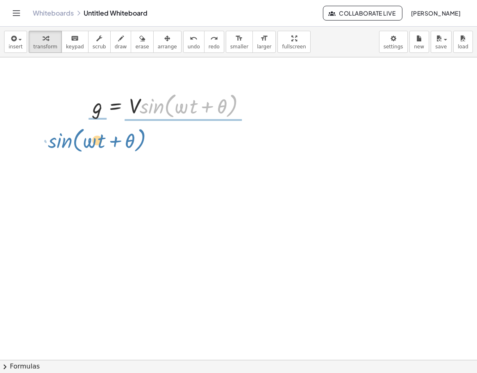
drag, startPoint x: 157, startPoint y: 107, endPoint x: 65, endPoint y: 142, distance: 98.1
click at [65, 142] on div "· sin ( , + · ω · t + θ ) · V g = · V · sin ( , + · ω · t + θ )" at bounding box center [238, 359] width 477 height 605
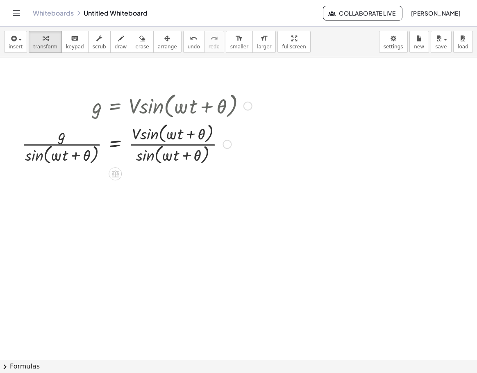
click at [180, 143] on div at bounding box center [137, 144] width 239 height 46
click at [179, 132] on div at bounding box center [137, 144] width 239 height 46
click at [150, 135] on div at bounding box center [137, 144] width 239 height 46
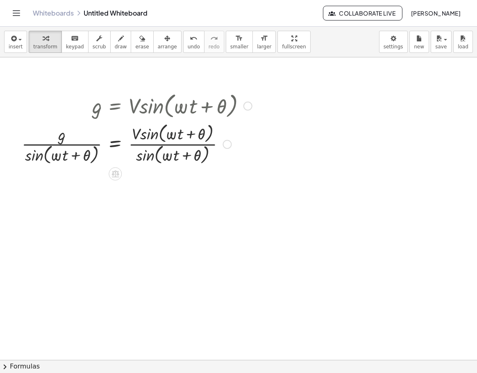
click at [150, 135] on div at bounding box center [137, 144] width 239 height 46
click at [189, 133] on div at bounding box center [137, 144] width 239 height 46
click at [82, 152] on div at bounding box center [137, 144] width 239 height 46
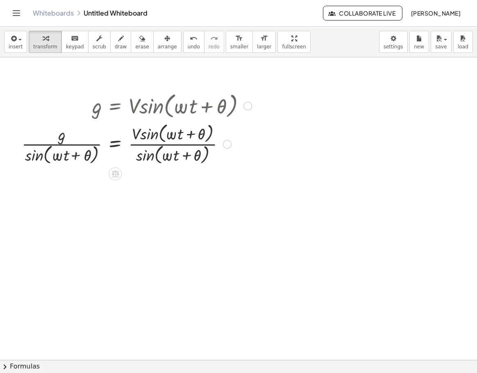
click at [50, 156] on div at bounding box center [137, 144] width 239 height 46
click at [36, 155] on div at bounding box center [137, 144] width 239 height 46
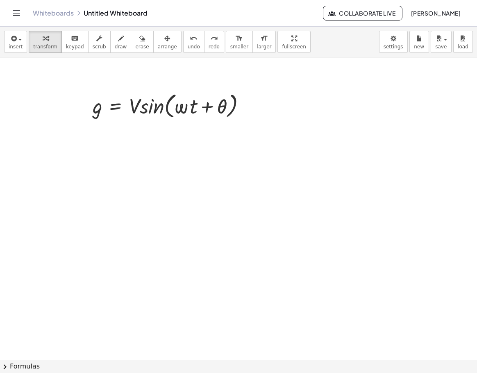
click at [327, 100] on div at bounding box center [238, 359] width 477 height 605
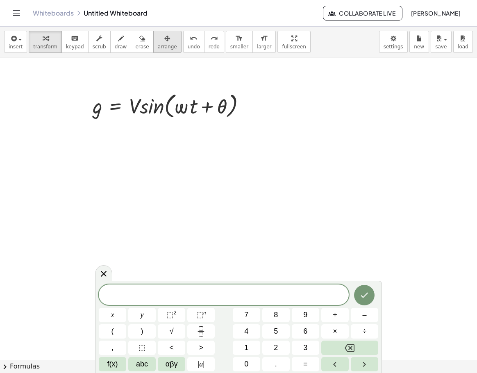
click at [164, 40] on icon "button" at bounding box center [167, 39] width 6 height 10
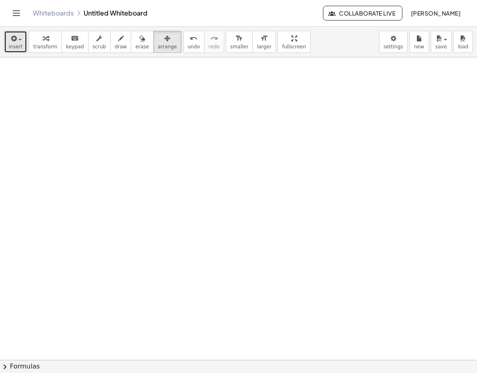
click at [18, 45] on span "insert" at bounding box center [16, 47] width 14 height 6
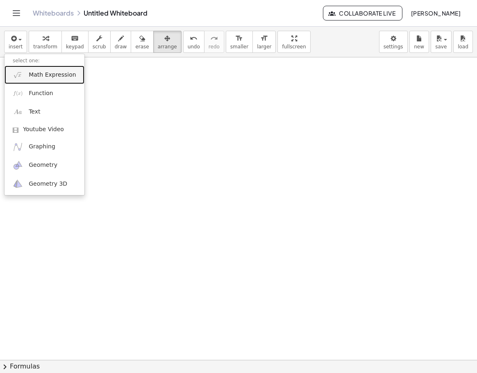
click at [23, 70] on link "Math Expression" at bounding box center [45, 75] width 80 height 18
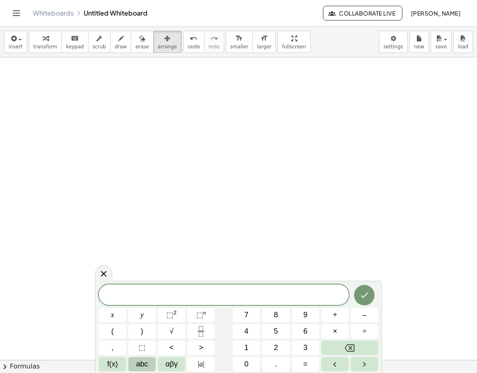
click at [140, 366] on span "abc" at bounding box center [142, 364] width 12 height 11
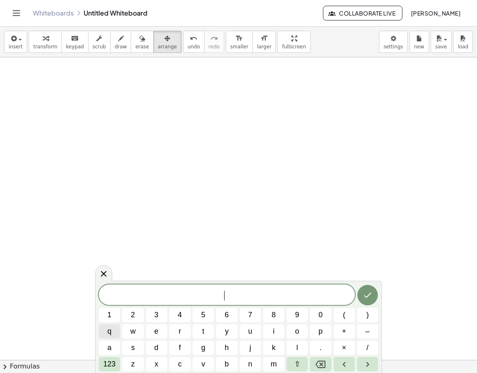
click at [108, 332] on span "q" at bounding box center [109, 331] width 4 height 11
click at [113, 361] on span "123" at bounding box center [109, 364] width 12 height 11
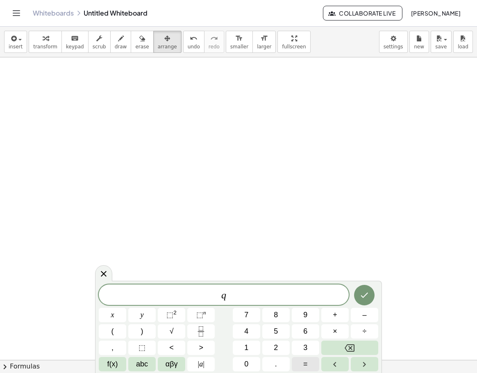
click at [305, 362] on span "=" at bounding box center [305, 364] width 5 height 11
click at [201, 337] on button "Fraction" at bounding box center [200, 331] width 27 height 14
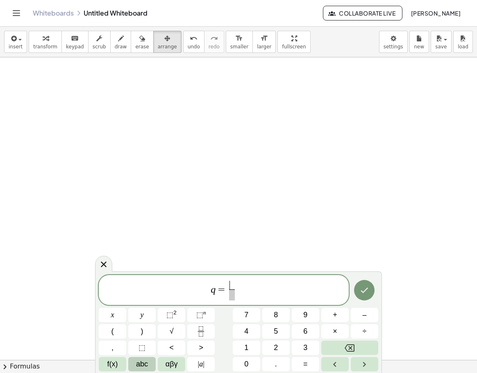
click at [148, 364] on span "abc" at bounding box center [142, 364] width 12 height 11
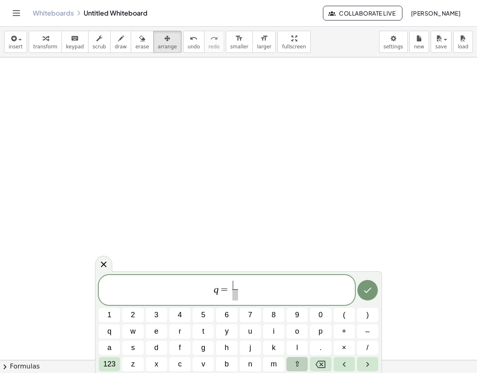
click at [299, 366] on span "⇧" at bounding box center [297, 364] width 6 height 11
click at [205, 362] on span "v" at bounding box center [203, 364] width 5 height 11
click at [234, 292] on span at bounding box center [235, 294] width 7 height 11
click at [112, 363] on span "123" at bounding box center [109, 364] width 12 height 11
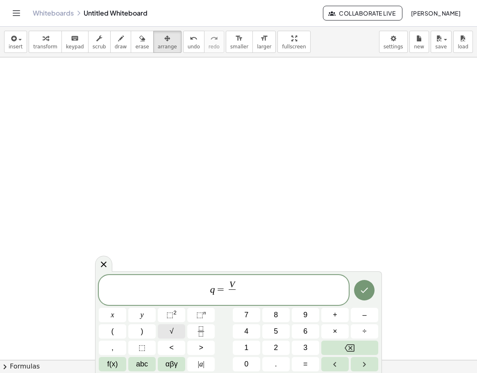
click at [175, 330] on button "√" at bounding box center [171, 331] width 27 height 14
click at [277, 350] on span "2" at bounding box center [276, 347] width 4 height 11
click at [366, 296] on button "Done" at bounding box center [364, 290] width 20 height 20
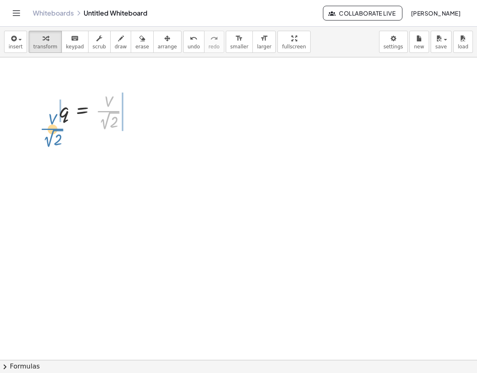
drag, startPoint x: 107, startPoint y: 103, endPoint x: 50, endPoint y: 121, distance: 58.9
click at [50, 121] on div "· V · 2 √ 2 q = · V · 2 √ 2" at bounding box center [94, 111] width 95 height 47
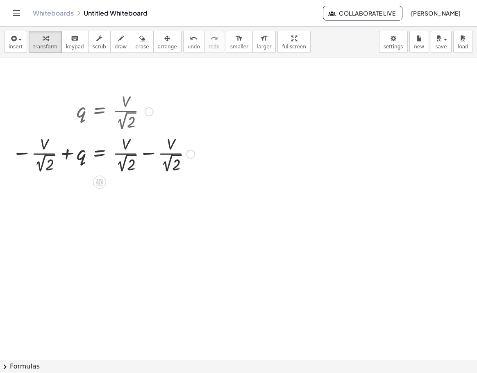
click at [143, 155] on div at bounding box center [103, 153] width 191 height 43
click at [143, 155] on div at bounding box center [82, 153] width 149 height 43
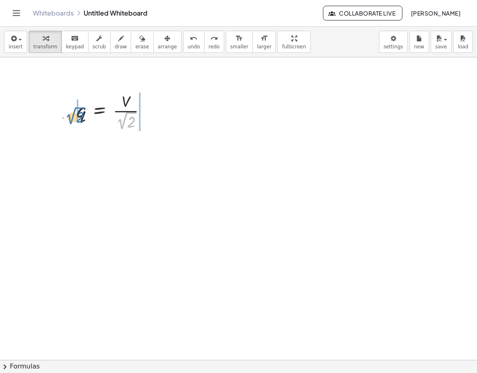
drag, startPoint x: 124, startPoint y: 125, endPoint x: 73, endPoint y: 120, distance: 51.5
click at [73, 120] on div "· 2 √ 2 q = · V · 2 √ 2" at bounding box center [111, 111] width 95 height 47
click at [125, 125] on div at bounding box center [115, 111] width 85 height 43
drag, startPoint x: 119, startPoint y: 117, endPoint x: 103, endPoint y: 116, distance: 16.4
click at [103, 116] on div at bounding box center [115, 111] width 85 height 43
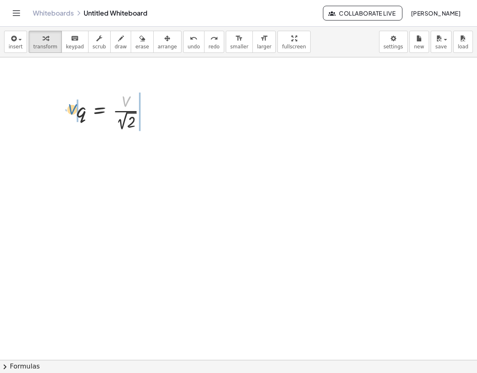
drag, startPoint x: 123, startPoint y: 102, endPoint x: 70, endPoint y: 110, distance: 54.3
click at [70, 110] on div "· V q = · V · 2 √ 2" at bounding box center [111, 111] width 95 height 47
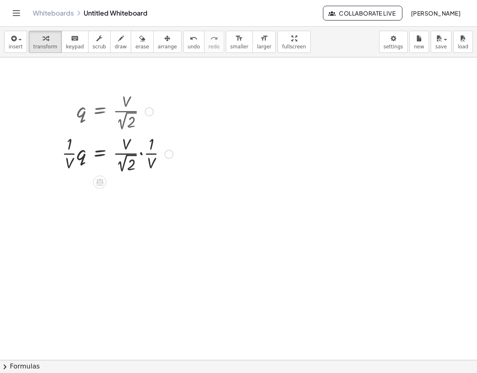
click at [72, 153] on div at bounding box center [117, 153] width 119 height 43
click at [148, 153] on div at bounding box center [117, 153] width 119 height 43
click at [128, 154] on div at bounding box center [117, 153] width 119 height 43
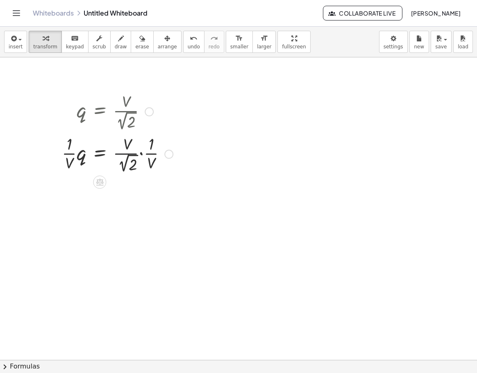
click at [128, 154] on div at bounding box center [117, 153] width 119 height 43
drag, startPoint x: 131, startPoint y: 166, endPoint x: 161, endPoint y: 146, distance: 36.0
click at [161, 146] on div at bounding box center [117, 153] width 119 height 43
drag, startPoint x: 133, startPoint y: 165, endPoint x: 45, endPoint y: 155, distance: 88.3
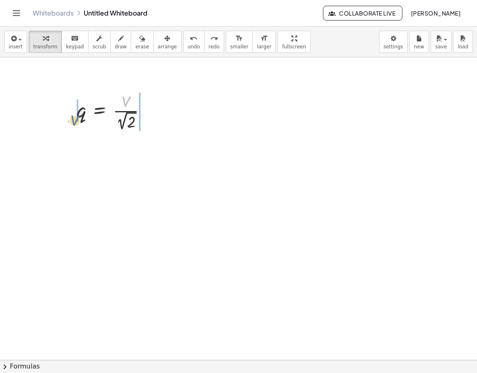
drag, startPoint x: 125, startPoint y: 103, endPoint x: 73, endPoint y: 122, distance: 54.8
click at [73, 122] on div "· V q = · V · 2 √ 2" at bounding box center [111, 111] width 95 height 47
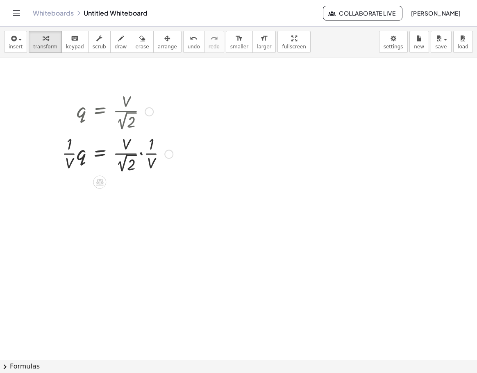
click at [141, 155] on div at bounding box center [117, 153] width 119 height 43
click at [141, 155] on div at bounding box center [112, 153] width 108 height 43
click at [71, 197] on div at bounding box center [117, 196] width 119 height 43
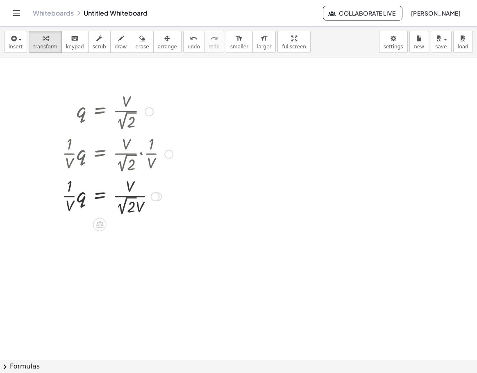
click at [71, 197] on div at bounding box center [117, 196] width 119 height 43
drag, startPoint x: 71, startPoint y: 206, endPoint x: 87, endPoint y: 200, distance: 17.5
drag, startPoint x: 131, startPoint y: 230, endPoint x: 140, endPoint y: 255, distance: 27.1
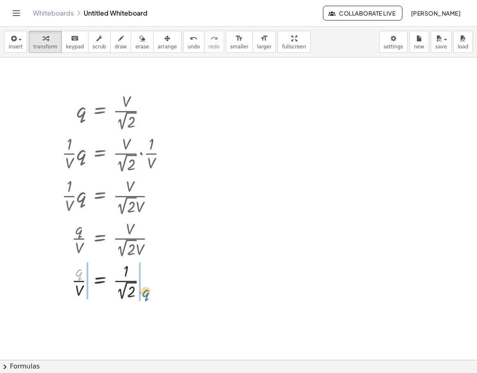
drag, startPoint x: 81, startPoint y: 273, endPoint x: 148, endPoint y: 294, distance: 70.3
click at [148, 294] on div at bounding box center [117, 280] width 119 height 43
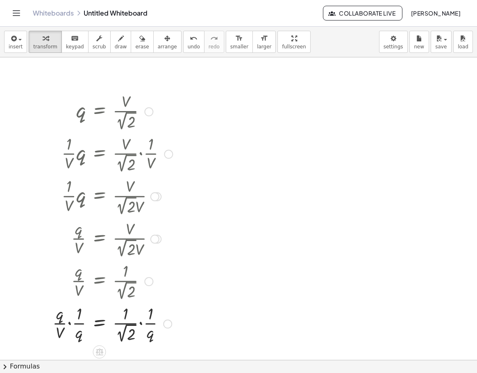
click at [78, 332] on div at bounding box center [112, 323] width 128 height 43
click at [70, 325] on div at bounding box center [112, 323] width 128 height 43
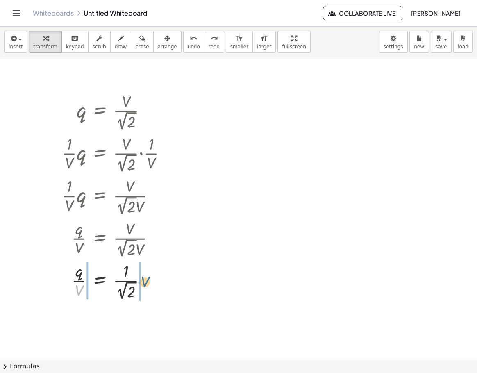
drag, startPoint x: 81, startPoint y: 293, endPoint x: 148, endPoint y: 284, distance: 67.0
click at [148, 284] on div at bounding box center [117, 280] width 119 height 43
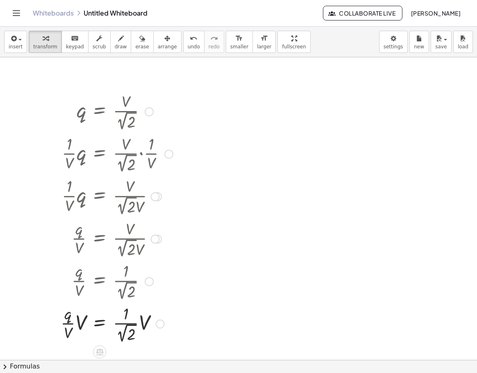
click at [71, 328] on div at bounding box center [117, 323] width 121 height 43
click at [72, 323] on div at bounding box center [117, 323] width 121 height 43
click at [77, 322] on div at bounding box center [117, 323] width 121 height 43
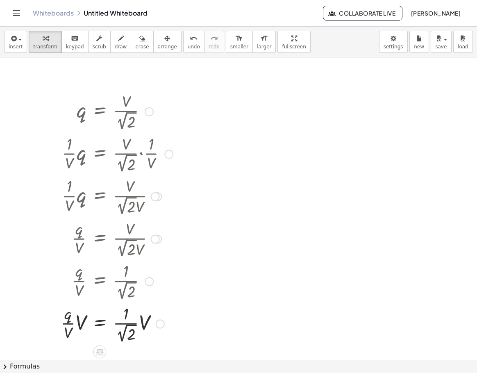
click at [77, 322] on div at bounding box center [117, 323] width 119 height 43
drag, startPoint x: 92, startPoint y: 286, endPoint x: 81, endPoint y: 292, distance: 12.5
click at [81, 292] on div at bounding box center [117, 280] width 119 height 43
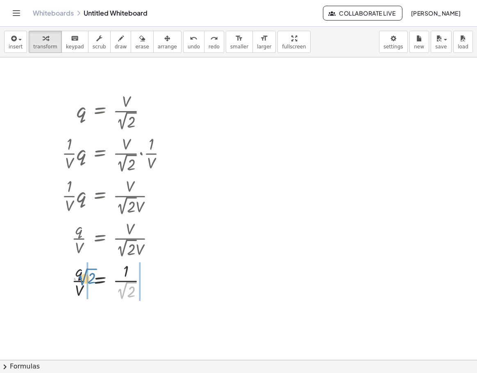
drag, startPoint x: 122, startPoint y: 294, endPoint x: 82, endPoint y: 281, distance: 42.0
click at [82, 281] on div at bounding box center [117, 280] width 119 height 43
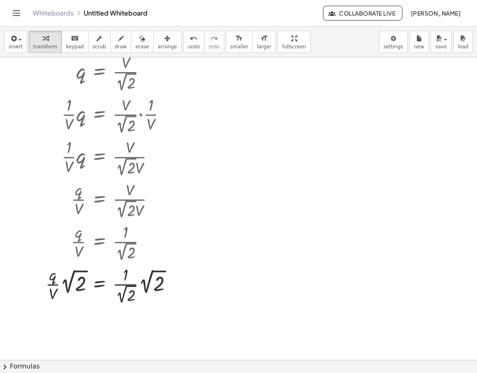
scroll to position [123, 0]
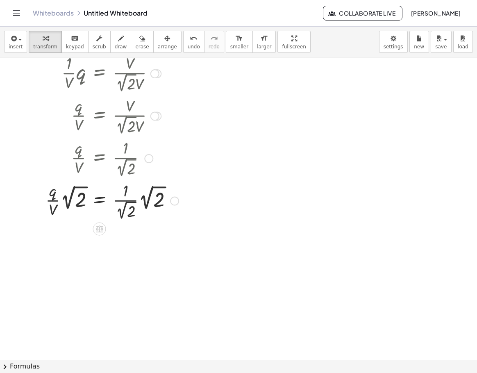
click at [120, 200] on div at bounding box center [111, 200] width 141 height 43
click at [59, 200] on div at bounding box center [111, 200] width 141 height 43
click at [158, 45] on span "arrange" at bounding box center [167, 47] width 19 height 6
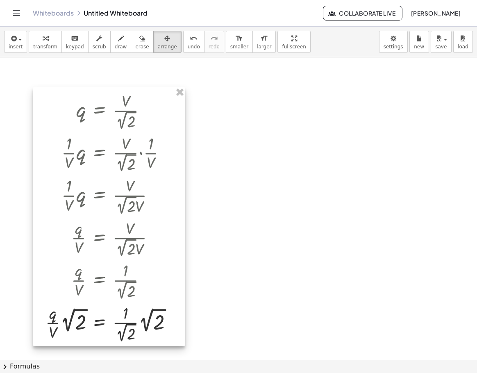
scroll to position [0, 0]
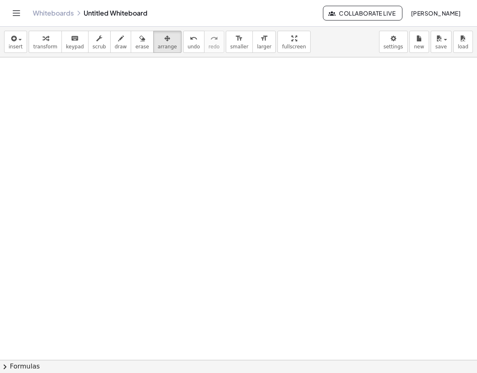
click at [200, 115] on div at bounding box center [238, 359] width 477 height 605
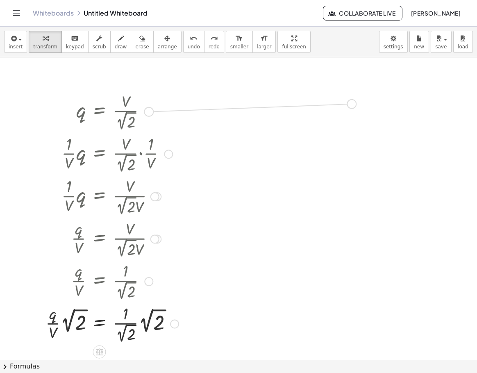
drag, startPoint x: 146, startPoint y: 112, endPoint x: 352, endPoint y: 104, distance: 205.5
click at [352, 104] on div "q = · V · 2 √ 2 · · 1 · V · q = · · V · 2 √ 2 · · 1 · V · · 1 · V · q = · V · 1…" at bounding box center [238, 359] width 477 height 605
click at [294, 123] on div at bounding box center [295, 128] width 13 height 13
click at [296, 128] on span "×" at bounding box center [295, 129] width 5 height 12
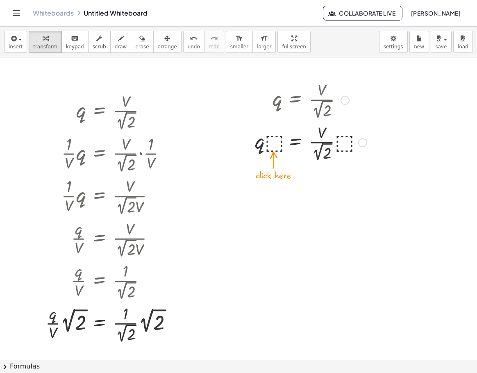
click at [271, 143] on div at bounding box center [311, 142] width 120 height 43
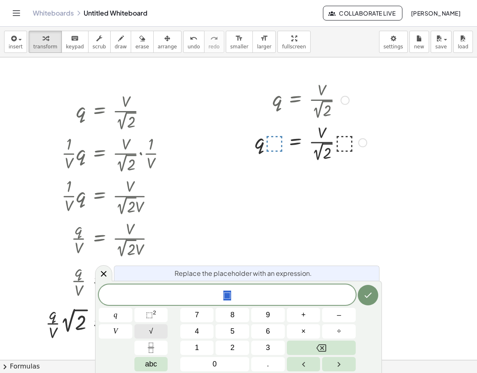
click at [158, 332] on button "√" at bounding box center [151, 331] width 34 height 14
click at [233, 347] on span "2" at bounding box center [232, 347] width 4 height 11
click at [231, 345] on span "2" at bounding box center [232, 347] width 4 height 11
click at [364, 300] on button "Done" at bounding box center [368, 294] width 20 height 20
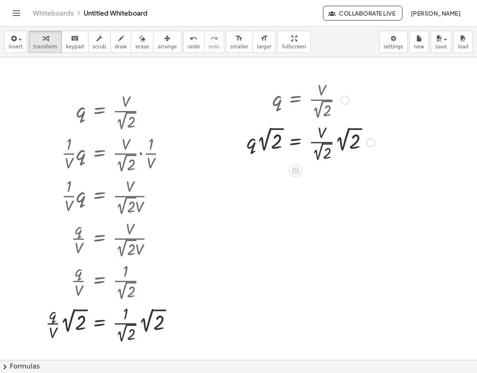
click at [327, 143] on div at bounding box center [311, 142] width 137 height 43
drag, startPoint x: 321, startPoint y: 155, endPoint x: 342, endPoint y: 141, distance: 25.2
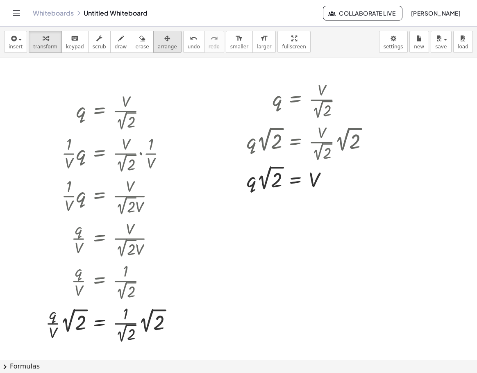
click at [158, 44] on span "arrange" at bounding box center [167, 47] width 19 height 6
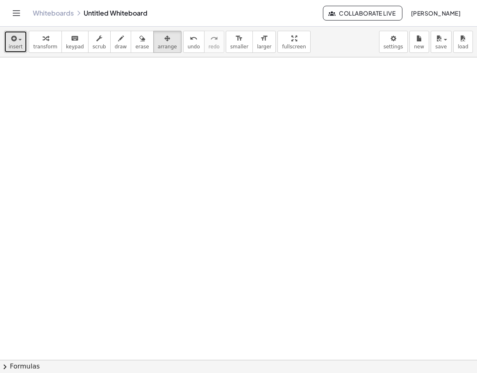
click at [13, 43] on icon "button" at bounding box center [12, 39] width 7 height 10
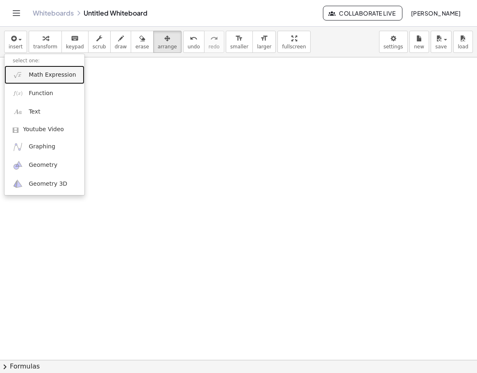
click at [14, 75] on img at bounding box center [18, 75] width 10 height 10
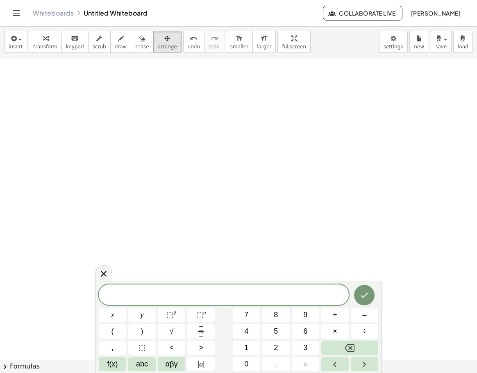
click at [229, 295] on span "​" at bounding box center [224, 295] width 250 height 11
click at [200, 332] on icon "Fraction" at bounding box center [201, 331] width 10 height 10
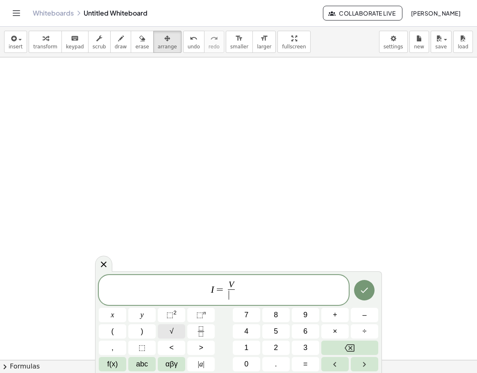
click at [178, 330] on button "√" at bounding box center [171, 331] width 27 height 14
click at [174, 312] on sup "2" at bounding box center [174, 312] width 3 height 6
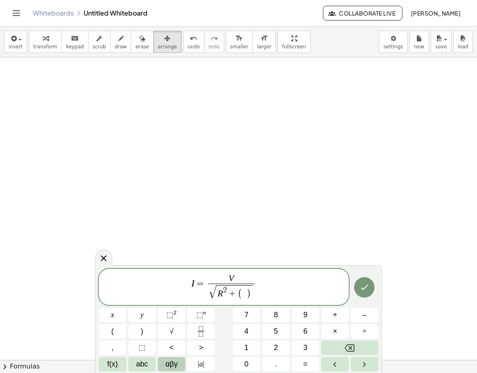
click at [171, 365] on span "αβγ" at bounding box center [172, 364] width 12 height 11
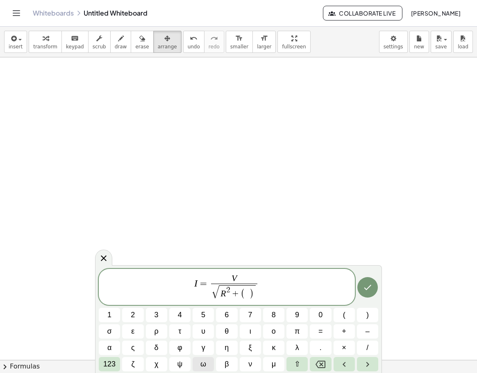
click at [198, 365] on button "ω" at bounding box center [203, 364] width 21 height 14
click at [113, 363] on span "123" at bounding box center [109, 364] width 12 height 11
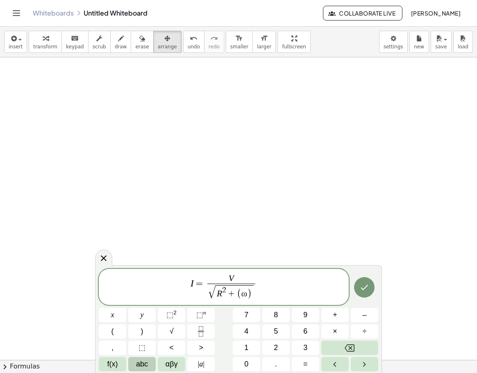
click at [143, 362] on span "abc" at bounding box center [142, 364] width 12 height 11
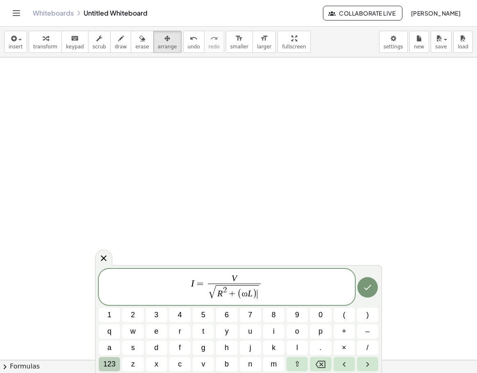
click at [107, 364] on span "123" at bounding box center [109, 364] width 12 height 11
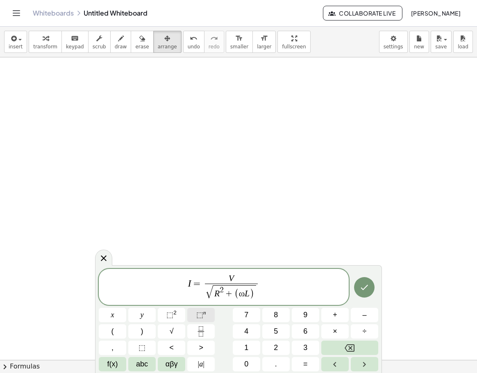
click at [196, 312] on button "⬚ n" at bounding box center [200, 315] width 27 height 14
click at [363, 291] on icon "Done" at bounding box center [365, 287] width 10 height 10
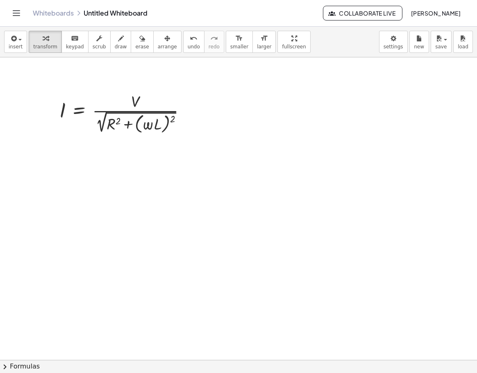
click at [208, 148] on div at bounding box center [238, 359] width 477 height 605
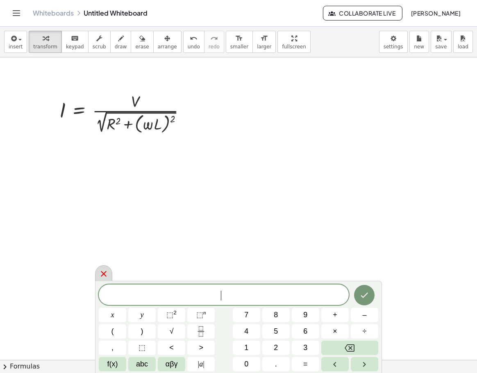
click at [102, 273] on icon at bounding box center [104, 274] width 10 height 10
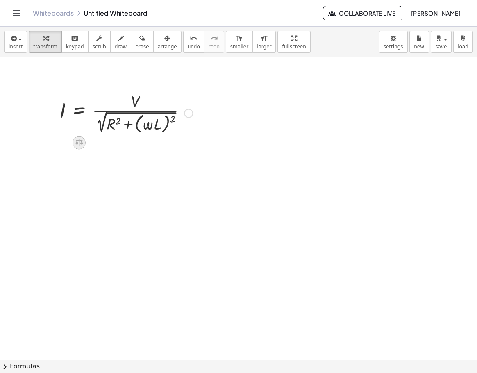
click at [78, 142] on icon at bounding box center [79, 143] width 9 height 9
click at [77, 143] on span "×" at bounding box center [79, 143] width 5 height 12
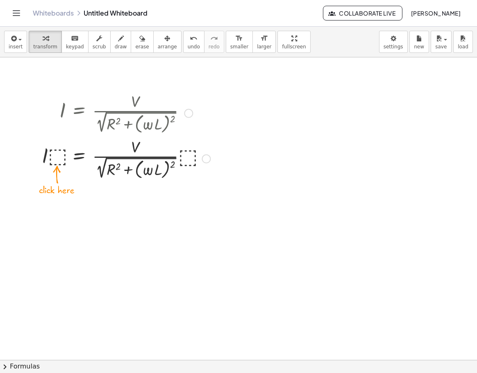
click at [58, 157] on div at bounding box center [126, 158] width 177 height 46
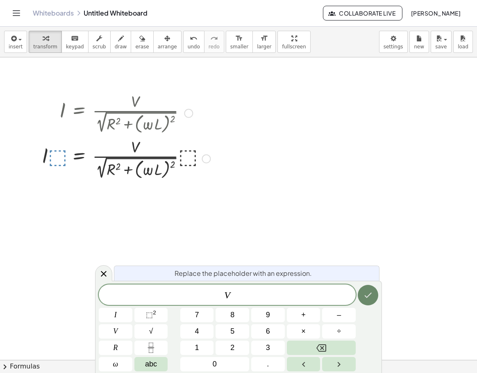
click at [359, 297] on button "Done" at bounding box center [368, 295] width 20 height 20
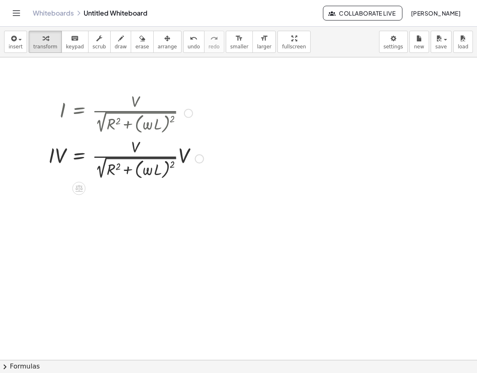
click at [186, 157] on div at bounding box center [126, 158] width 164 height 46
click at [79, 159] on div "I = · V · 2 √ ( + R 2 + ( · ω · L ) 2 ) · · · · V V" at bounding box center [79, 159] width 0 height 0
click at [135, 145] on div at bounding box center [120, 158] width 152 height 46
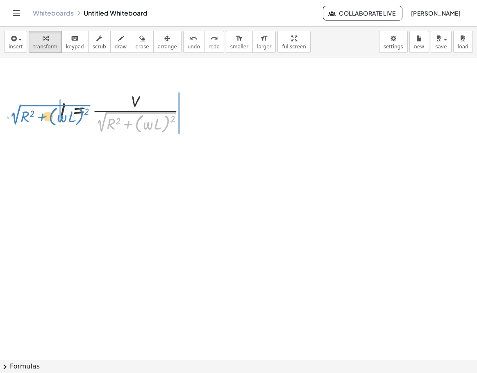
drag, startPoint x: 101, startPoint y: 126, endPoint x: 15, endPoint y: 118, distance: 86.4
click at [15, 118] on div "· 2 √ ( + R 2 + ( · ω · L ) 2 ) I = · V · 2 √ ( + R 2 + ( · ω · L ) 2 )" at bounding box center [238, 359] width 477 height 605
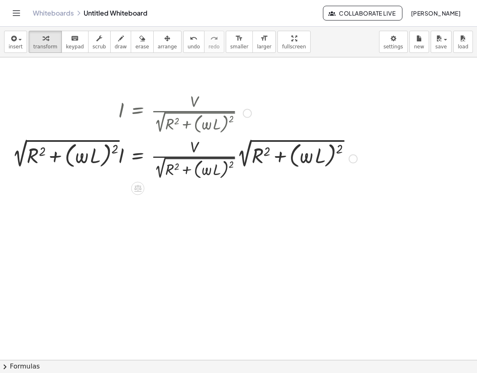
click at [243, 160] on div at bounding box center [184, 158] width 353 height 46
click at [221, 158] on div at bounding box center [184, 158] width 353 height 46
click at [157, 157] on div at bounding box center [184, 158] width 353 height 46
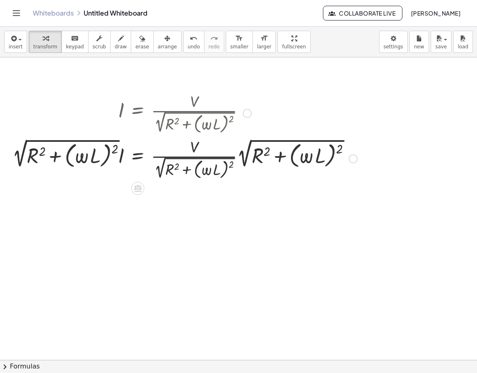
click at [157, 157] on div at bounding box center [184, 158] width 353 height 46
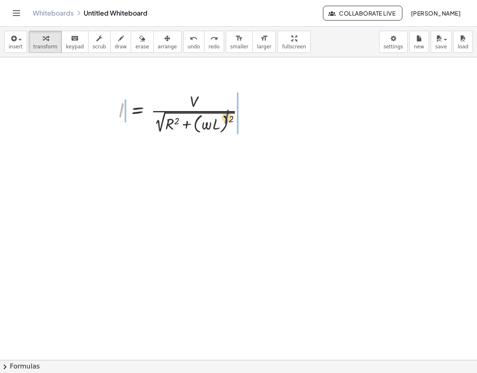
drag, startPoint x: 121, startPoint y: 110, endPoint x: 229, endPoint y: 117, distance: 108.4
click at [229, 117] on div at bounding box center [184, 113] width 141 height 46
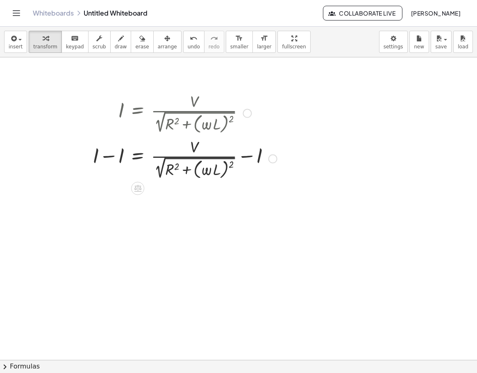
click at [108, 156] on div at bounding box center [185, 158] width 193 height 46
click at [108, 156] on div at bounding box center [108, 135] width 12 height 95
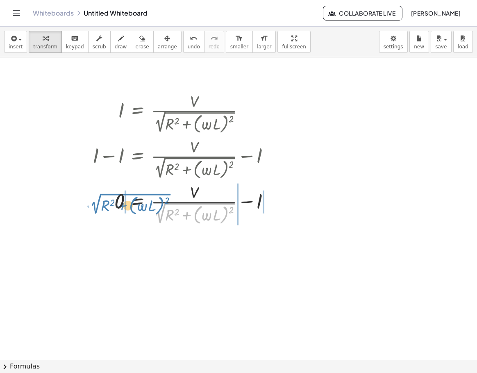
drag, startPoint x: 162, startPoint y: 216, endPoint x: 98, endPoint y: 207, distance: 65.0
click at [98, 207] on div at bounding box center [185, 204] width 193 height 46
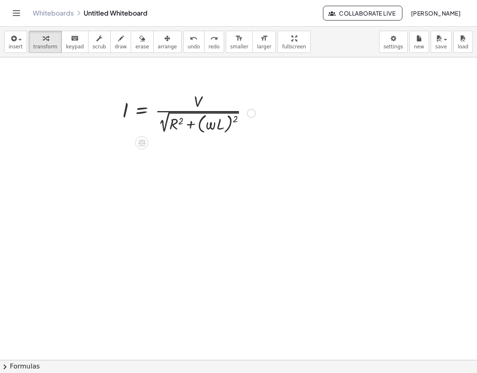
click at [236, 118] on div at bounding box center [188, 113] width 141 height 46
drag, startPoint x: 236, startPoint y: 121, endPoint x: 163, endPoint y: 126, distance: 72.7
click at [163, 126] on div at bounding box center [188, 113] width 141 height 46
drag, startPoint x: 163, startPoint y: 114, endPoint x: 209, endPoint y: 127, distance: 47.1
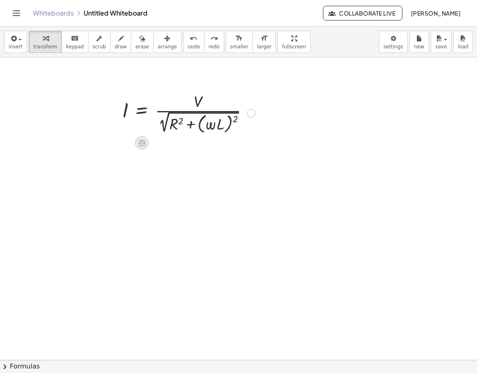
click at [145, 141] on icon at bounding box center [141, 142] width 7 height 7
click at [145, 141] on div "×" at bounding box center [141, 142] width 13 height 13
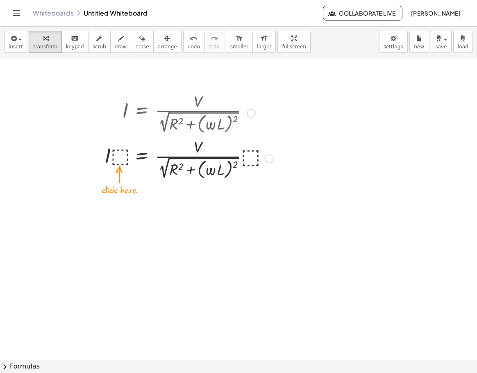
click at [122, 155] on div at bounding box center [188, 158] width 177 height 46
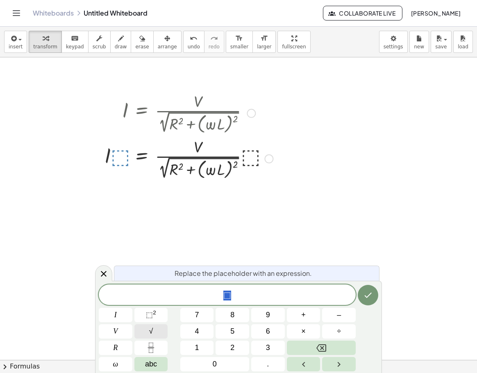
click at [156, 335] on button "√" at bounding box center [151, 331] width 34 height 14
click at [149, 361] on span "abc" at bounding box center [151, 364] width 12 height 11
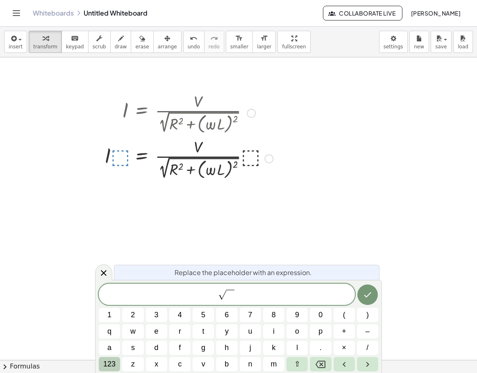
click at [113, 361] on span "123" at bounding box center [109, 364] width 12 height 11
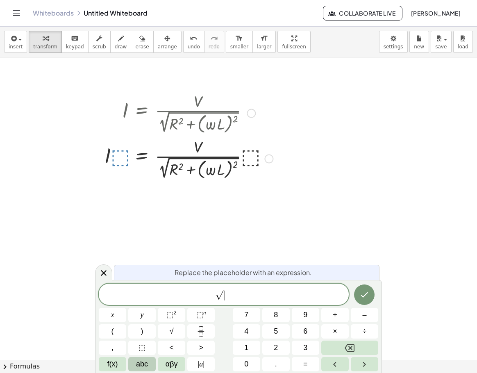
click at [151, 363] on button "abc" at bounding box center [141, 364] width 27 height 14
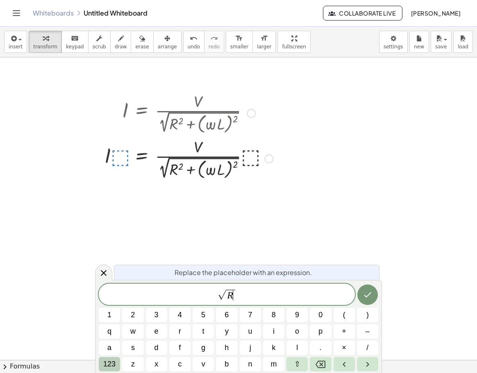
click at [112, 366] on span "123" at bounding box center [109, 364] width 12 height 11
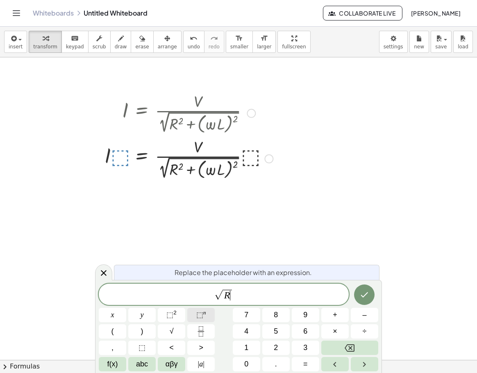
click at [199, 313] on span "⬚" at bounding box center [199, 315] width 7 height 8
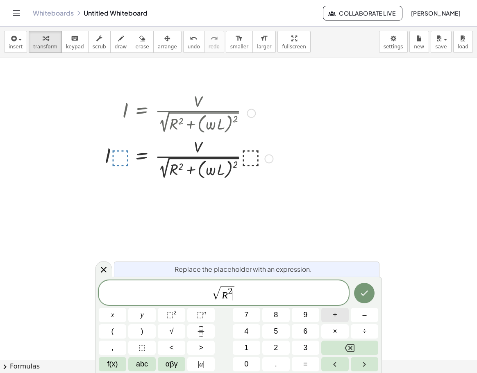
click at [340, 319] on button "+" at bounding box center [334, 315] width 27 height 14
click at [121, 325] on button "(" at bounding box center [112, 331] width 27 height 14
click at [171, 364] on span "αβγ" at bounding box center [172, 364] width 12 height 11
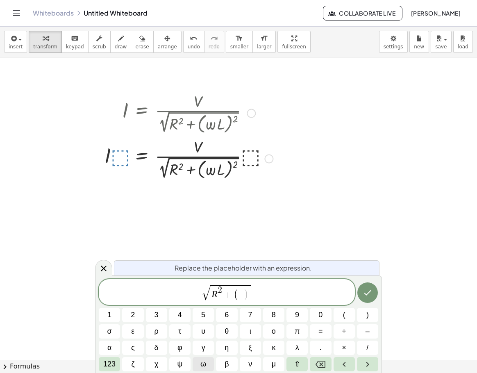
click at [199, 366] on button "ω" at bounding box center [203, 364] width 21 height 14
click at [113, 361] on span "123" at bounding box center [109, 364] width 12 height 11
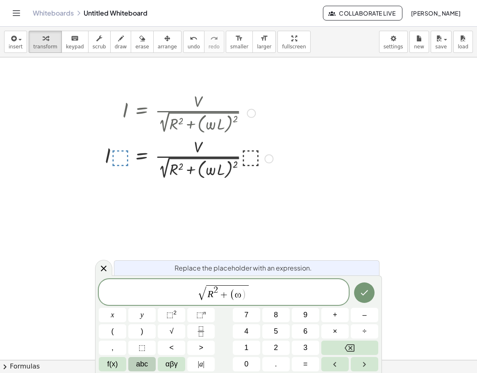
click at [146, 362] on span "abc" at bounding box center [142, 364] width 12 height 11
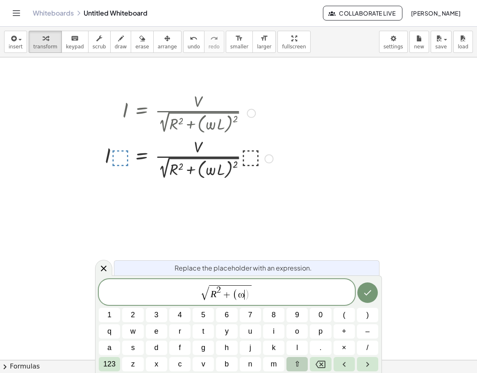
click at [299, 363] on span "⇧" at bounding box center [297, 364] width 6 height 11
click at [299, 344] on span "l" at bounding box center [297, 347] width 4 height 11
click at [116, 361] on span "123" at bounding box center [109, 364] width 12 height 11
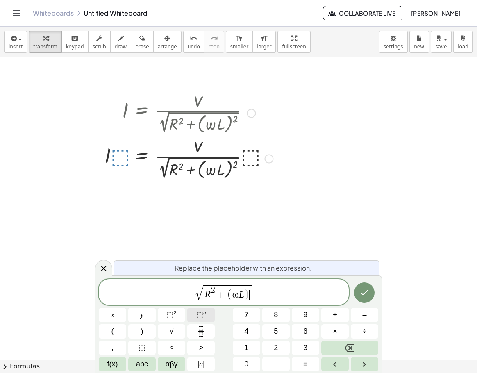
click at [202, 316] on span "⬚" at bounding box center [199, 315] width 7 height 8
click at [362, 295] on icon "Done" at bounding box center [365, 293] width 10 height 10
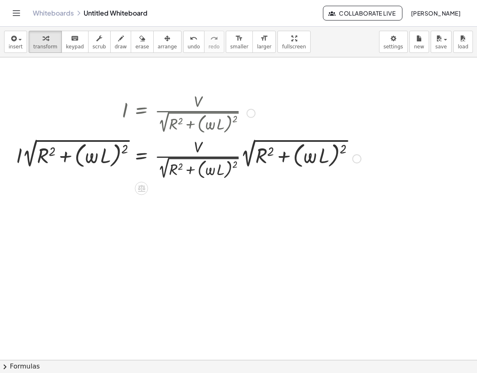
click at [161, 156] on div at bounding box center [188, 158] width 353 height 46
click at [96, 164] on div at bounding box center [188, 158] width 353 height 46
click at [89, 156] on div at bounding box center [188, 158] width 353 height 46
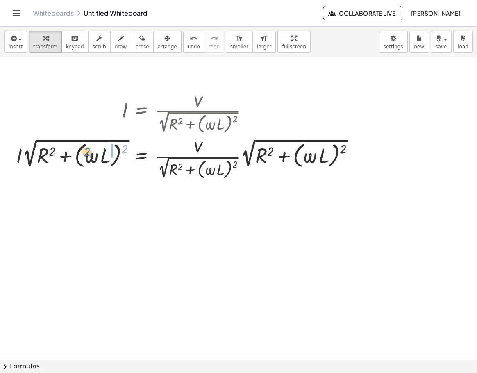
drag, startPoint x: 124, startPoint y: 147, endPoint x: 86, endPoint y: 150, distance: 37.8
click at [86, 150] on div at bounding box center [188, 158] width 353 height 46
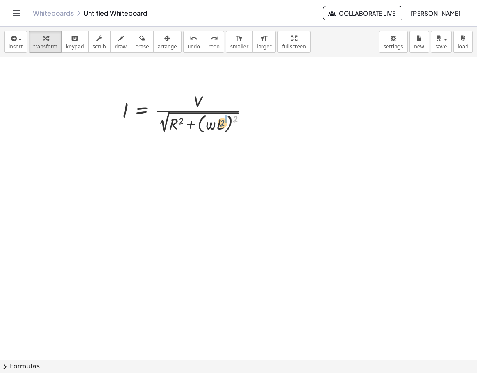
drag, startPoint x: 237, startPoint y: 120, endPoint x: 224, endPoint y: 124, distance: 13.7
click at [224, 124] on div at bounding box center [188, 113] width 141 height 46
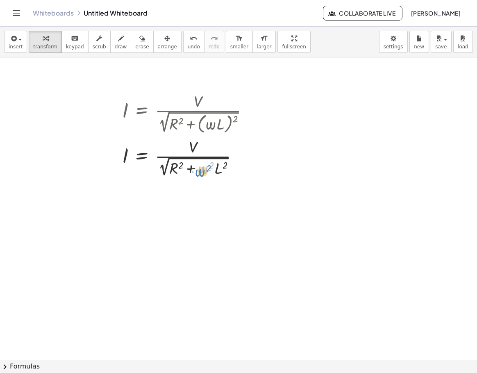
drag, startPoint x: 206, startPoint y: 172, endPoint x: 203, endPoint y: 175, distance: 4.4
click at [203, 175] on div at bounding box center [188, 156] width 141 height 43
drag, startPoint x: 217, startPoint y: 171, endPoint x: 233, endPoint y: 153, distance: 23.5
click at [233, 153] on div at bounding box center [188, 156] width 141 height 43
drag, startPoint x: 179, startPoint y: 166, endPoint x: 158, endPoint y: 162, distance: 21.2
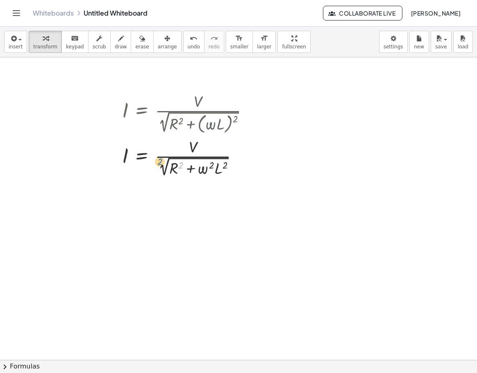
click at [158, 162] on div at bounding box center [188, 156] width 141 height 43
drag, startPoint x: 165, startPoint y: 161, endPoint x: 218, endPoint y: 173, distance: 54.1
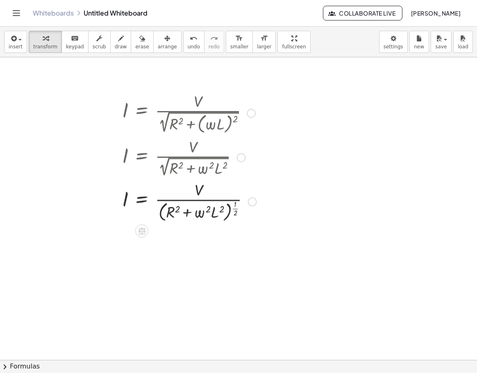
click at [236, 208] on div at bounding box center [189, 201] width 143 height 45
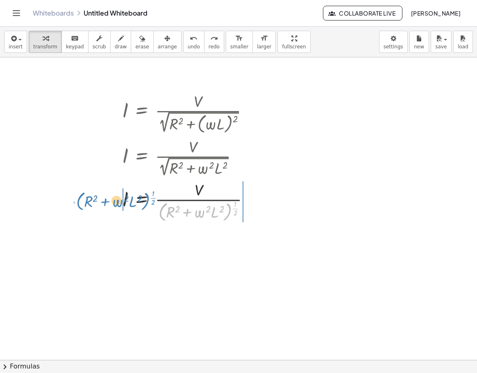
drag, startPoint x: 228, startPoint y: 215, endPoint x: 146, endPoint y: 204, distance: 82.7
click at [146, 204] on div at bounding box center [189, 201] width 143 height 45
drag, startPoint x: 197, startPoint y: 191, endPoint x: 121, endPoint y: 199, distance: 76.2
click at [121, 199] on div "I = · V · 2 √ ( + R 2 + ( · ω · L ) 2 ) I = · V · 2 √ ( + R 2 + · ω 2 · L 2 ) ·…" at bounding box center [186, 157] width 153 height 138
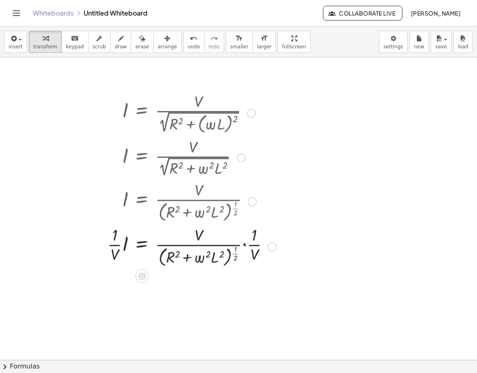
click at [116, 244] on div at bounding box center [191, 245] width 177 height 45
click at [250, 245] on div at bounding box center [191, 245] width 177 height 45
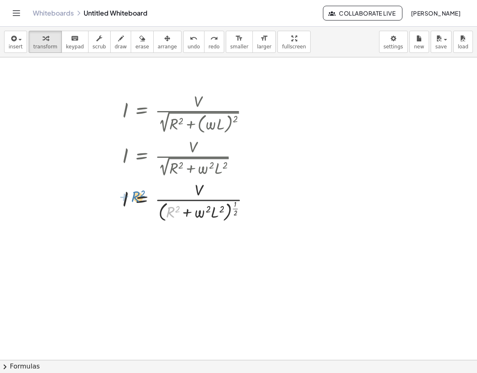
drag, startPoint x: 169, startPoint y: 211, endPoint x: 137, endPoint y: 197, distance: 35.0
click at [137, 197] on div at bounding box center [189, 201] width 143 height 45
drag, startPoint x: 158, startPoint y: 212, endPoint x: 149, endPoint y: 207, distance: 10.8
click at [133, 195] on div at bounding box center [189, 201] width 143 height 45
click at [176, 208] on div at bounding box center [189, 201] width 143 height 45
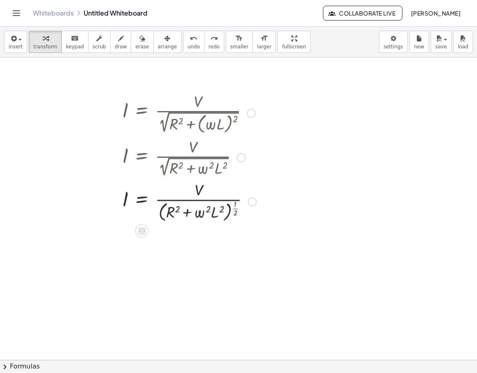
click at [176, 208] on div at bounding box center [189, 201] width 143 height 45
drag, startPoint x: 178, startPoint y: 208, endPoint x: 213, endPoint y: 209, distance: 35.7
click at [213, 209] on div at bounding box center [189, 201] width 143 height 45
drag, startPoint x: 223, startPoint y: 209, endPoint x: 238, endPoint y: 206, distance: 15.5
click at [238, 206] on div at bounding box center [189, 201] width 143 height 45
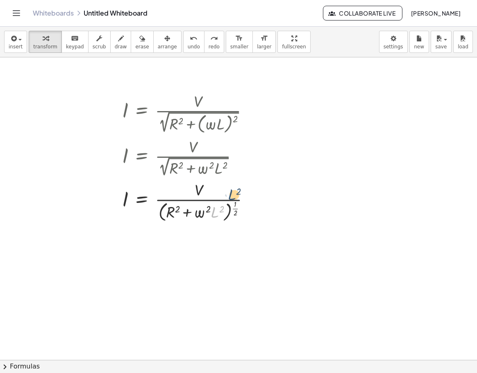
drag, startPoint x: 227, startPoint y: 206, endPoint x: 237, endPoint y: 190, distance: 19.0
click at [237, 190] on div at bounding box center [189, 201] width 143 height 45
drag, startPoint x: 214, startPoint y: 213, endPoint x: 196, endPoint y: 193, distance: 26.4
click at [196, 193] on div at bounding box center [189, 201] width 143 height 45
drag, startPoint x: 199, startPoint y: 188, endPoint x: 255, endPoint y: 224, distance: 67.1
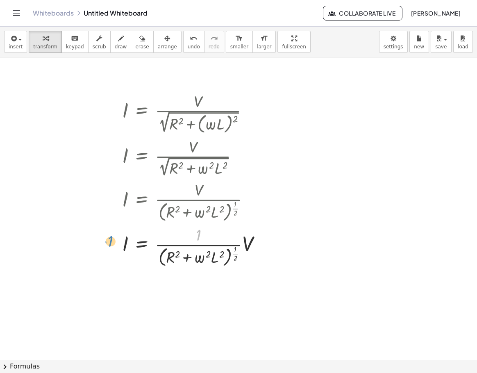
drag, startPoint x: 196, startPoint y: 233, endPoint x: 108, endPoint y: 238, distance: 88.3
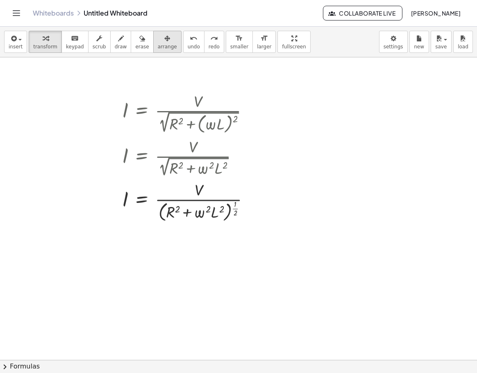
click at [155, 33] on button "arrange" at bounding box center [167, 42] width 28 height 22
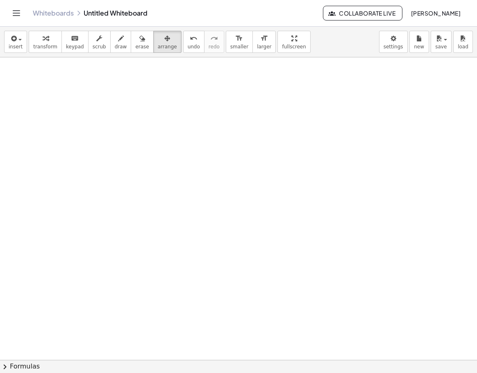
click at [321, 91] on div at bounding box center [250, 359] width 501 height 605
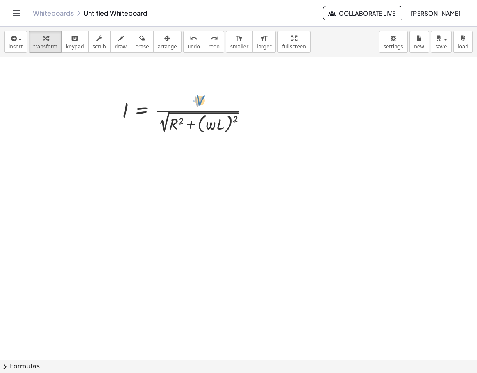
click at [200, 98] on div at bounding box center [188, 113] width 141 height 46
drag, startPoint x: 149, startPoint y: 138, endPoint x: 140, endPoint y: 140, distance: 9.6
click at [140, 140] on icon at bounding box center [141, 142] width 7 height 7
click at [141, 146] on span "×" at bounding box center [141, 143] width 5 height 12
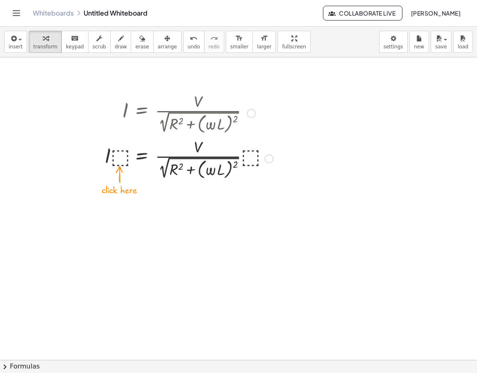
click at [124, 158] on div at bounding box center [188, 158] width 177 height 46
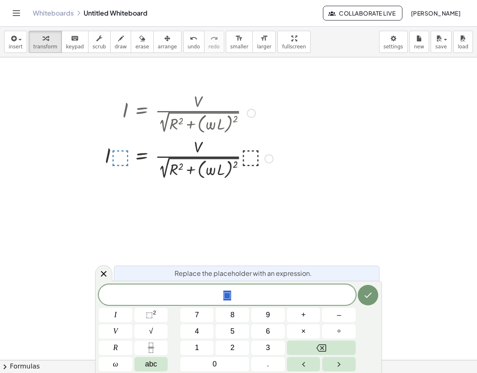
click at [266, 160] on div at bounding box center [268, 159] width 9 height 9
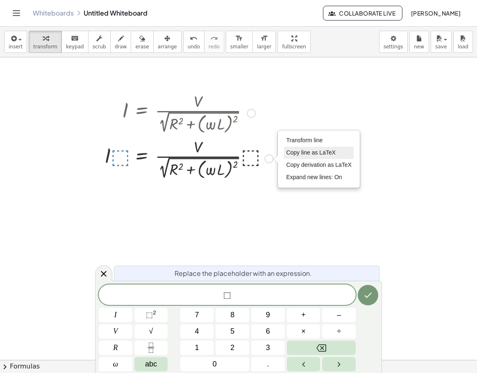
click at [302, 154] on span "Copy line as LaTeX" at bounding box center [311, 152] width 50 height 7
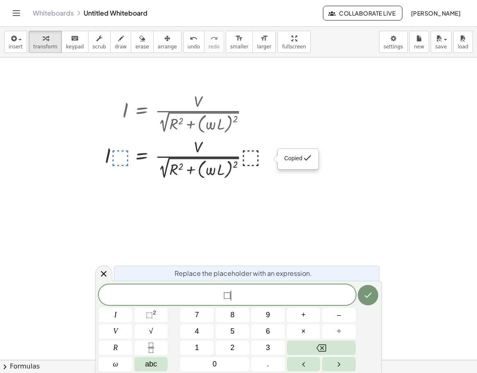
click at [245, 294] on span "⬚ ​" at bounding box center [227, 295] width 257 height 11
click at [155, 329] on button "√" at bounding box center [151, 331] width 34 height 14
click at [148, 365] on span "abc" at bounding box center [151, 364] width 12 height 11
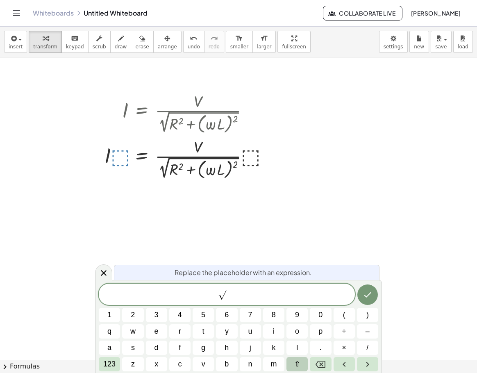
click at [300, 366] on button "⇧" at bounding box center [297, 364] width 21 height 14
click at [178, 335] on span "r" at bounding box center [179, 331] width 5 height 11
click at [108, 363] on span "123" at bounding box center [109, 364] width 12 height 11
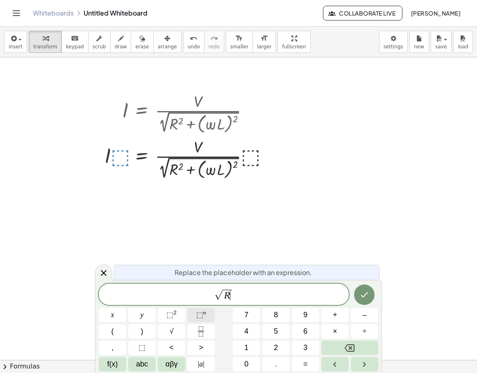
click at [204, 315] on sup "n" at bounding box center [204, 312] width 3 height 6
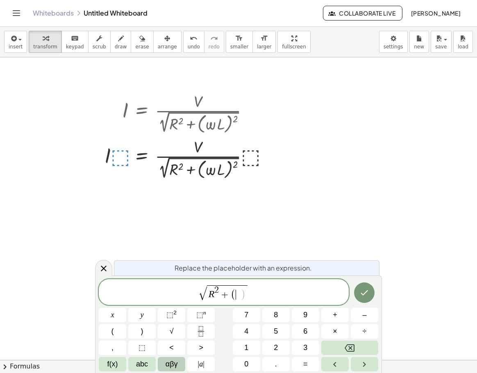
click at [176, 362] on span "αβγ" at bounding box center [172, 364] width 12 height 11
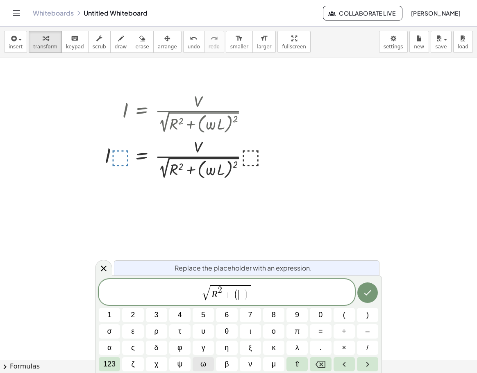
click at [204, 362] on span "ω" at bounding box center [203, 364] width 6 height 11
click at [99, 366] on button "123" at bounding box center [109, 364] width 21 height 14
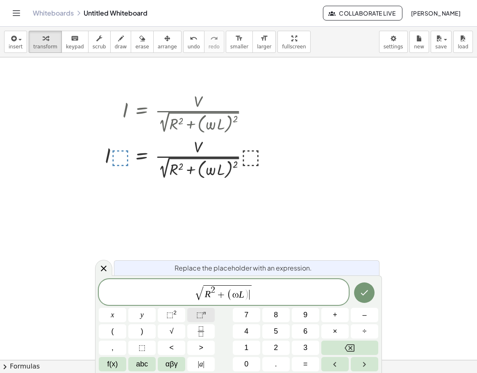
click at [202, 314] on span "⬚" at bounding box center [199, 315] width 7 height 8
click at [365, 294] on icon "Done" at bounding box center [364, 292] width 7 height 5
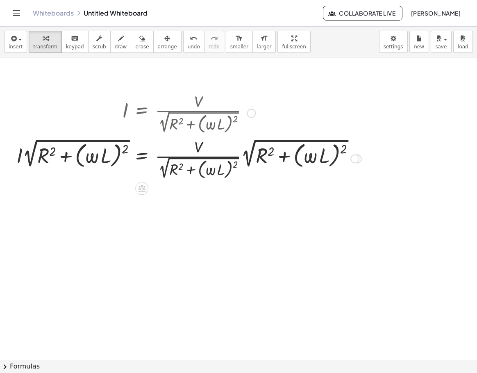
click at [354, 158] on div at bounding box center [354, 159] width 9 height 9
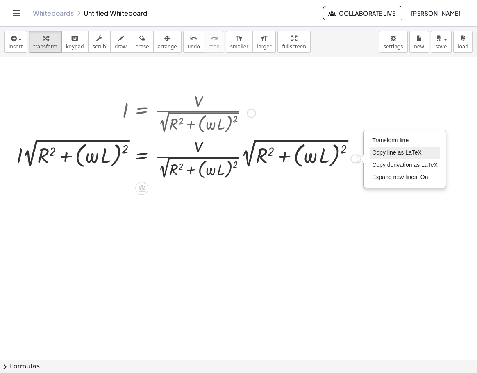
click at [407, 155] on span "Copy line as LaTeX" at bounding box center [397, 152] width 50 height 7
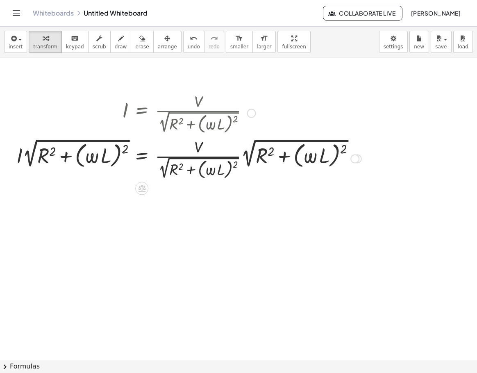
click at [244, 159] on div at bounding box center [188, 158] width 353 height 46
click at [239, 156] on div at bounding box center [188, 158] width 353 height 46
click at [241, 158] on div at bounding box center [188, 158] width 353 height 46
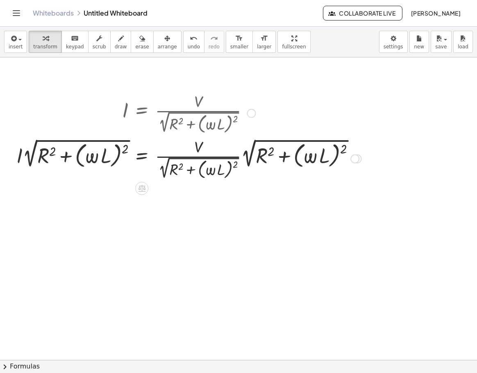
click at [241, 158] on div at bounding box center [188, 158] width 353 height 46
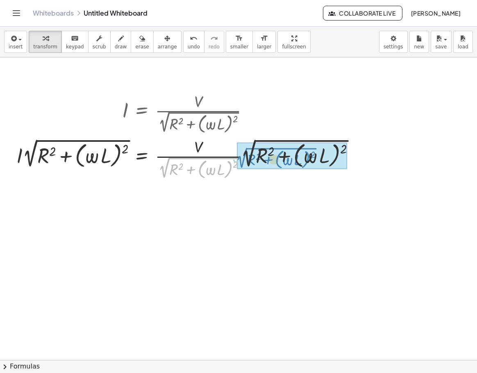
drag, startPoint x: 166, startPoint y: 171, endPoint x: 244, endPoint y: 161, distance: 78.5
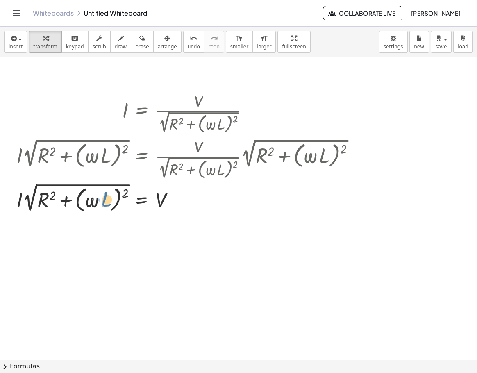
click at [105, 201] on div at bounding box center [188, 198] width 353 height 34
drag, startPoint x: 124, startPoint y: 194, endPoint x: 125, endPoint y: 210, distance: 16.0
click at [125, 210] on div at bounding box center [188, 198] width 353 height 34
click at [55, 196] on div at bounding box center [188, 198] width 353 height 34
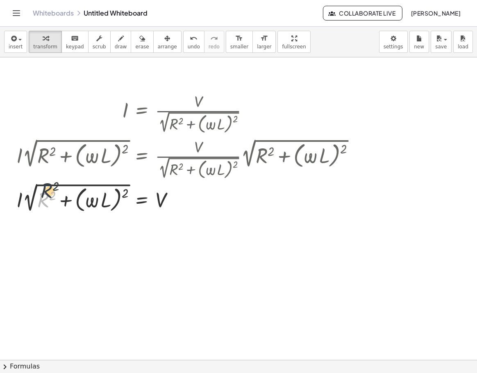
drag, startPoint x: 42, startPoint y: 198, endPoint x: 45, endPoint y: 187, distance: 10.8
click at [45, 187] on div at bounding box center [188, 198] width 353 height 34
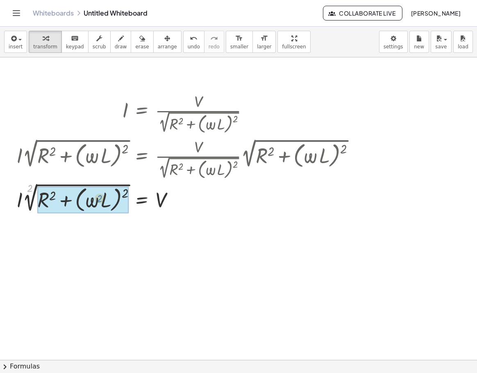
drag, startPoint x: 27, startPoint y: 191, endPoint x: 97, endPoint y: 201, distance: 70.4
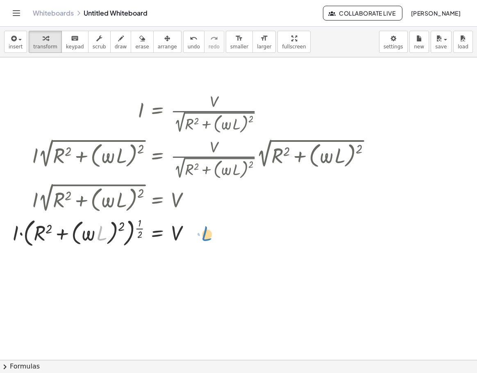
drag, startPoint x: 99, startPoint y: 234, endPoint x: 205, endPoint y: 234, distance: 105.8
click at [205, 234] on div at bounding box center [194, 232] width 373 height 35
click at [49, 225] on div at bounding box center [194, 232] width 373 height 35
drag, startPoint x: 50, startPoint y: 225, endPoint x: 126, endPoint y: 222, distance: 75.9
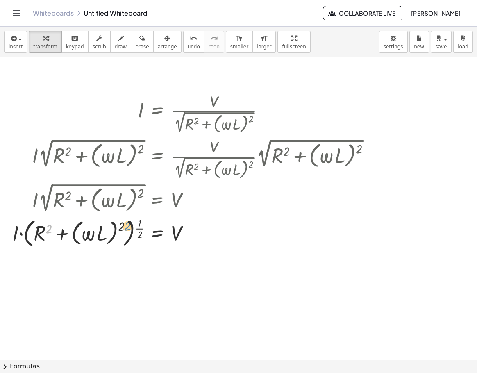
click at [126, 222] on div at bounding box center [194, 232] width 373 height 35
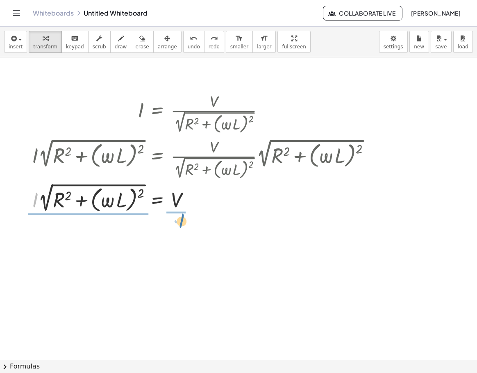
drag, startPoint x: 36, startPoint y: 202, endPoint x: 183, endPoint y: 223, distance: 148.2
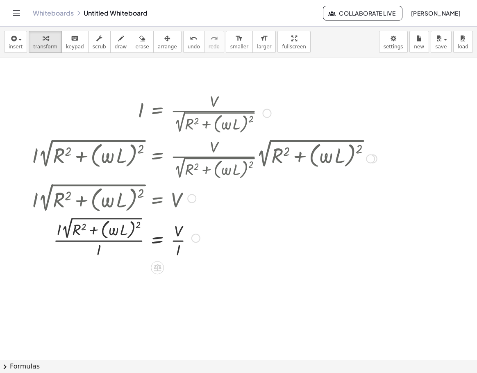
click at [114, 241] on div at bounding box center [204, 238] width 353 height 46
click at [114, 241] on div at bounding box center [204, 237] width 353 height 41
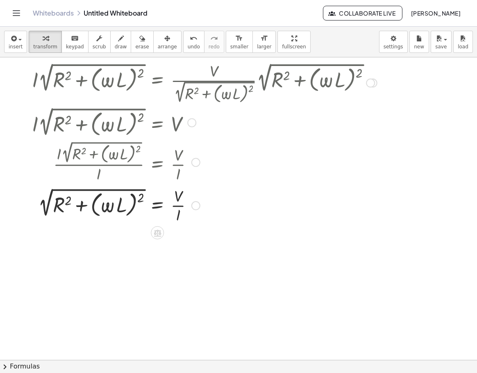
scroll to position [82, 0]
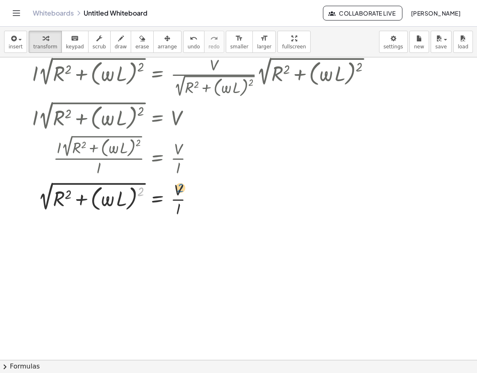
drag, startPoint x: 143, startPoint y: 193, endPoint x: 182, endPoint y: 189, distance: 38.7
click at [182, 189] on div at bounding box center [204, 198] width 353 height 41
click at [155, 222] on div at bounding box center [157, 226] width 13 height 13
click at [193, 225] on icon at bounding box center [190, 226] width 7 height 7
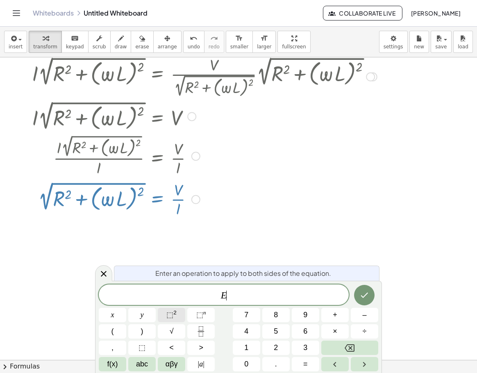
click at [172, 311] on span "⬚" at bounding box center [169, 315] width 7 height 8
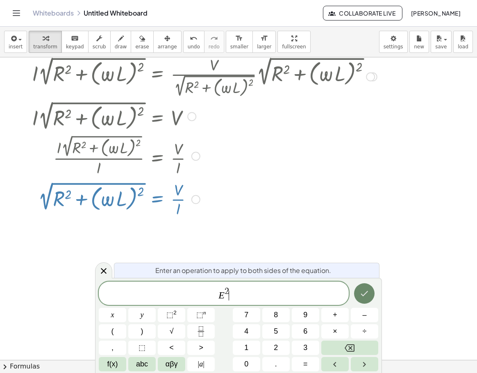
click at [364, 300] on button "Done" at bounding box center [364, 293] width 20 height 20
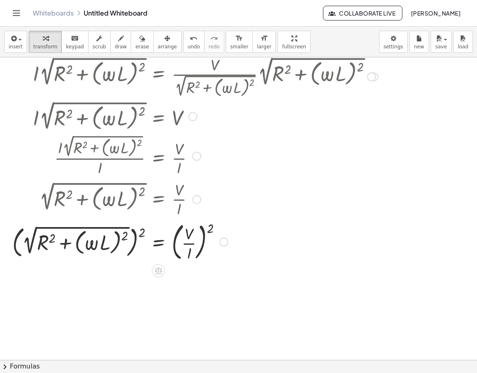
click at [141, 232] on div at bounding box center [195, 241] width 374 height 44
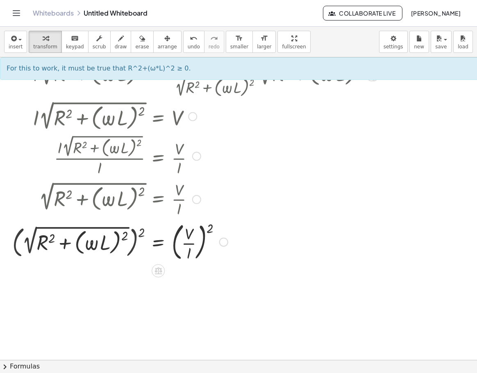
click at [141, 232] on div at bounding box center [205, 241] width 353 height 44
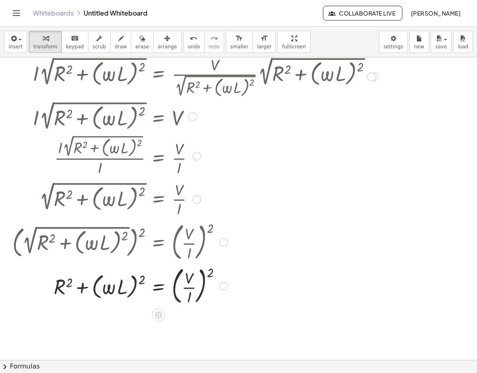
click at [141, 278] on div at bounding box center [195, 286] width 374 height 44
drag, startPoint x: 60, startPoint y: 290, endPoint x: 233, endPoint y: 286, distance: 173.0
click at [233, 286] on div at bounding box center [195, 286] width 374 height 44
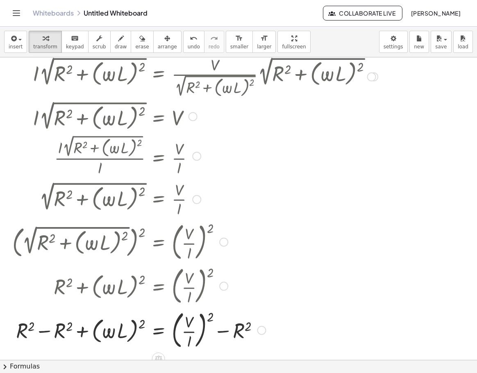
click at [42, 328] on div at bounding box center [195, 329] width 374 height 44
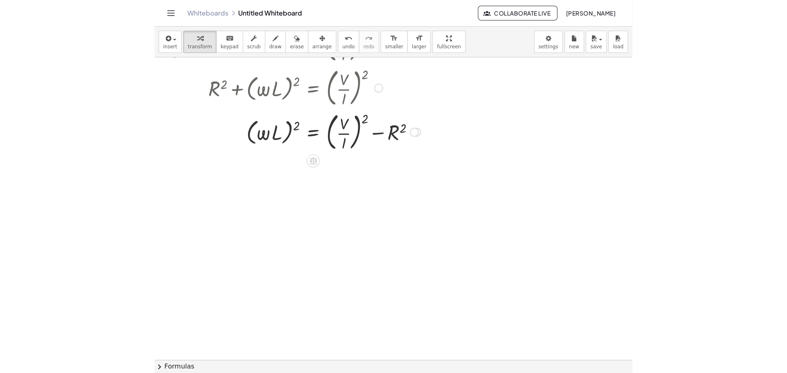
scroll to position [287, 0]
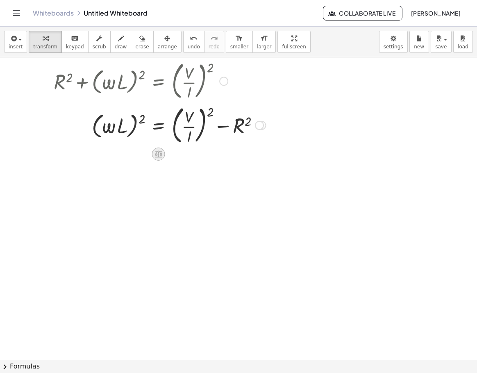
click at [159, 156] on icon at bounding box center [158, 154] width 9 height 9
click at [193, 155] on icon at bounding box center [191, 153] width 7 height 7
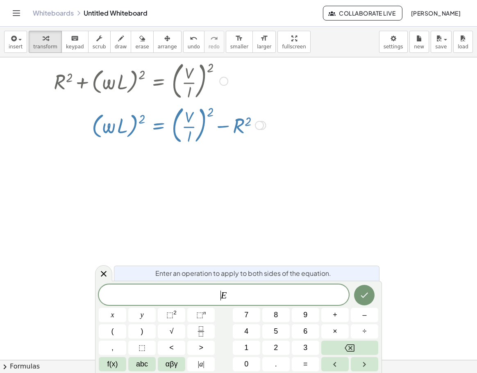
click at [210, 293] on span "​ E" at bounding box center [224, 295] width 250 height 11
click at [183, 330] on button "√" at bounding box center [171, 331] width 27 height 14
click at [231, 298] on span "​ E" at bounding box center [224, 295] width 250 height 11
click at [231, 298] on span "E ​" at bounding box center [224, 295] width 250 height 11
click at [171, 328] on span "√" at bounding box center [172, 331] width 4 height 11
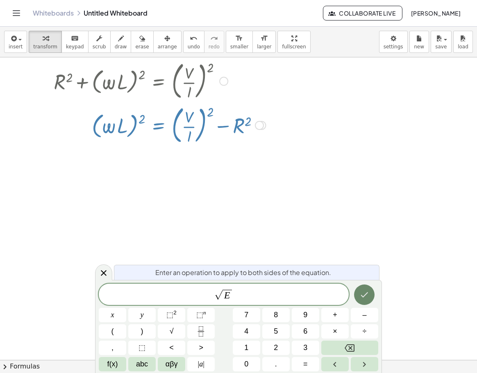
click at [362, 294] on icon "Done" at bounding box center [365, 295] width 10 height 10
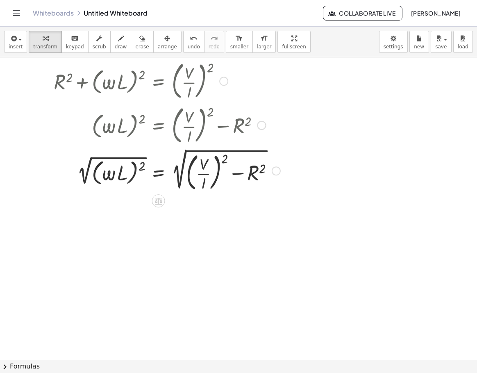
click at [105, 164] on div at bounding box center [195, 170] width 374 height 47
click at [105, 159] on div at bounding box center [195, 170] width 374 height 47
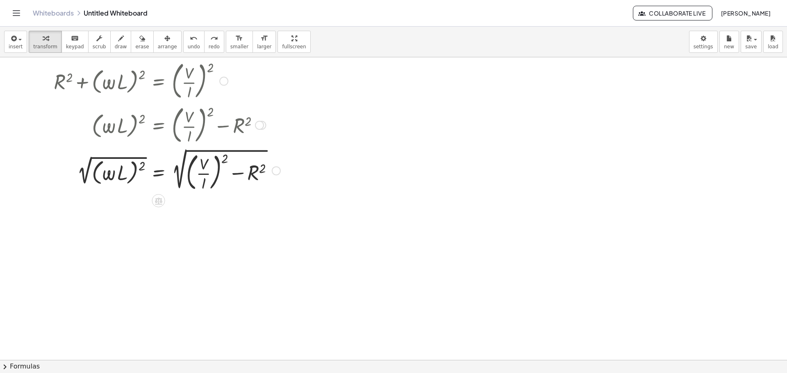
click at [91, 181] on div at bounding box center [181, 170] width 402 height 47
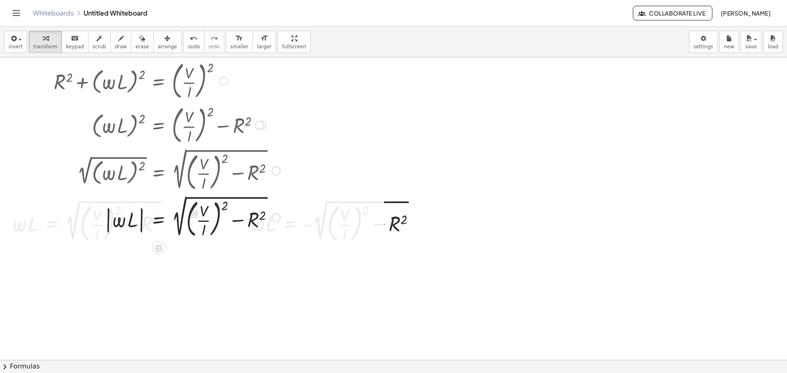
click at [378, 227] on div at bounding box center [195, 216] width 374 height 47
click at [145, 221] on div at bounding box center [195, 216] width 374 height 47
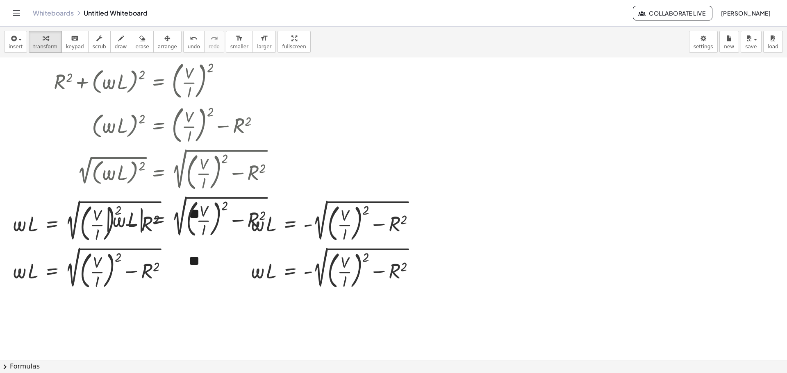
click at [205, 313] on div at bounding box center [393, 73] width 787 height 606
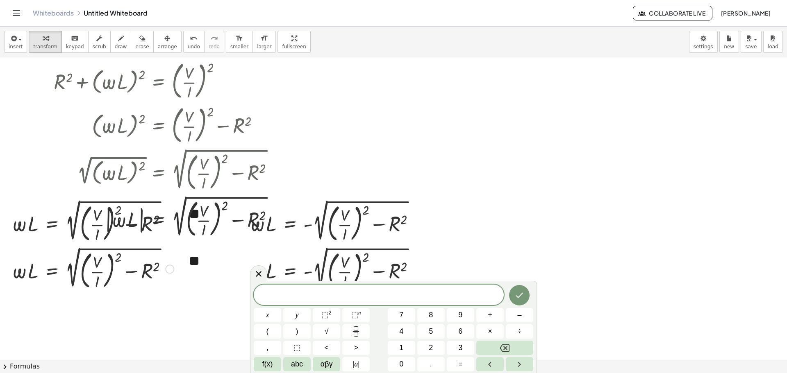
click at [125, 272] on div at bounding box center [93, 268] width 170 height 47
click at [477, 299] on icon "Done" at bounding box center [519, 296] width 10 height 10
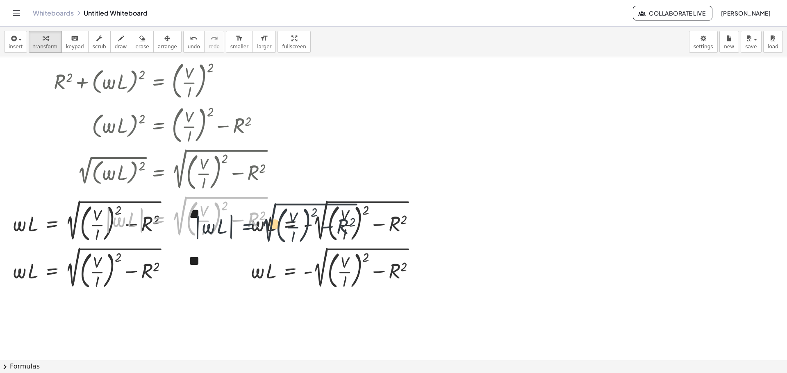
drag, startPoint x: 158, startPoint y: 223, endPoint x: 345, endPoint y: 225, distance: 186.9
click at [321, 230] on div at bounding box center [195, 216] width 374 height 47
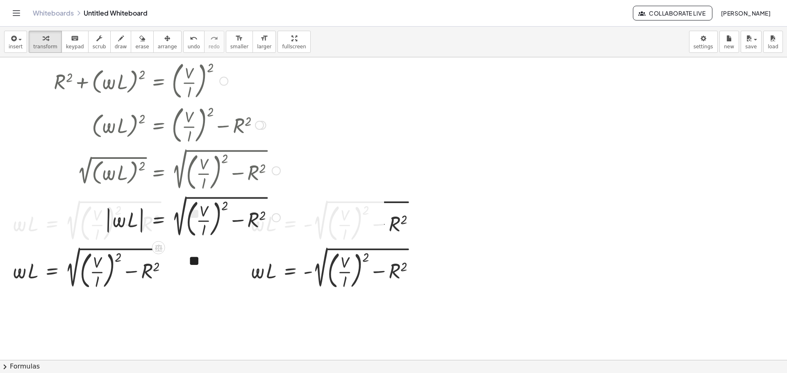
click at [120, 216] on div at bounding box center [195, 216] width 374 height 47
click at [121, 216] on div at bounding box center [195, 216] width 374 height 47
click at [211, 243] on div "I = · V · 2 √ ( + R 2 + ( · ω · L ) 2 ) · I · ⬚ = · · V · 2 √ ( + R 2 + ( · ω ·…" at bounding box center [192, 22] width 384 height 442
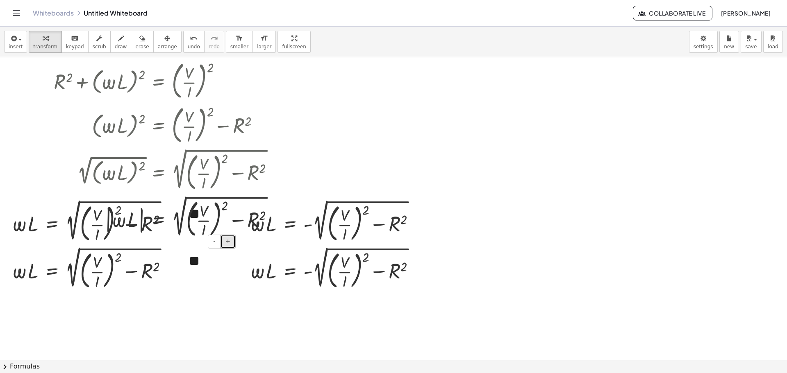
click at [227, 248] on button "+" at bounding box center [228, 242] width 16 height 14
click at [215, 245] on span "-" at bounding box center [214, 241] width 2 height 7
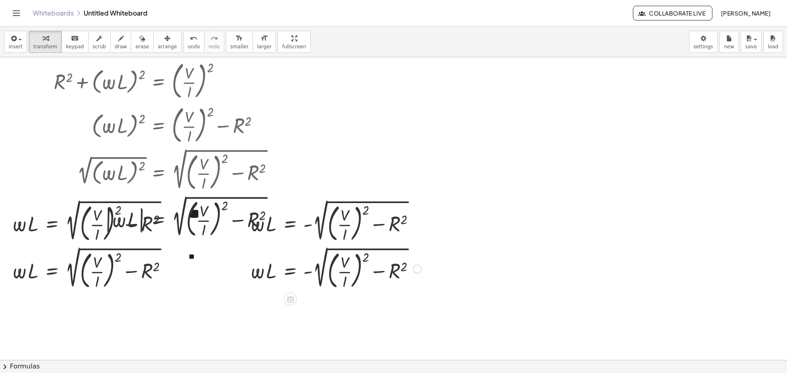
click at [289, 247] on div at bounding box center [335, 268] width 179 height 47
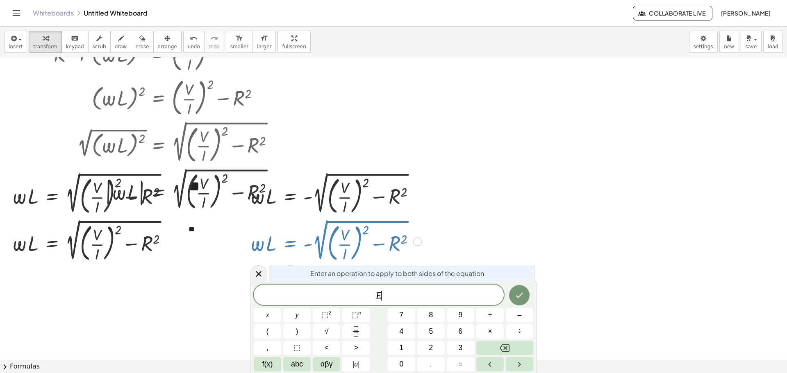
scroll to position [321, 0]
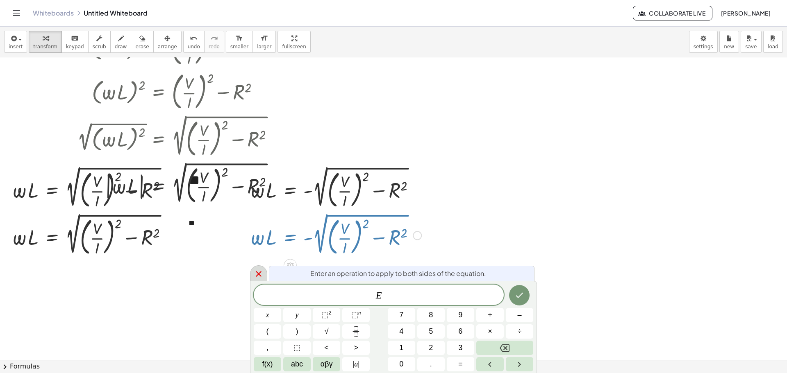
click at [258, 271] on icon at bounding box center [259, 274] width 10 height 10
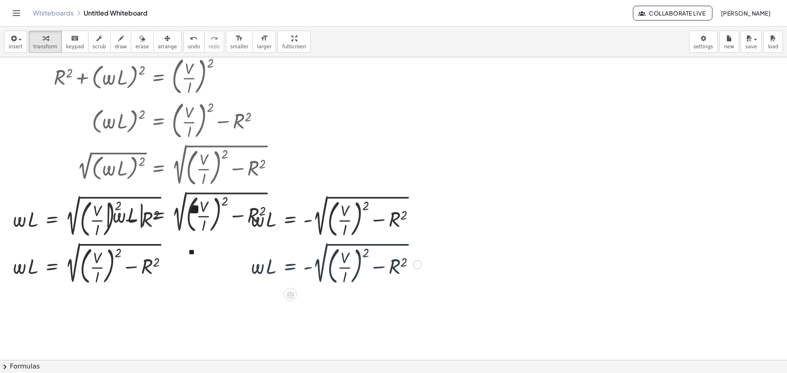
scroll to position [287, 0]
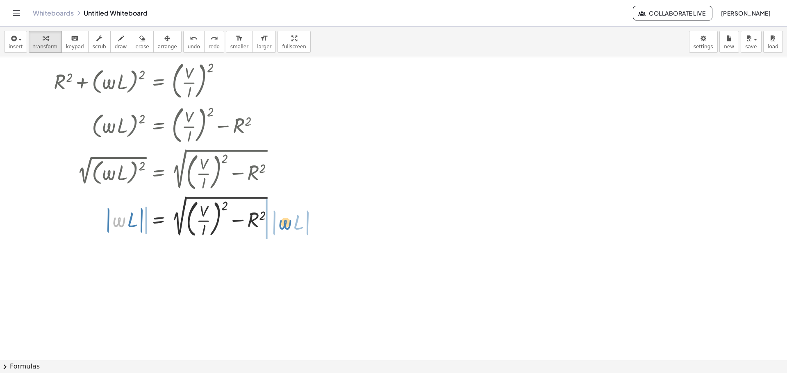
drag, startPoint x: 126, startPoint y: 222, endPoint x: 284, endPoint y: 225, distance: 158.3
click at [284, 225] on div at bounding box center [195, 216] width 374 height 47
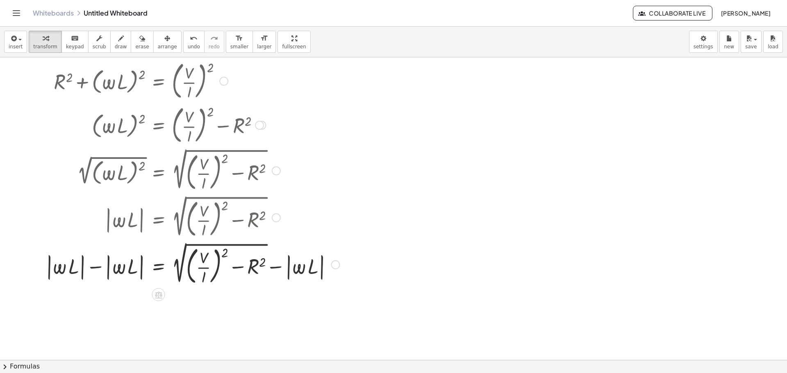
click at [118, 263] on div at bounding box center [195, 264] width 374 height 47
click at [116, 272] on div at bounding box center [195, 264] width 374 height 47
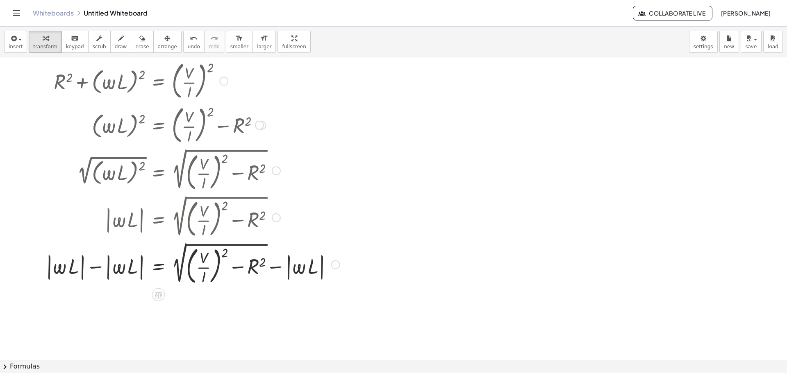
click at [91, 268] on div at bounding box center [195, 264] width 374 height 47
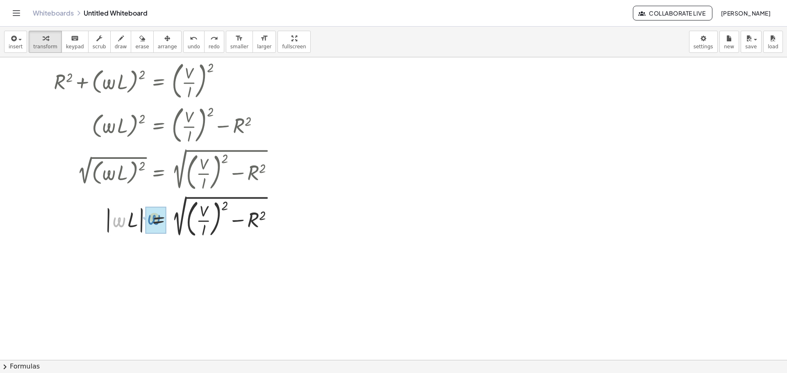
drag, startPoint x: 119, startPoint y: 225, endPoint x: 155, endPoint y: 223, distance: 35.3
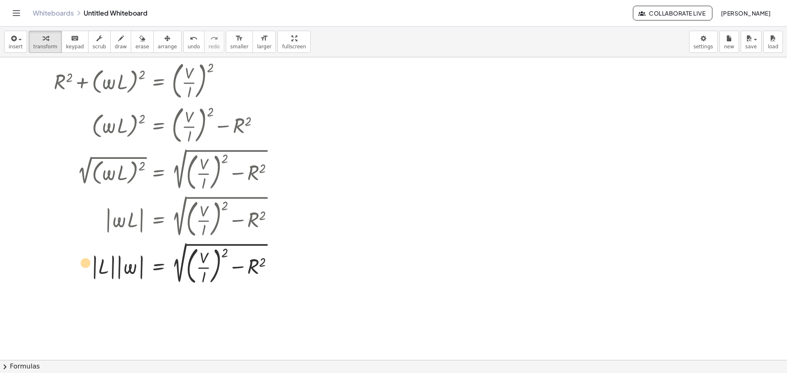
drag, startPoint x: 104, startPoint y: 269, endPoint x: 85, endPoint y: 264, distance: 18.9
click at [85, 264] on div at bounding box center [195, 264] width 374 height 47
drag, startPoint x: 110, startPoint y: 267, endPoint x: 282, endPoint y: 253, distance: 173.2
click at [282, 253] on div at bounding box center [195, 264] width 374 height 47
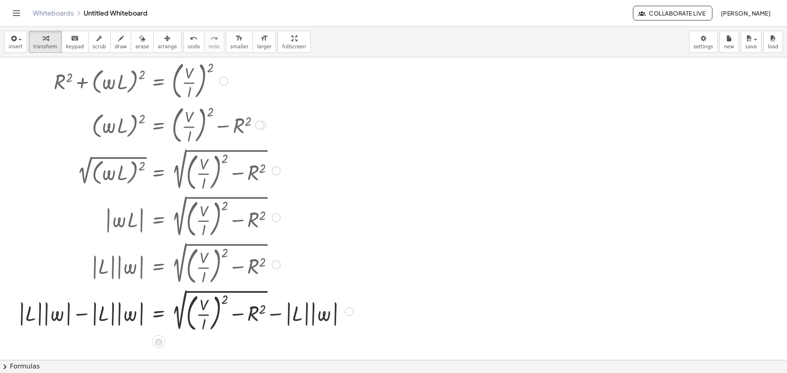
click at [80, 313] on div at bounding box center [195, 311] width 374 height 47
click at [80, 314] on div at bounding box center [195, 311] width 374 height 47
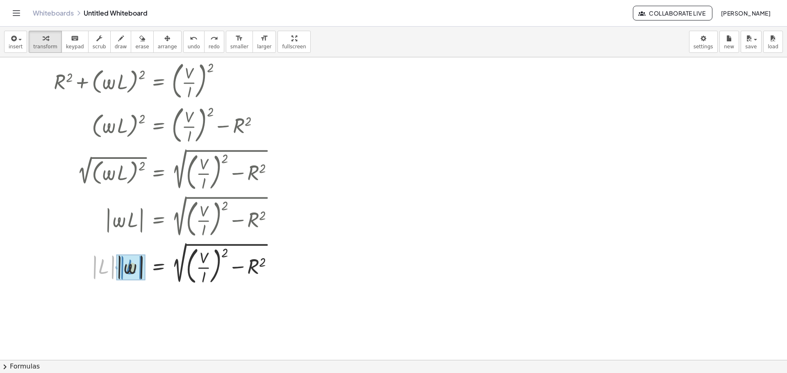
drag, startPoint x: 110, startPoint y: 269, endPoint x: 138, endPoint y: 269, distance: 27.5
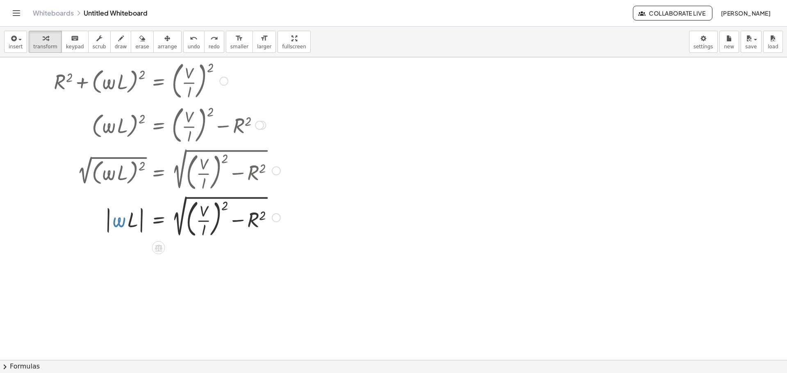
click at [119, 221] on div at bounding box center [202, 216] width 360 height 47
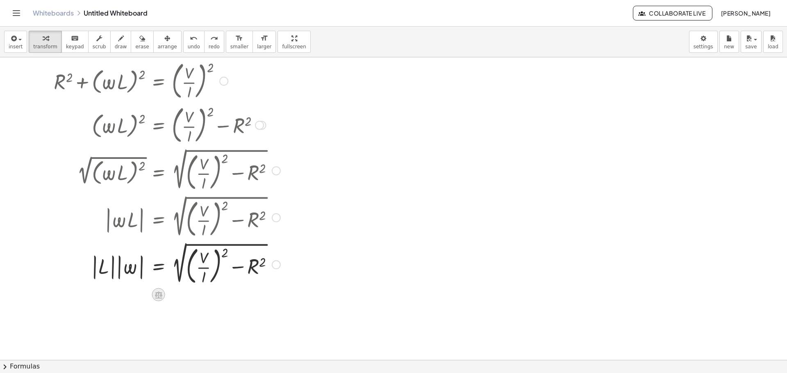
drag, startPoint x: 151, startPoint y: 291, endPoint x: 155, endPoint y: 293, distance: 4.3
click at [155, 293] on icon at bounding box center [158, 295] width 9 height 9
click at [155, 293] on div "×" at bounding box center [158, 295] width 13 height 13
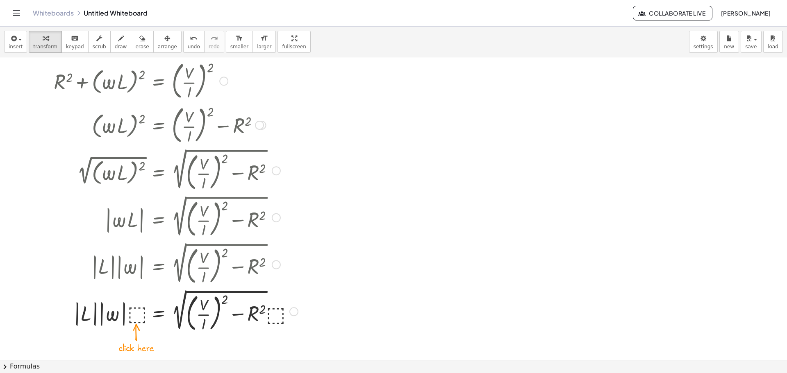
click at [132, 316] on div at bounding box center [195, 311] width 374 height 47
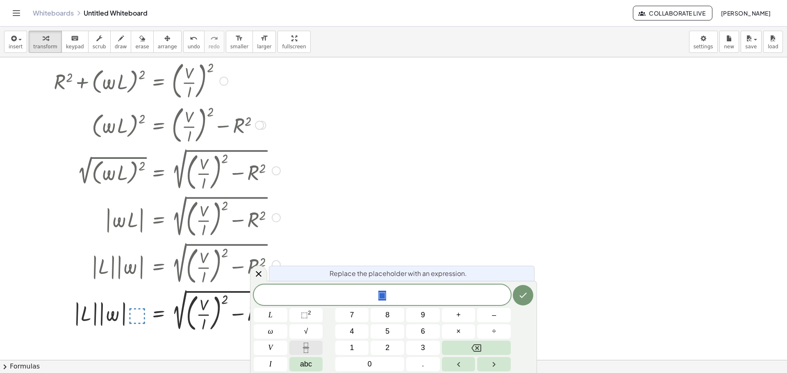
click at [307, 347] on icon "Fraction" at bounding box center [306, 345] width 4 height 4
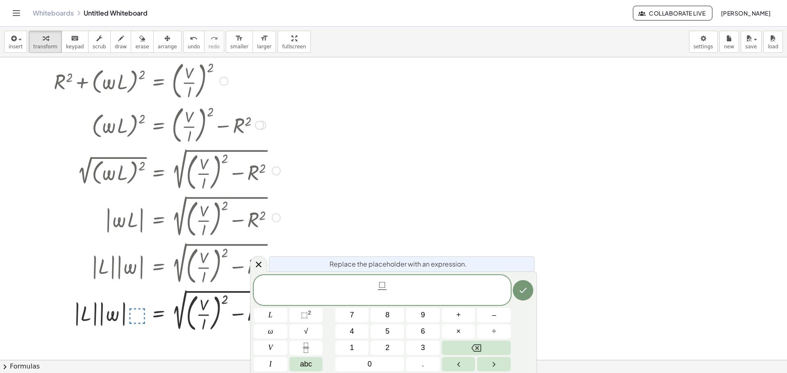
click at [379, 283] on span "⬚" at bounding box center [382, 285] width 7 height 9
click at [380, 290] on span at bounding box center [382, 295] width 6 height 11
click at [304, 360] on span "abc" at bounding box center [306, 364] width 12 height 11
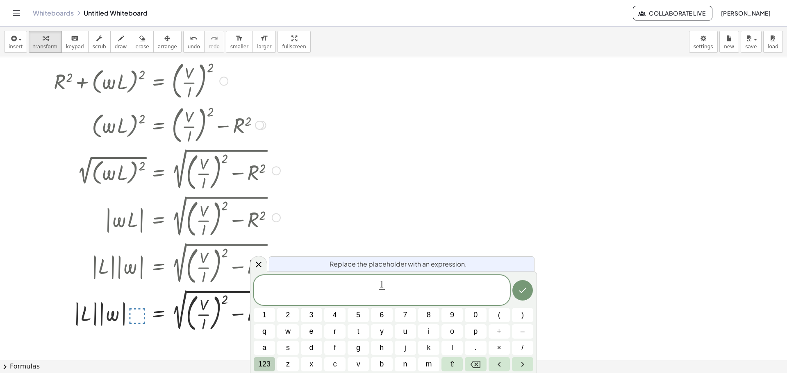
click at [272, 364] on button "123" at bounding box center [264, 364] width 21 height 14
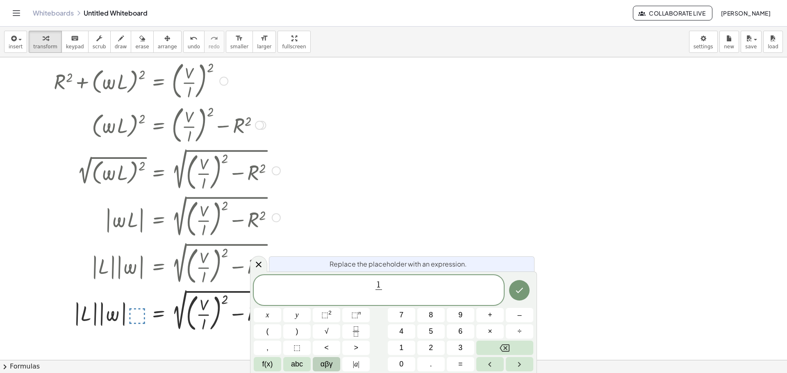
click at [323, 365] on span "αβγ" at bounding box center [327, 364] width 12 height 11
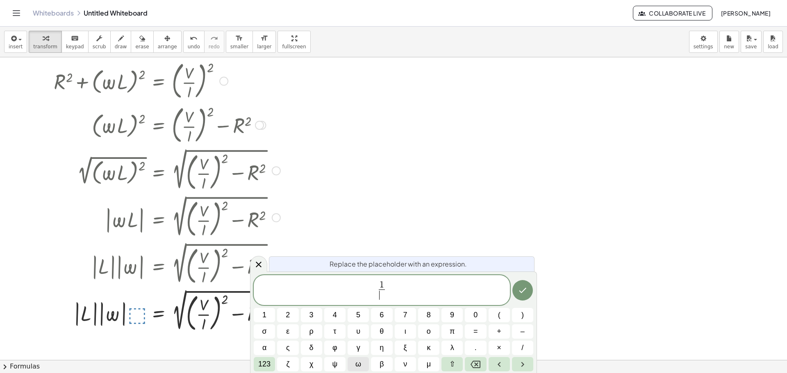
click at [358, 363] on span "ω" at bounding box center [358, 364] width 6 height 11
click at [477, 293] on icon "Done" at bounding box center [522, 290] width 7 height 5
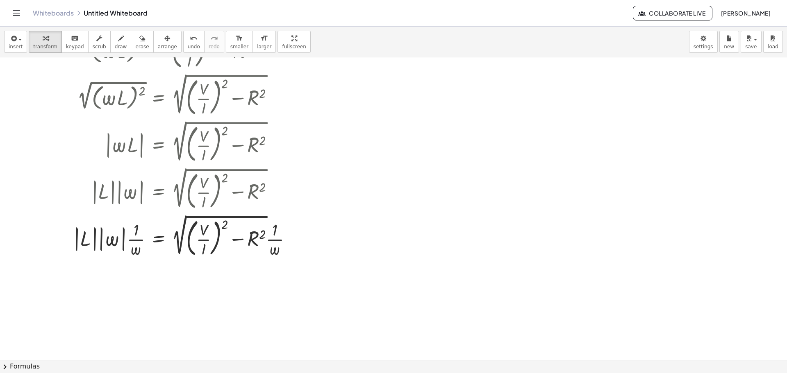
scroll to position [369, 0]
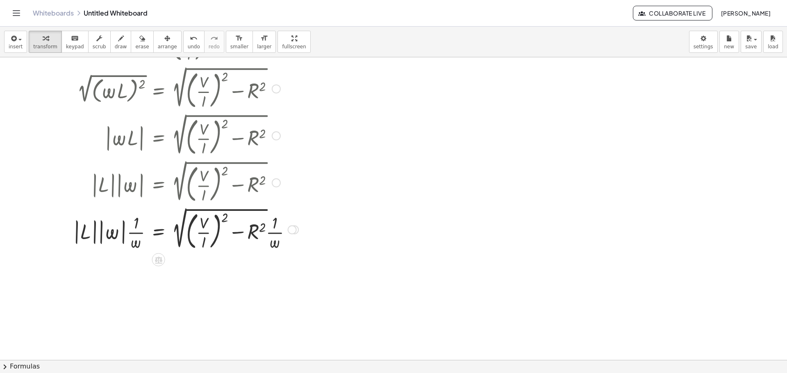
click at [134, 234] on div at bounding box center [195, 229] width 374 height 47
click at [104, 234] on div at bounding box center [195, 229] width 374 height 47
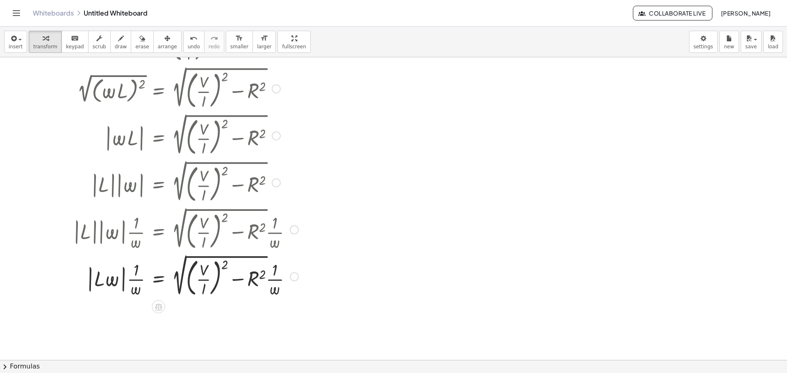
click at [111, 280] on div at bounding box center [195, 276] width 374 height 47
click at [112, 280] on div at bounding box center [195, 276] width 374 height 47
click at [132, 274] on div at bounding box center [195, 276] width 374 height 47
click at [276, 280] on div at bounding box center [195, 276] width 374 height 47
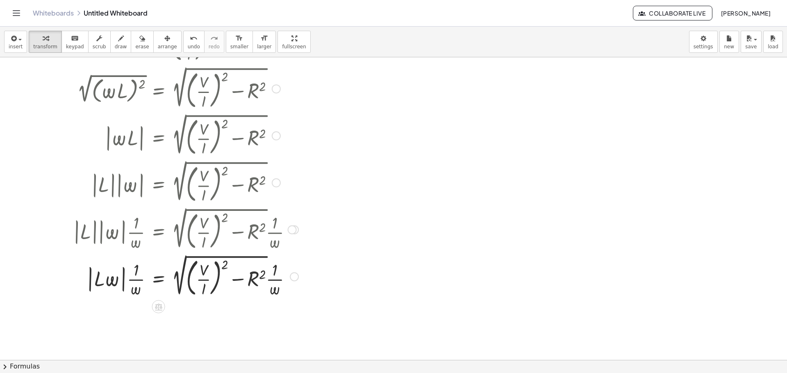
click at [276, 280] on div at bounding box center [195, 276] width 374 height 47
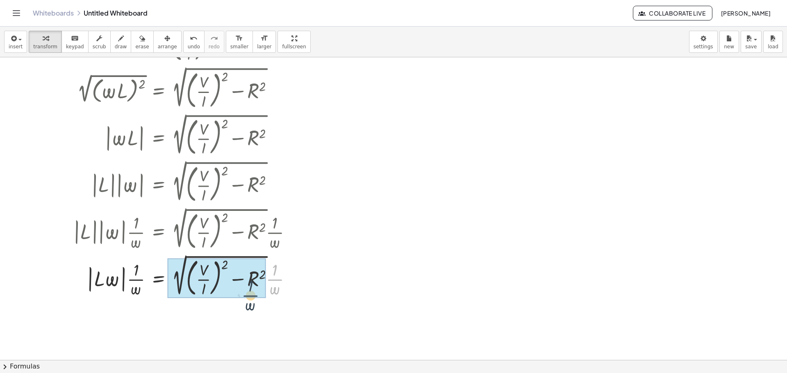
drag, startPoint x: 276, startPoint y: 280, endPoint x: 265, endPoint y: 296, distance: 19.8
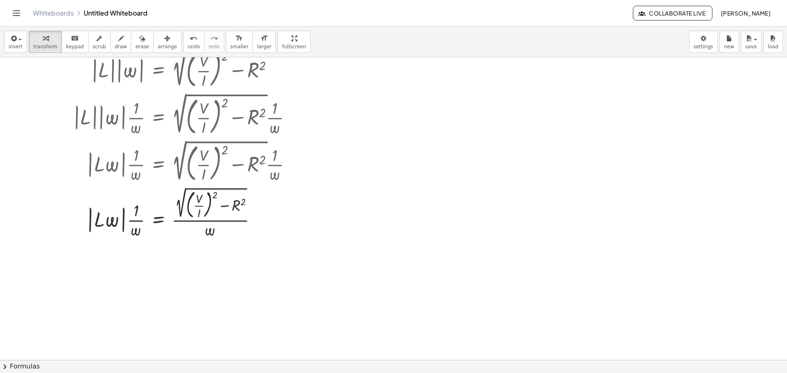
scroll to position [492, 0]
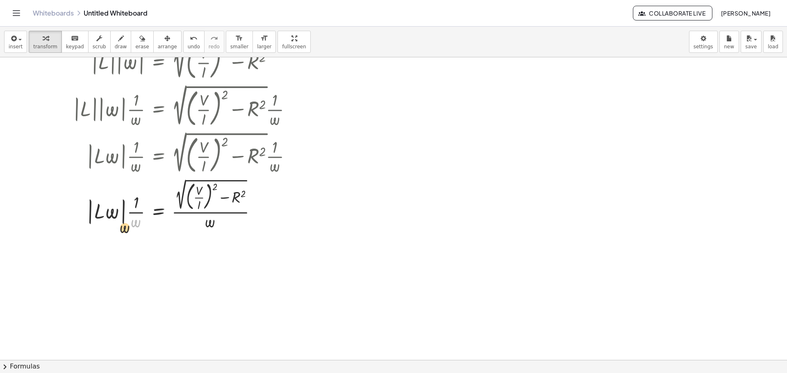
drag, startPoint x: 129, startPoint y: 229, endPoint x: 126, endPoint y: 234, distance: 5.6
drag, startPoint x: 137, startPoint y: 224, endPoint x: 130, endPoint y: 223, distance: 6.7
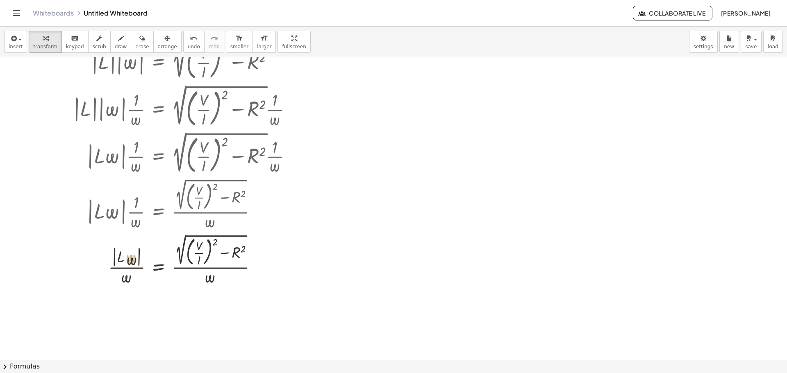
drag, startPoint x: 126, startPoint y: 256, endPoint x: 136, endPoint y: 280, distance: 25.9
click at [136, 280] on div at bounding box center [195, 259] width 374 height 55
drag, startPoint x: 121, startPoint y: 254, endPoint x: 138, endPoint y: 277, distance: 28.4
click at [138, 277] on div at bounding box center [195, 259] width 374 height 55
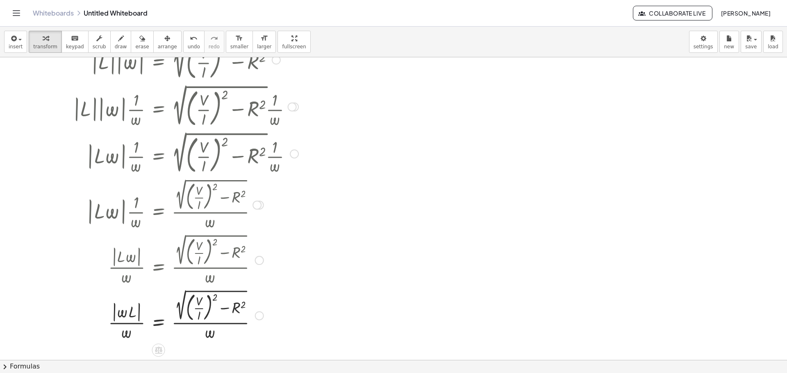
click at [130, 325] on div at bounding box center [195, 315] width 374 height 55
drag, startPoint x: 123, startPoint y: 326, endPoint x: 110, endPoint y: 350, distance: 27.9
drag, startPoint x: 121, startPoint y: 312, endPoint x: 127, endPoint y: 335, distance: 22.8
click at [126, 335] on div at bounding box center [195, 315] width 374 height 55
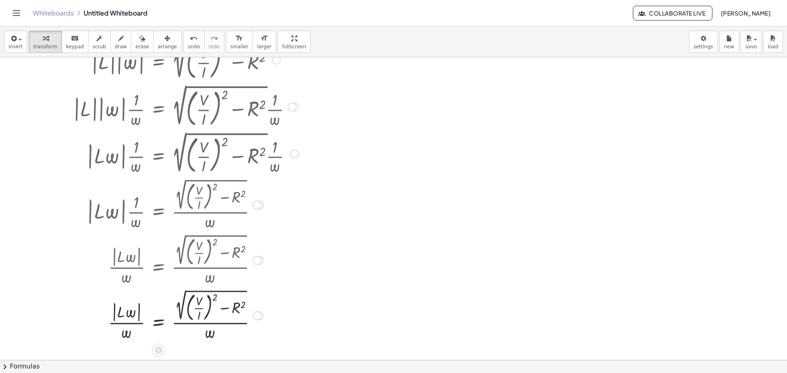
click at [120, 311] on div at bounding box center [195, 315] width 374 height 55
click at [129, 322] on div at bounding box center [195, 315] width 374 height 55
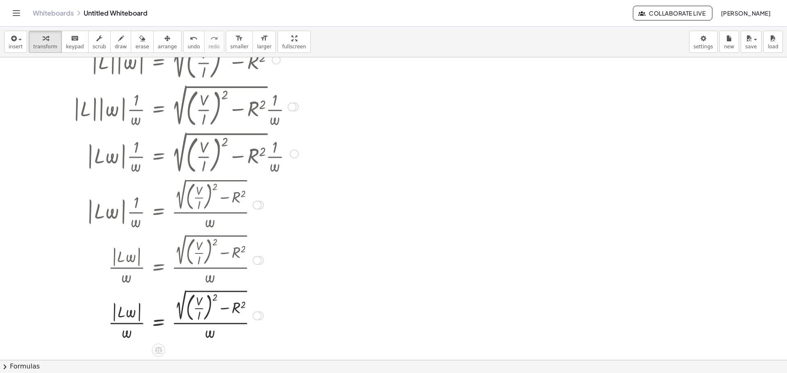
click at [129, 322] on div at bounding box center [195, 315] width 374 height 55
click at [126, 334] on div at bounding box center [195, 315] width 374 height 55
click at [126, 333] on div at bounding box center [195, 315] width 374 height 55
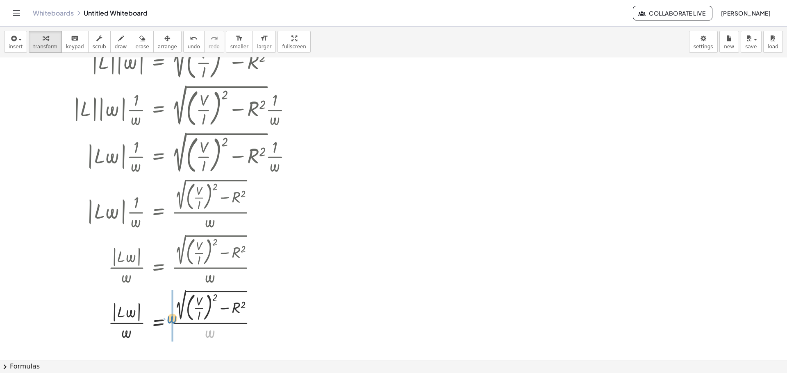
drag, startPoint x: 211, startPoint y: 335, endPoint x: 174, endPoint y: 321, distance: 40.0
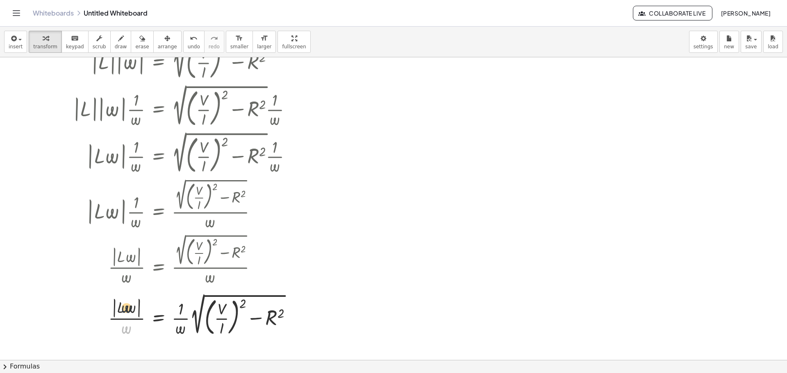
drag, startPoint x: 129, startPoint y: 330, endPoint x: 129, endPoint y: 309, distance: 21.7
click at [129, 309] on div at bounding box center [195, 315] width 374 height 47
click at [295, 314] on div at bounding box center [292, 316] width 9 height 9
click at [330, 312] on span "Copy line as LaTeX" at bounding box center [334, 309] width 50 height 7
drag, startPoint x: 125, startPoint y: 315, endPoint x: 161, endPoint y: 316, distance: 36.1
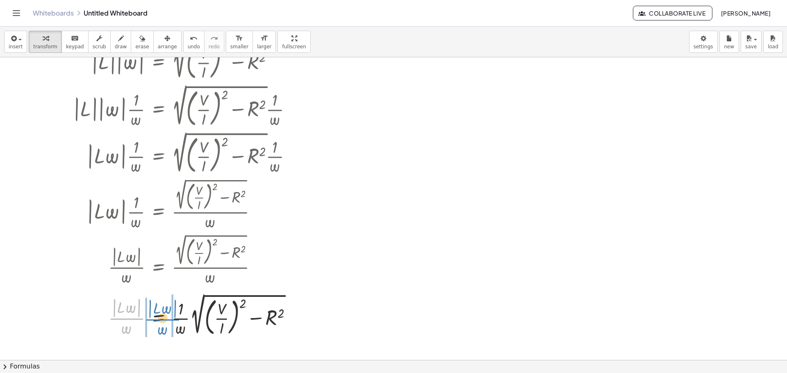
click at [161, 316] on div at bounding box center [195, 315] width 374 height 47
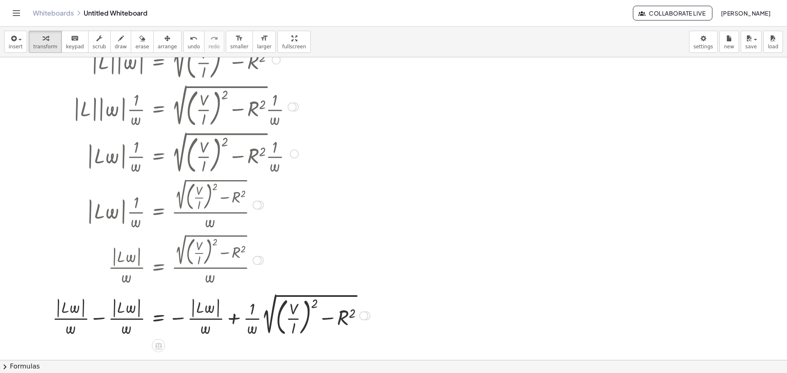
click at [125, 318] on div at bounding box center [195, 315] width 374 height 47
click at [102, 319] on div at bounding box center [195, 315] width 374 height 47
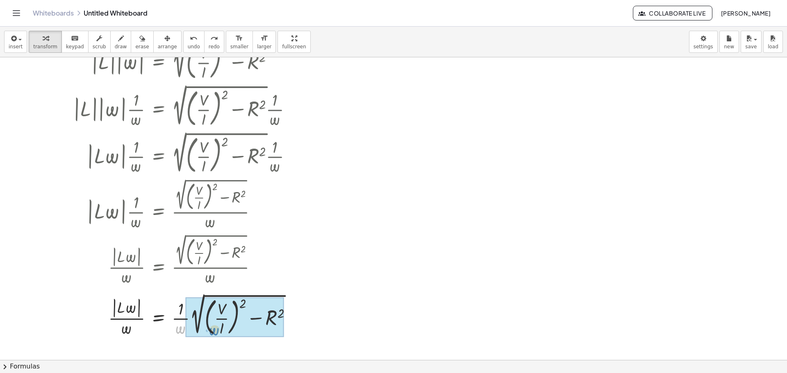
drag, startPoint x: 175, startPoint y: 328, endPoint x: 209, endPoint y: 330, distance: 33.7
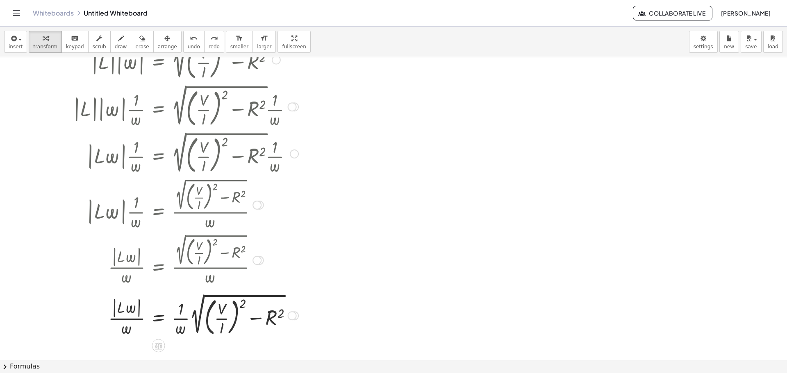
drag, startPoint x: 124, startPoint y: 309, endPoint x: 133, endPoint y: 329, distance: 22.4
click at [133, 329] on div at bounding box center [206, 315] width 397 height 47
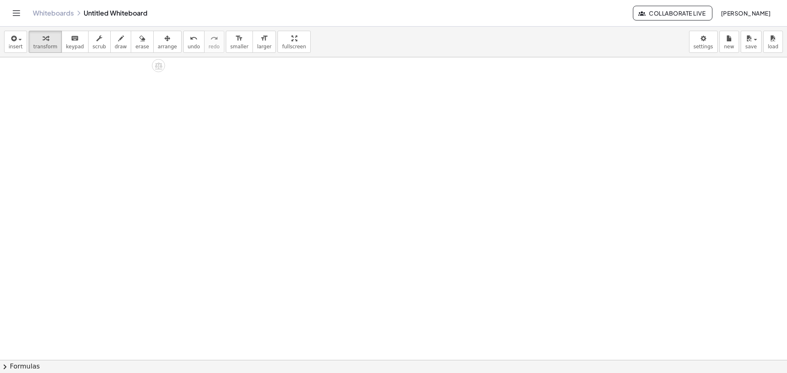
scroll to position [852, 0]
